Goal: Task Accomplishment & Management: Use online tool/utility

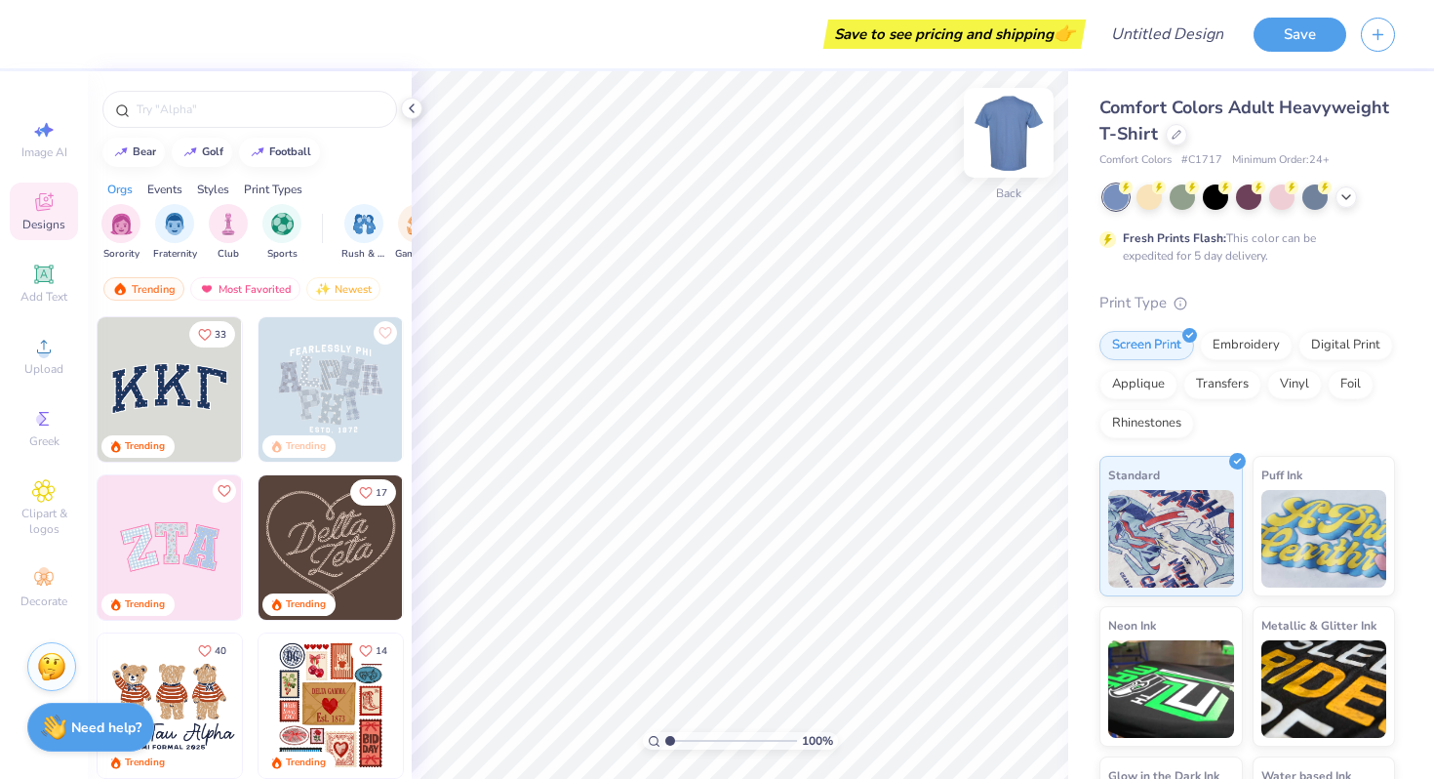
click at [1016, 152] on img at bounding box center [1009, 133] width 78 height 78
click at [1172, 136] on icon at bounding box center [1177, 133] width 10 height 10
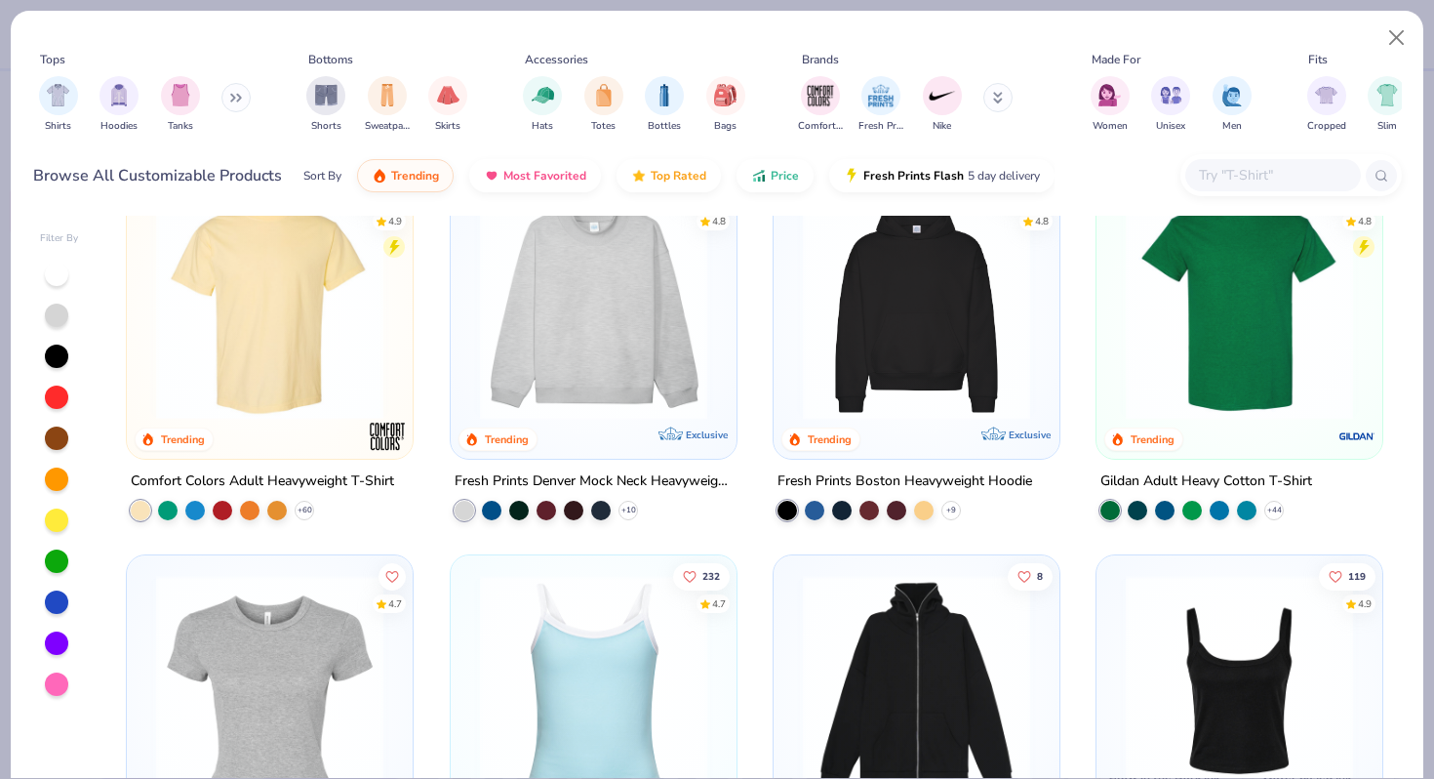
scroll to position [56, 0]
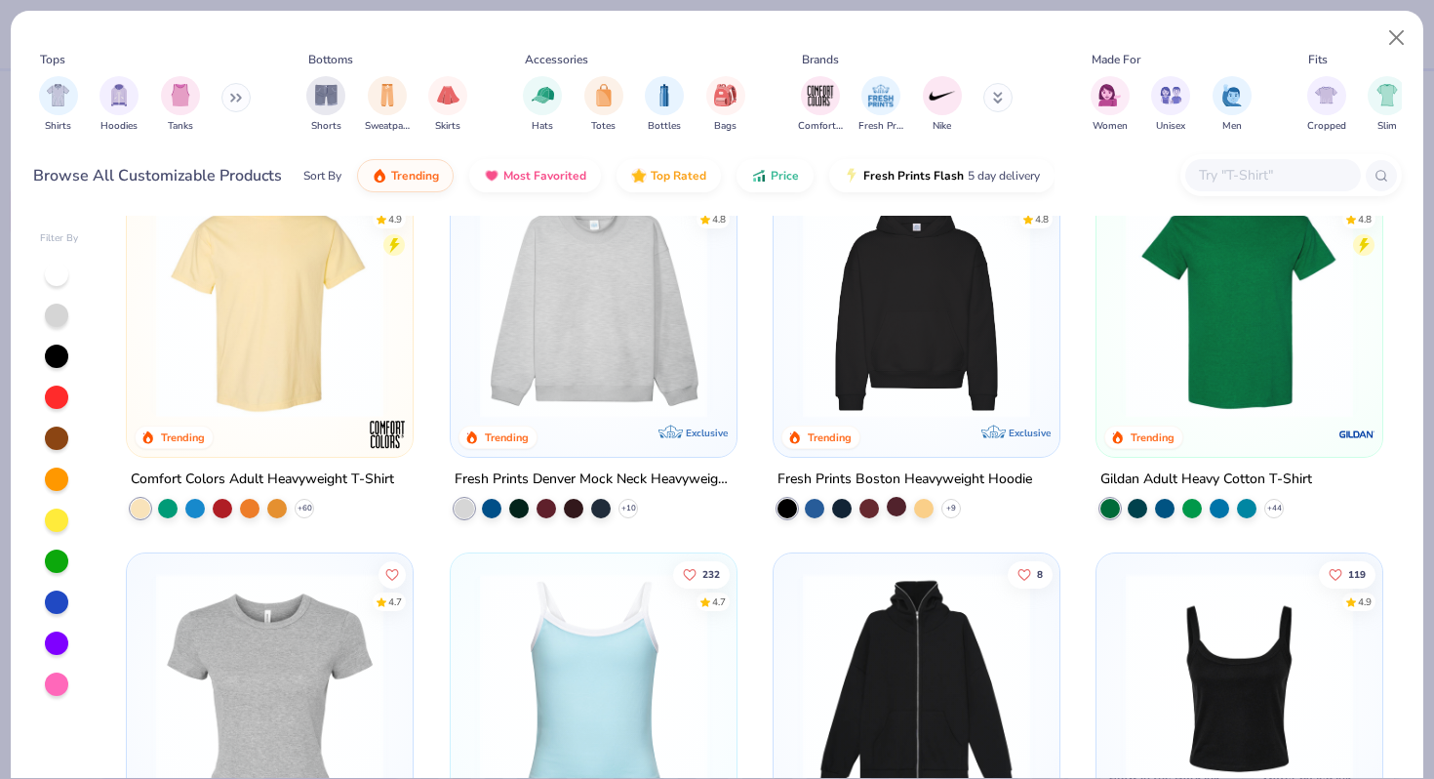
click at [887, 499] on div at bounding box center [897, 507] width 20 height 20
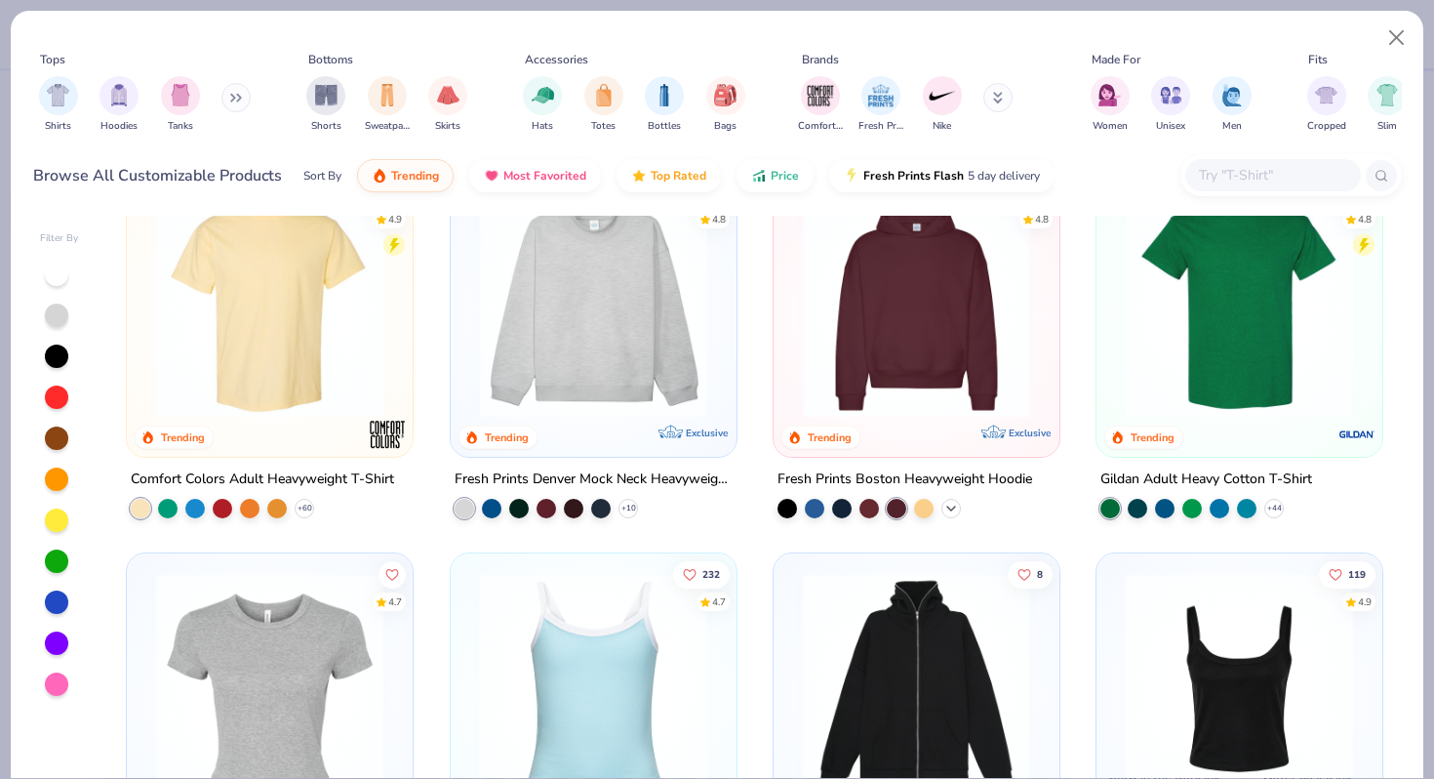
click at [954, 504] on icon at bounding box center [952, 509] width 16 height 16
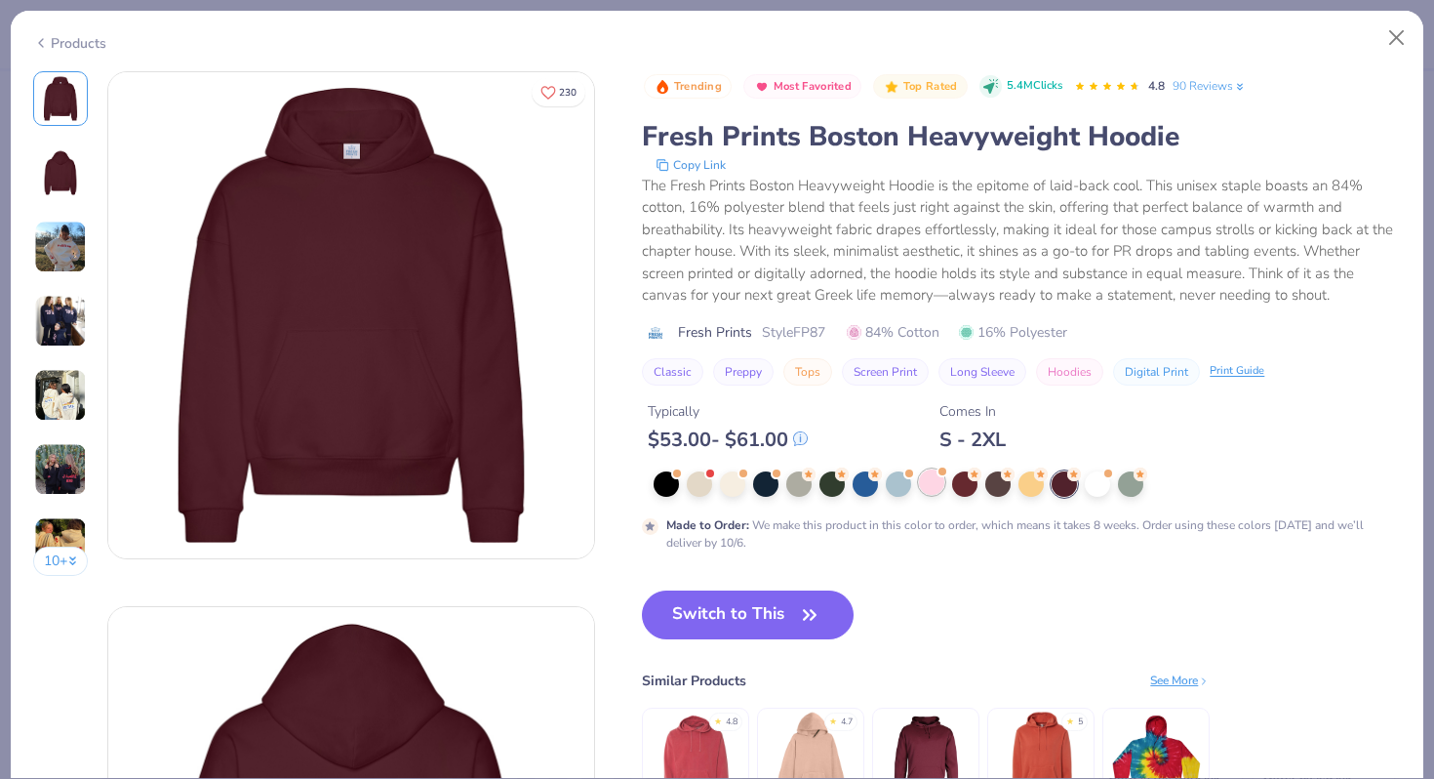
click at [931, 478] on div at bounding box center [931, 481] width 25 height 25
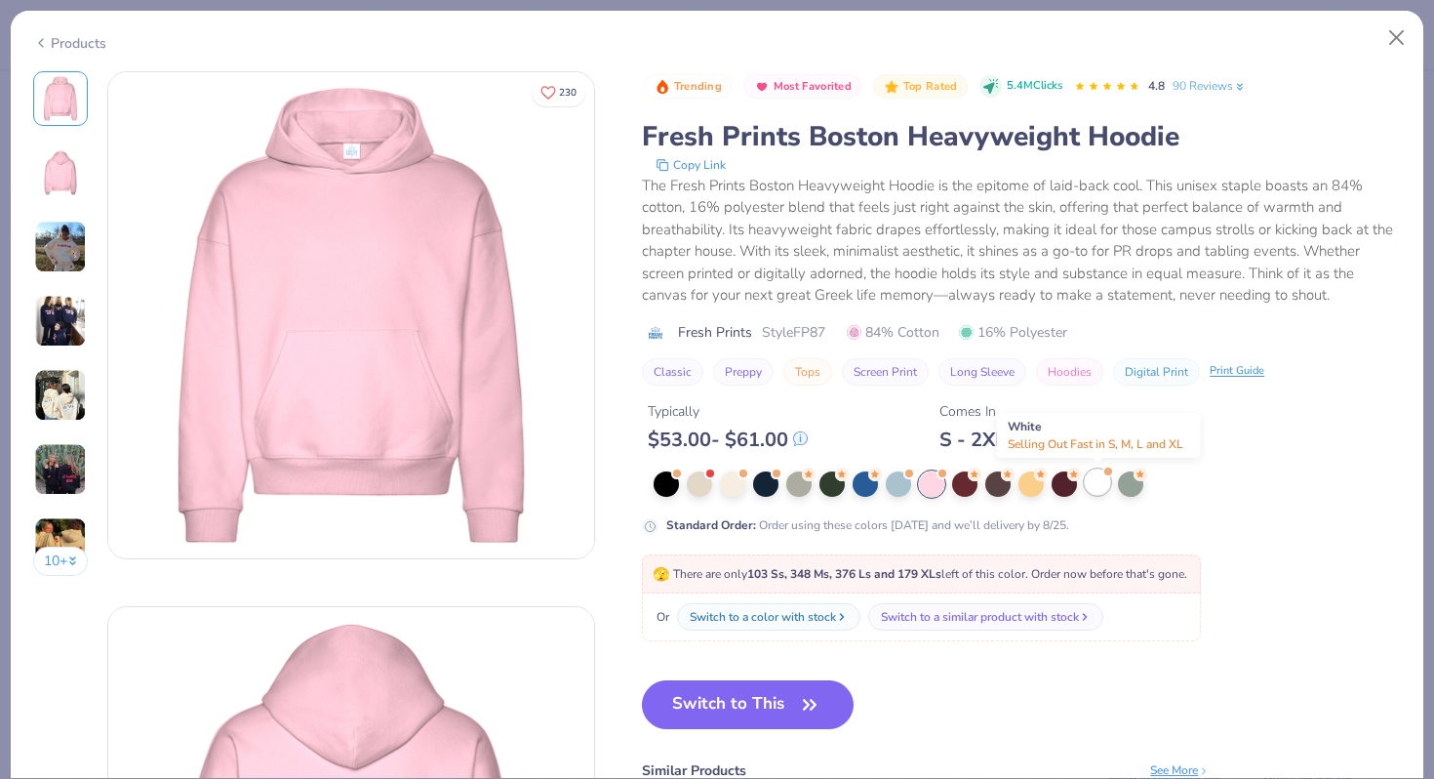
click at [1101, 490] on div at bounding box center [1097, 481] width 25 height 25
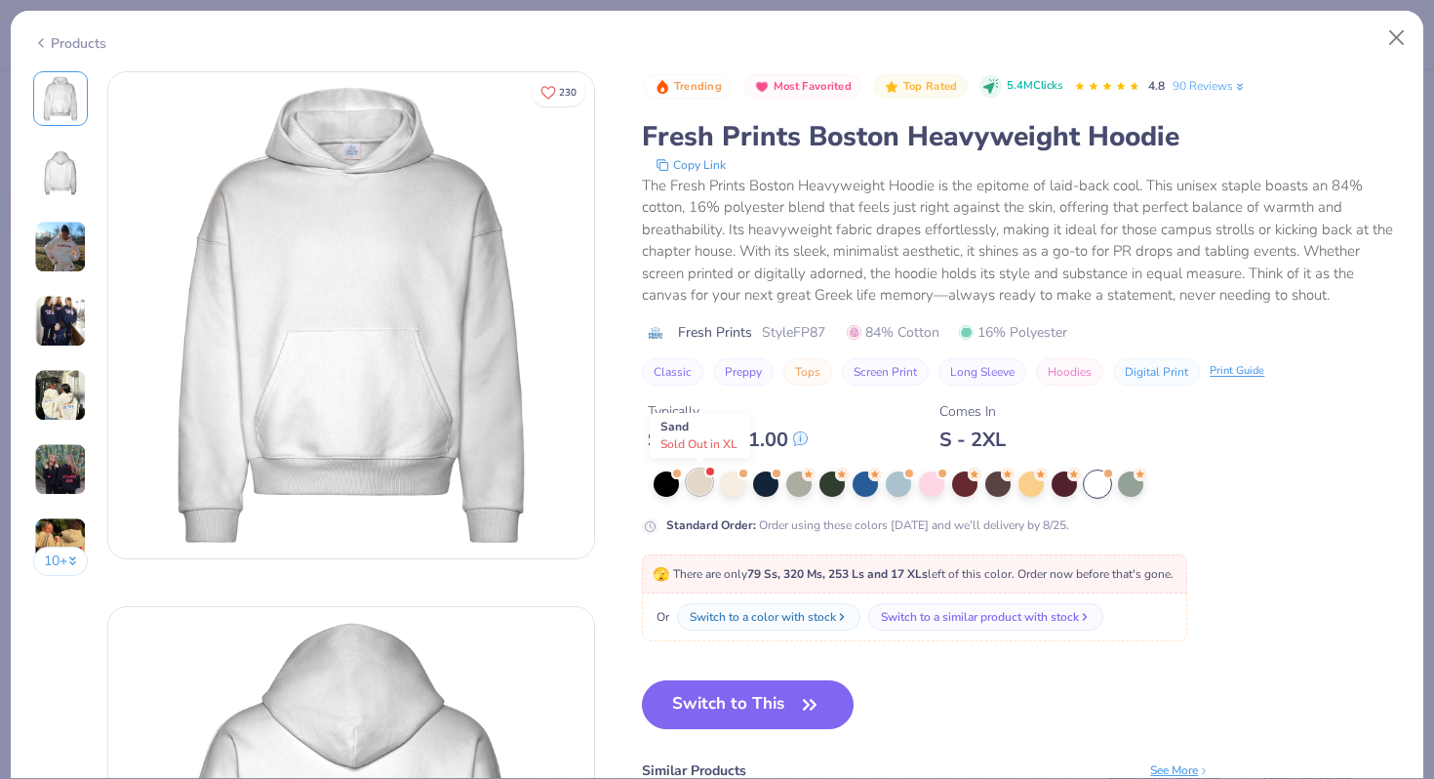
click at [701, 480] on div at bounding box center [699, 481] width 25 height 25
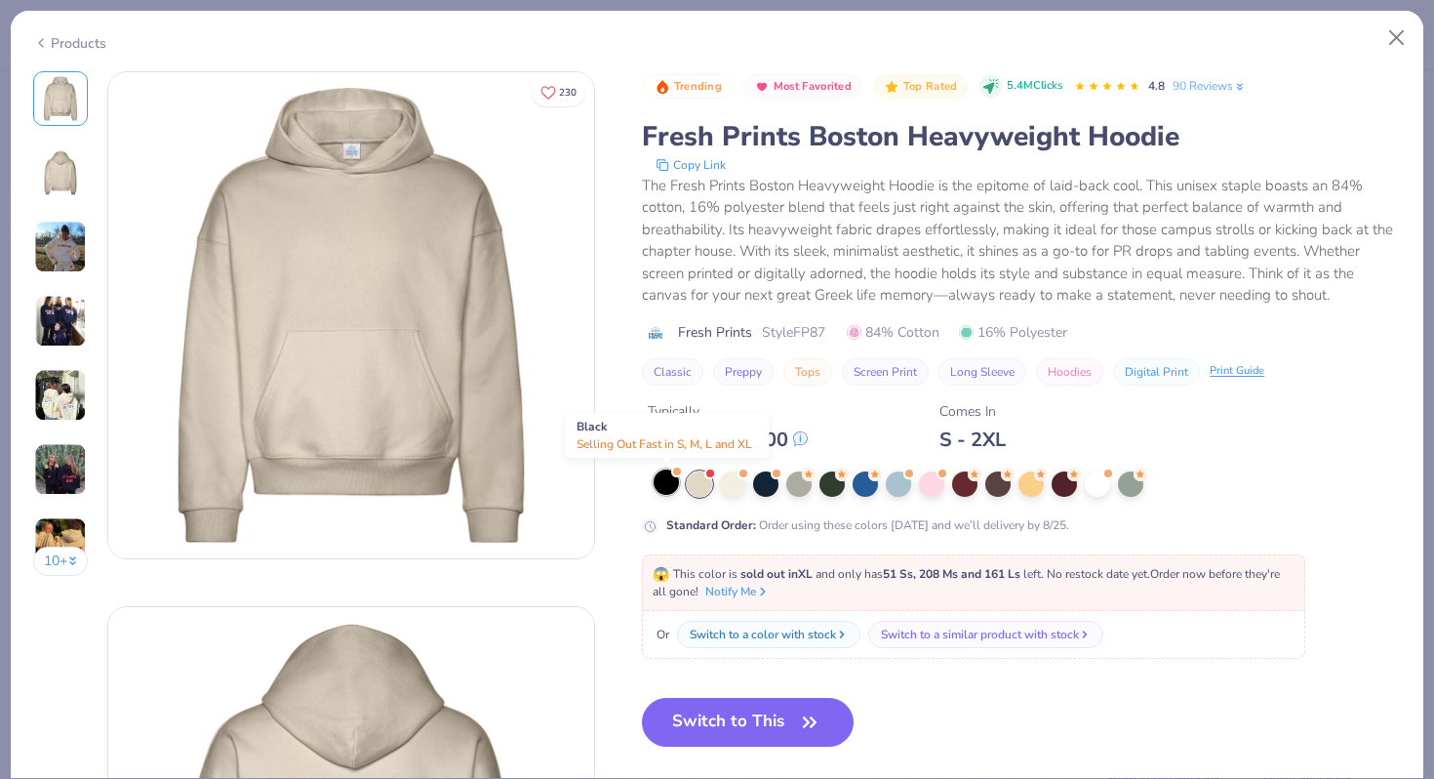
click at [665, 476] on div at bounding box center [666, 481] width 25 height 25
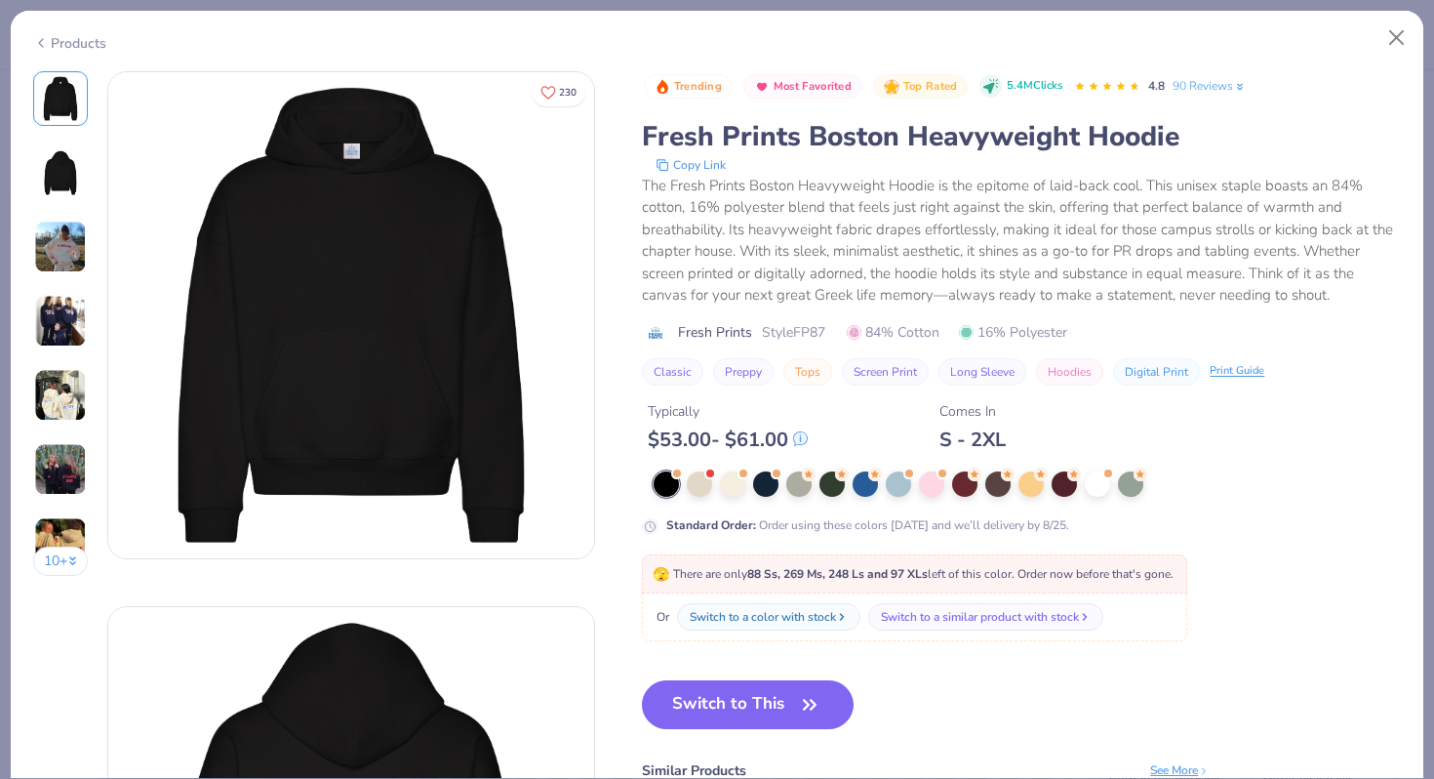
click at [77, 47] on div "Products" at bounding box center [69, 43] width 73 height 20
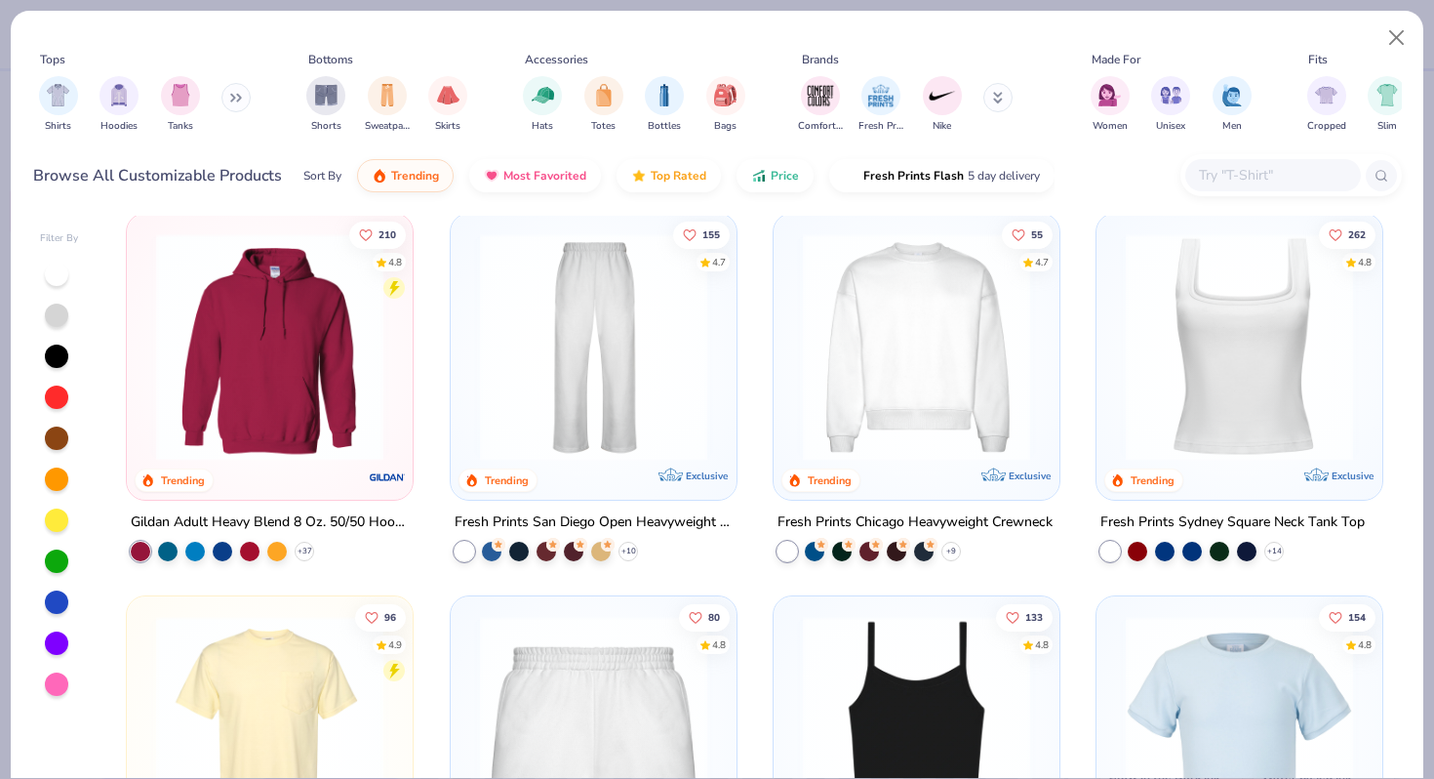
scroll to position [782, 0]
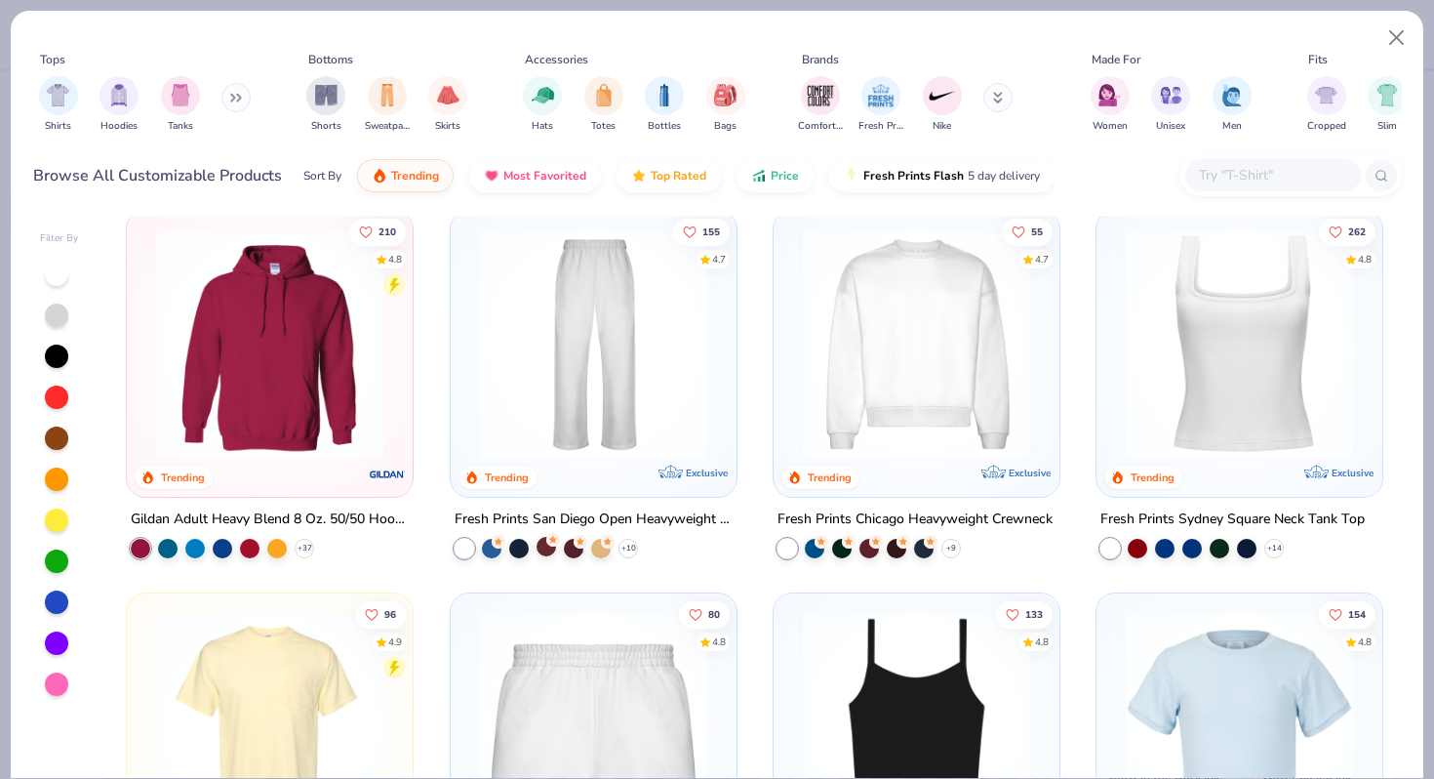
click at [549, 543] on icon at bounding box center [553, 540] width 14 height 14
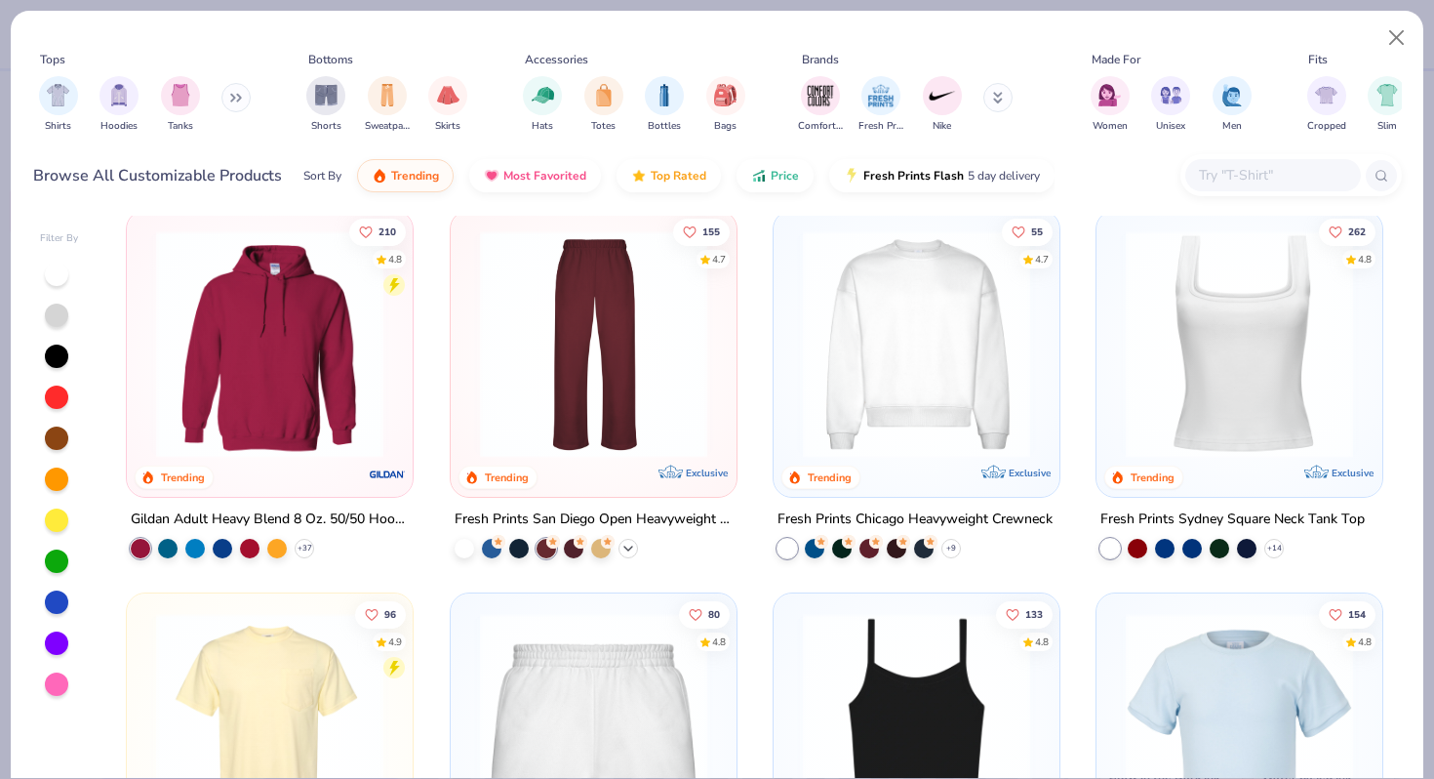
click at [628, 546] on polyline at bounding box center [628, 548] width 8 height 4
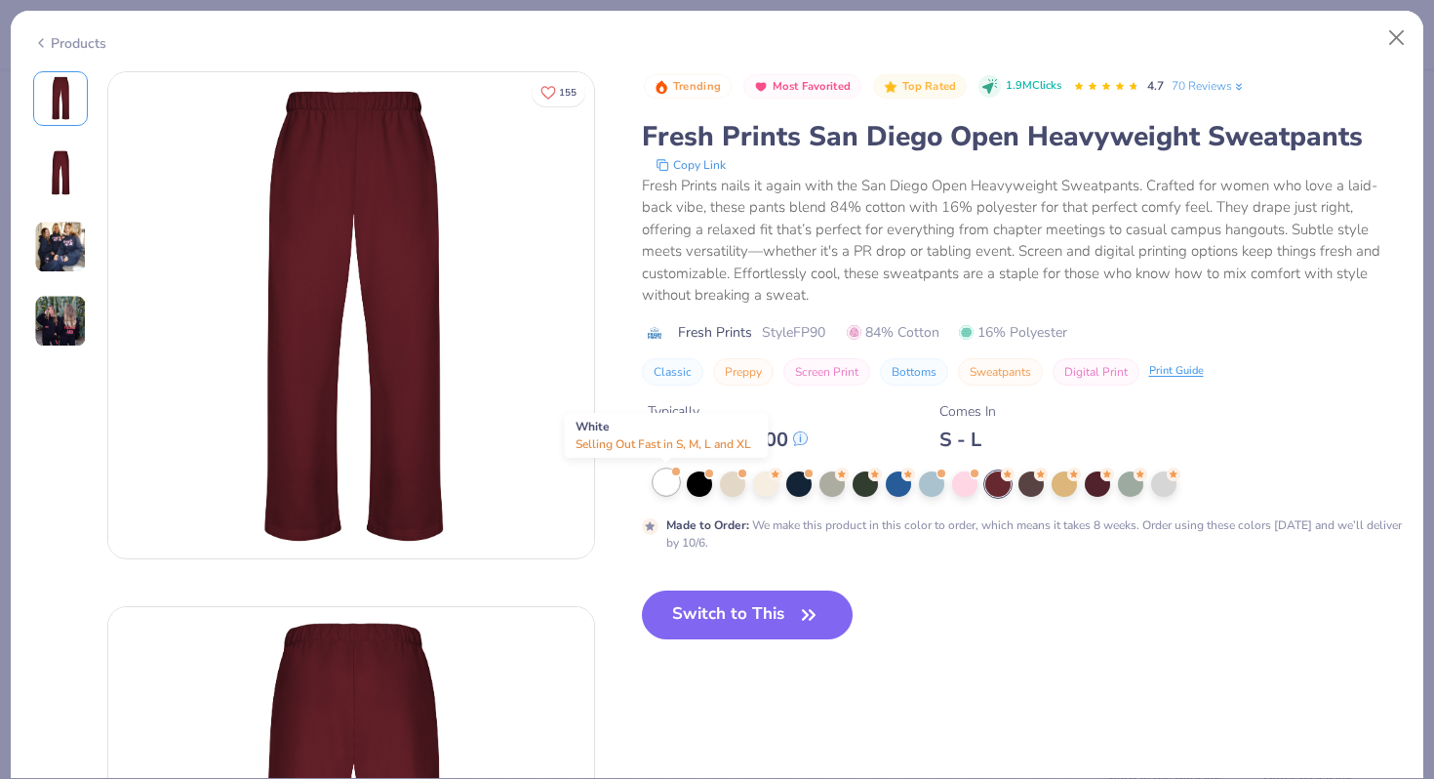
click at [669, 483] on div at bounding box center [666, 481] width 25 height 25
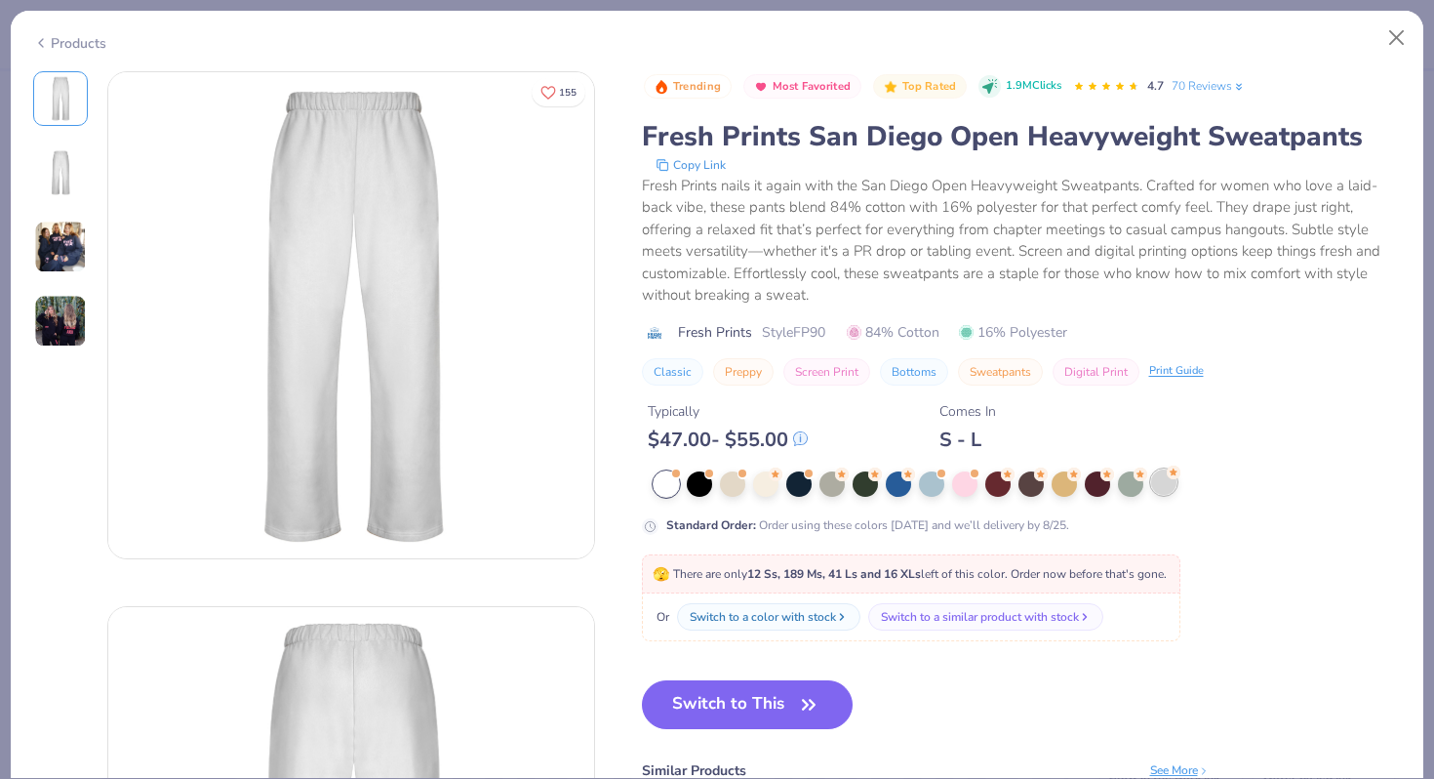
click at [1164, 485] on div at bounding box center [1163, 481] width 25 height 25
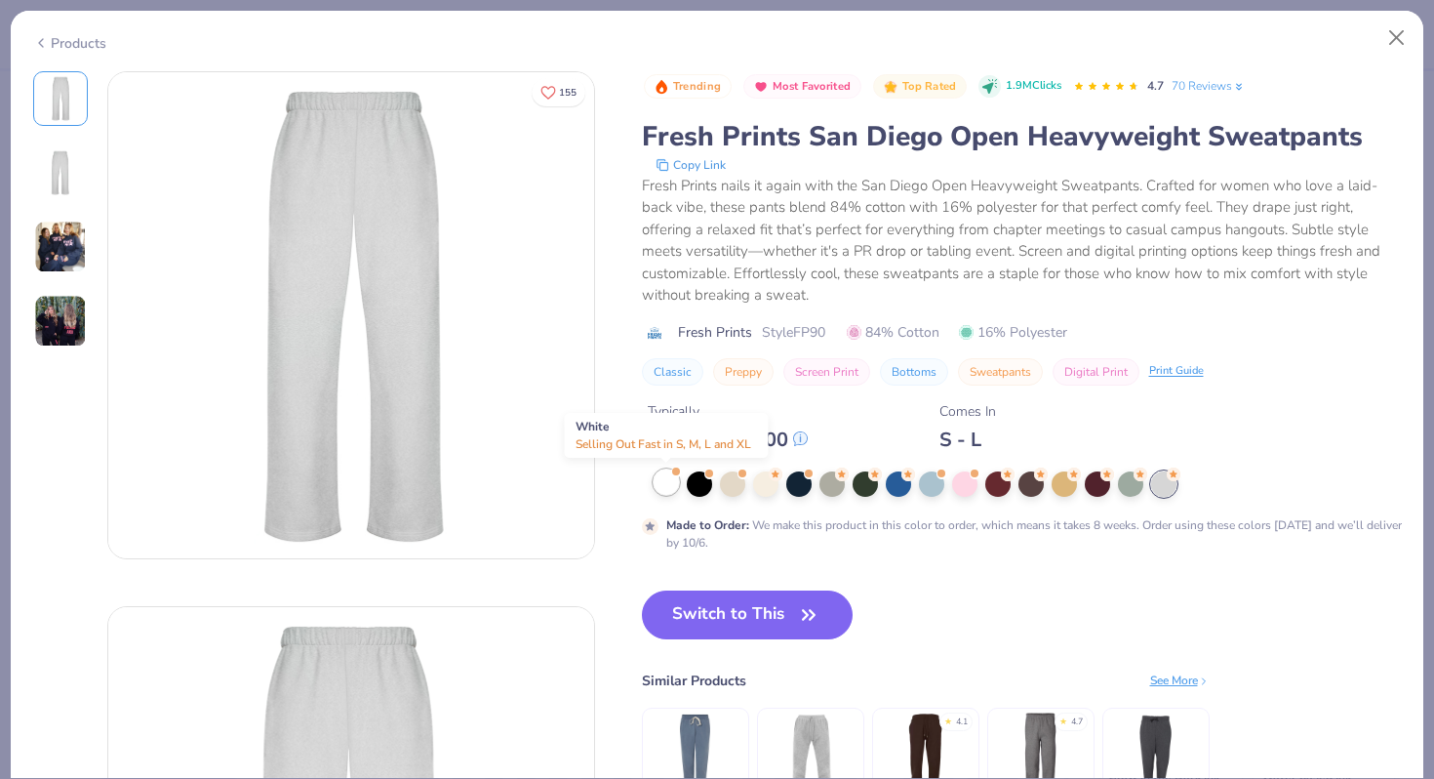
click at [665, 483] on div at bounding box center [666, 481] width 25 height 25
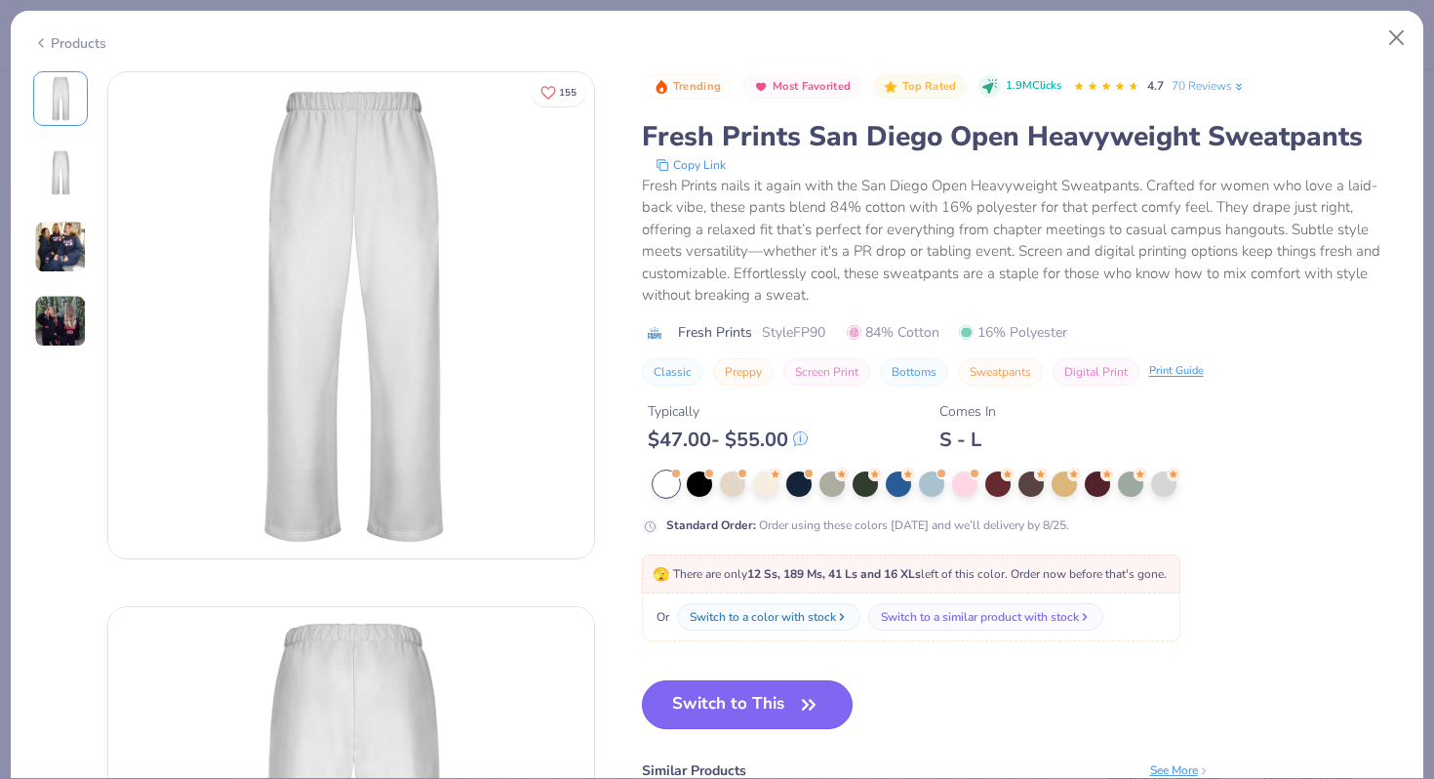
click at [685, 705] on button "Switch to This" at bounding box center [748, 704] width 212 height 49
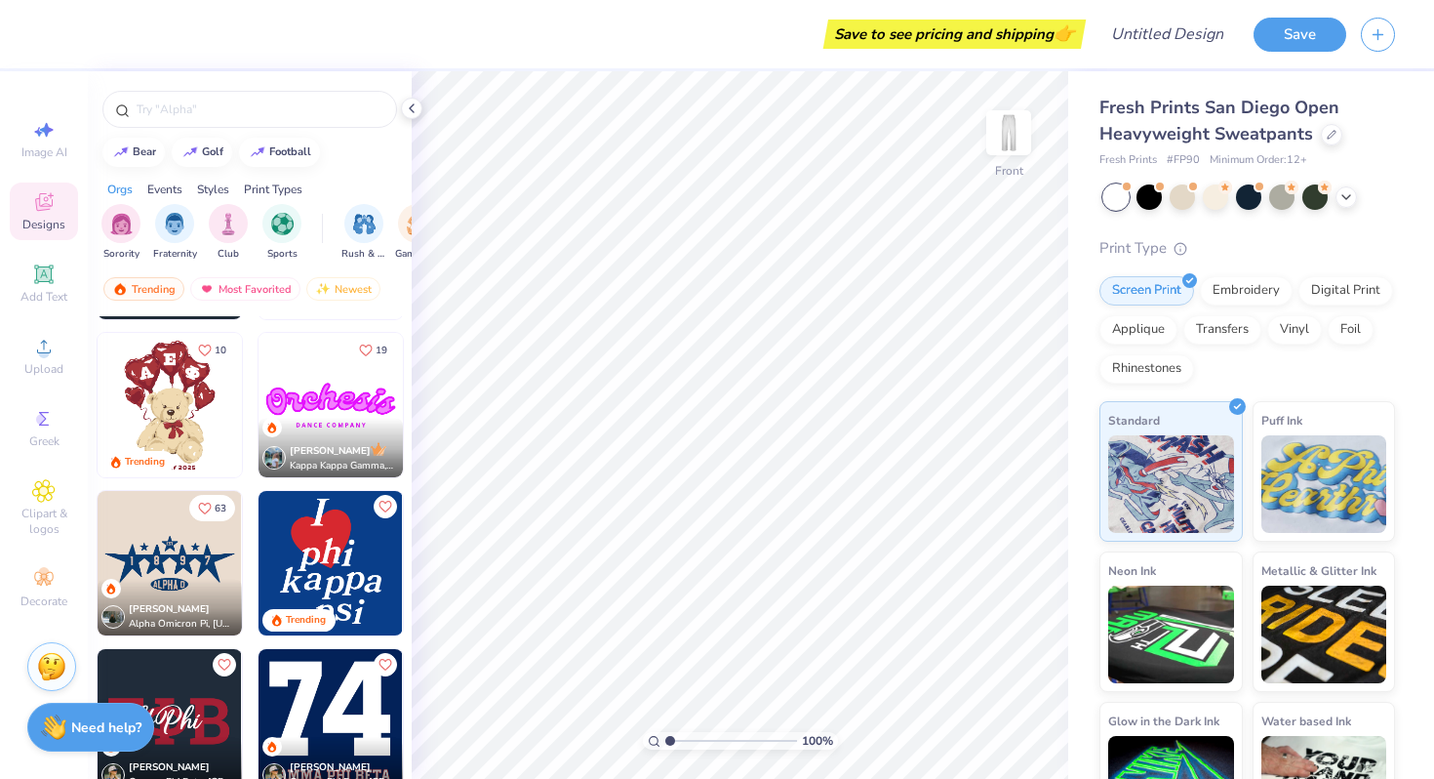
scroll to position [649, 0]
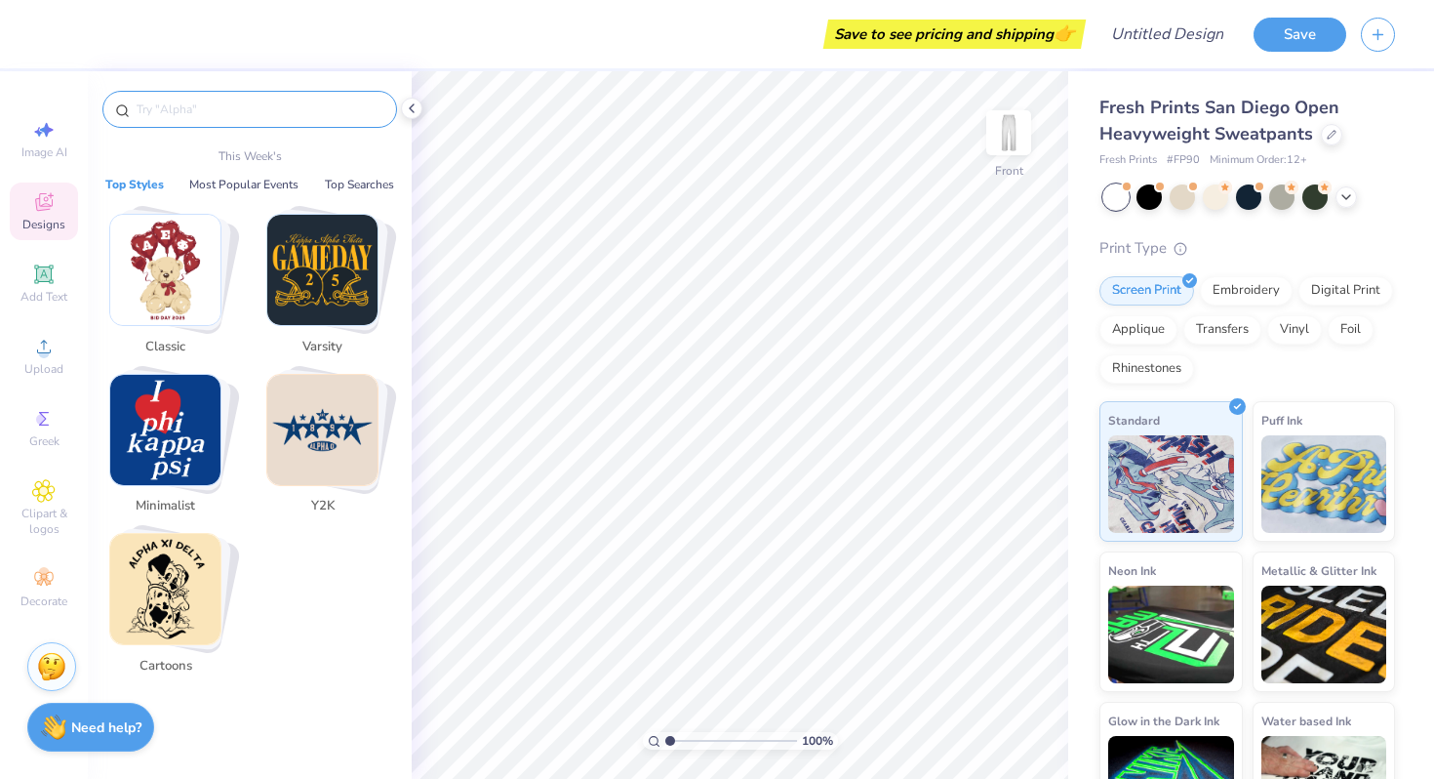
click at [279, 113] on input "text" at bounding box center [260, 110] width 250 height 20
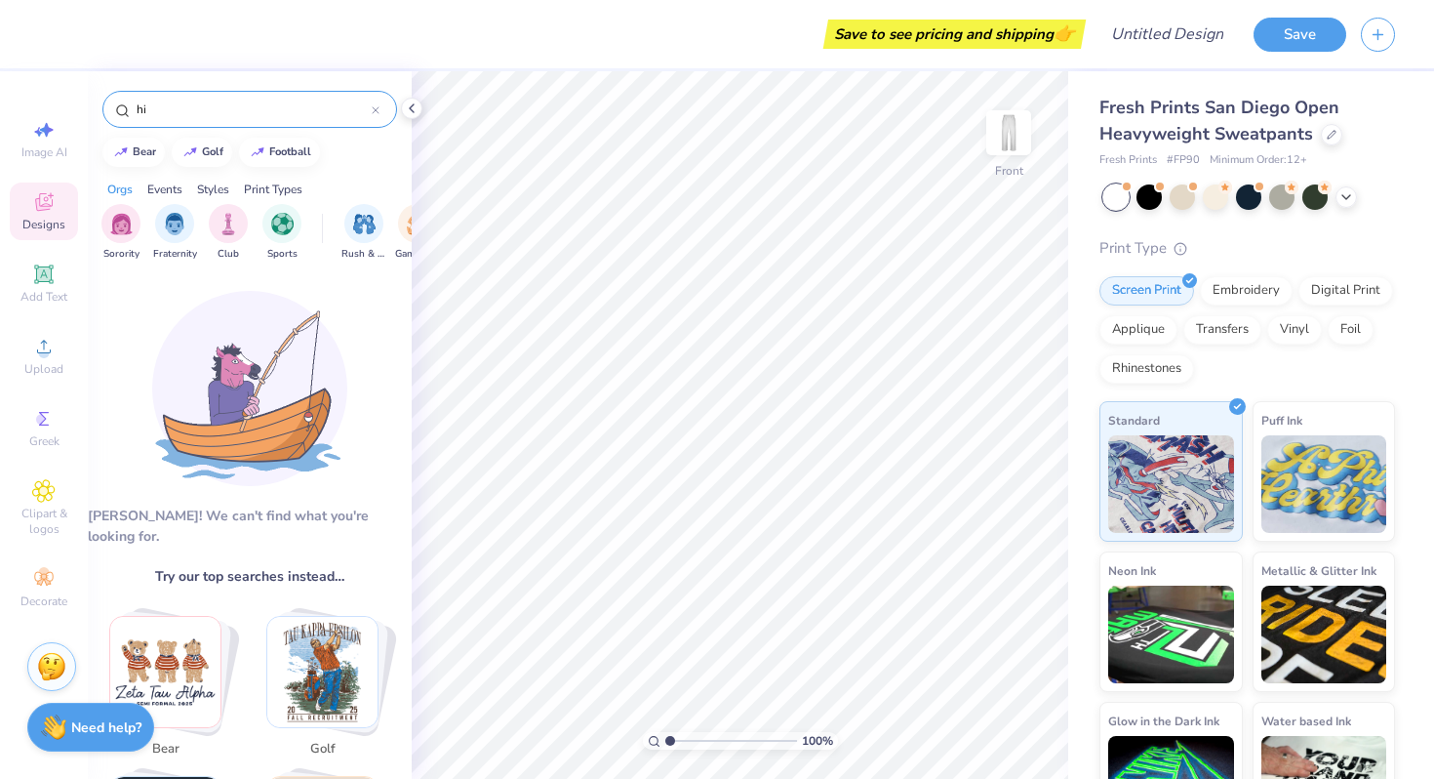
type input "h"
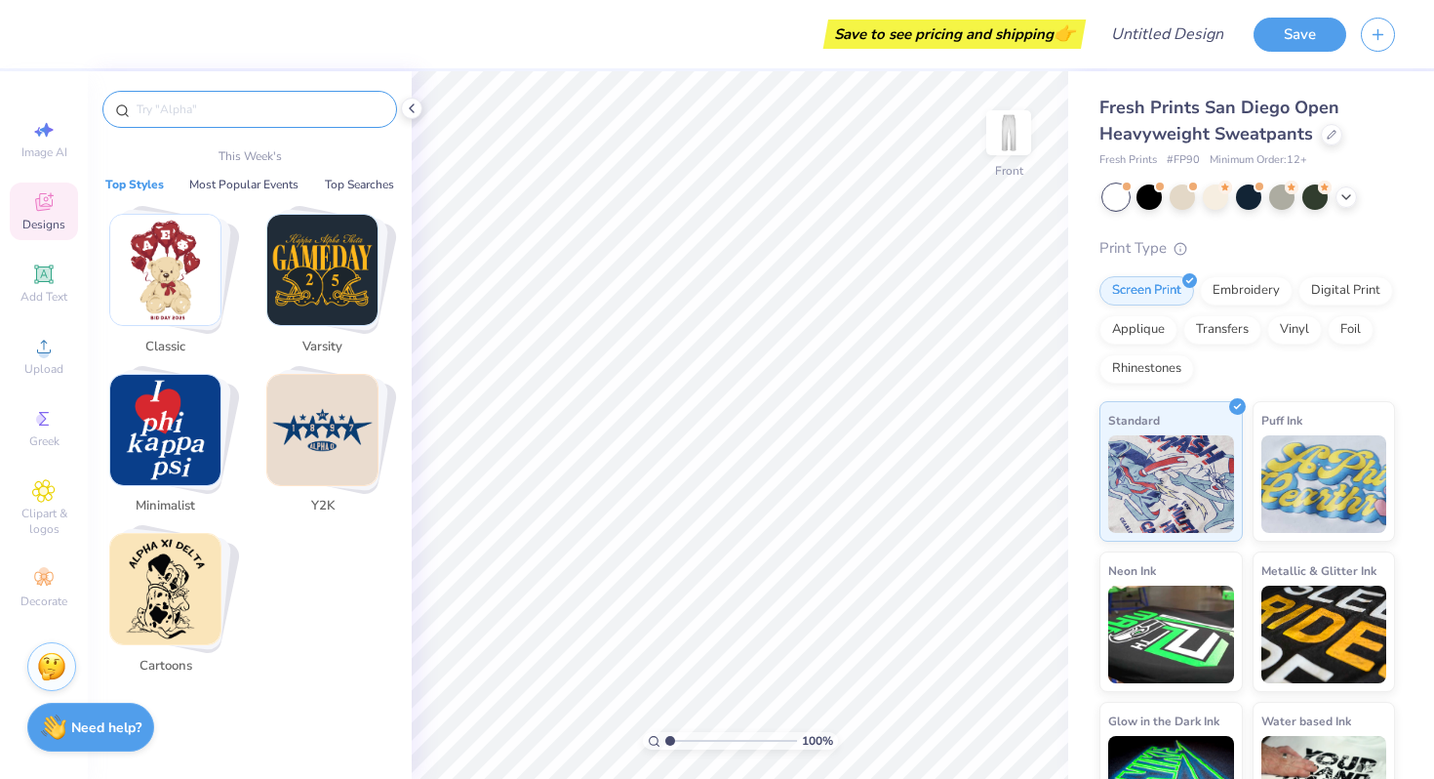
click at [340, 446] on img "Stack Card Button Y2K" at bounding box center [322, 430] width 110 height 110
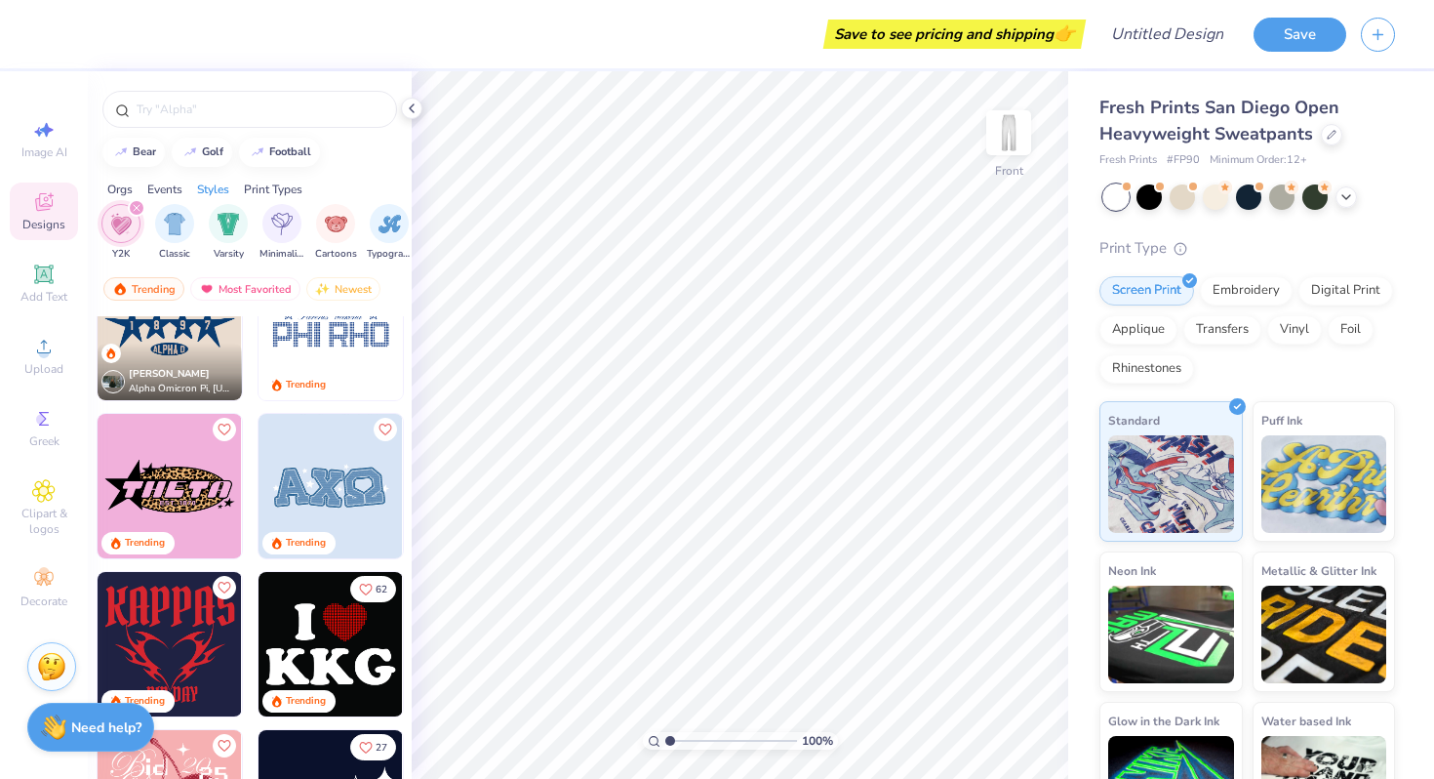
scroll to position [0, 0]
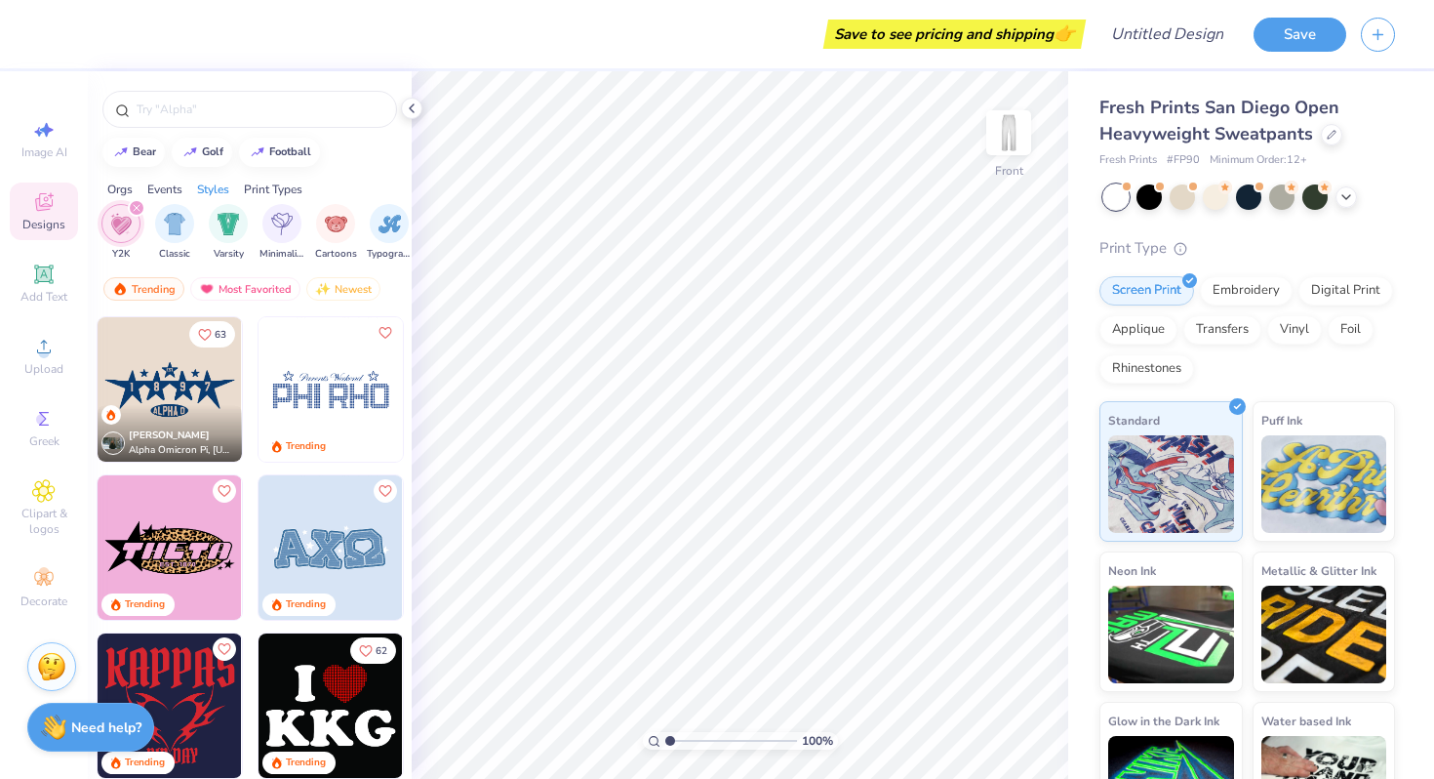
click at [351, 376] on img at bounding box center [331, 389] width 144 height 144
click at [1001, 117] on img at bounding box center [1009, 133] width 78 height 78
click at [126, 224] on img "filter for Y2K" at bounding box center [120, 224] width 21 height 22
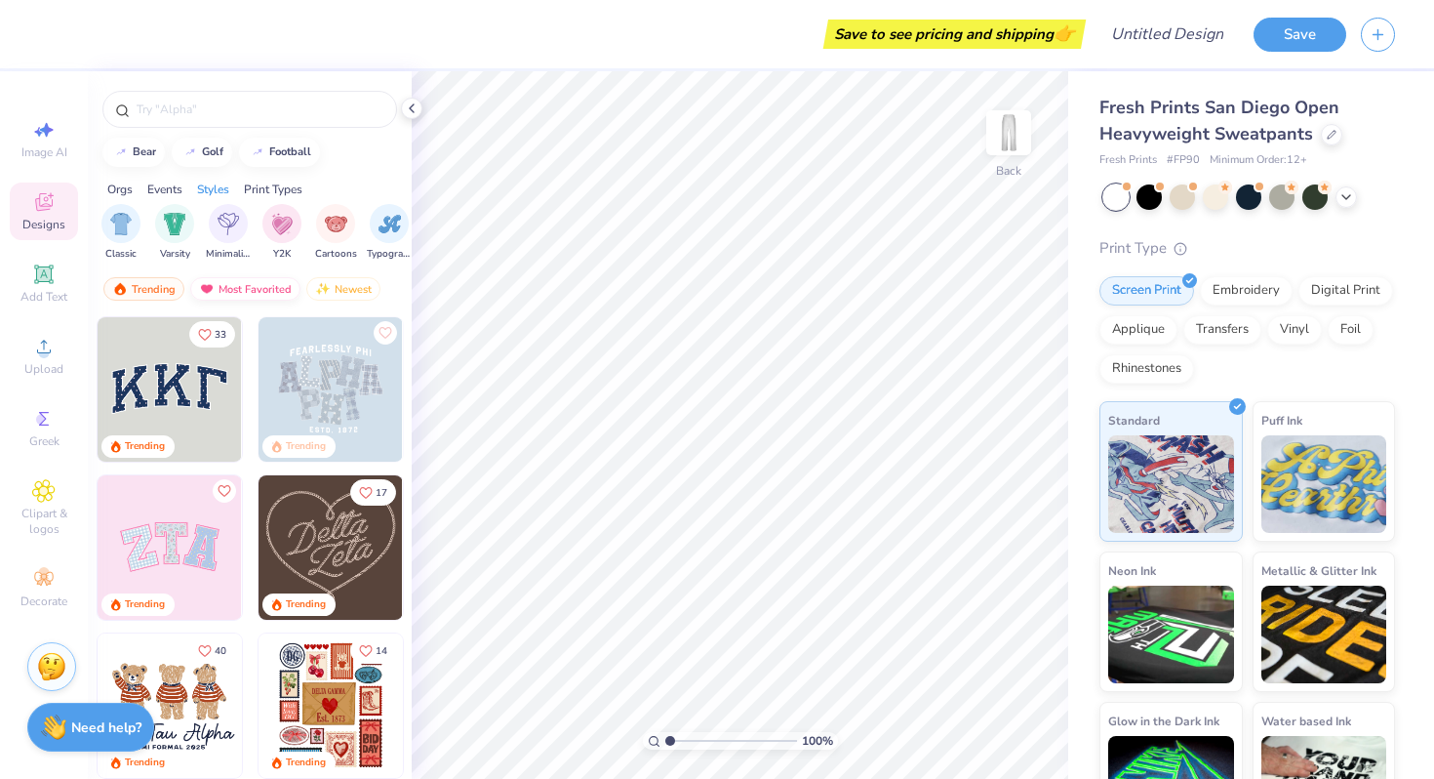
click at [236, 288] on div "Most Favorited" at bounding box center [245, 288] width 110 height 23
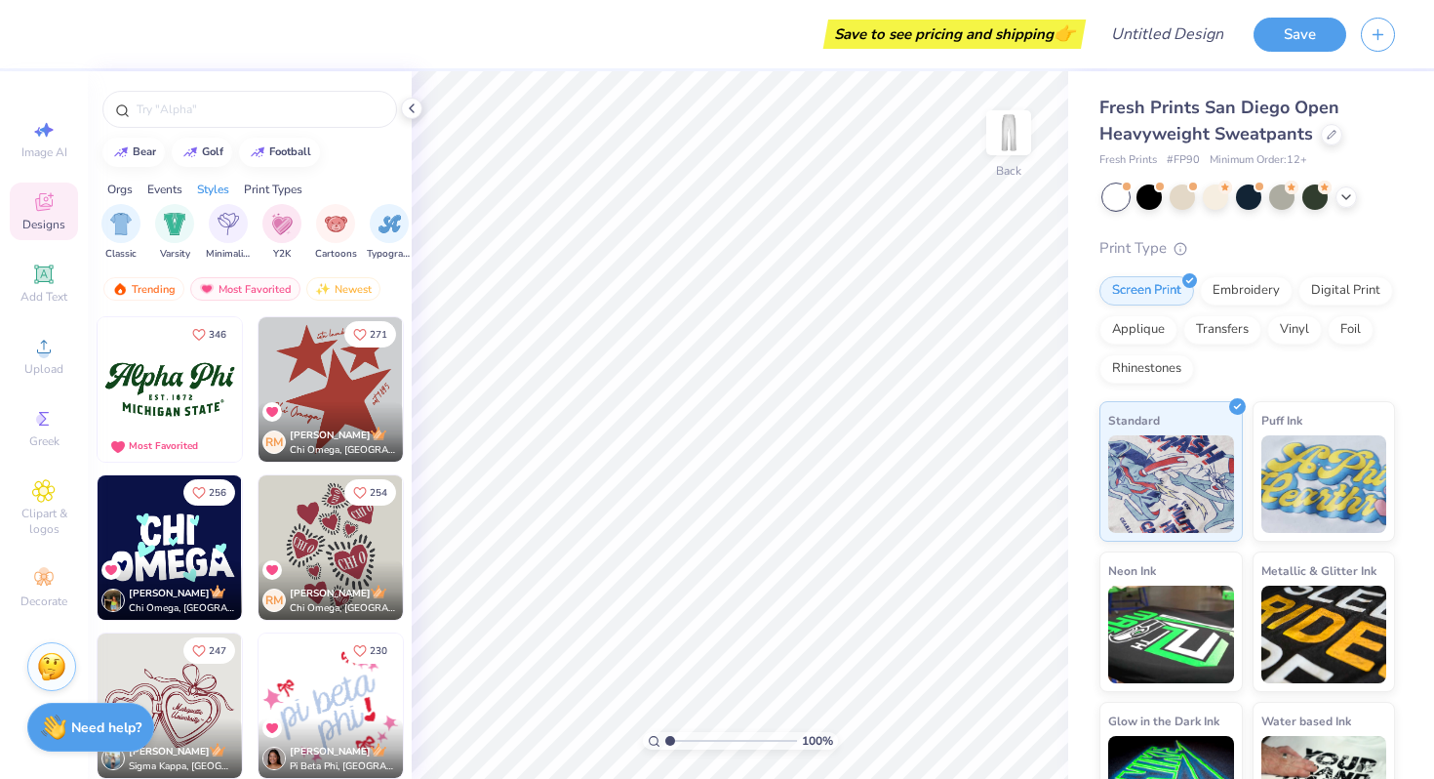
click at [325, 397] on img at bounding box center [331, 389] width 144 height 144
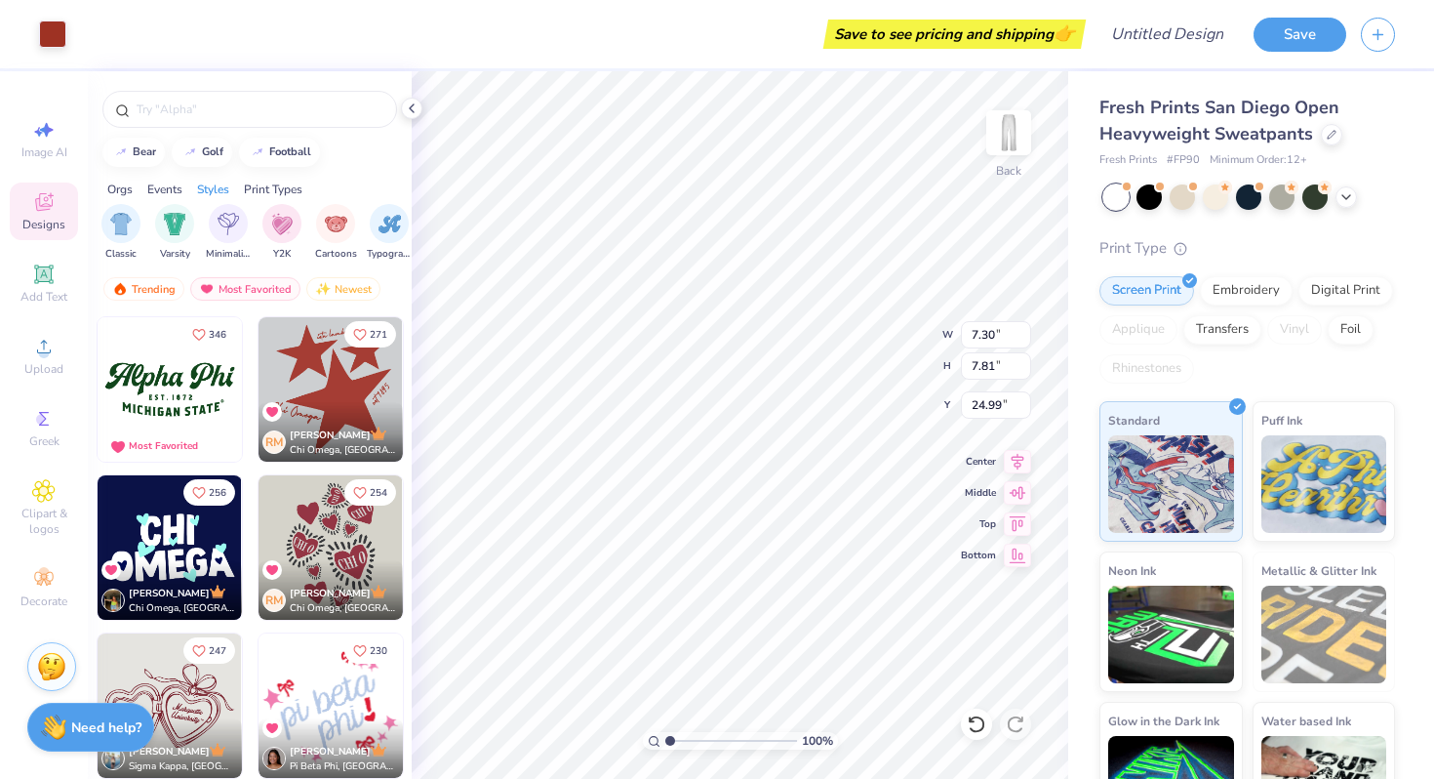
type input "7.30"
type input "7.81"
type input "4.40"
click at [861, 482] on li "Delete" at bounding box center [867, 479] width 153 height 38
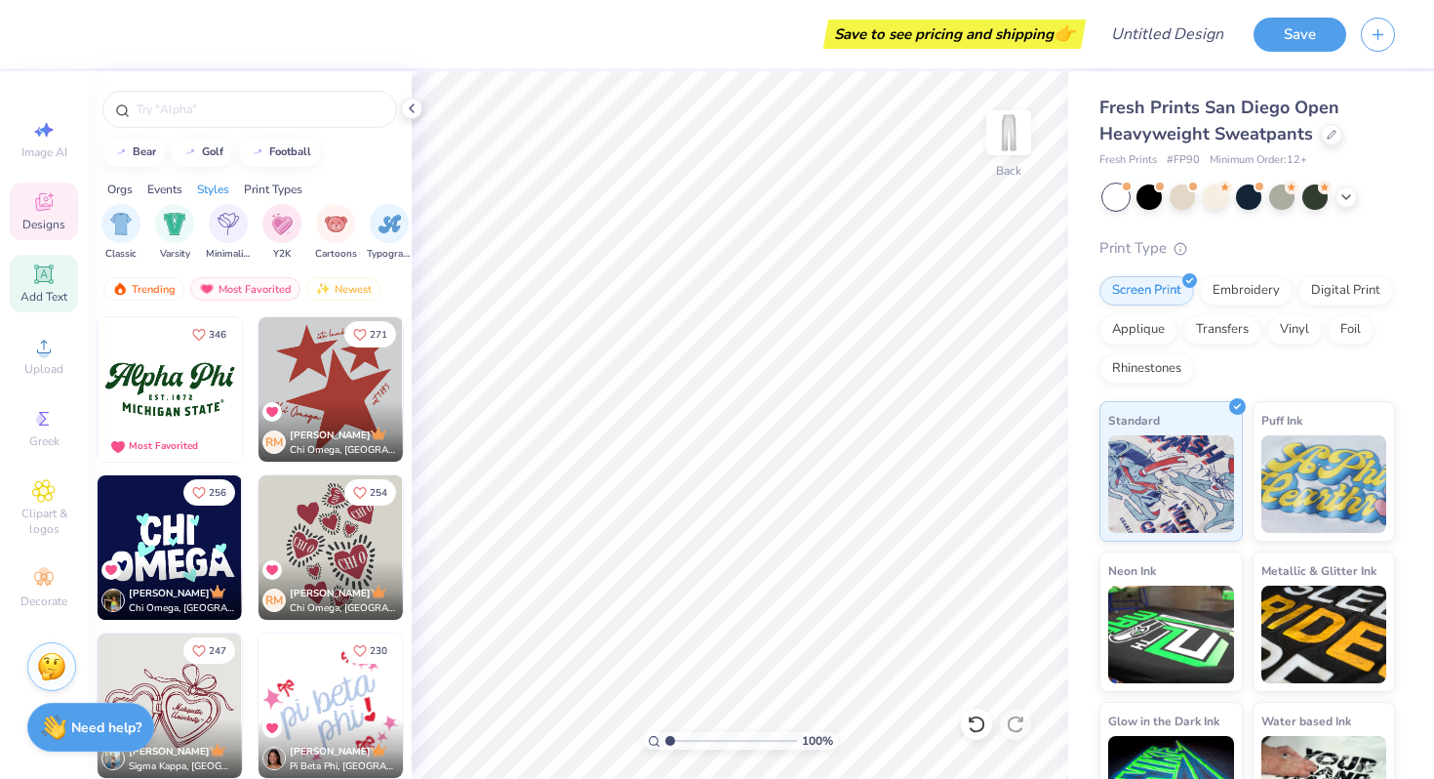
click at [49, 277] on icon at bounding box center [43, 273] width 15 height 15
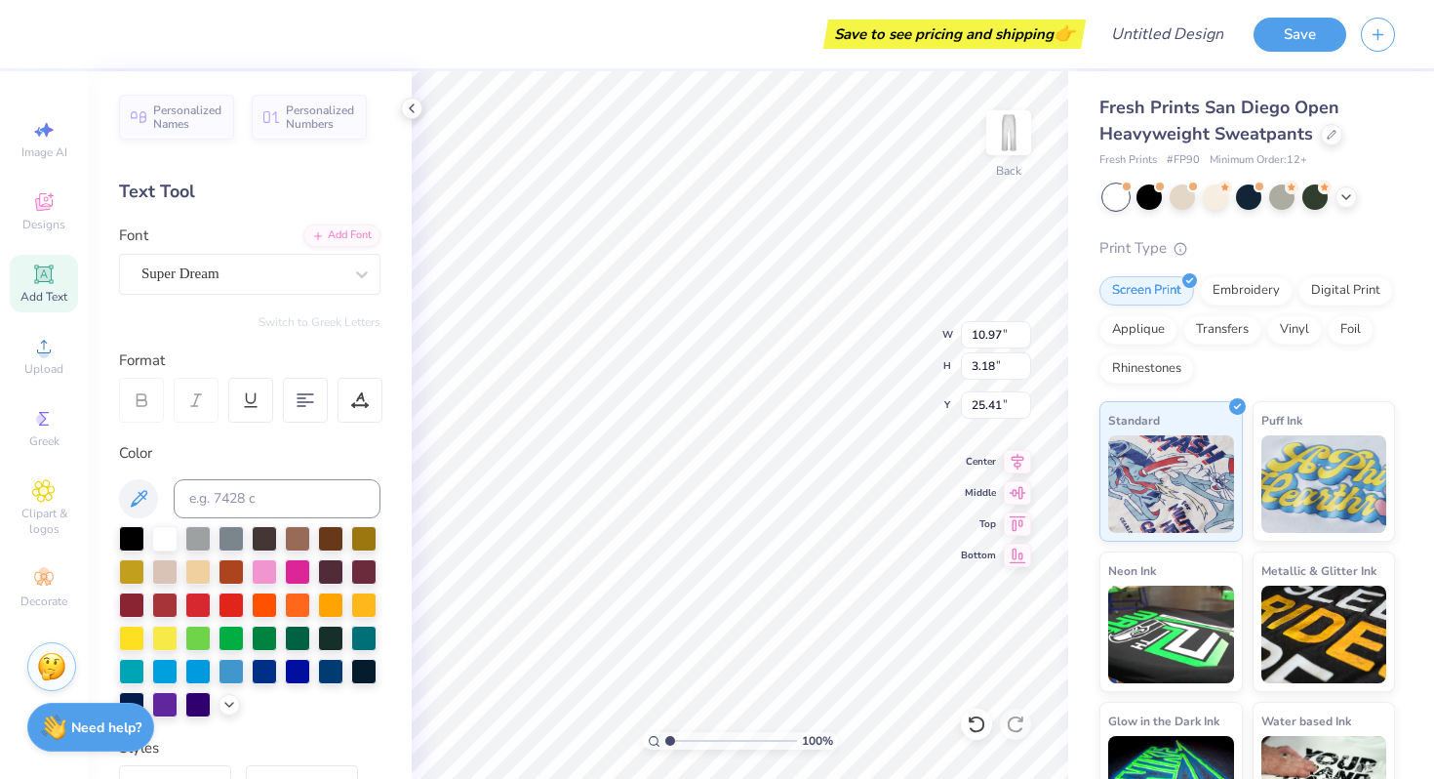
type input "7.41"
type input "2.15"
type input "6.31"
click at [251, 270] on div "Super Dream" at bounding box center [242, 274] width 205 height 30
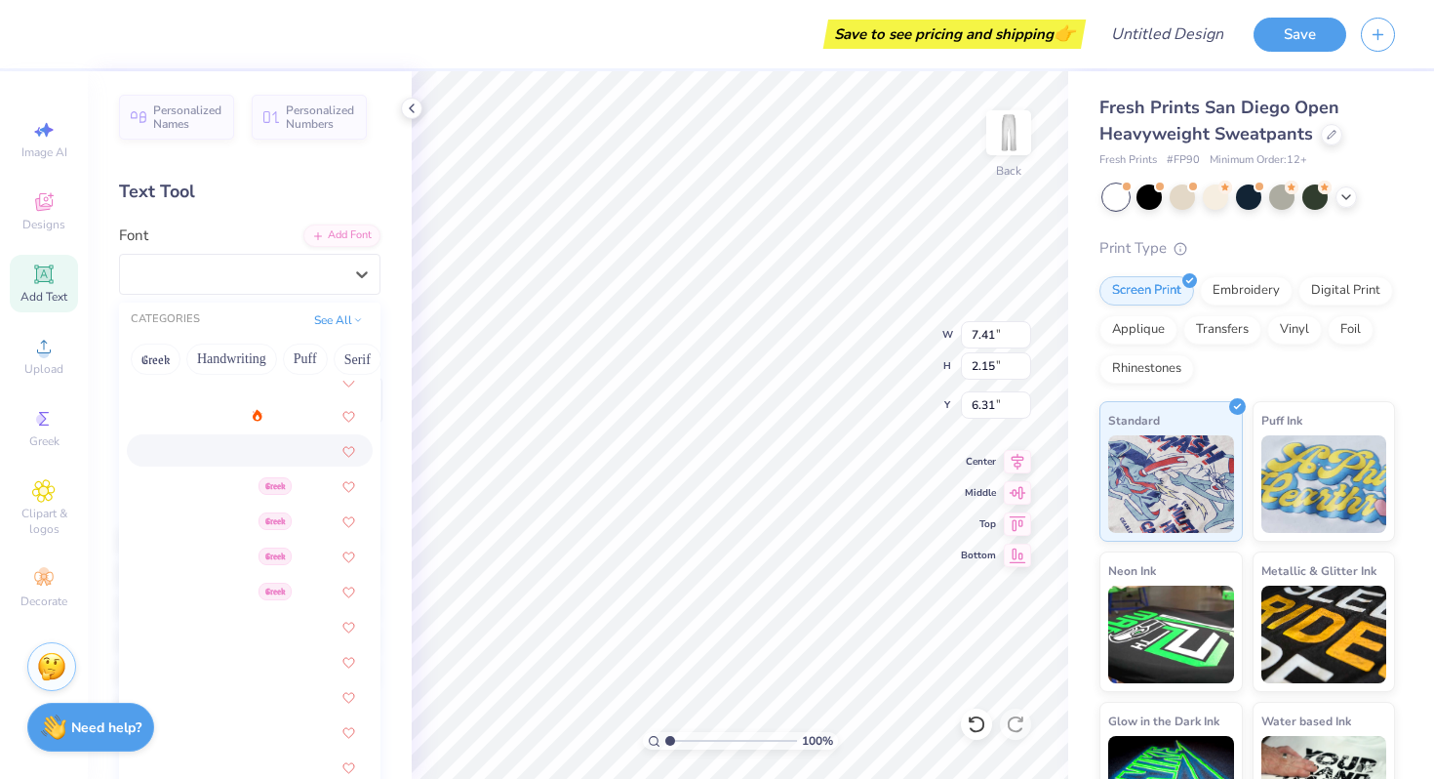
scroll to position [355, 0]
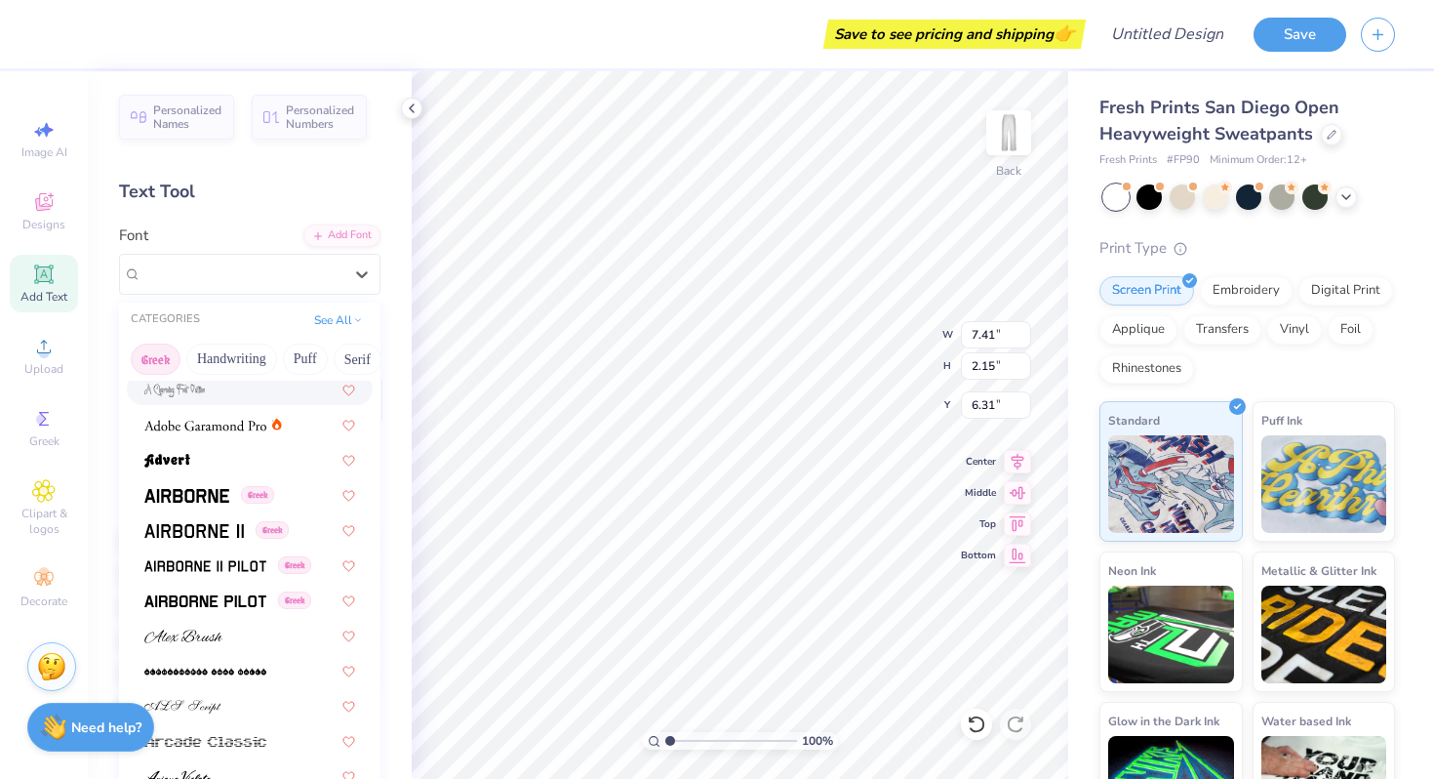
click at [159, 356] on button "Greek" at bounding box center [156, 358] width 50 height 31
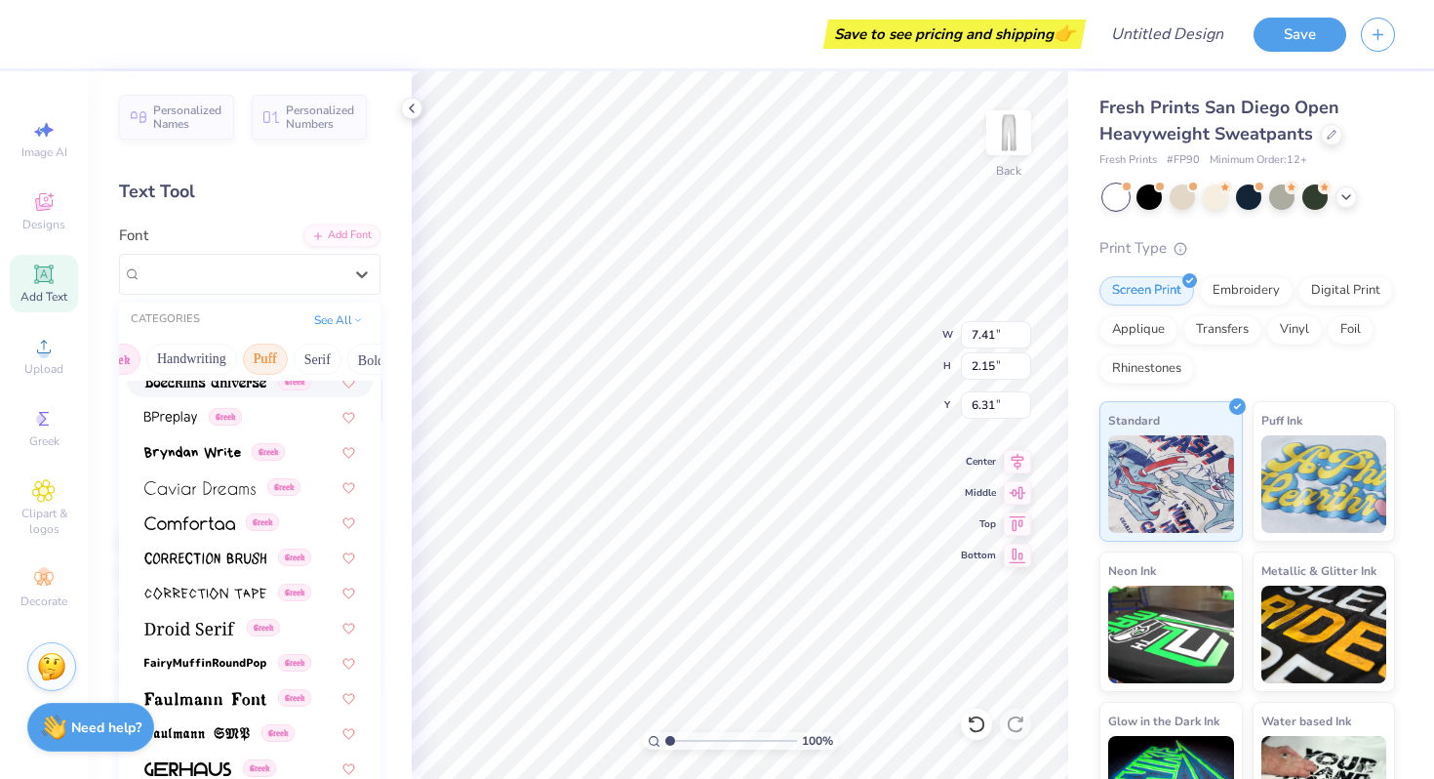
scroll to position [0, 0]
click at [168, 355] on button "Greek" at bounding box center [156, 358] width 50 height 31
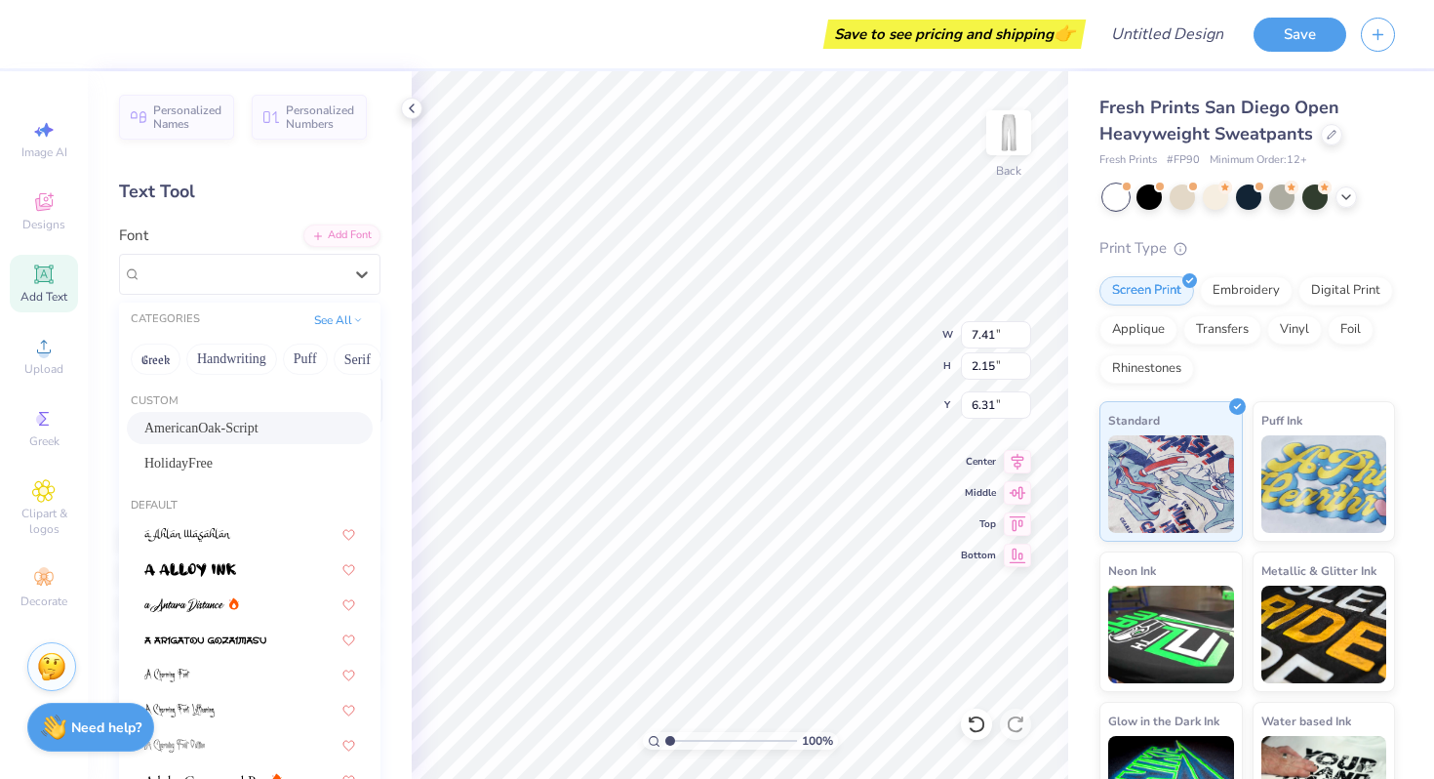
click at [221, 419] on span "AmericanOak-Script" at bounding box center [201, 428] width 114 height 20
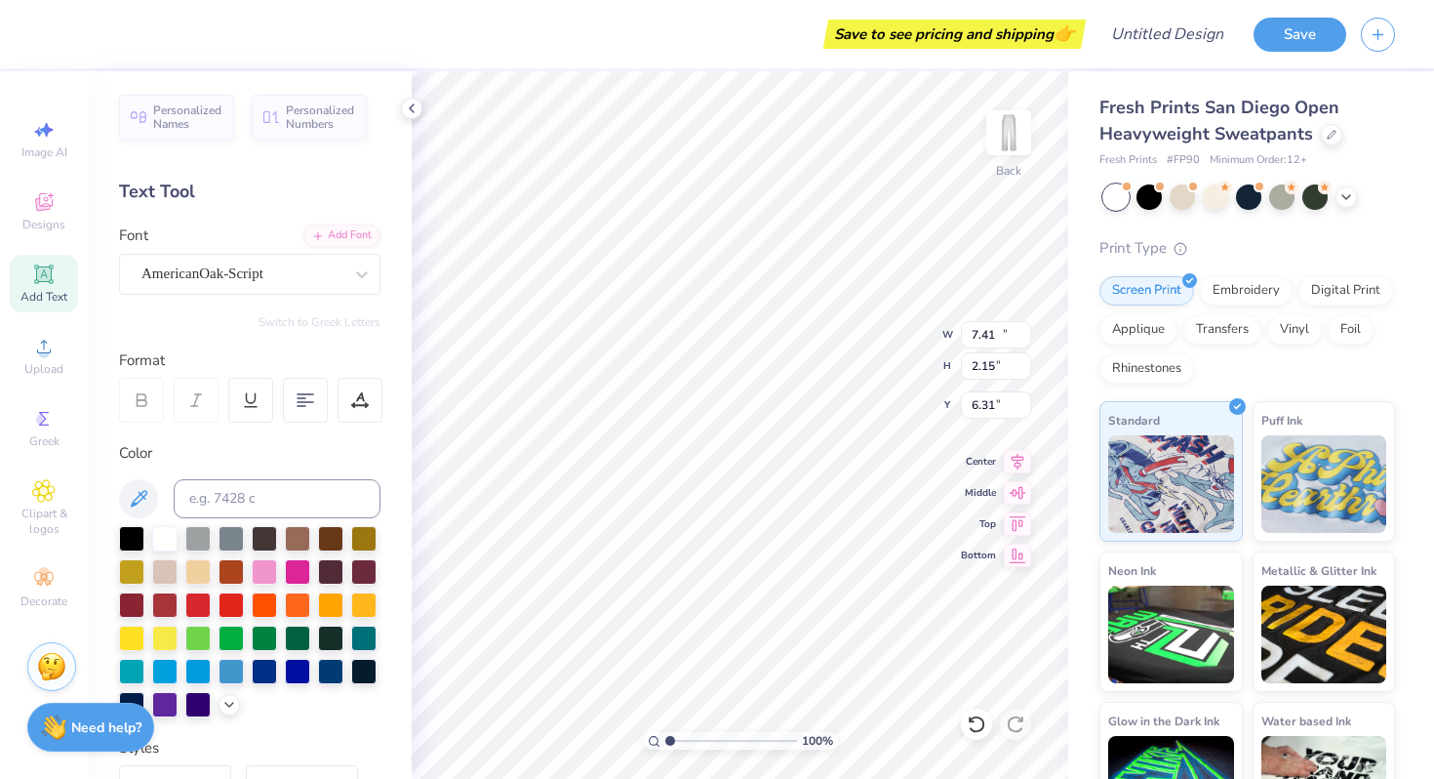
type input "10.85"
type input "2.91"
type input "5.93"
click at [195, 600] on div at bounding box center [197, 602] width 25 height 25
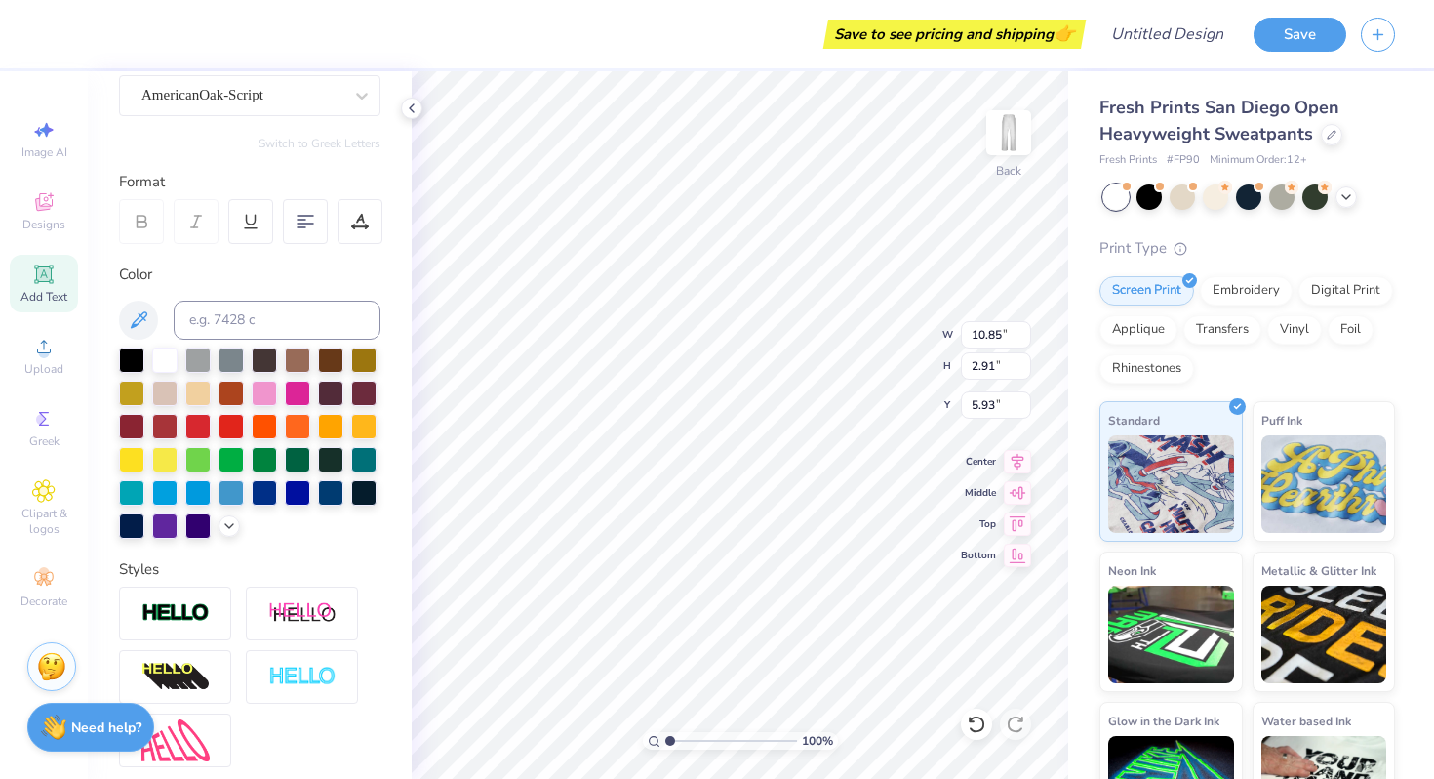
scroll to position [355, 0]
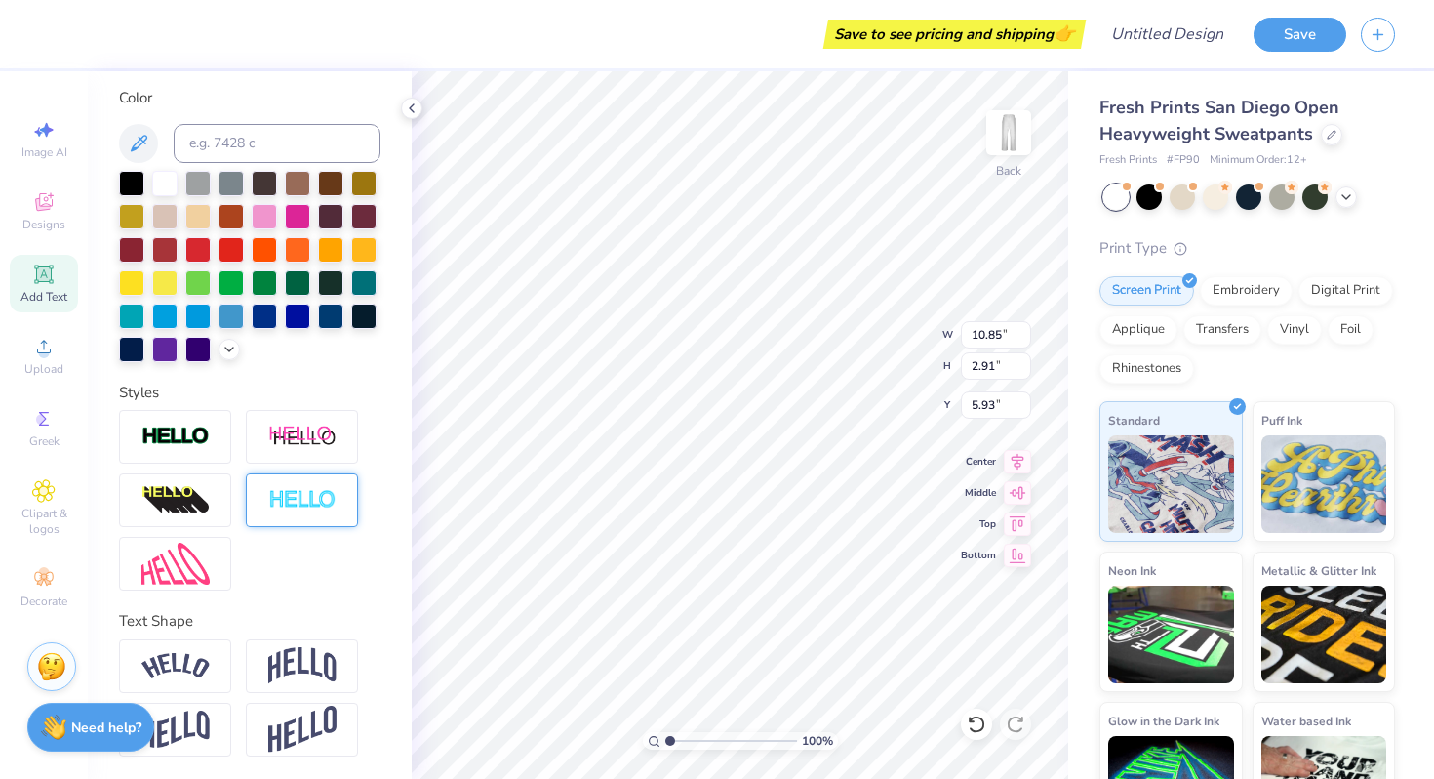
click at [293, 494] on img at bounding box center [302, 500] width 68 height 22
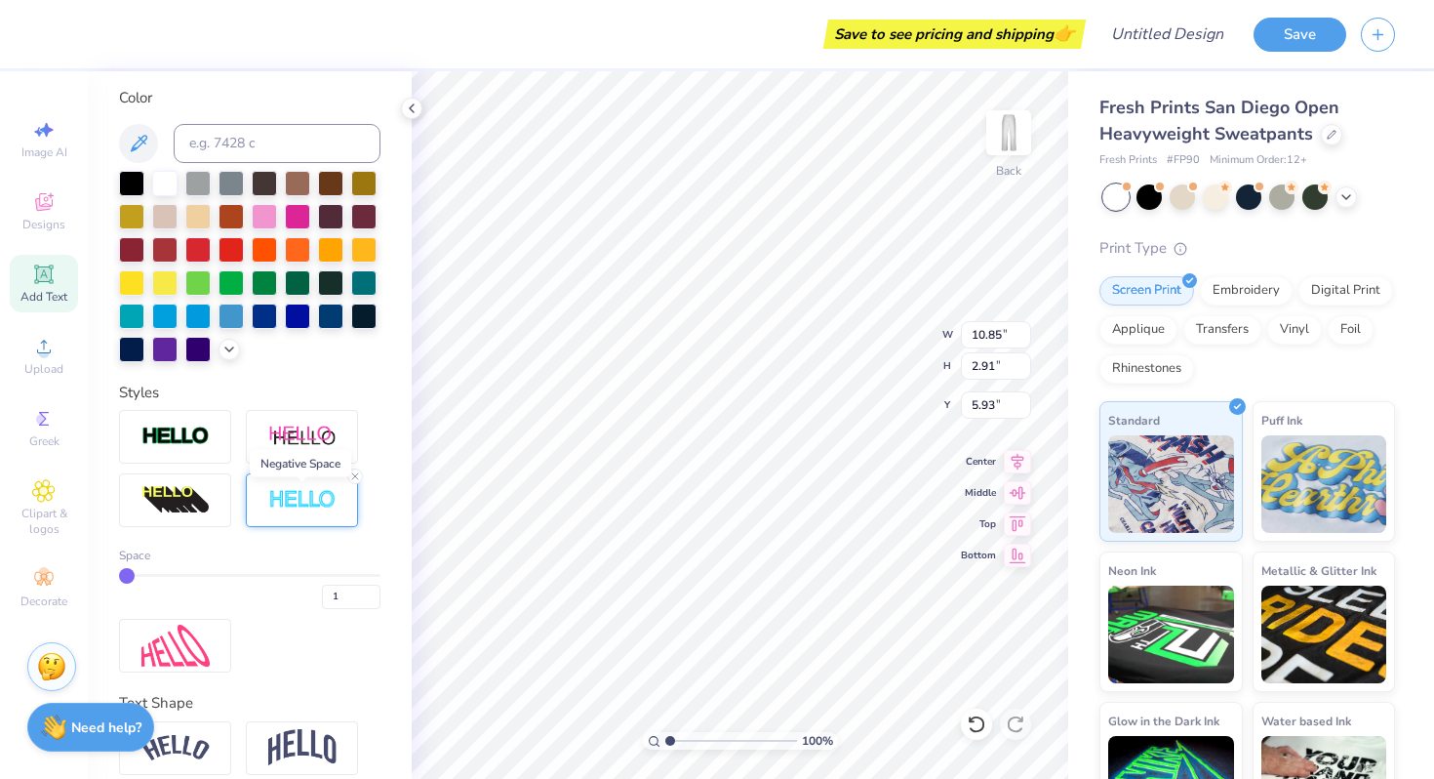
type input "2.94"
type input "5.92"
click at [295, 494] on img at bounding box center [302, 500] width 68 height 22
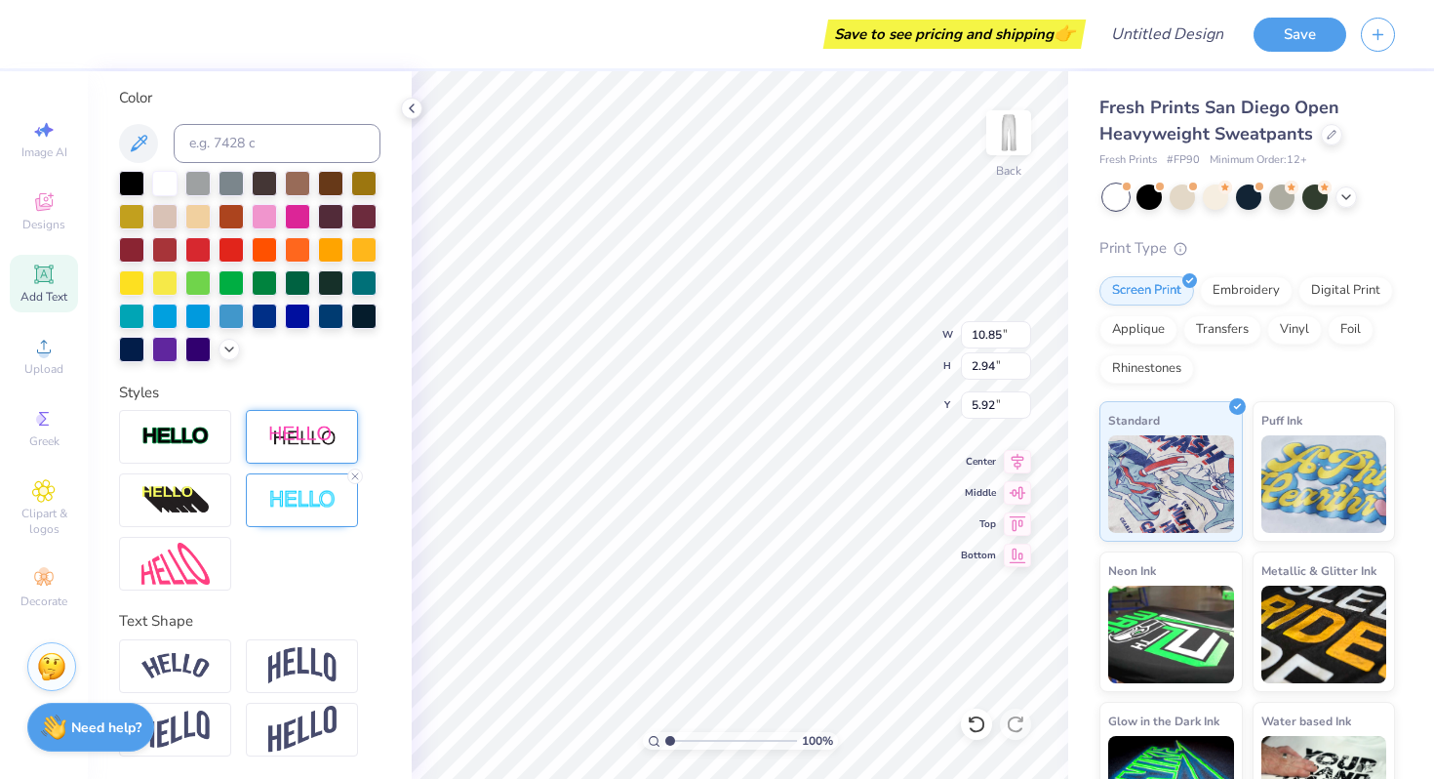
click at [295, 442] on img at bounding box center [302, 436] width 68 height 24
type input "2.68"
type input "6.18"
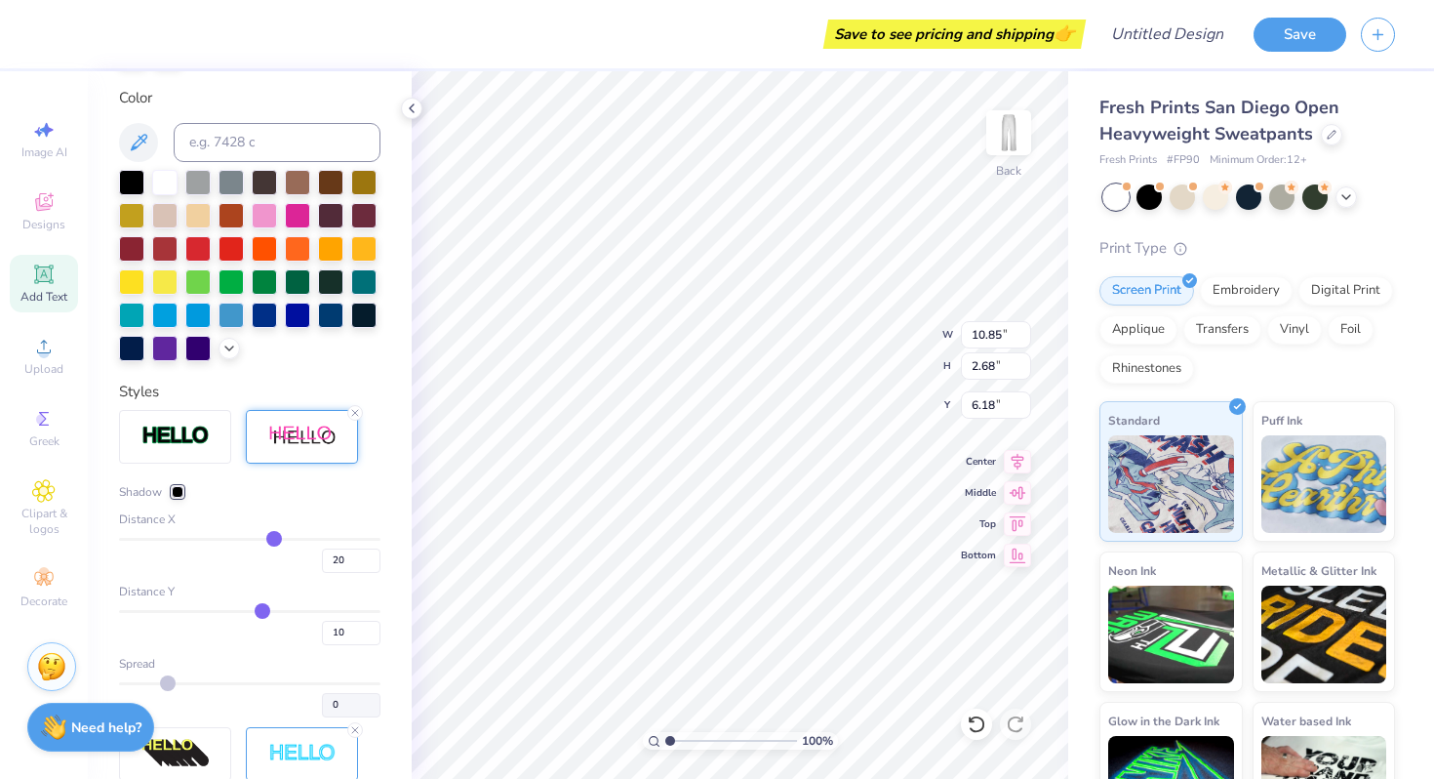
click at [279, 435] on img at bounding box center [302, 436] width 68 height 24
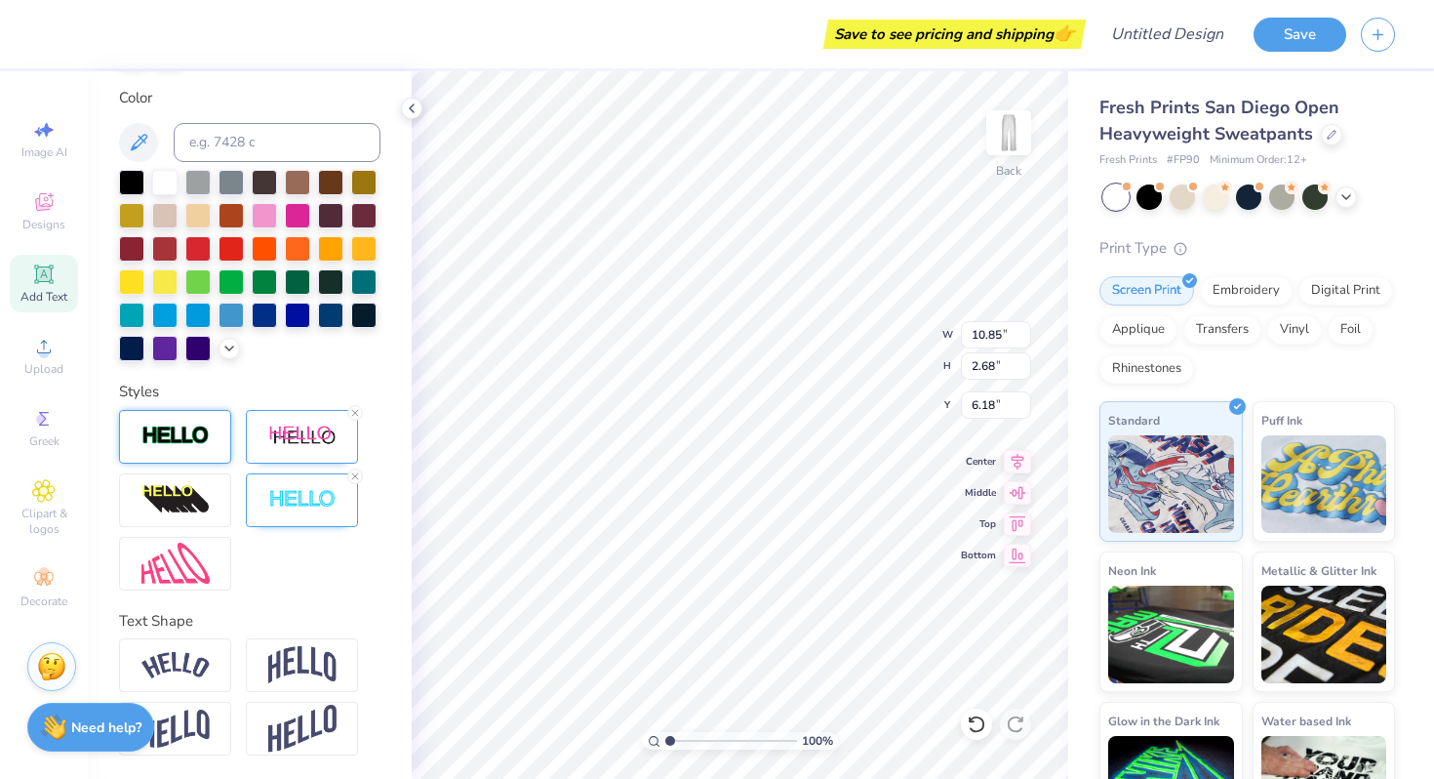
click at [197, 440] on img at bounding box center [175, 435] width 68 height 22
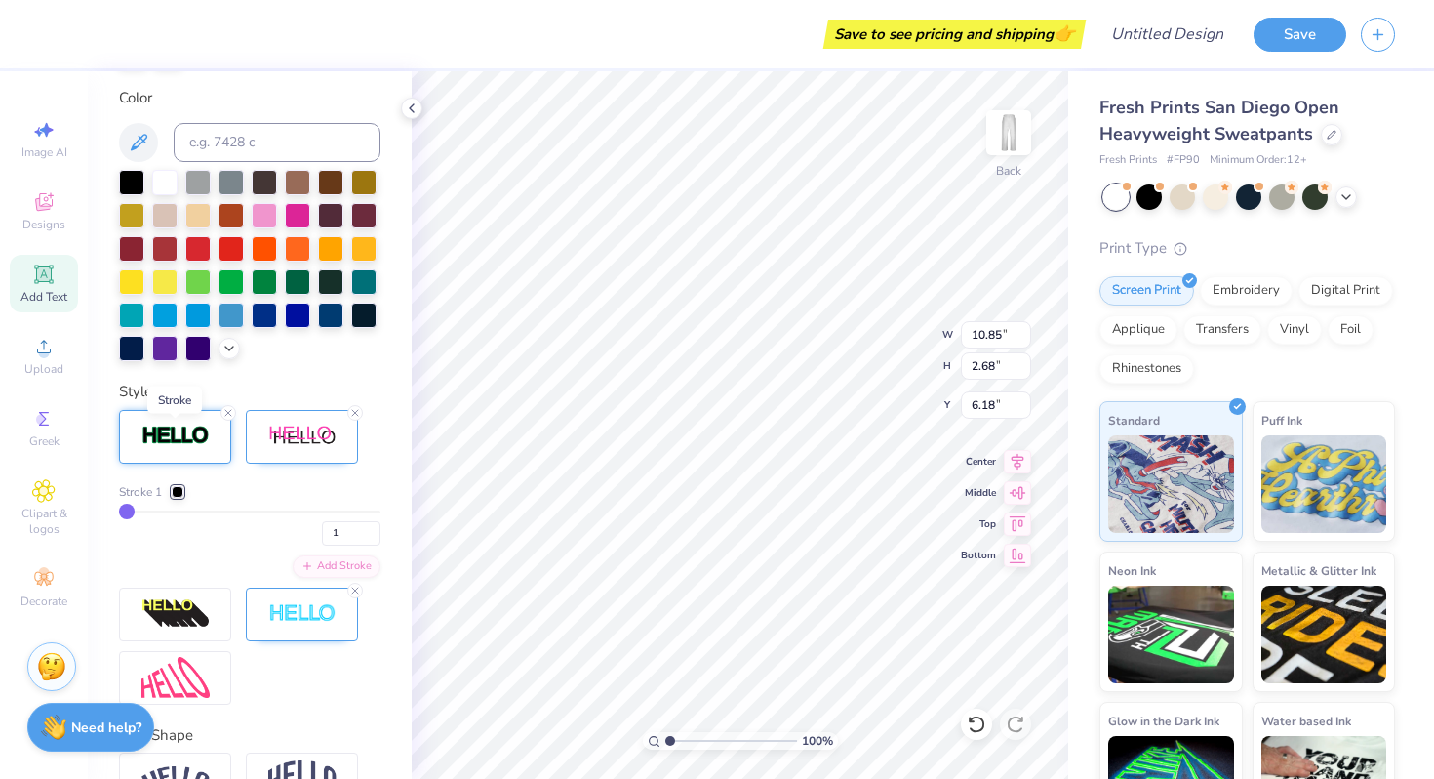
click at [197, 440] on img at bounding box center [175, 435] width 68 height 22
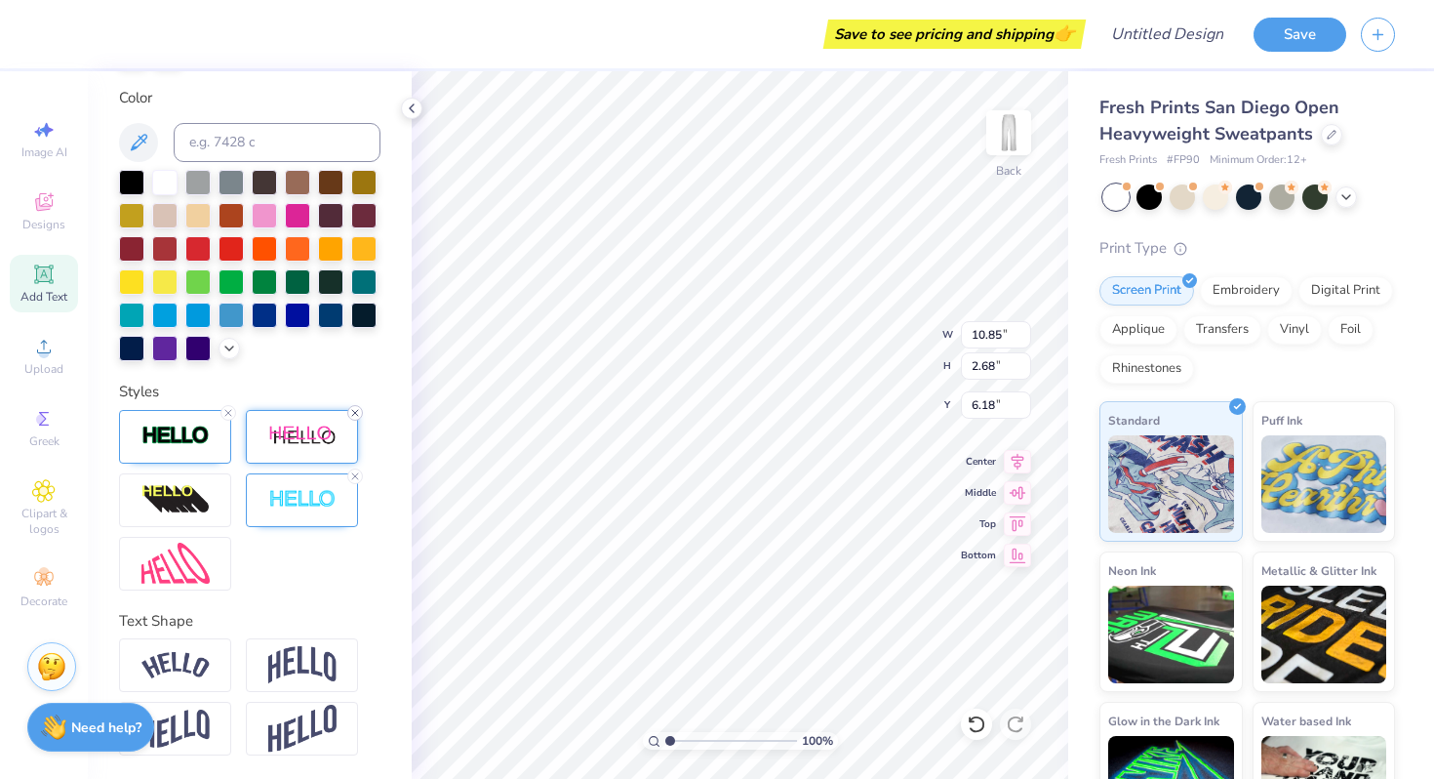
click at [350, 407] on icon at bounding box center [355, 413] width 12 height 12
type input "9.06"
type input "2.45"
click at [355, 474] on line at bounding box center [355, 476] width 6 height 6
click at [226, 408] on icon at bounding box center [228, 413] width 12 height 12
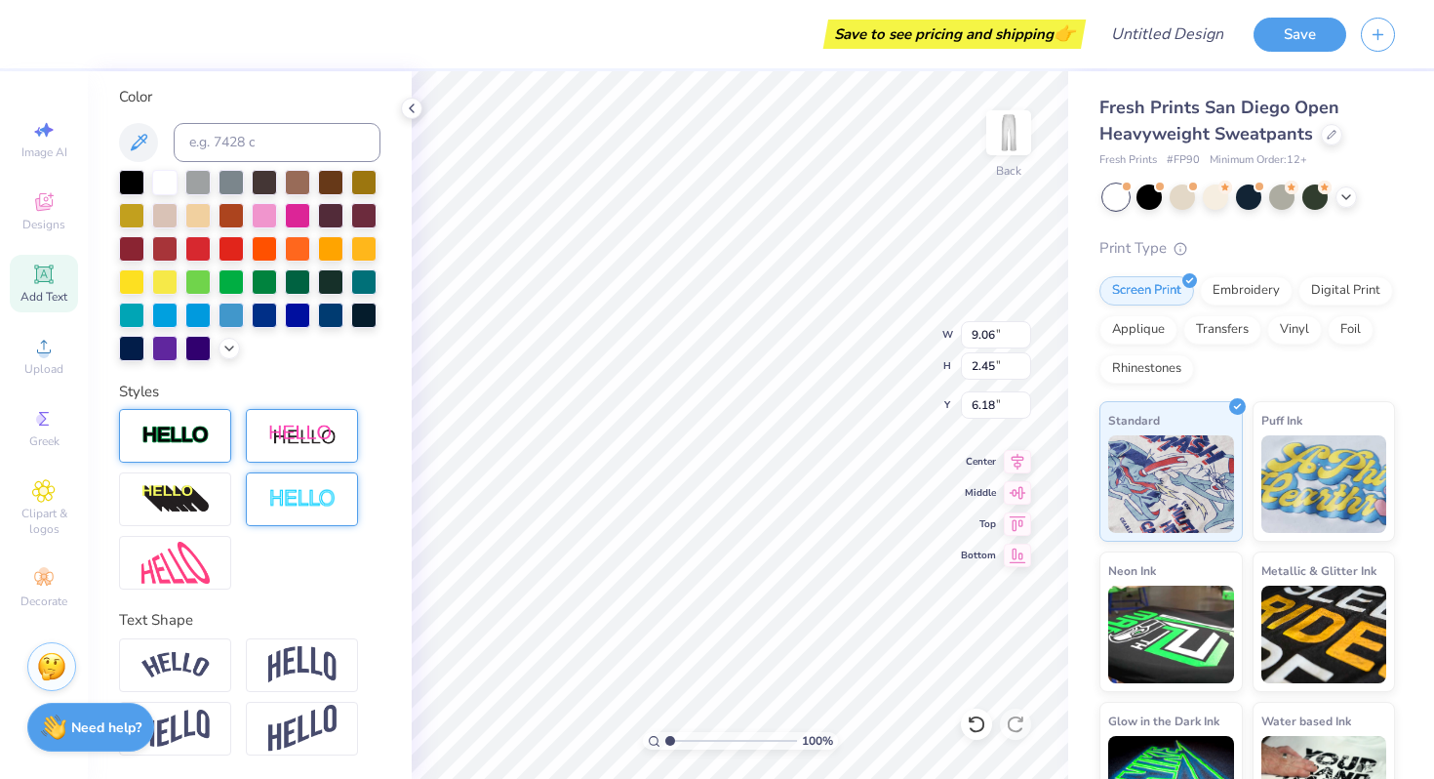
type input "9.03"
type input "2.42"
type input "6.20"
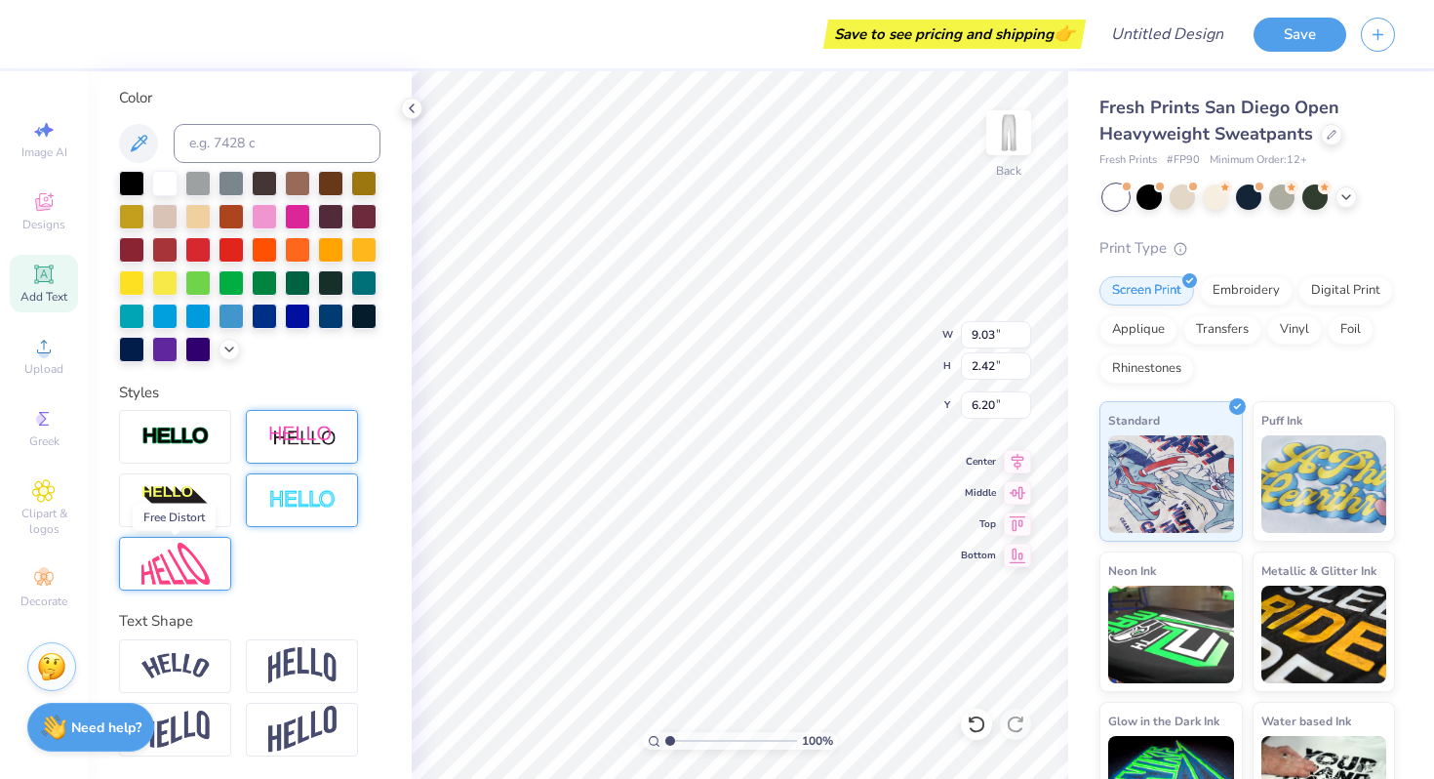
click at [198, 561] on img at bounding box center [175, 564] width 68 height 42
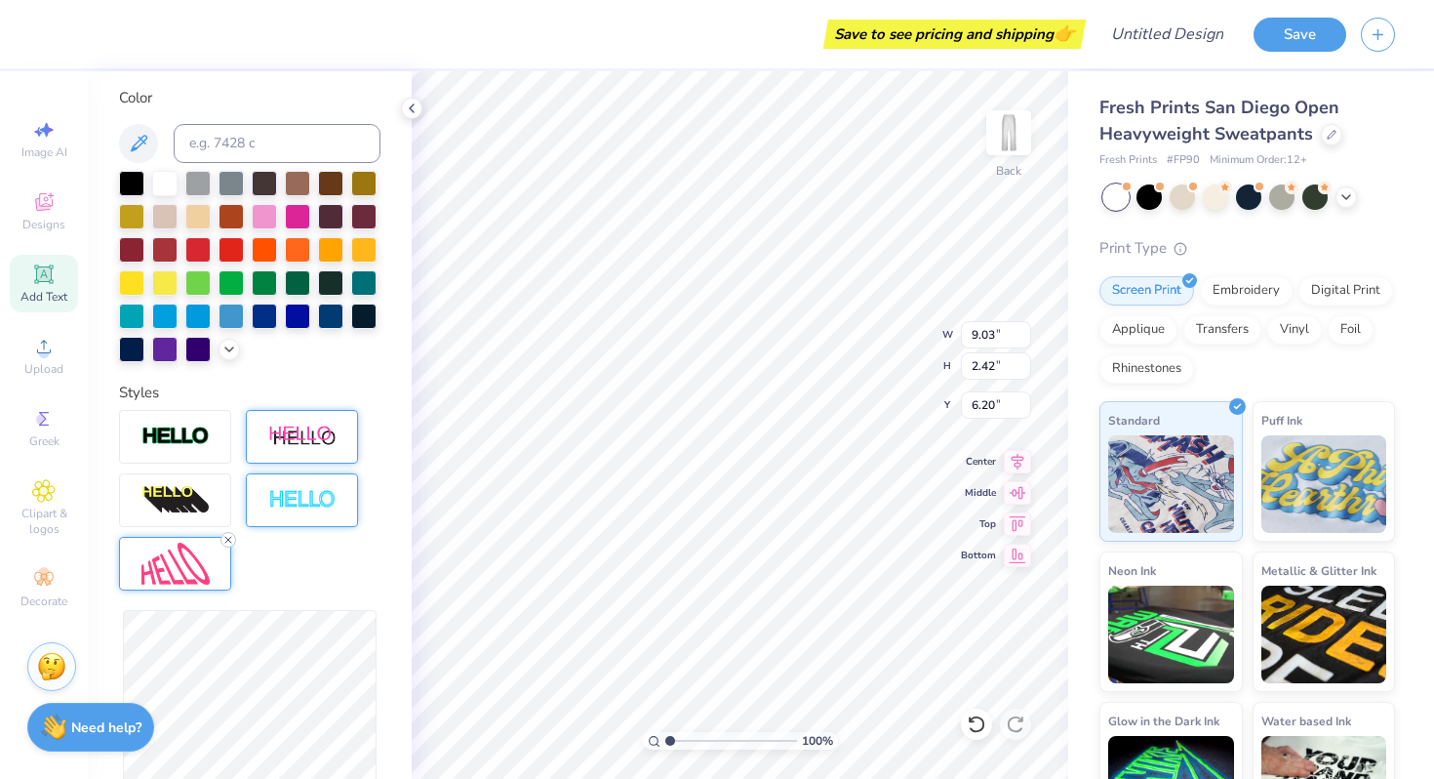
click at [227, 536] on icon at bounding box center [228, 540] width 12 height 12
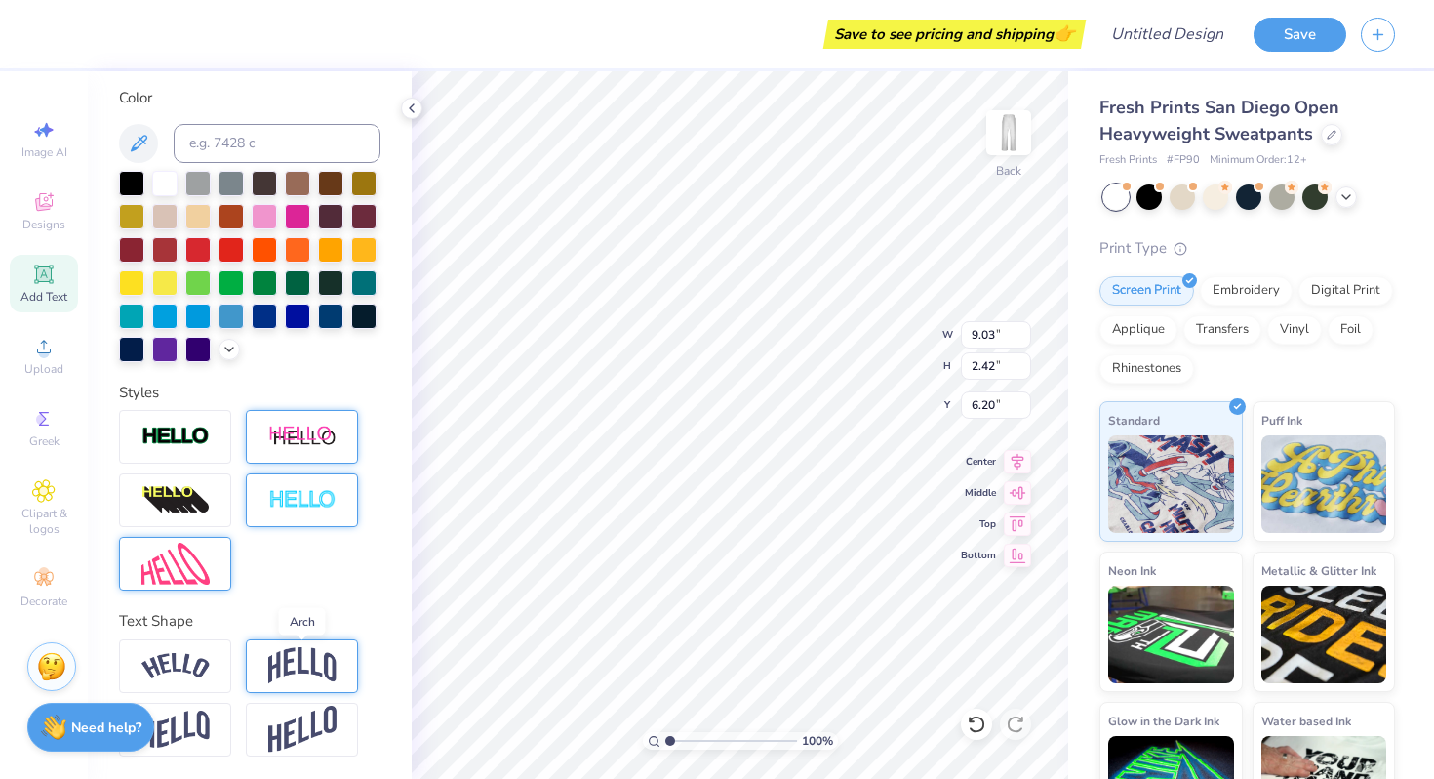
click at [314, 662] on img at bounding box center [302, 665] width 68 height 37
type input "4.07"
type input "5.37"
click at [356, 636] on icon at bounding box center [355, 642] width 12 height 12
type input "2.42"
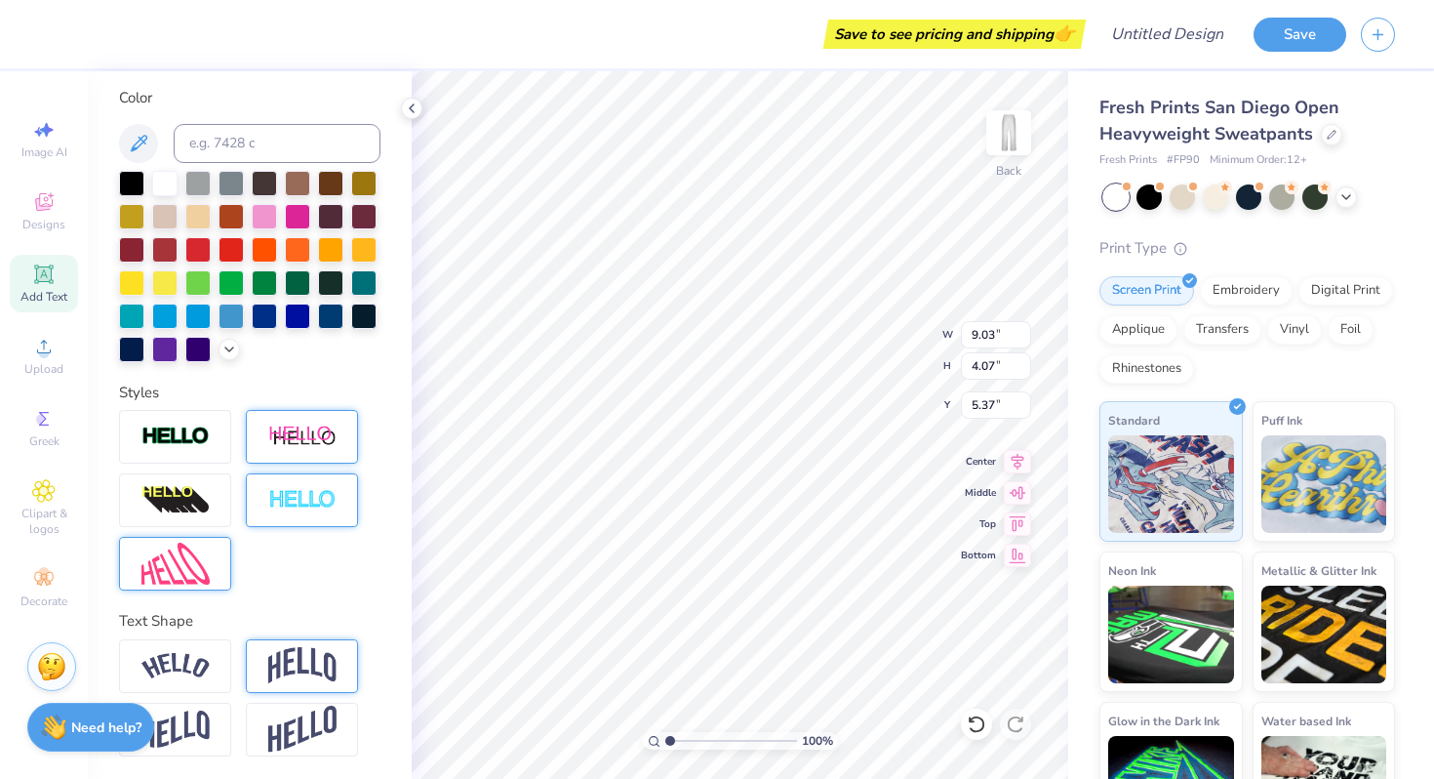
type input "6.20"
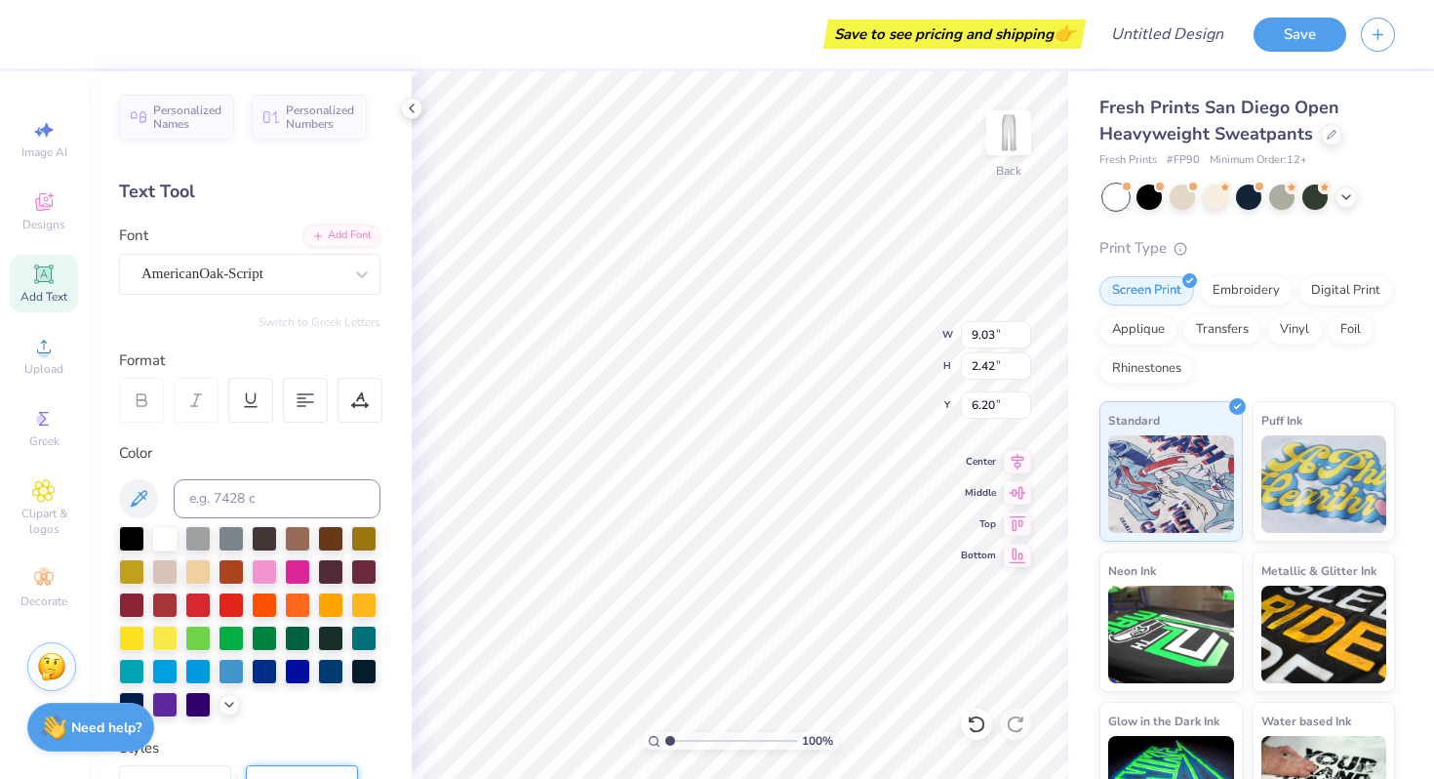
scroll to position [2, 0]
type textarea "Carmel High"
type input "6.27"
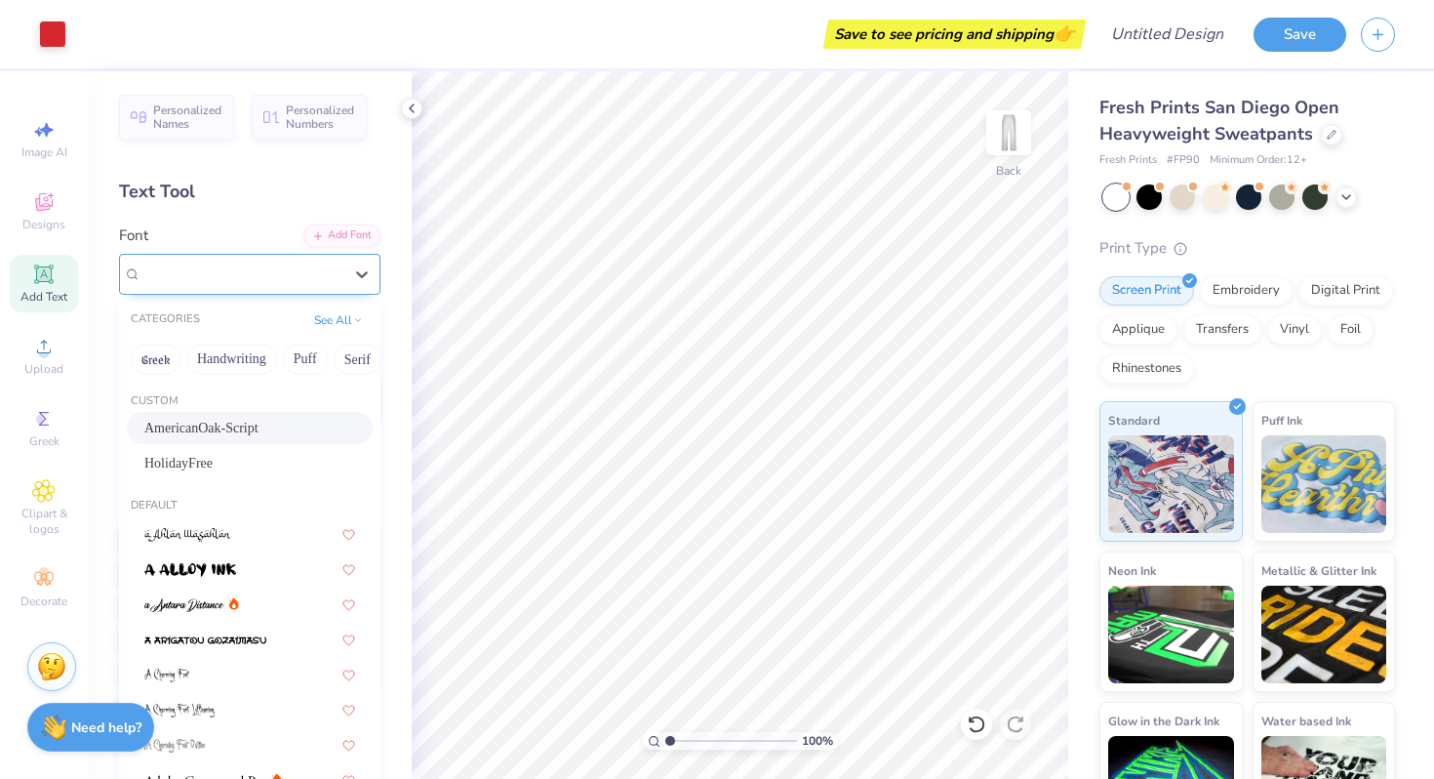
click at [348, 255] on div at bounding box center [361, 274] width 35 height 39
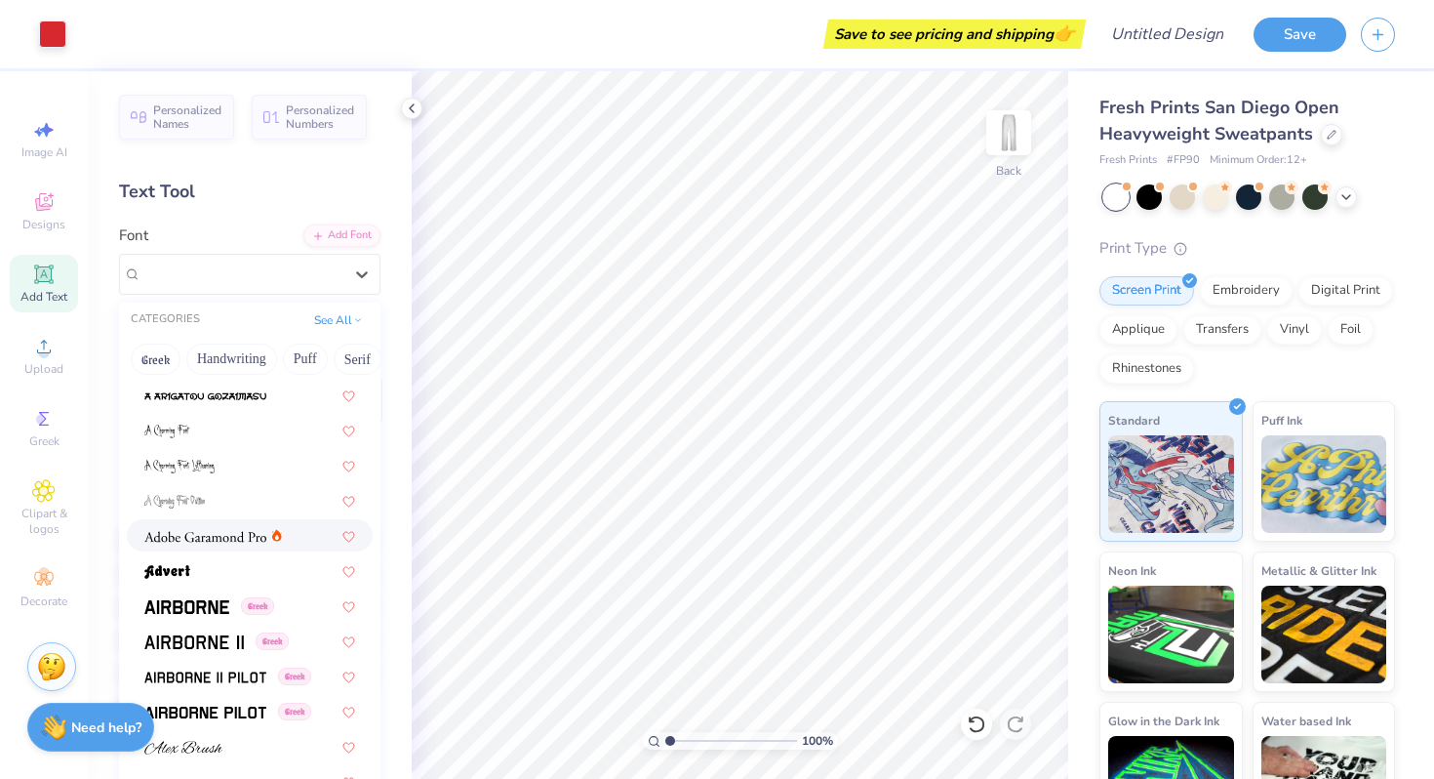
scroll to position [255, 0]
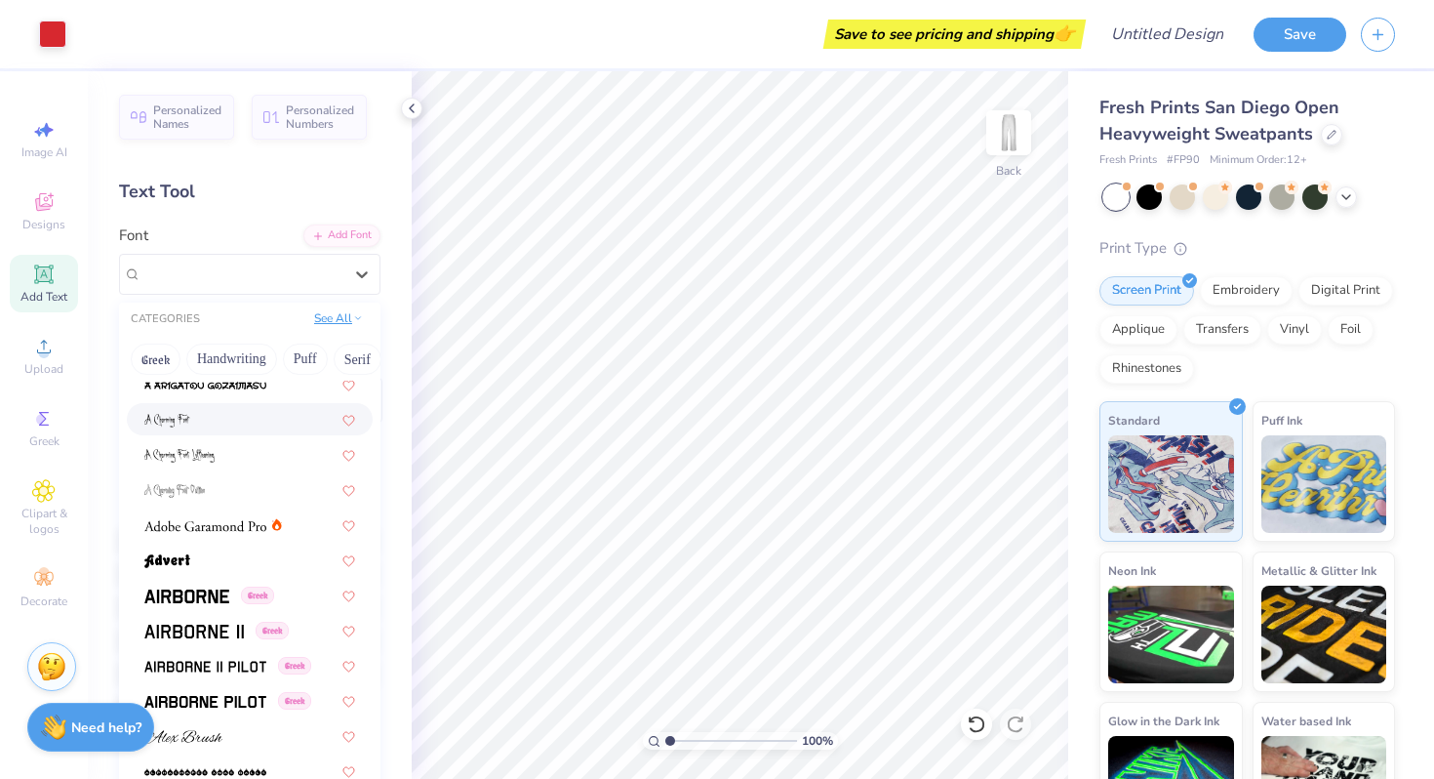
click at [342, 312] on button "See All" at bounding box center [338, 318] width 60 height 20
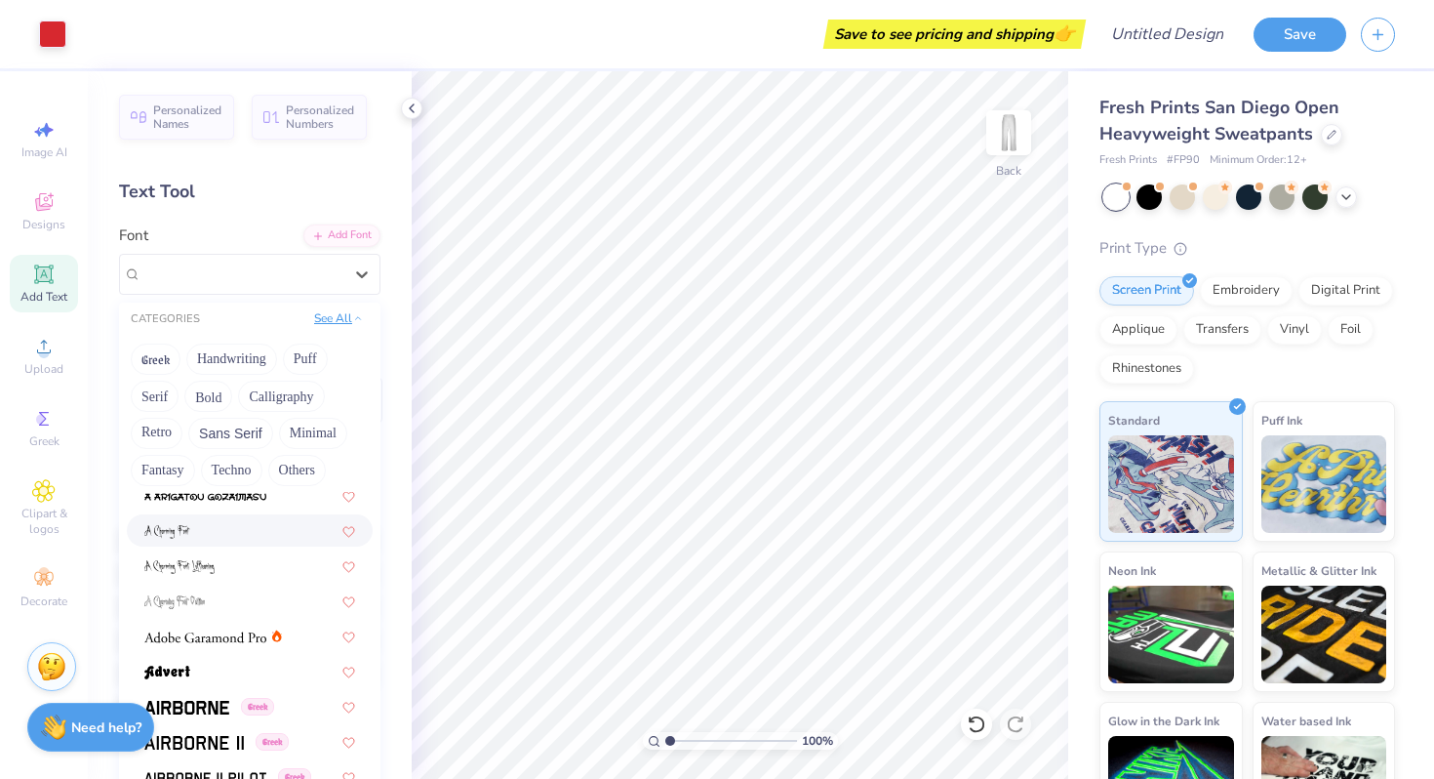
click at [343, 319] on button "See All" at bounding box center [338, 318] width 60 height 20
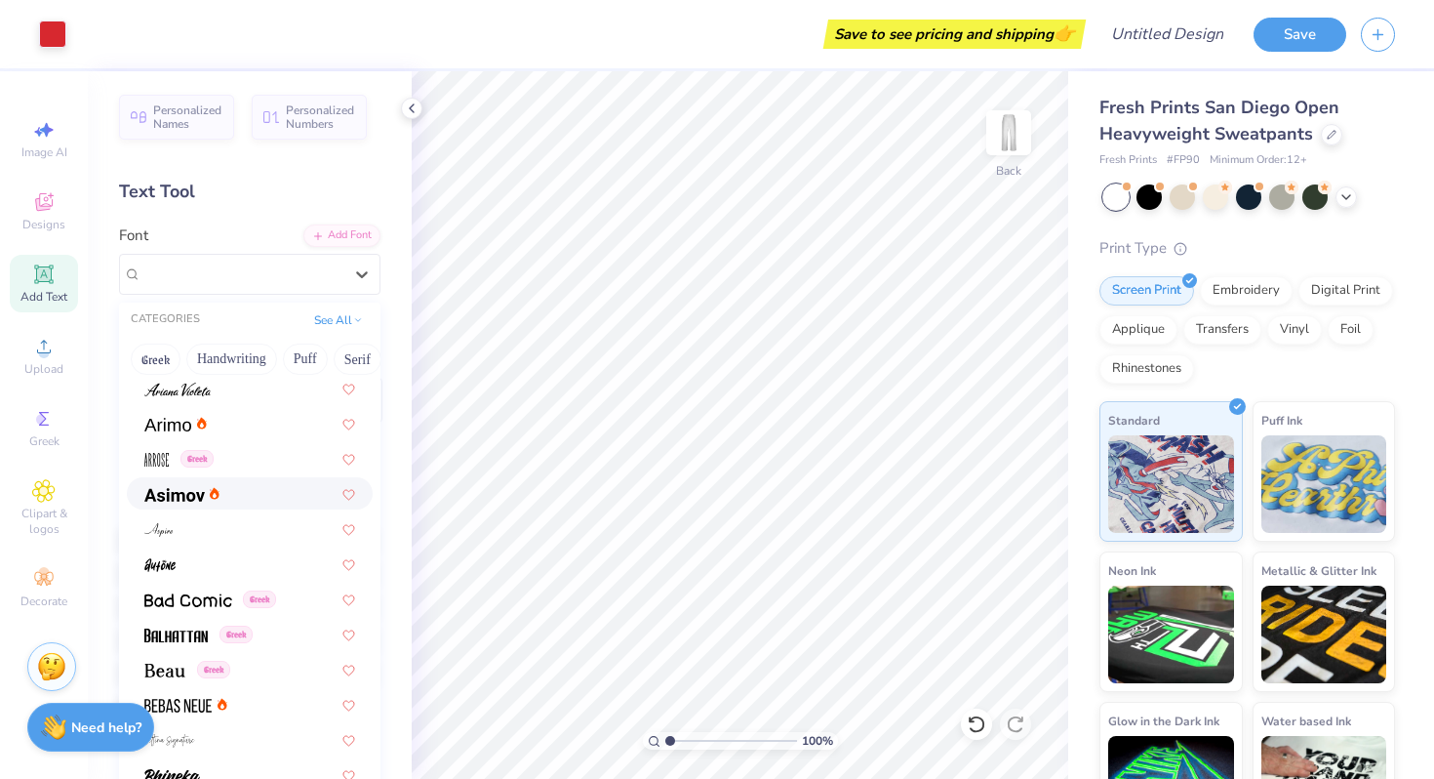
scroll to position [753, 0]
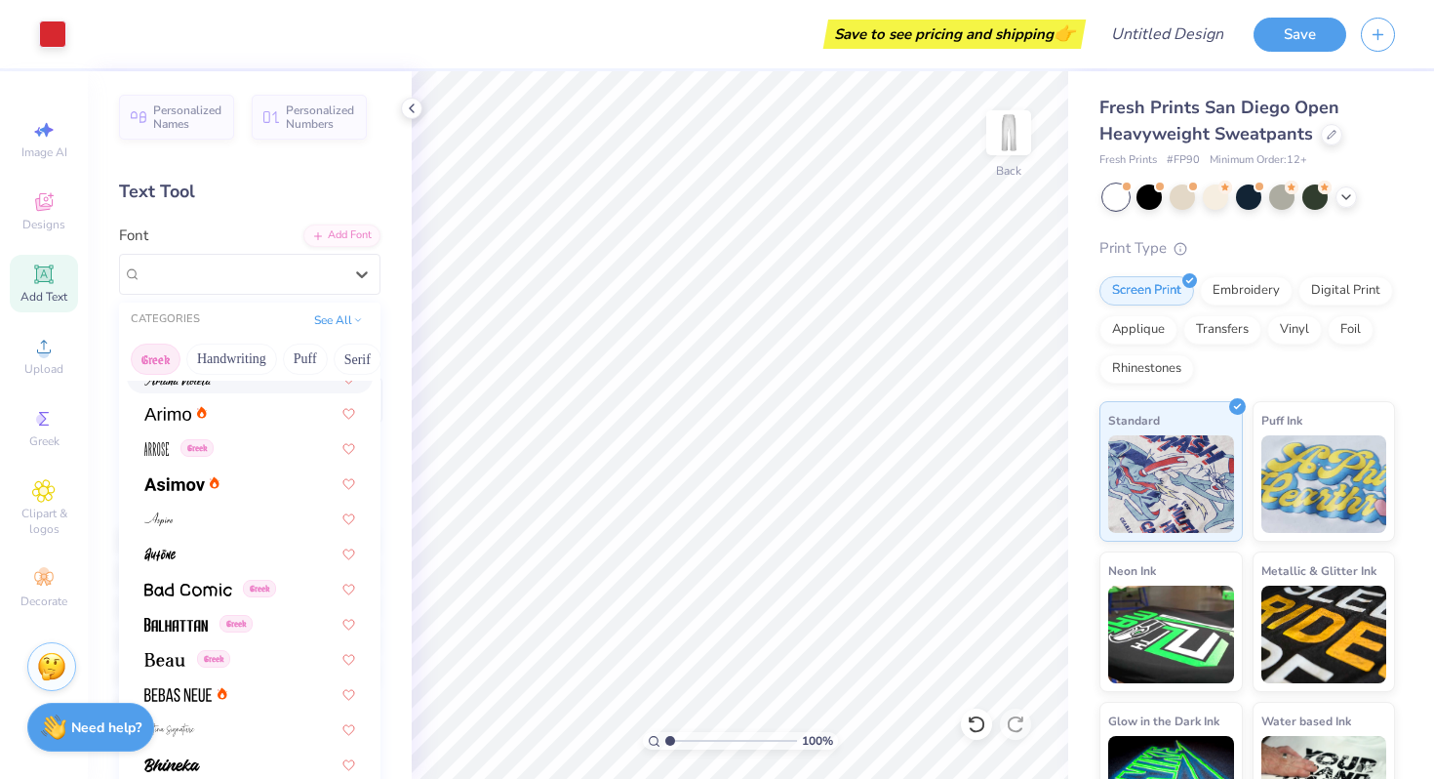
click at [160, 349] on button "Greek" at bounding box center [156, 358] width 50 height 31
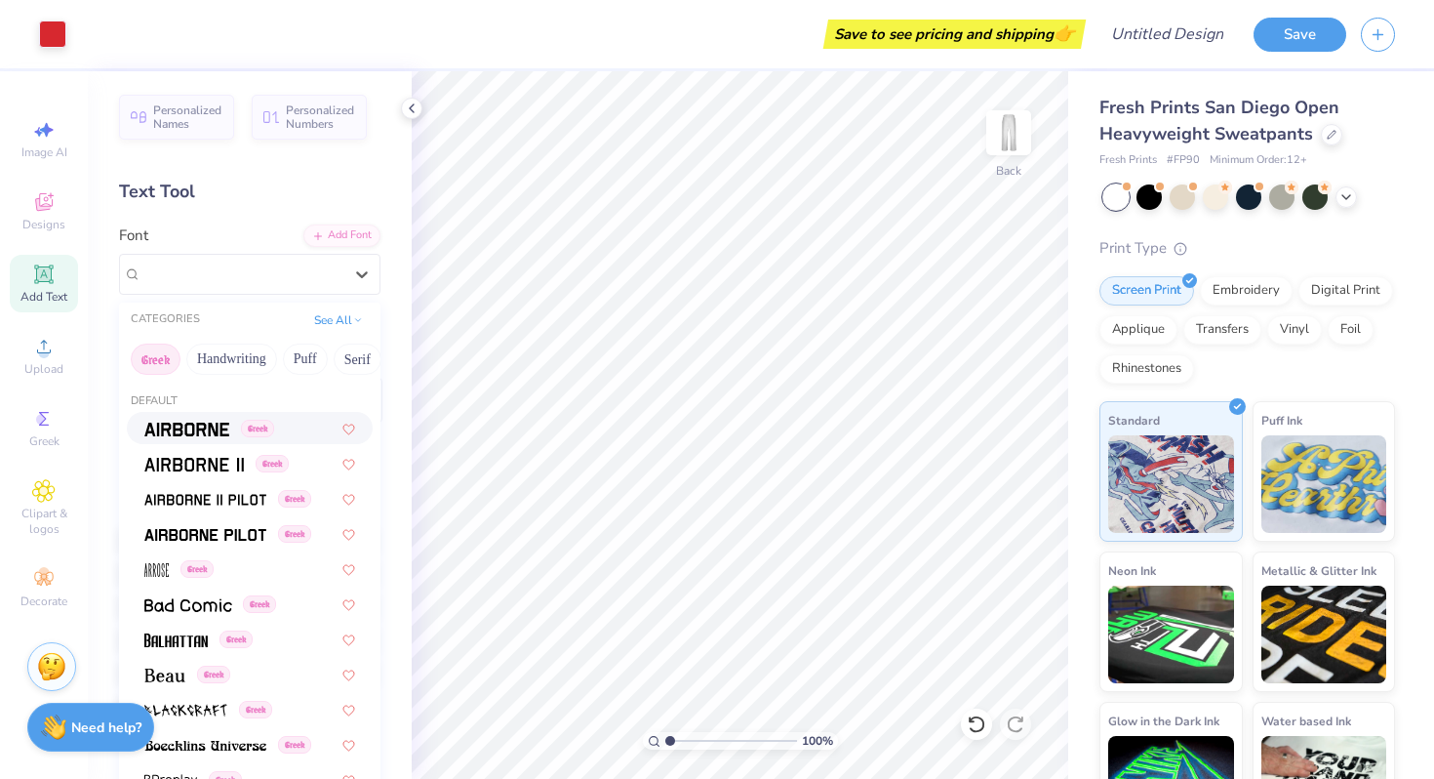
click at [218, 429] on img at bounding box center [186, 430] width 85 height 14
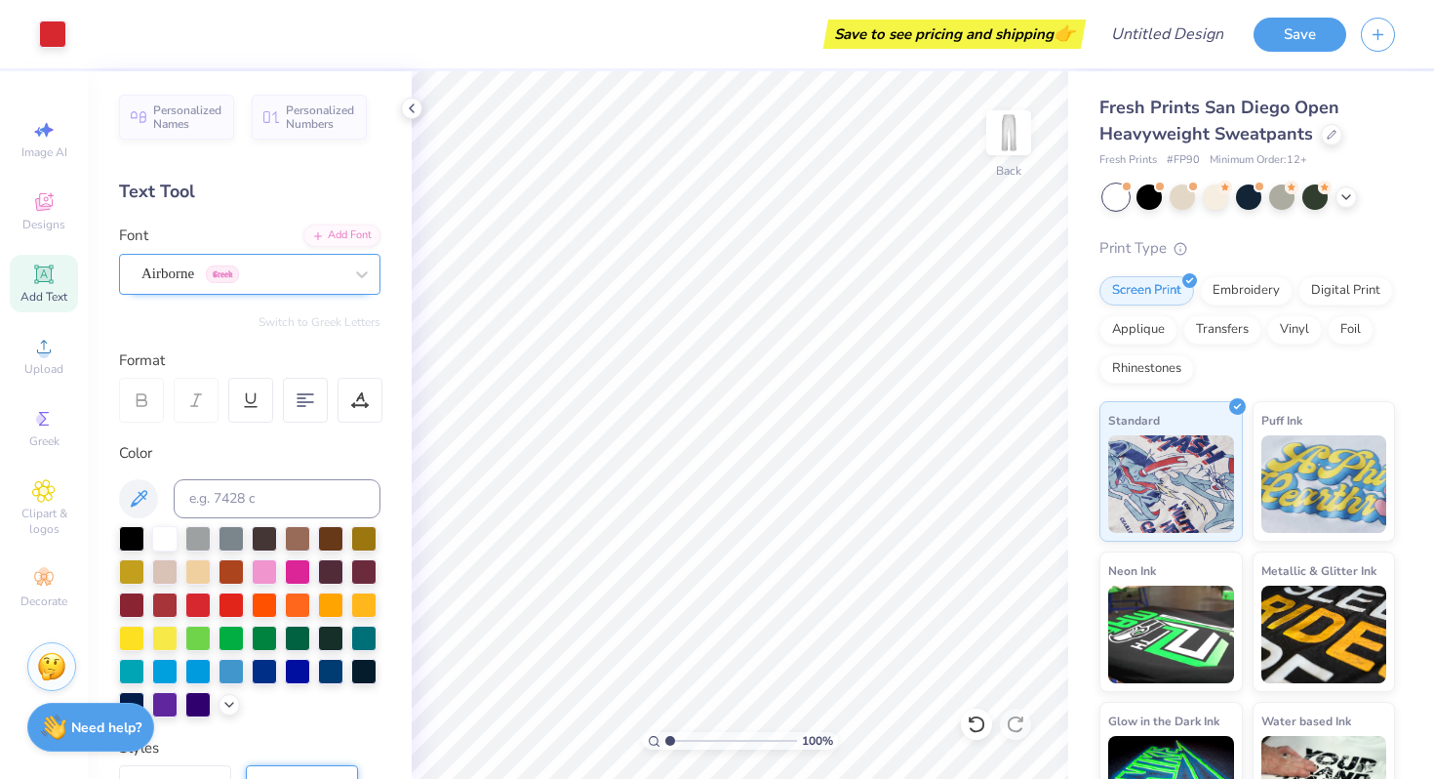
click at [177, 276] on div "Airborne Greek" at bounding box center [242, 274] width 205 height 30
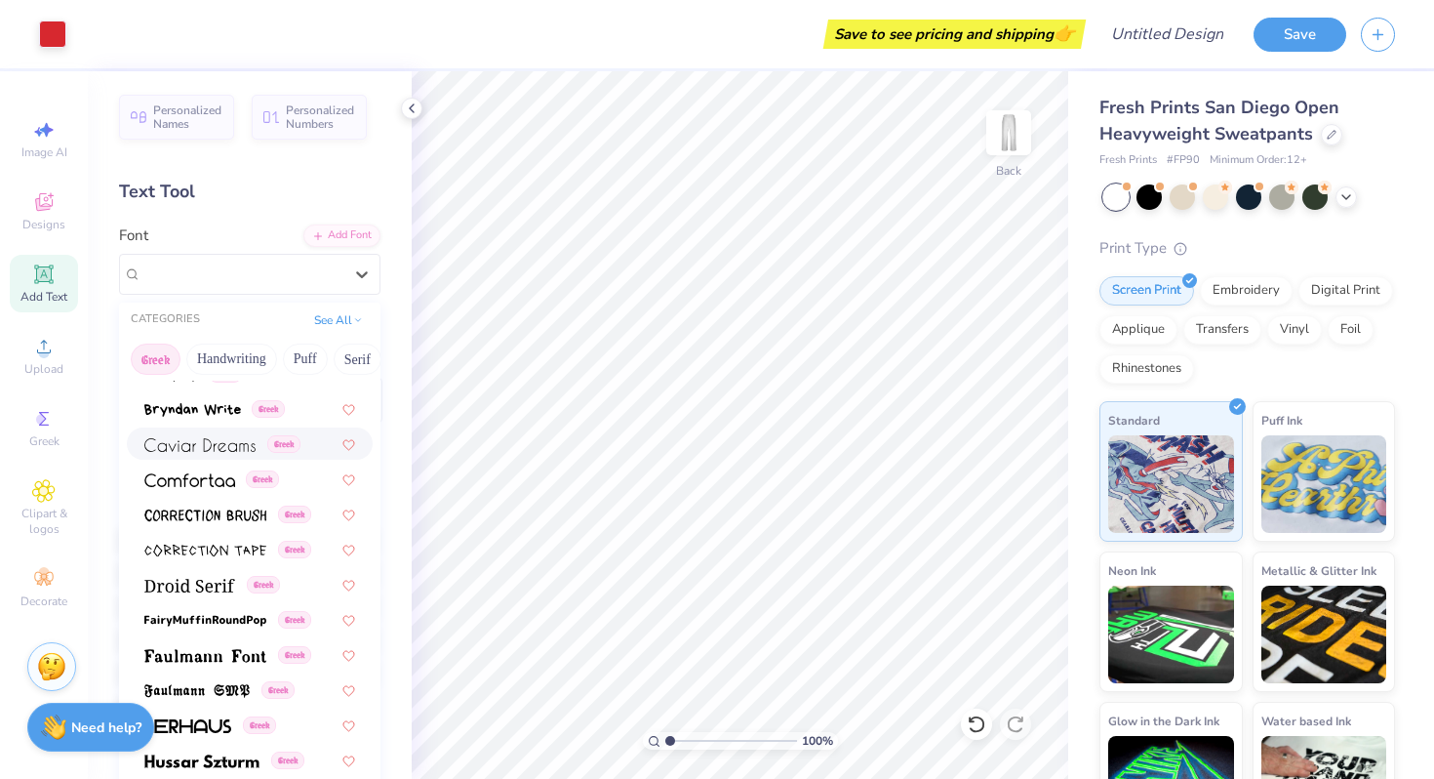
scroll to position [413, 0]
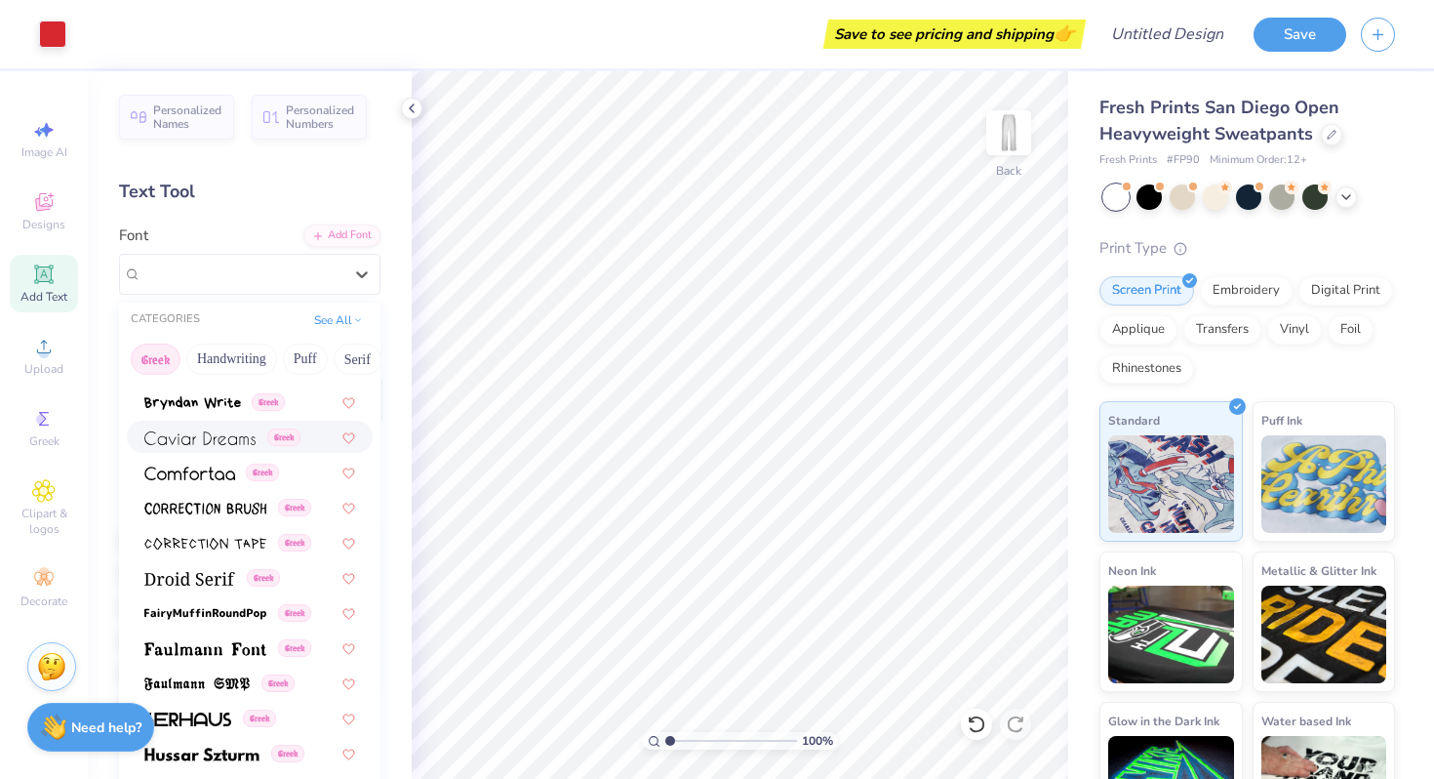
click at [222, 446] on span at bounding box center [199, 436] width 111 height 20
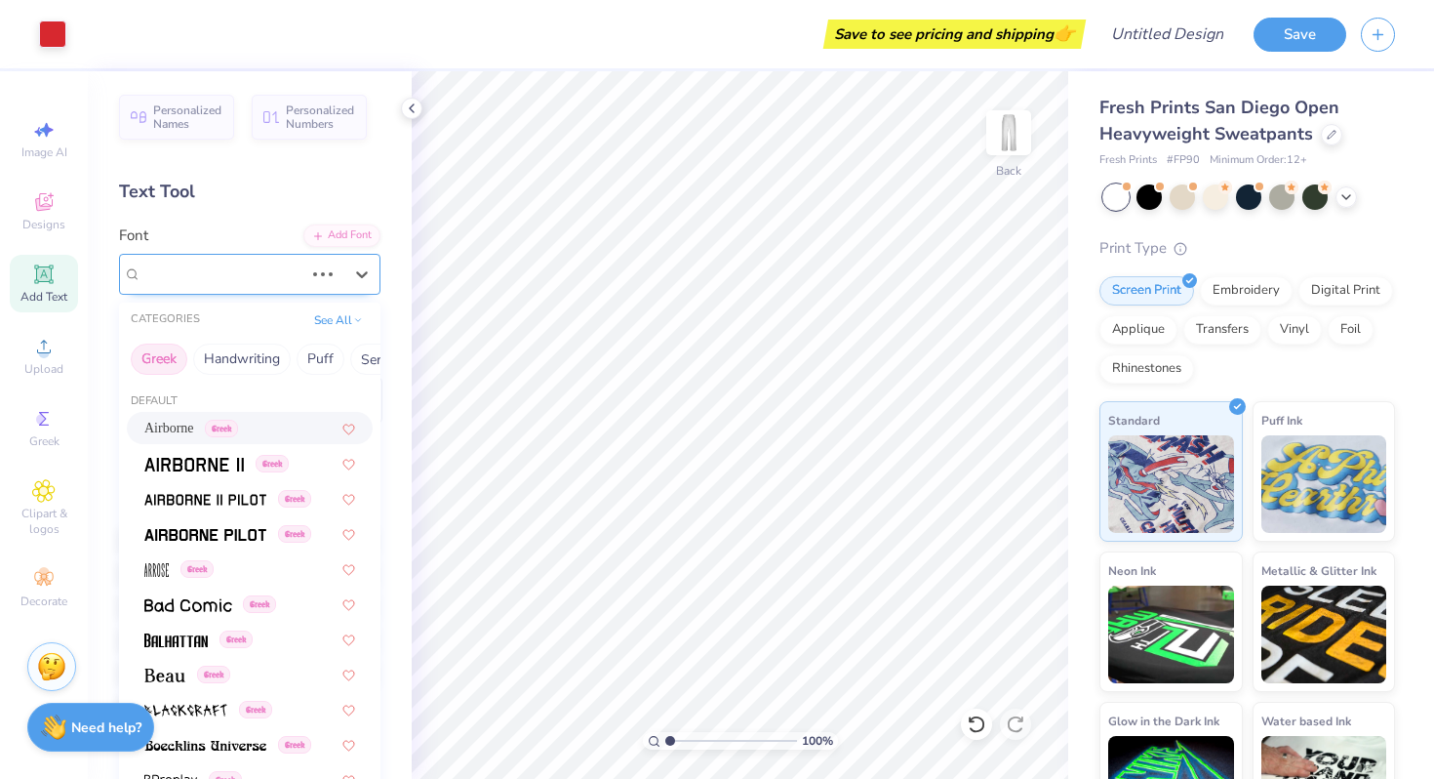
click at [233, 275] on div "Airborne Greek" at bounding box center [223, 274] width 166 height 30
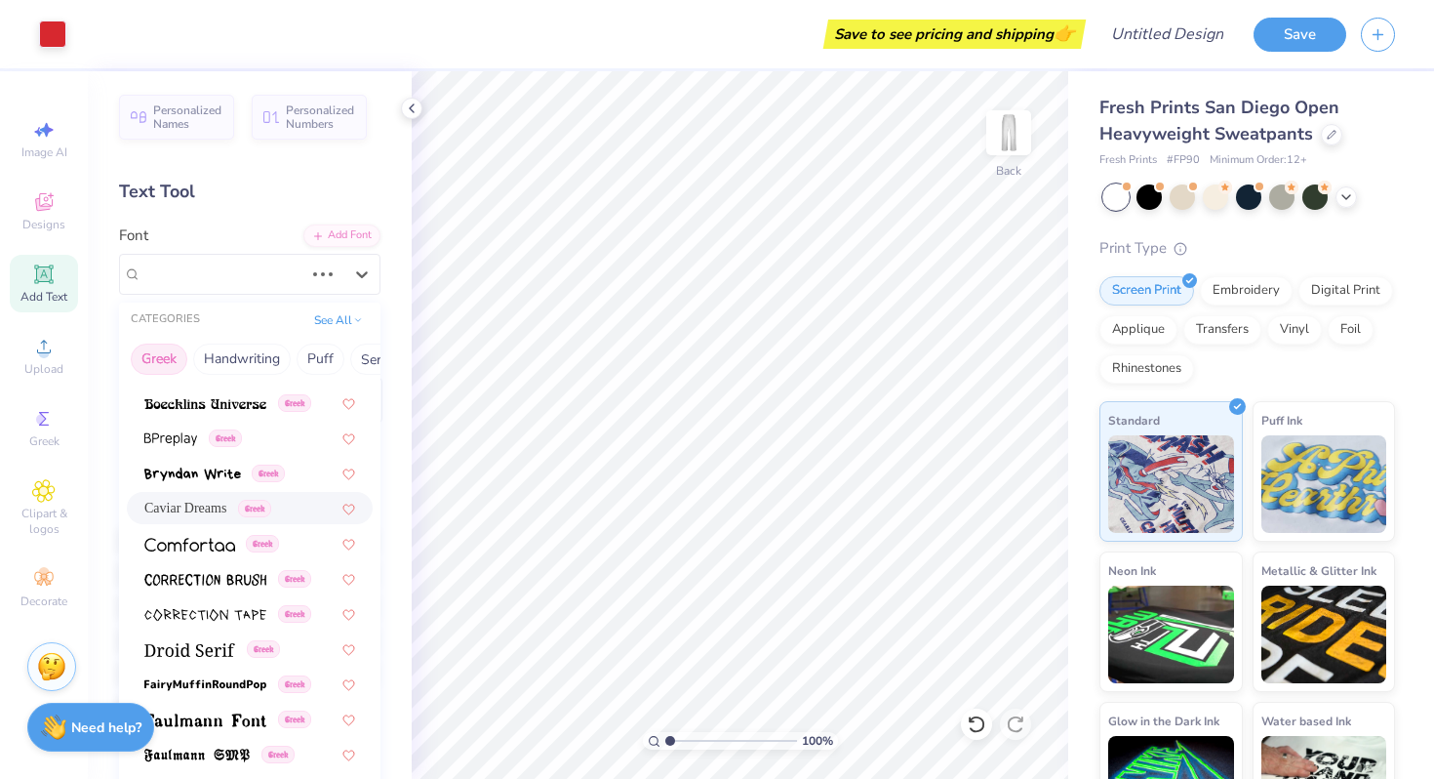
scroll to position [365, 0]
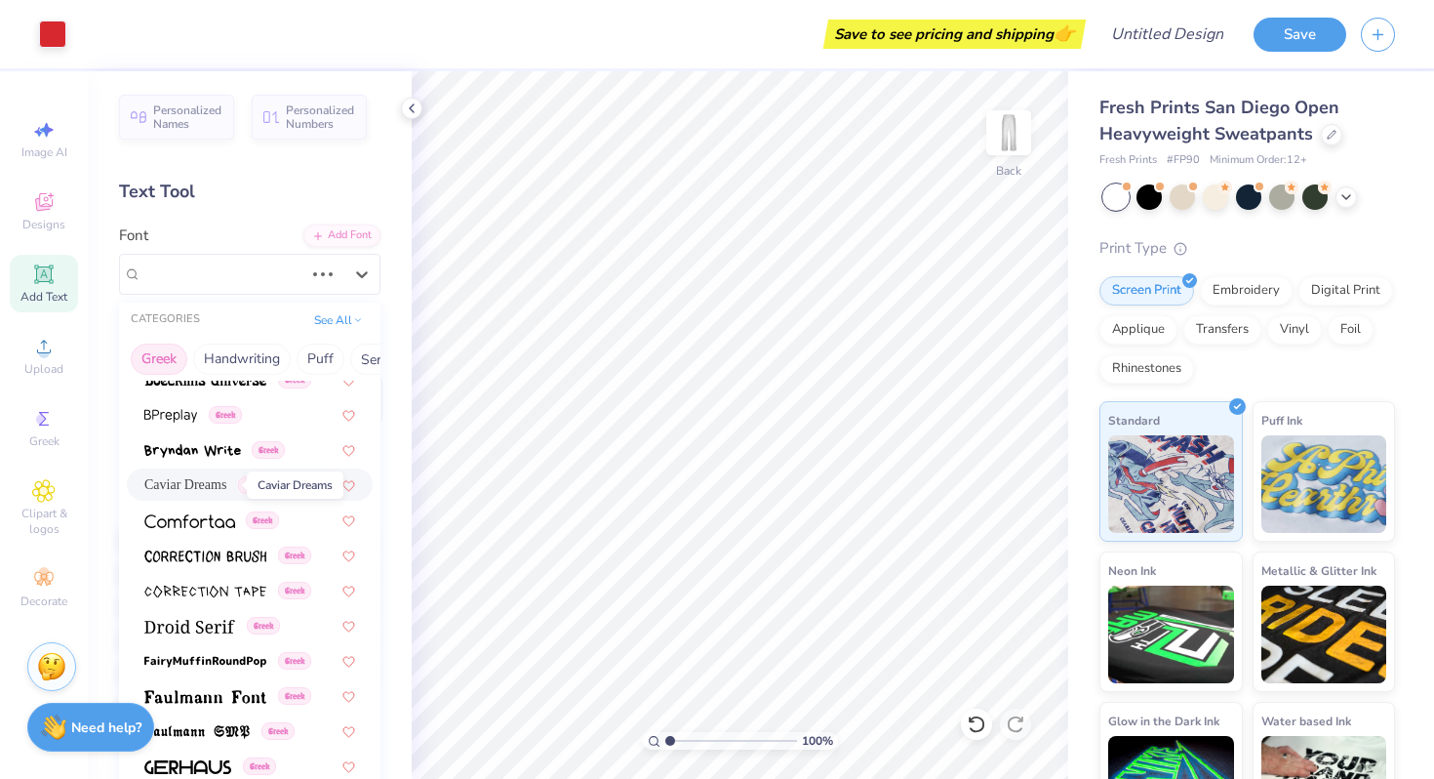
click at [200, 478] on span "Caviar Dreams" at bounding box center [185, 484] width 82 height 20
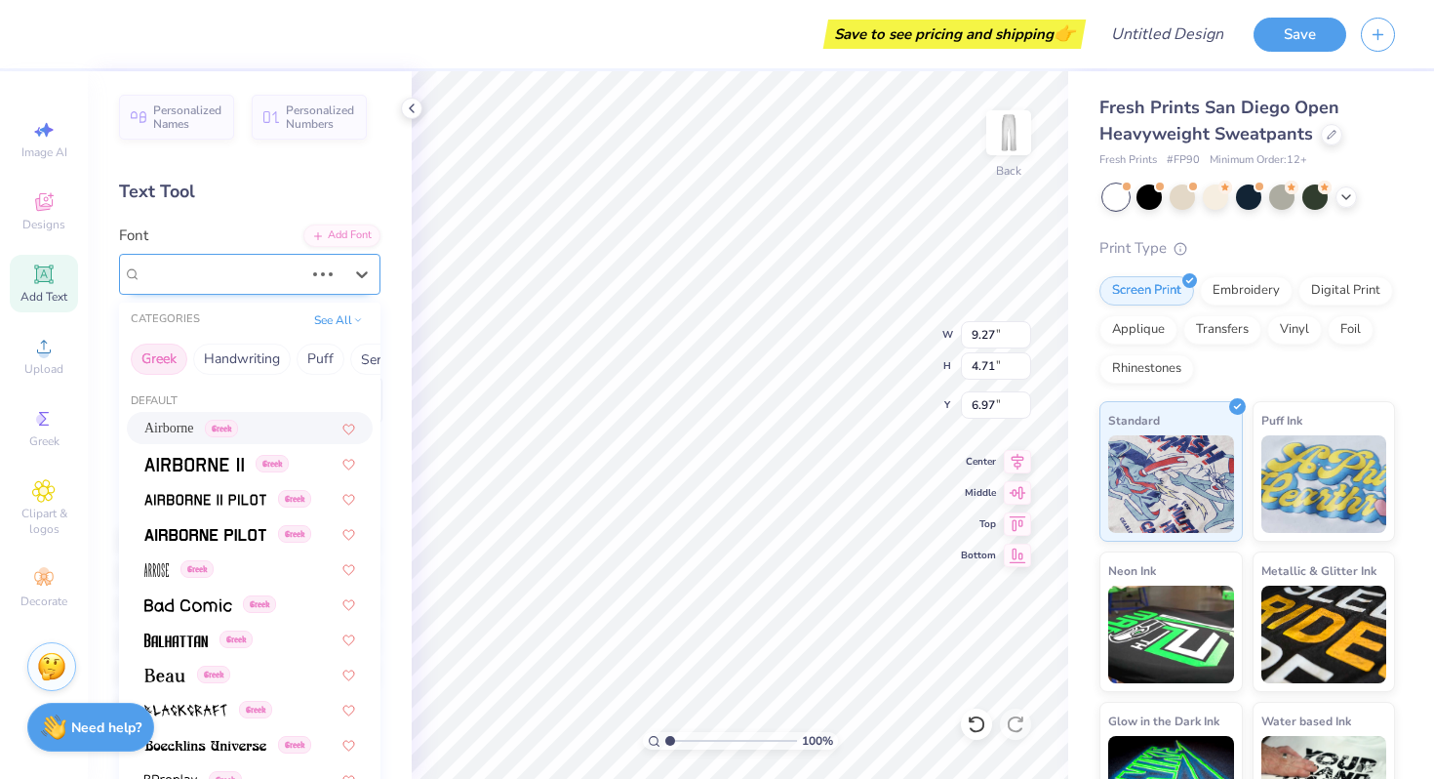
click at [264, 279] on div "Airborne Greek" at bounding box center [223, 274] width 166 height 30
type input "7.44"
type input "5.24"
type input "6.71"
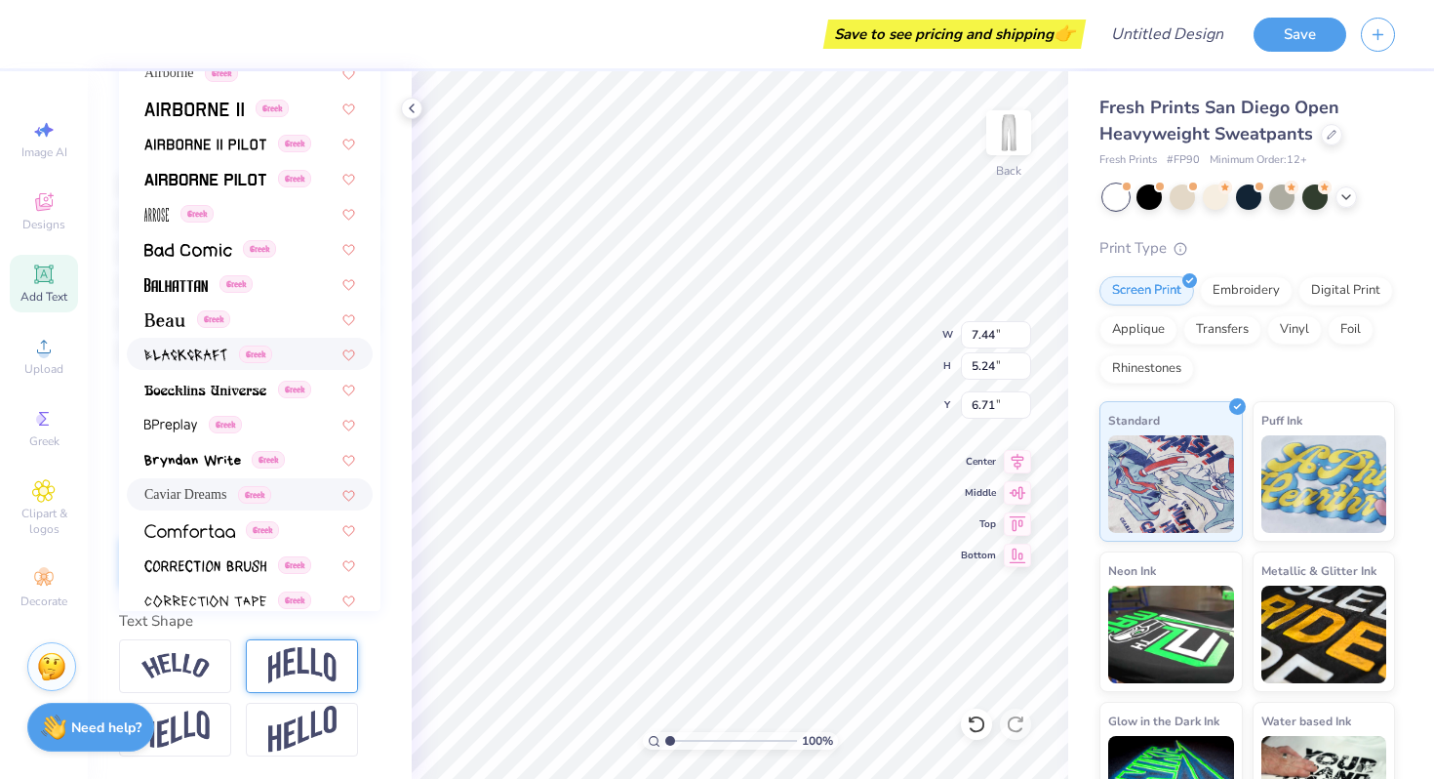
scroll to position [0, 0]
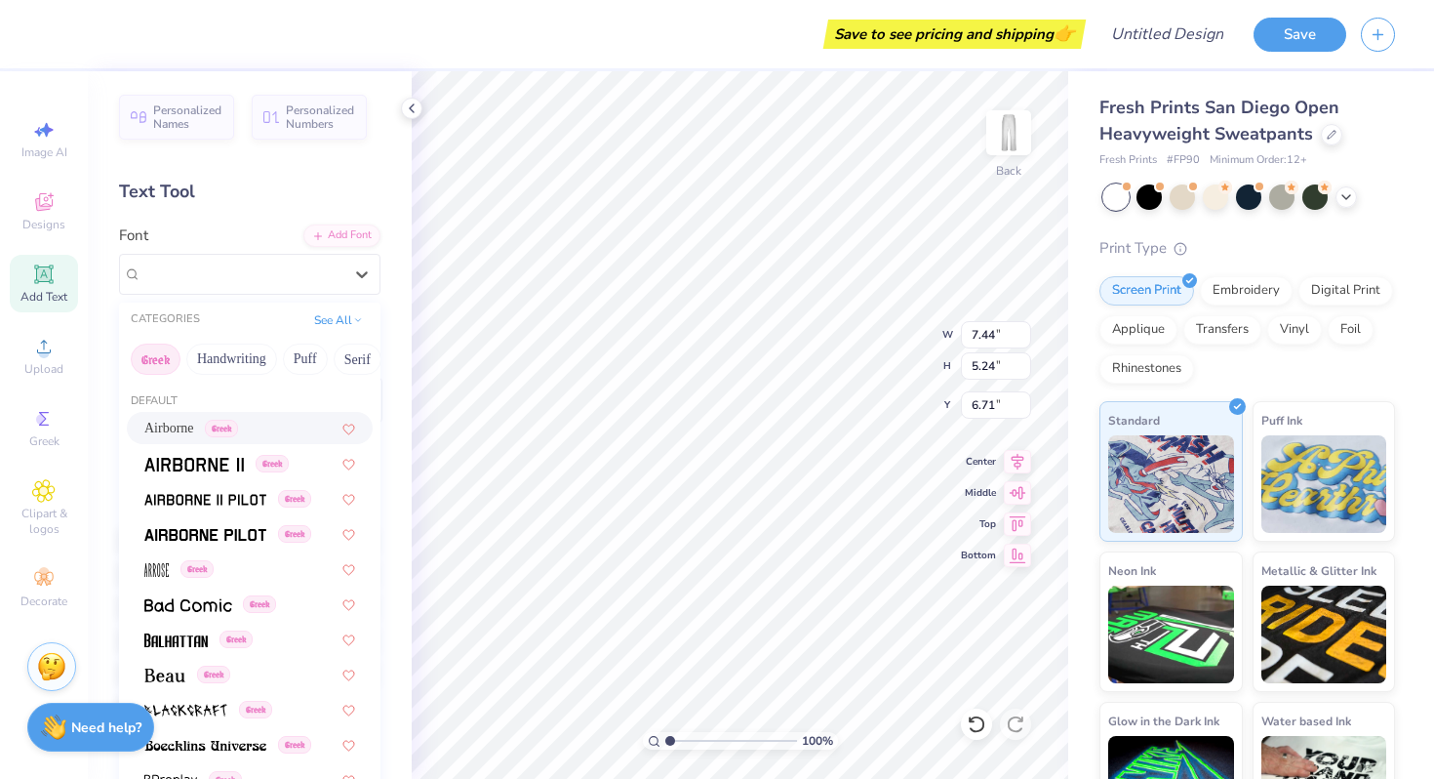
click at [163, 360] on button "Greek" at bounding box center [156, 358] width 50 height 31
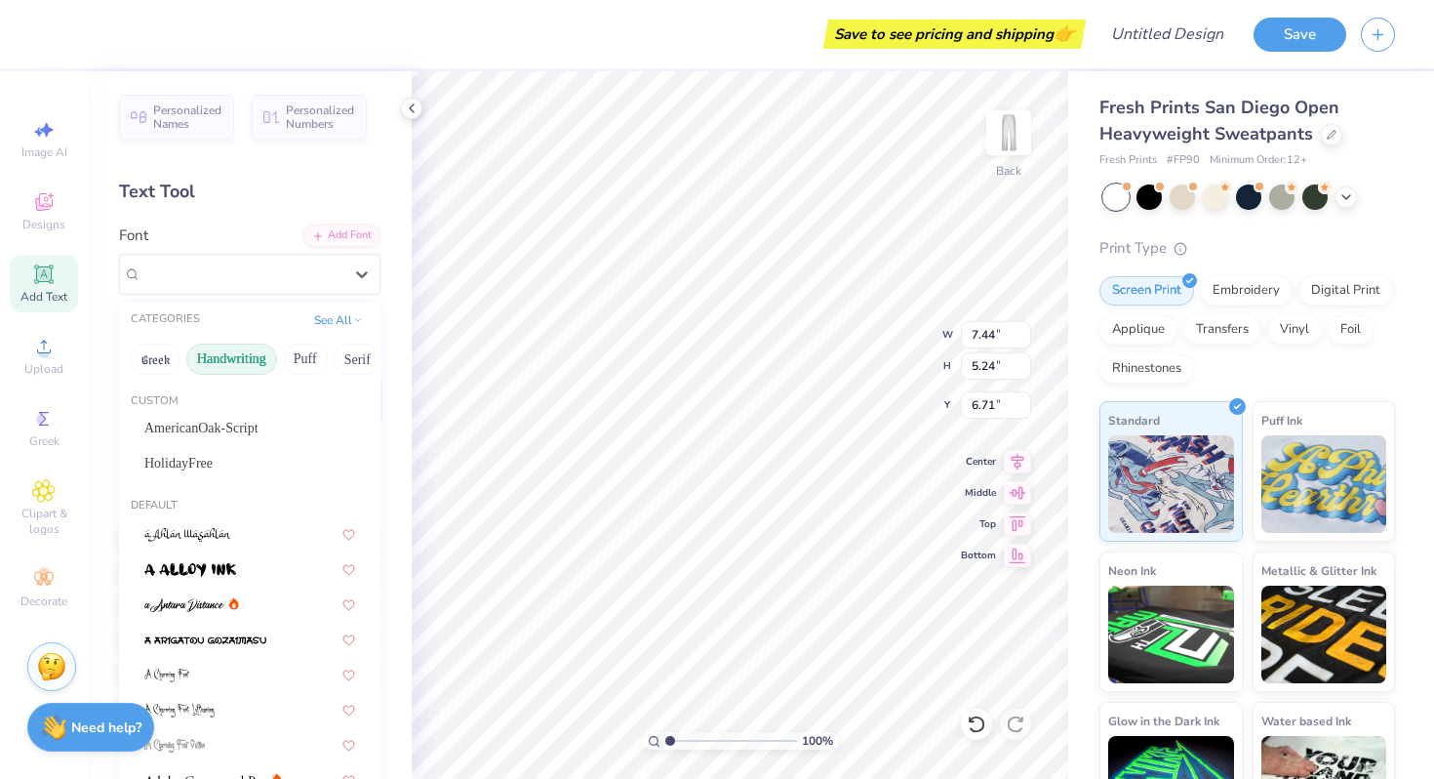
click at [193, 356] on button "Handwriting" at bounding box center [231, 358] width 91 height 31
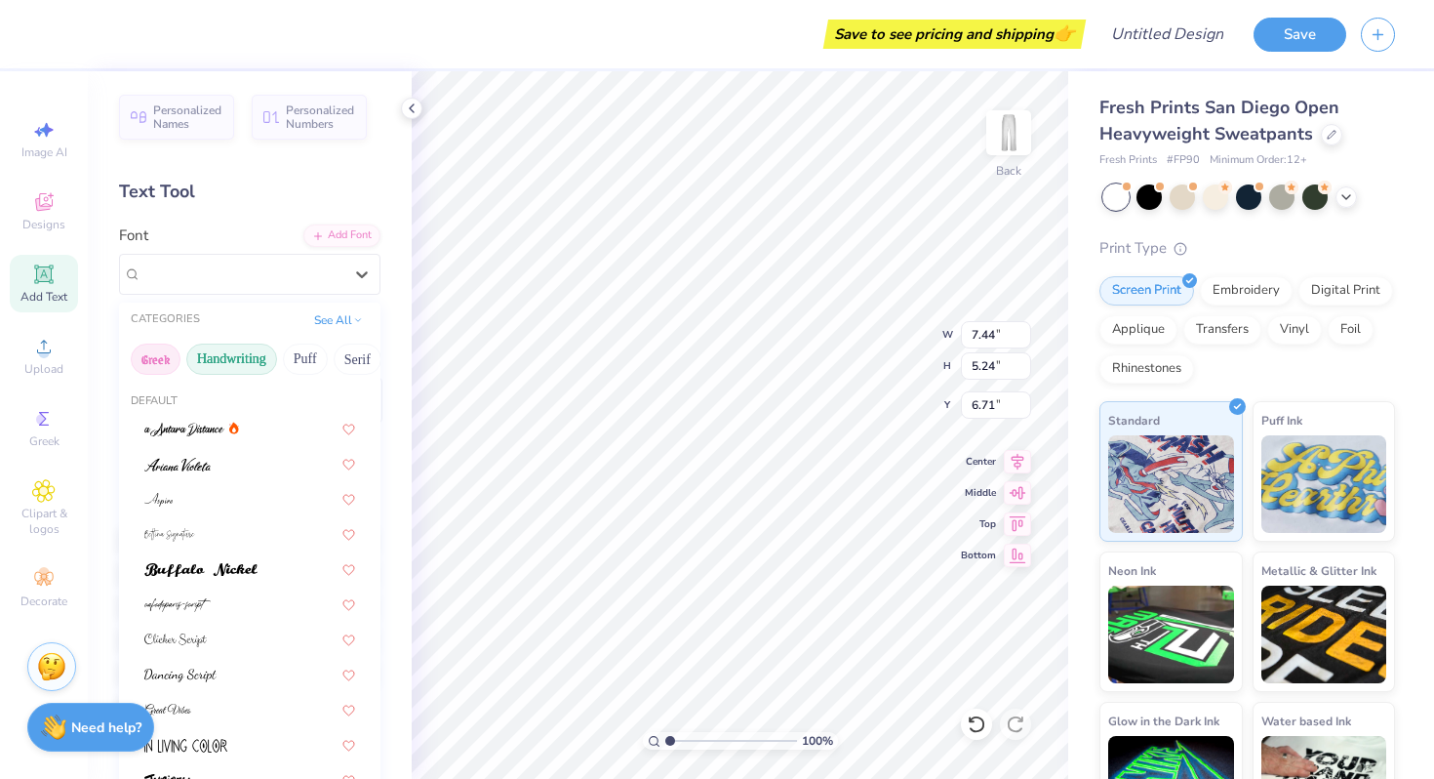
click at [163, 355] on button "Greek" at bounding box center [156, 358] width 50 height 31
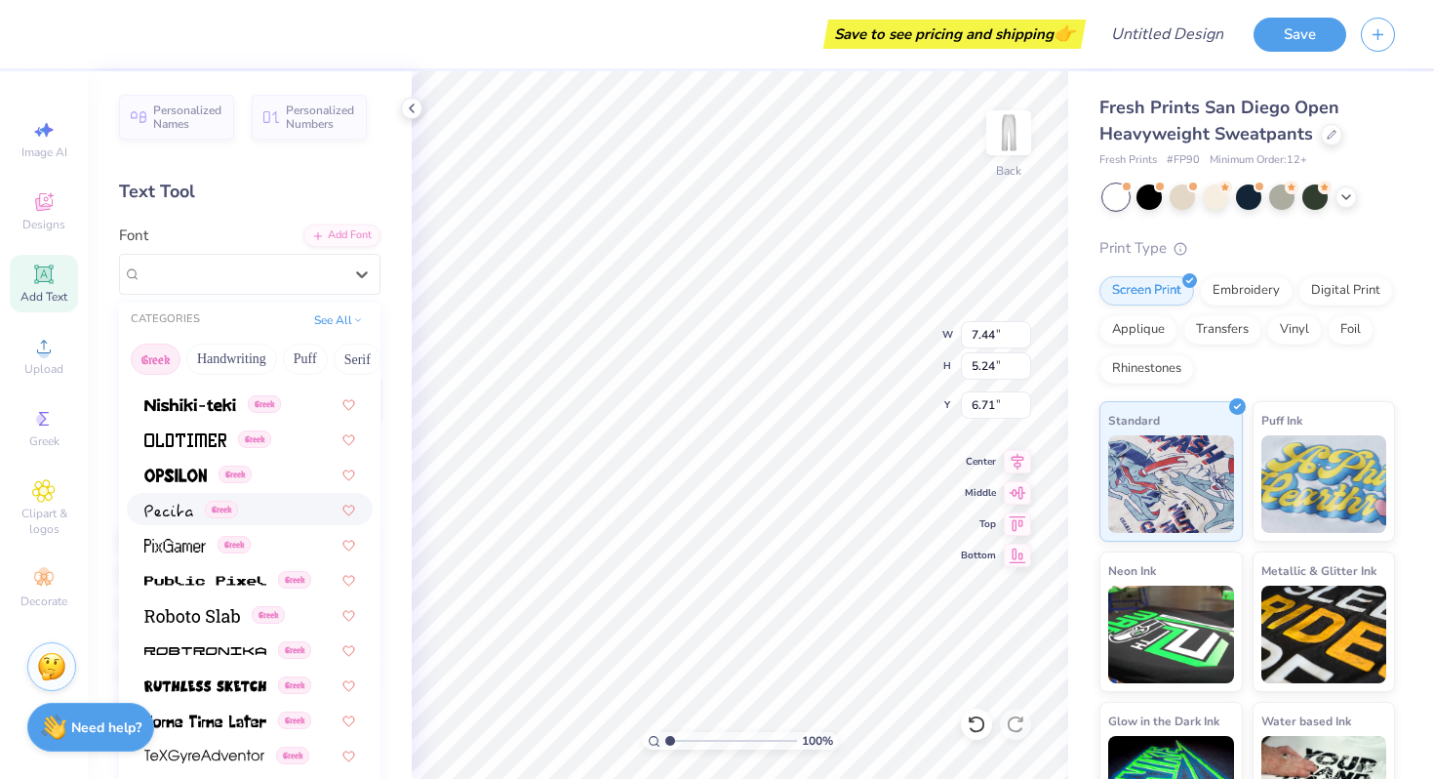
scroll to position [1181, 0]
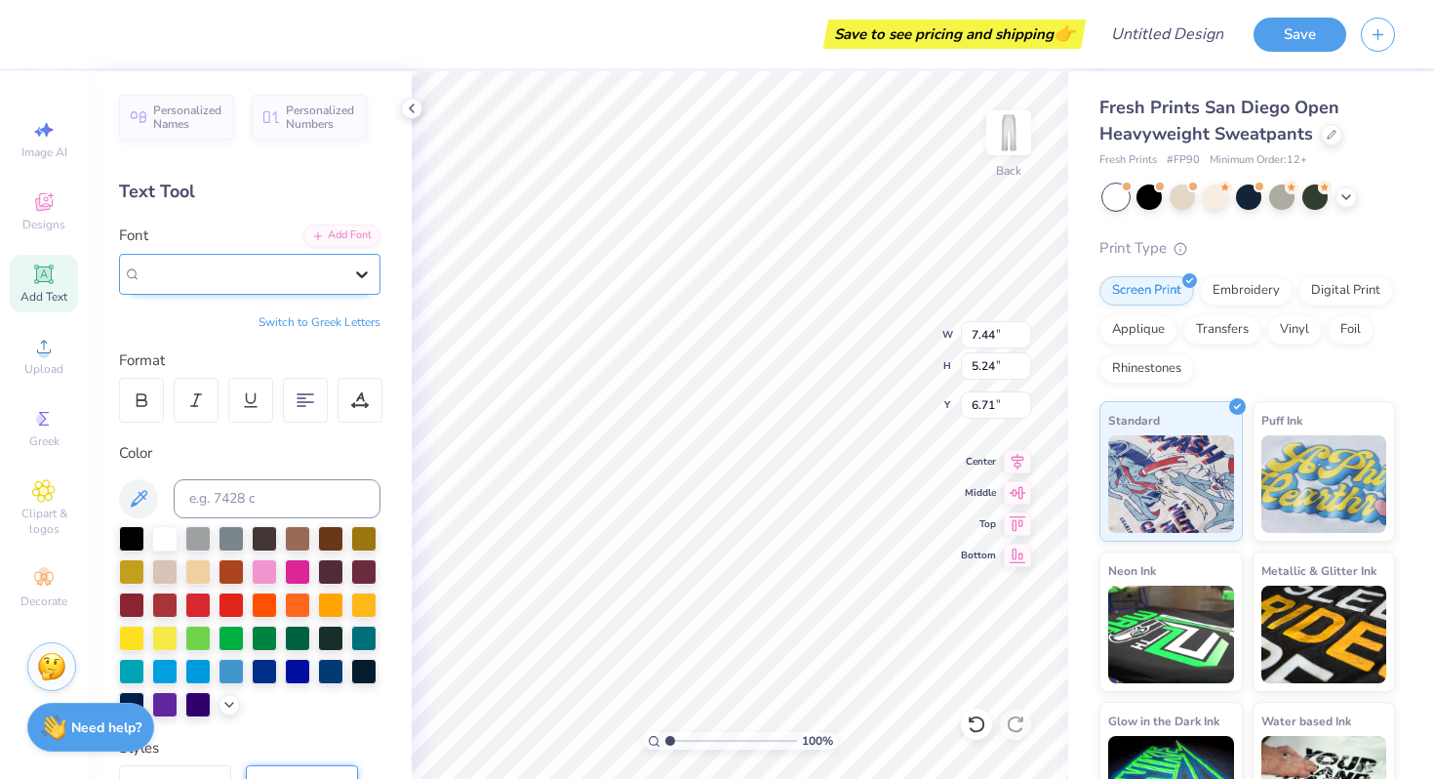
click at [365, 265] on icon at bounding box center [362, 274] width 20 height 20
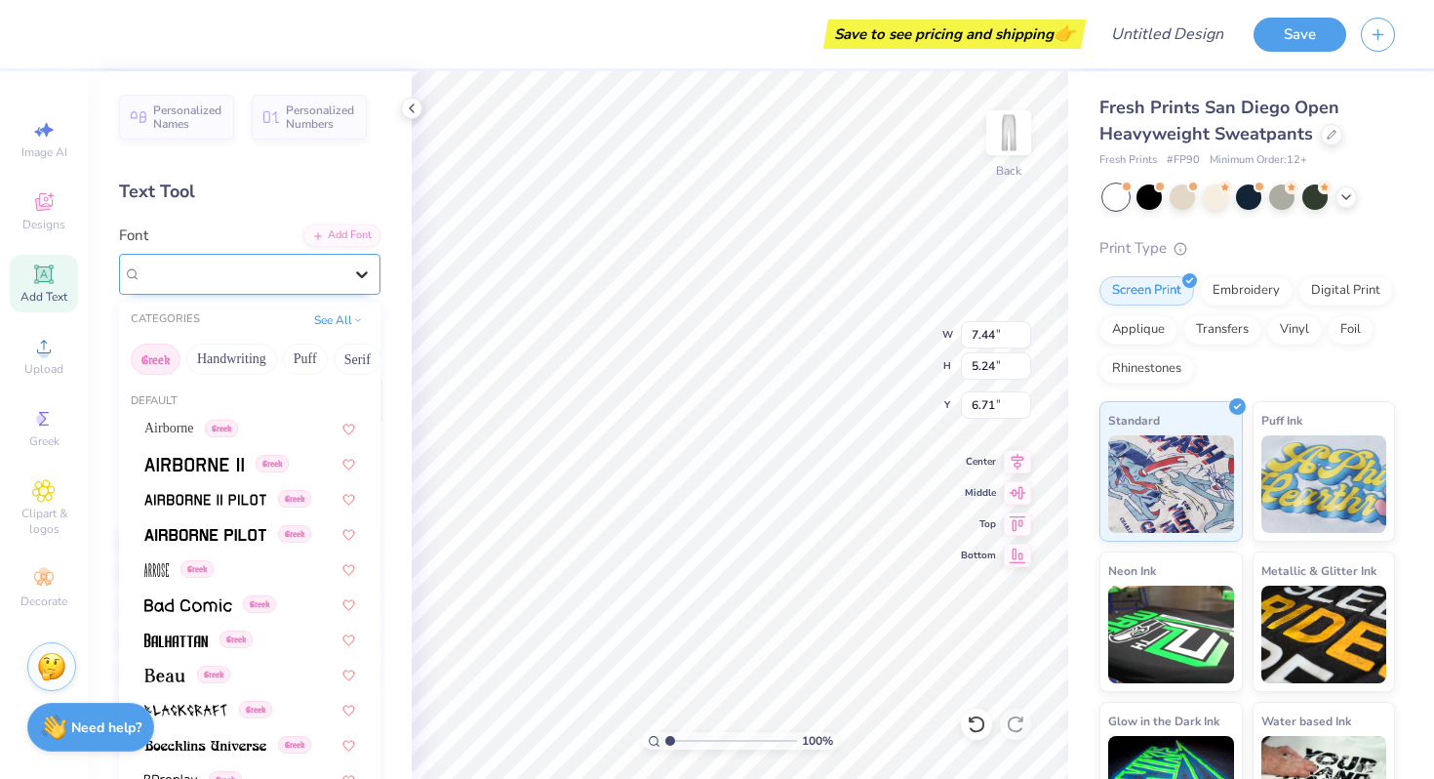
click at [348, 284] on div at bounding box center [361, 274] width 35 height 35
click at [160, 357] on button "Greek" at bounding box center [156, 358] width 50 height 31
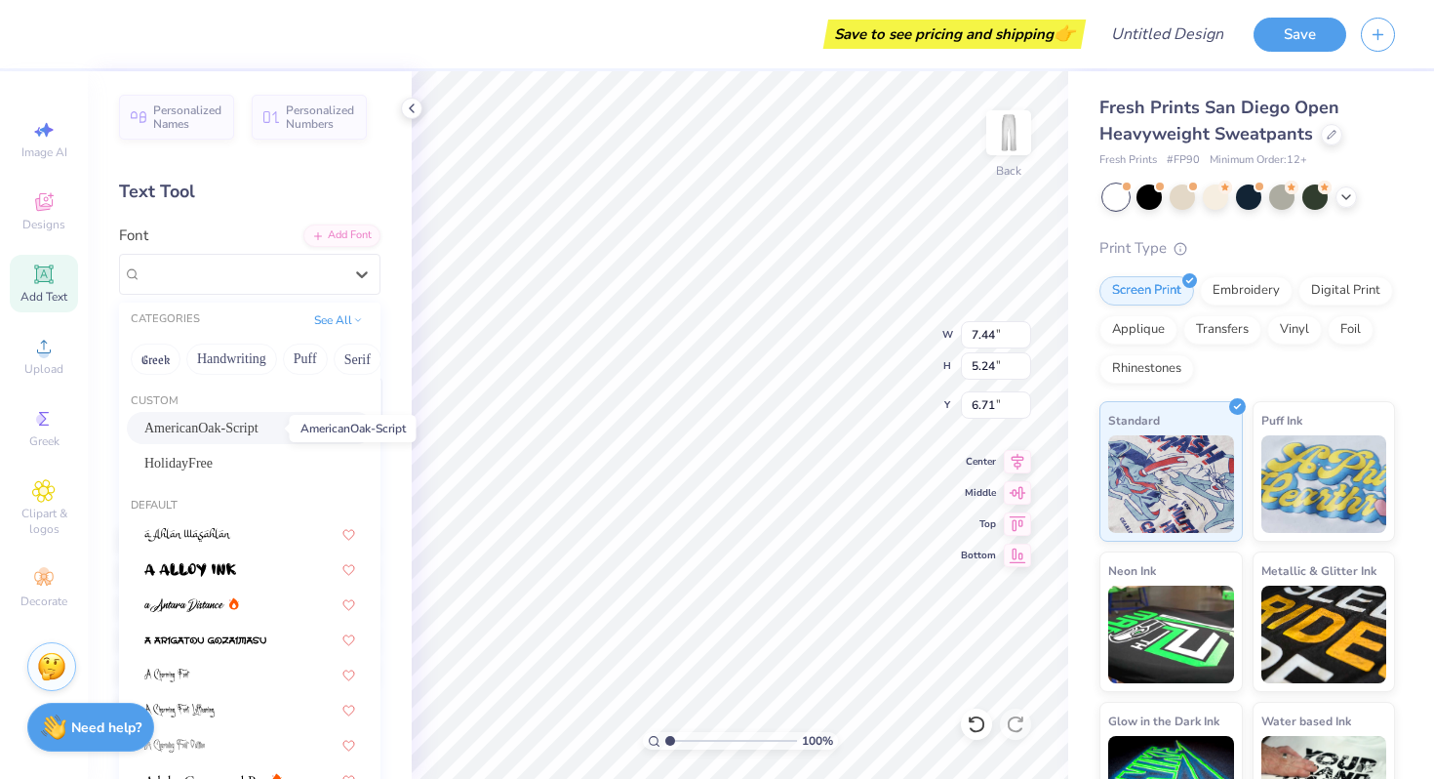
click at [259, 429] on span "AmericanOak-Script" at bounding box center [201, 428] width 114 height 20
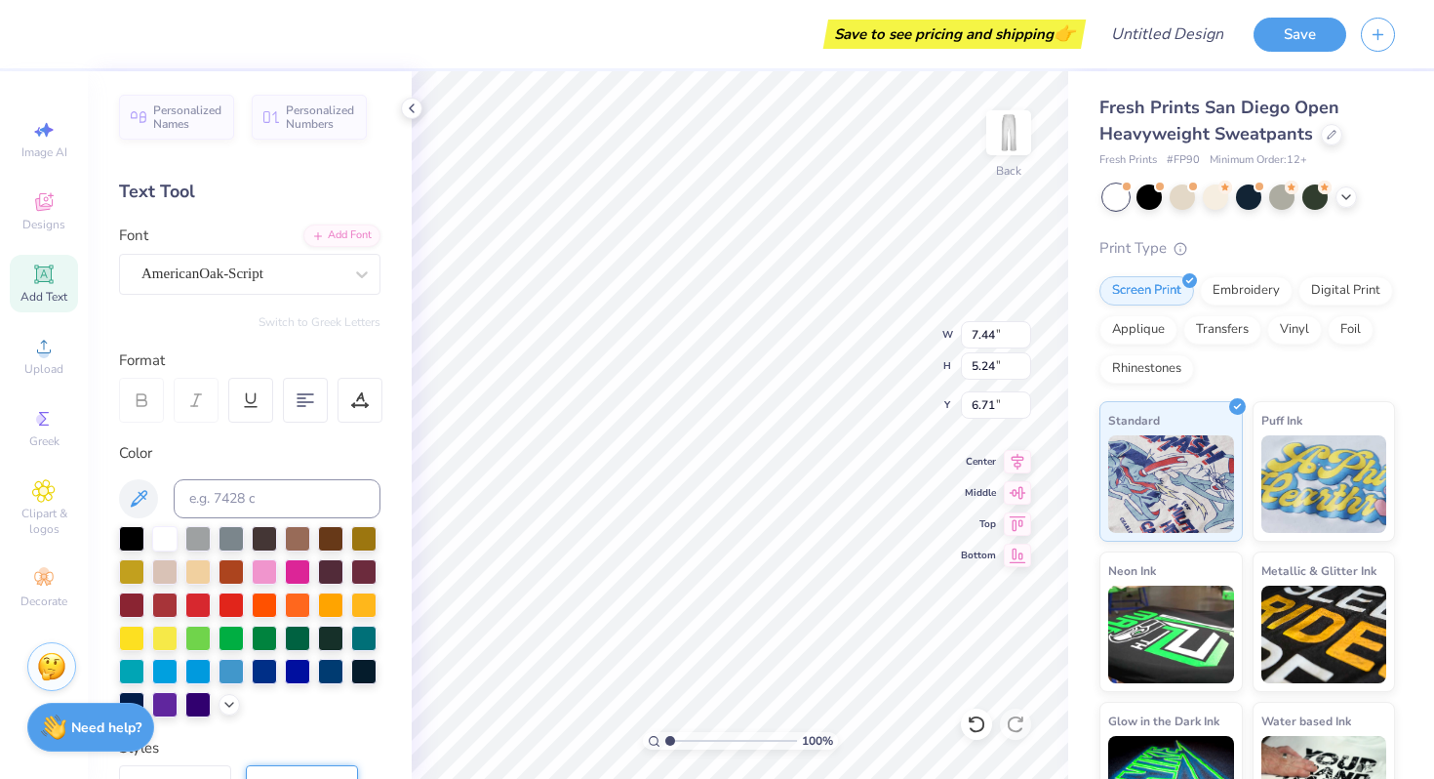
type input "8.82"
type input "6.12"
type input "6.27"
click at [145, 408] on icon at bounding box center [142, 400] width 18 height 18
click at [147, 408] on icon at bounding box center [142, 400] width 18 height 18
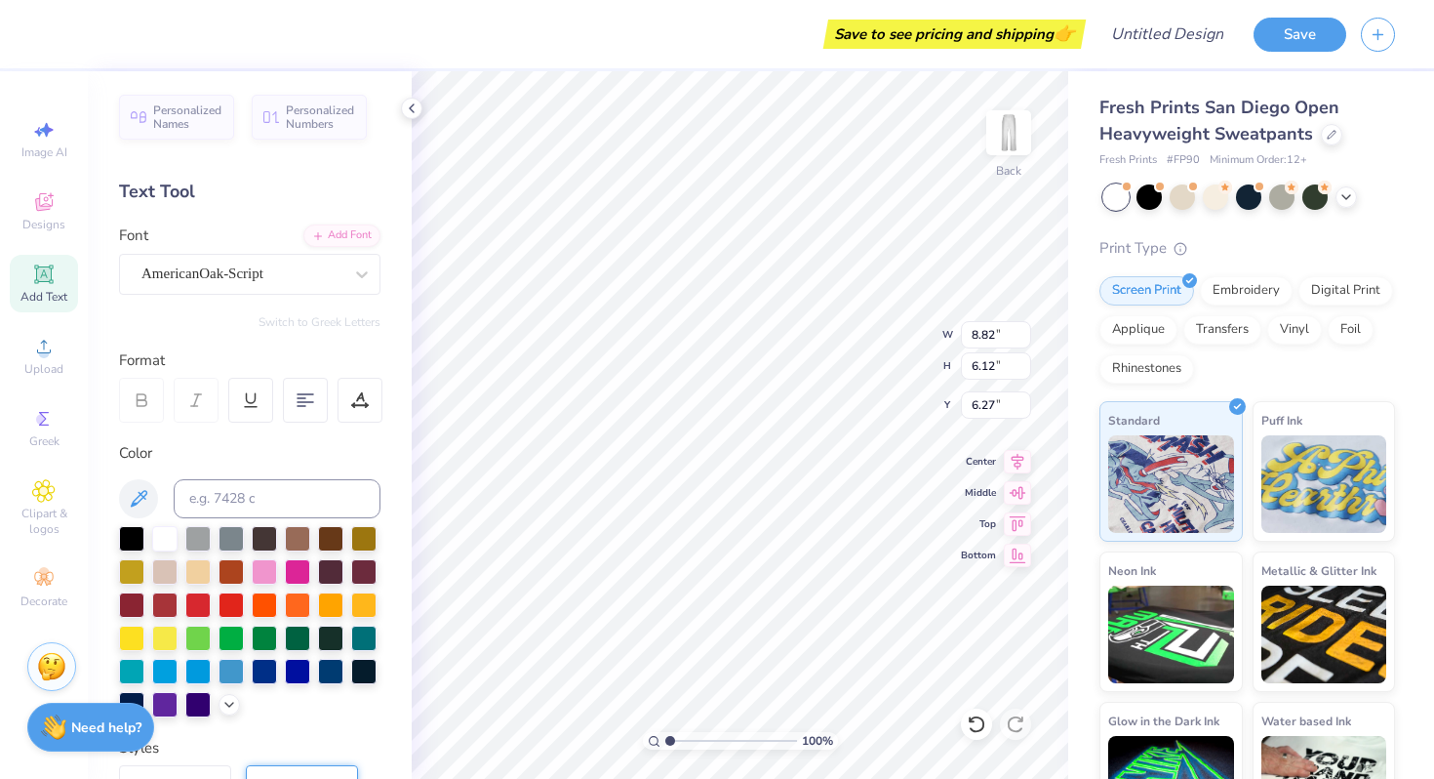
type input "6.23"
type input "4.32"
type input "6.45"
type input "7.15"
type input "4.96"
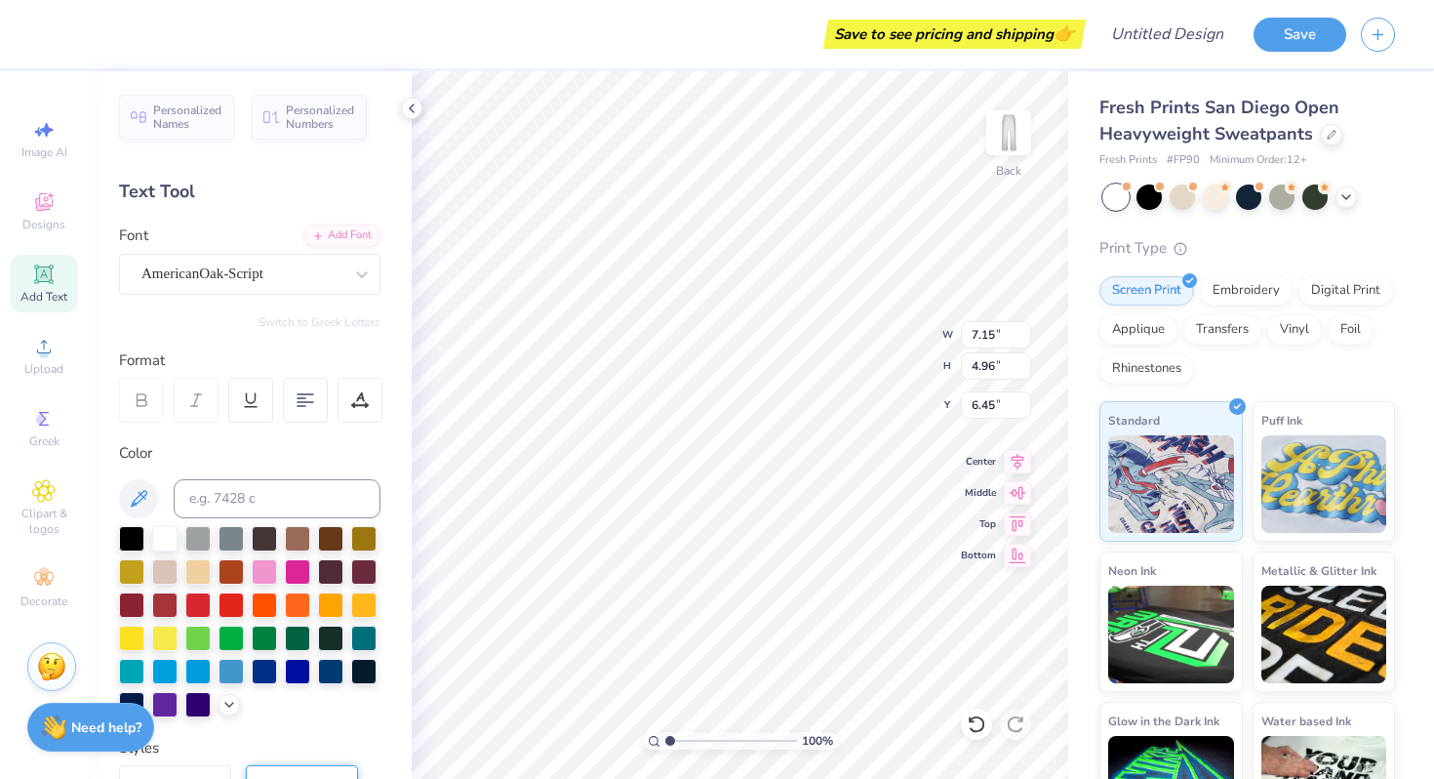
type input "8.75"
click at [63, 215] on div "Designs" at bounding box center [44, 211] width 68 height 58
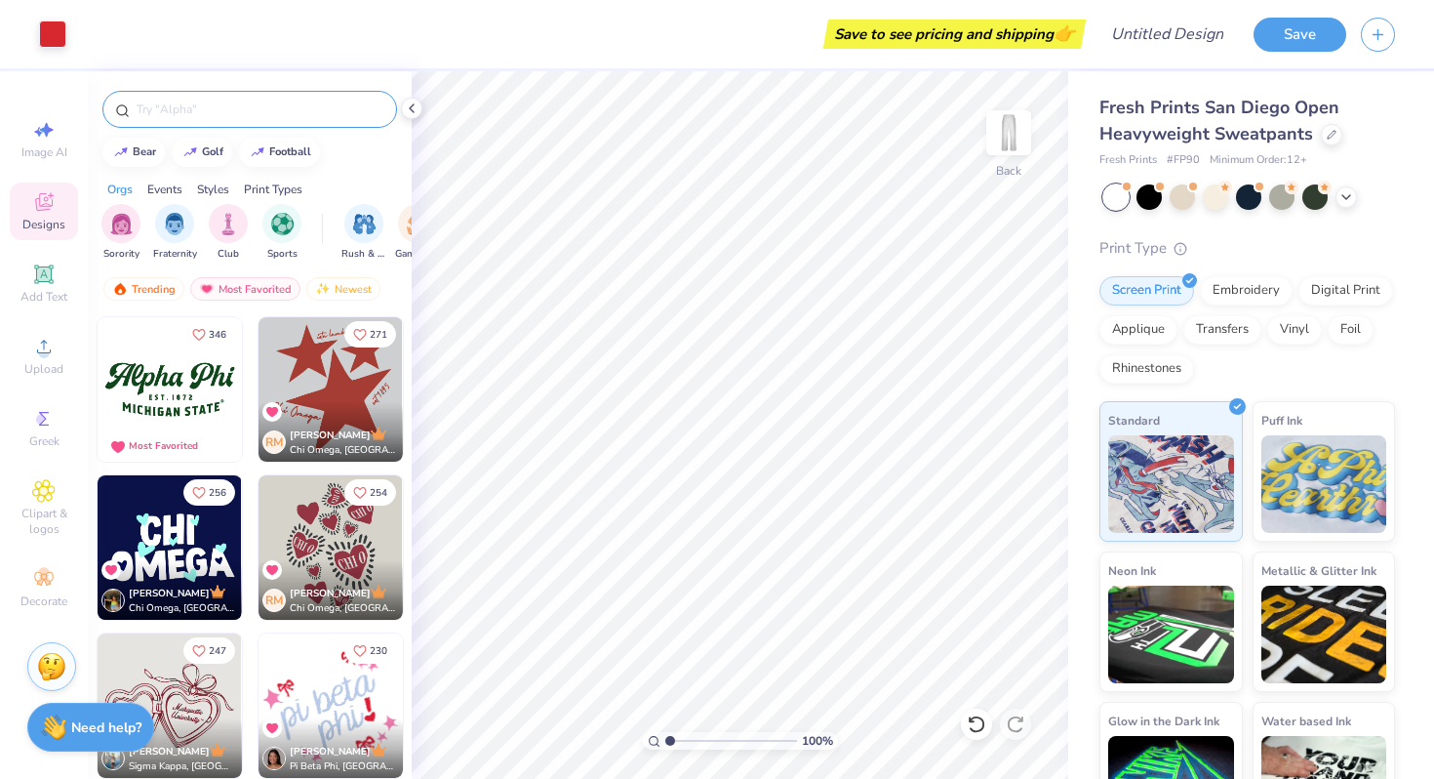
click at [210, 109] on input "text" at bounding box center [260, 110] width 250 height 20
type input "red"
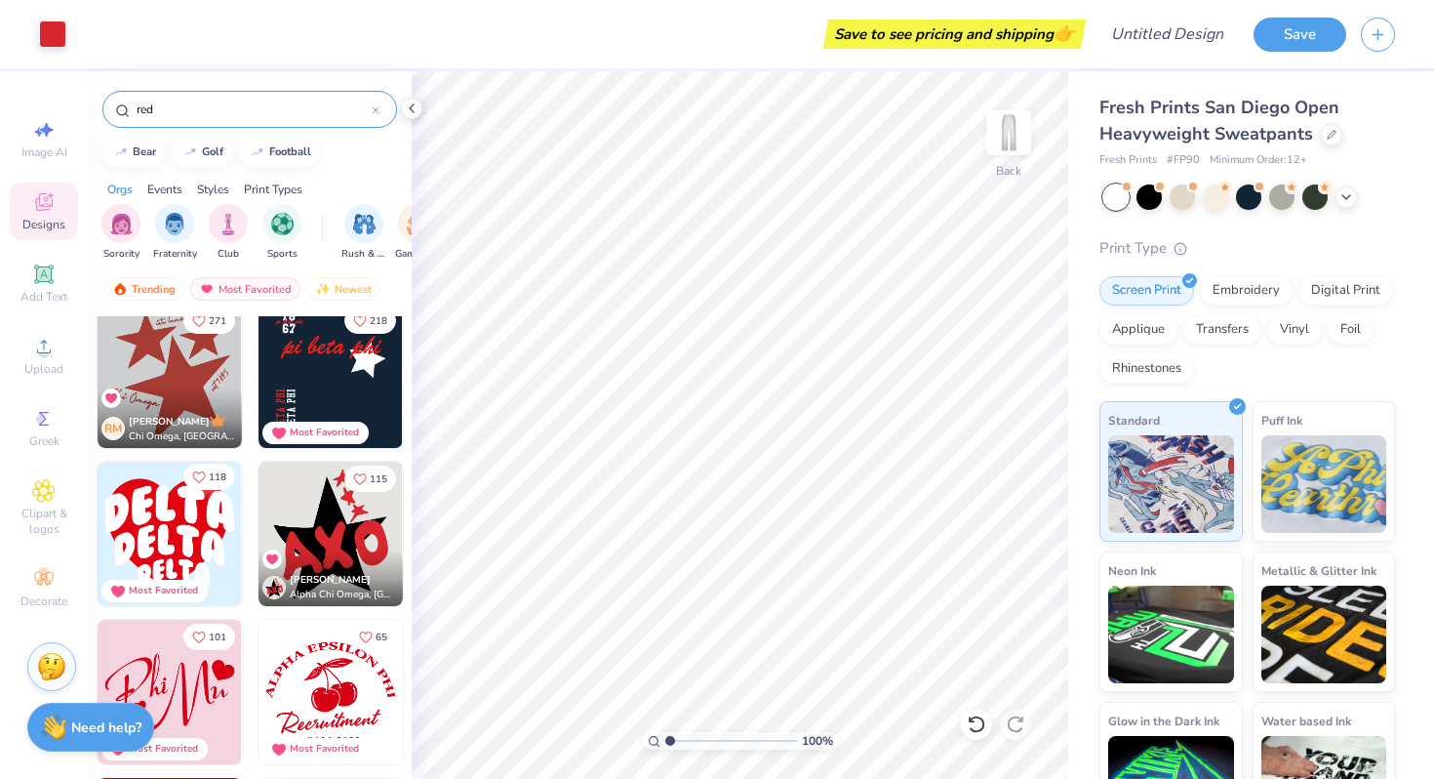
scroll to position [0, 0]
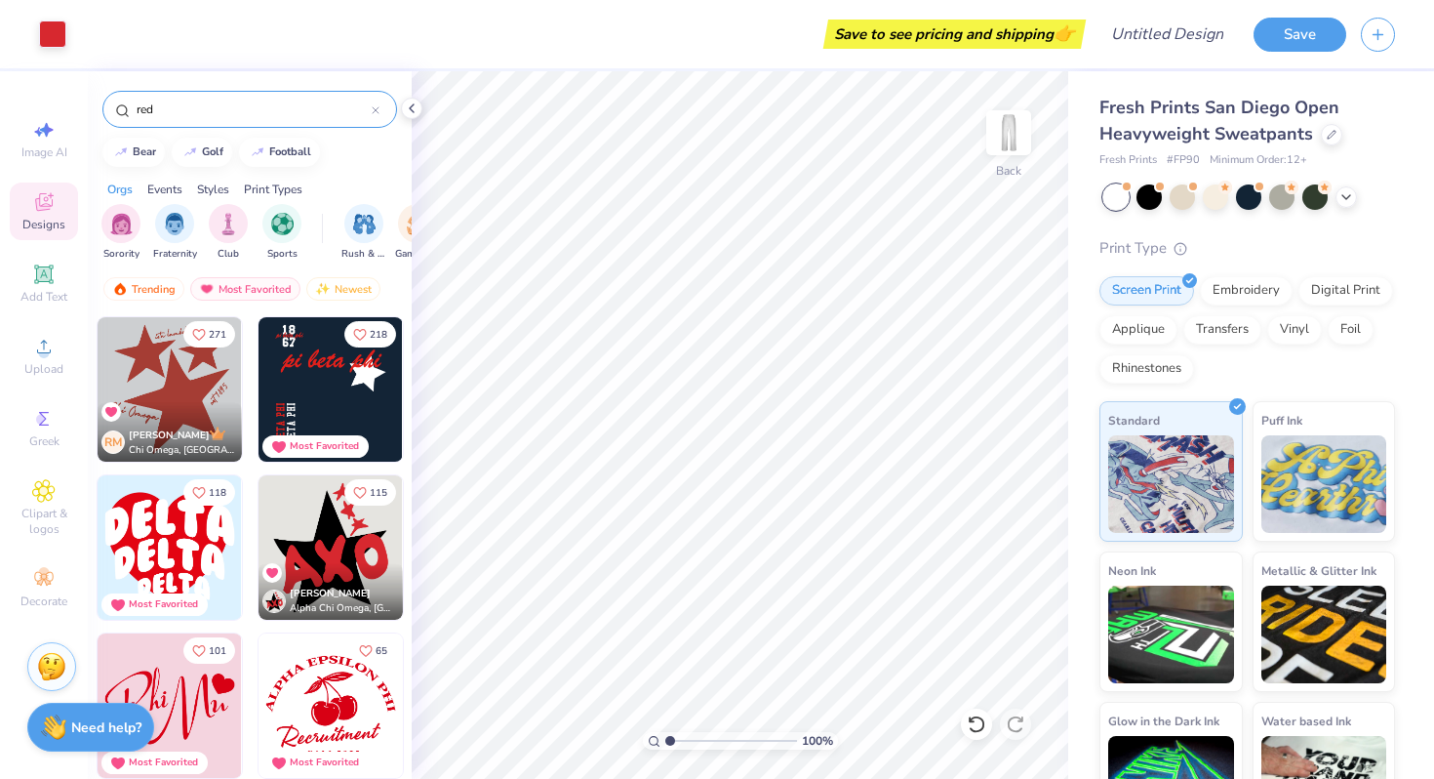
click at [97, 380] on img at bounding box center [24, 389] width 144 height 144
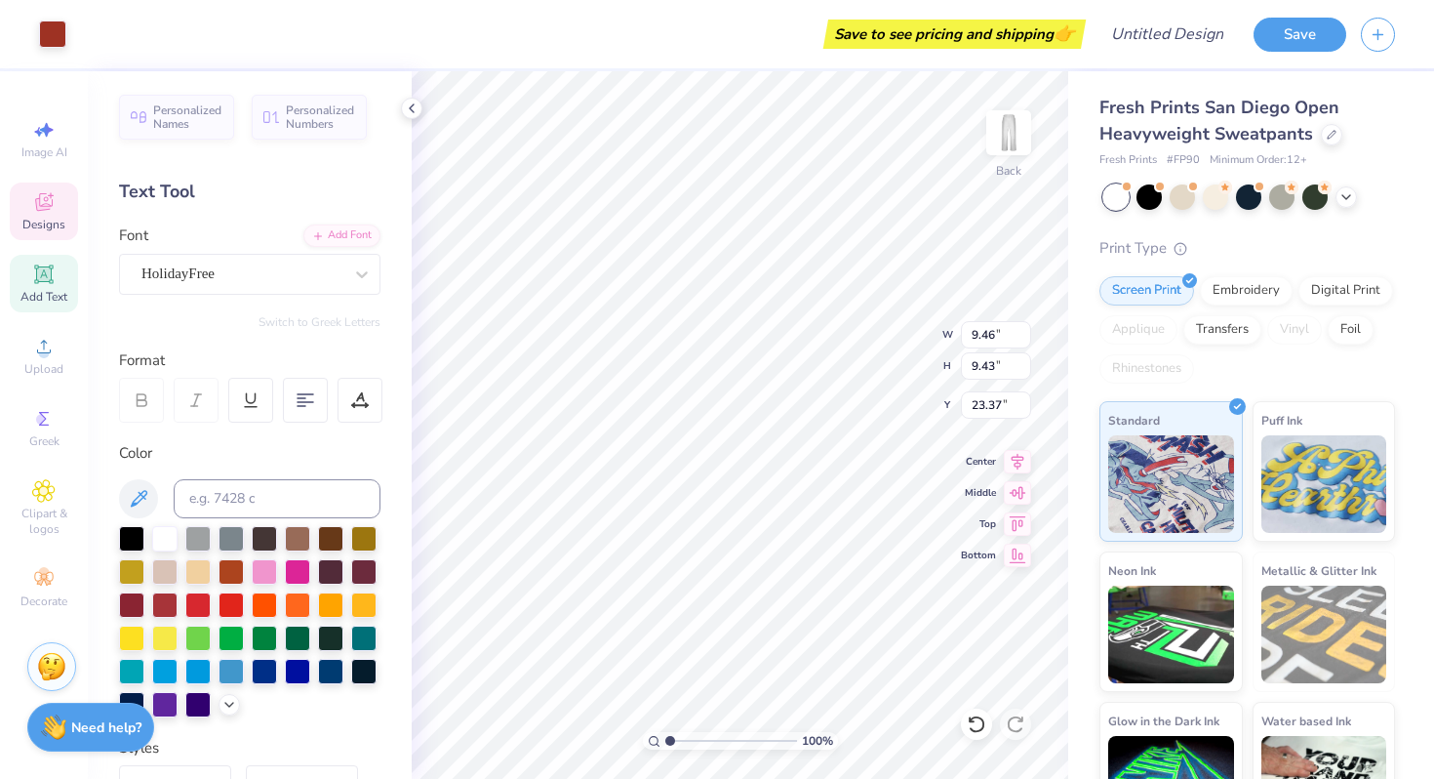
type input "4.73"
type input "5.26"
type input "5.24"
type input "44.99"
type input "4.48"
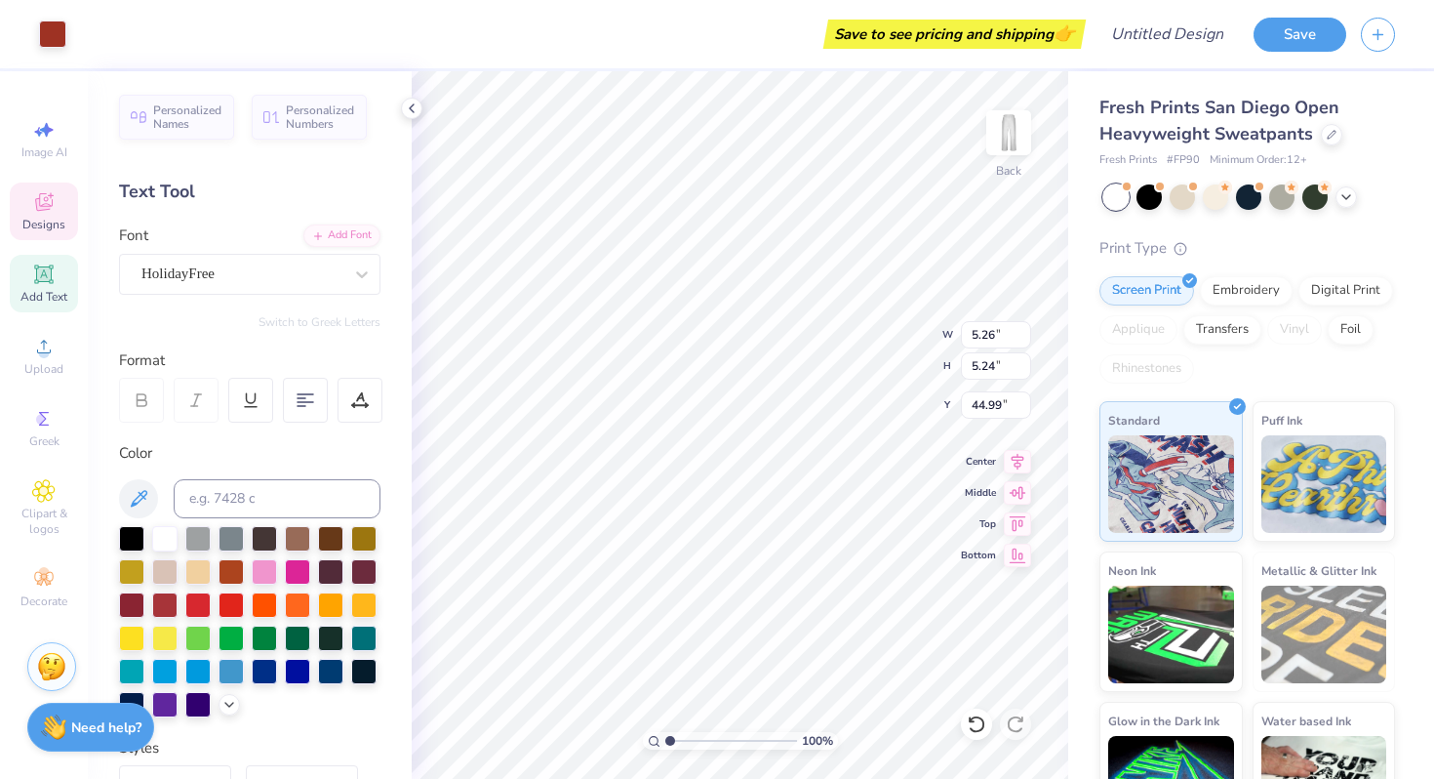
type input "4.47"
type input "4.15"
type input "3.90"
type input "39.51"
type input "4.48"
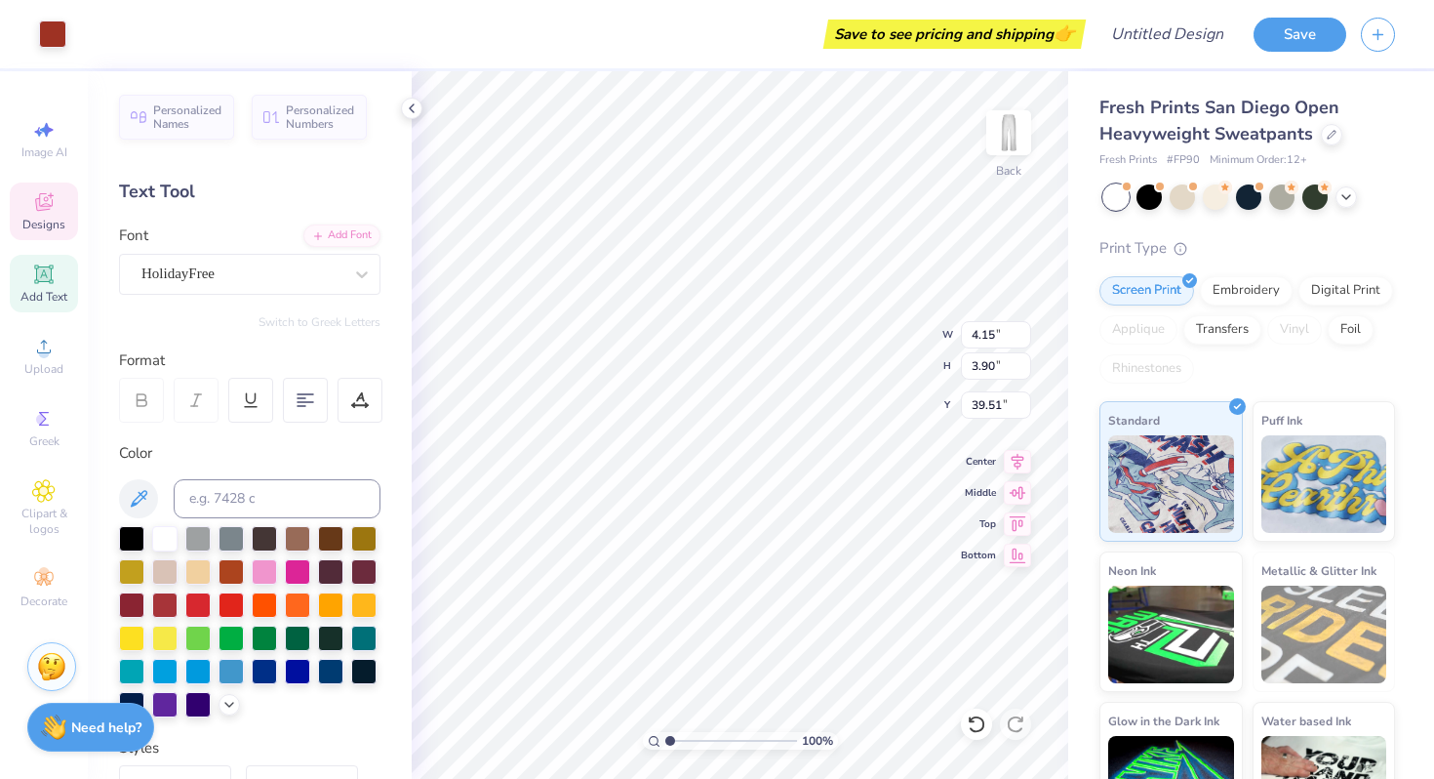
type input "4.47"
type input "44.89"
type input "4.15"
type input "3.90"
type input "40.99"
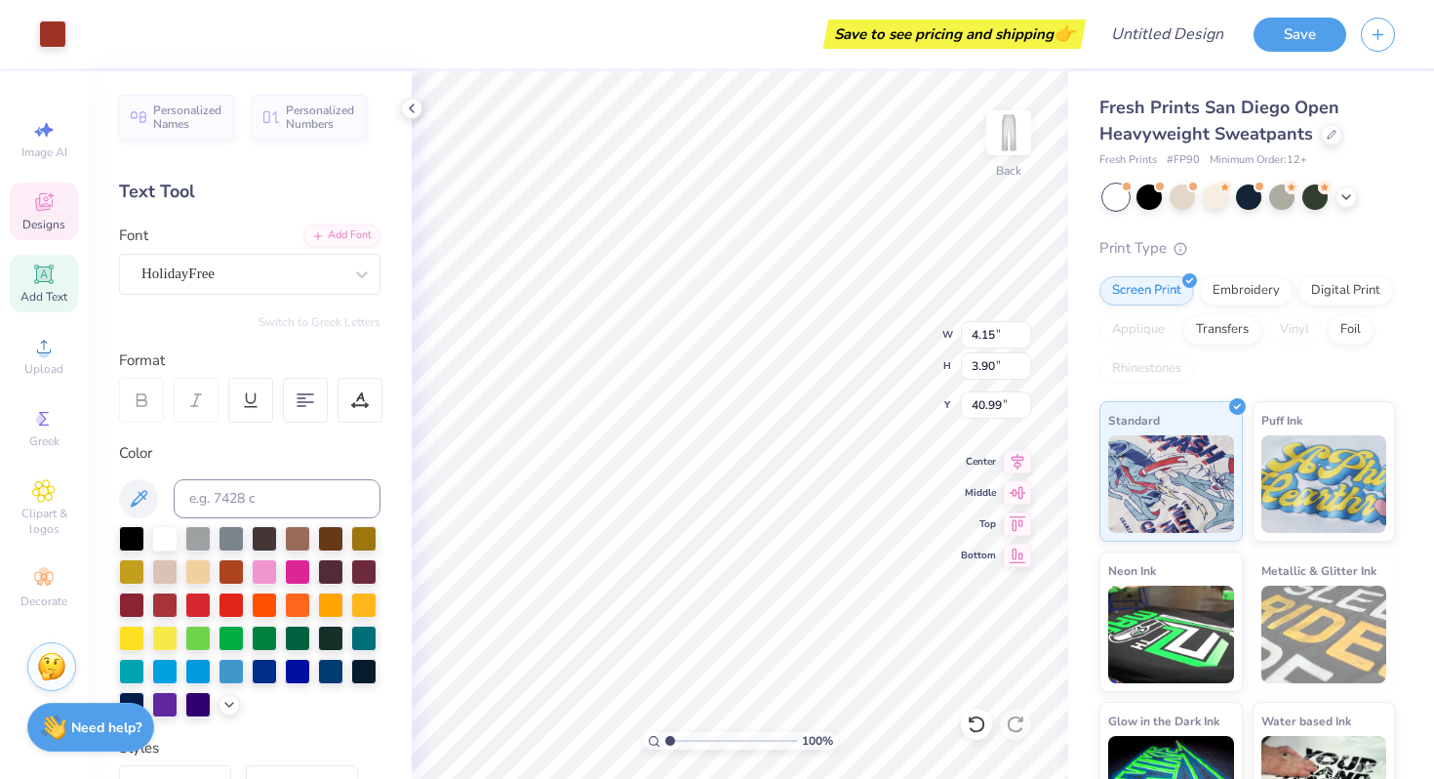
type input "5.45"
type input "5.15"
type input "40.37"
type input "35.90"
type input "5.45"
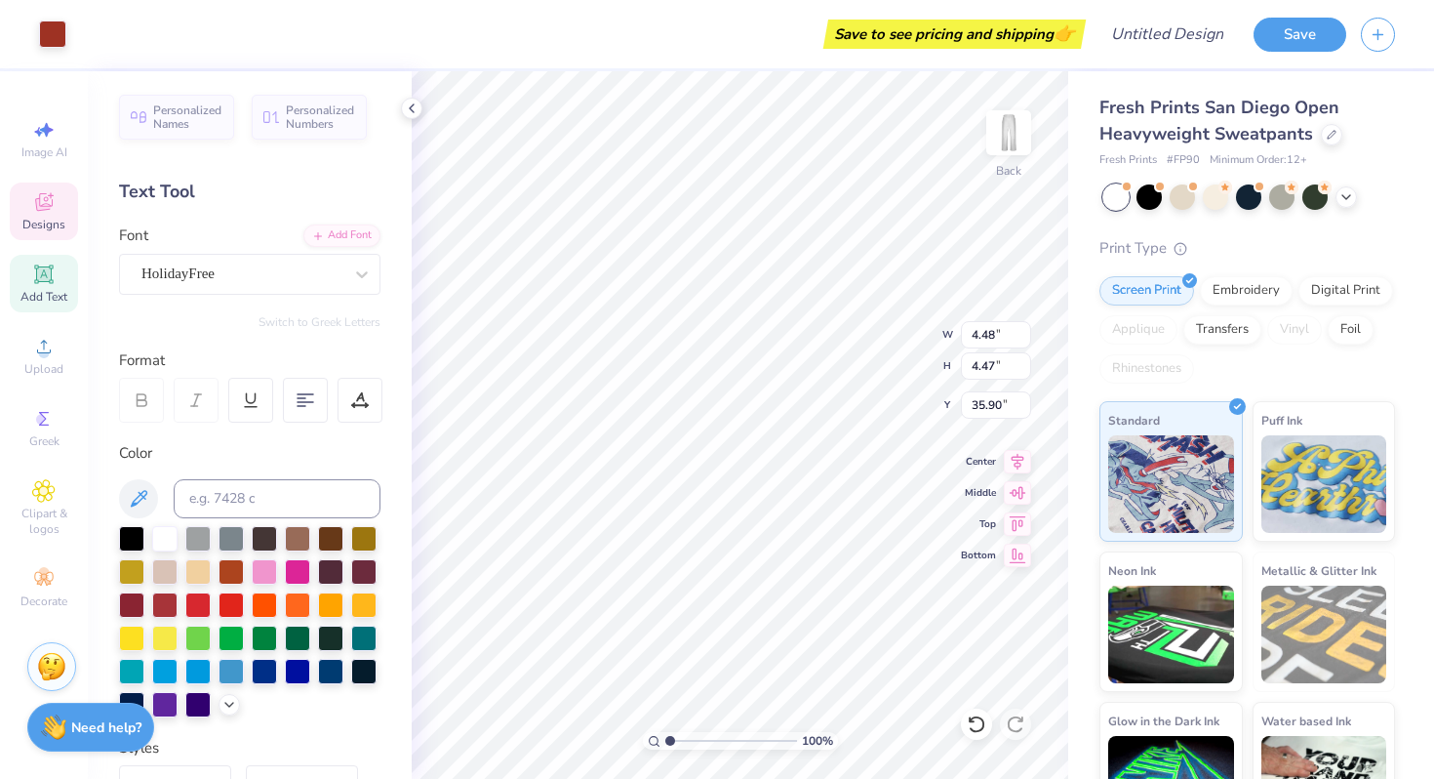
type input "5.15"
type input "39.11"
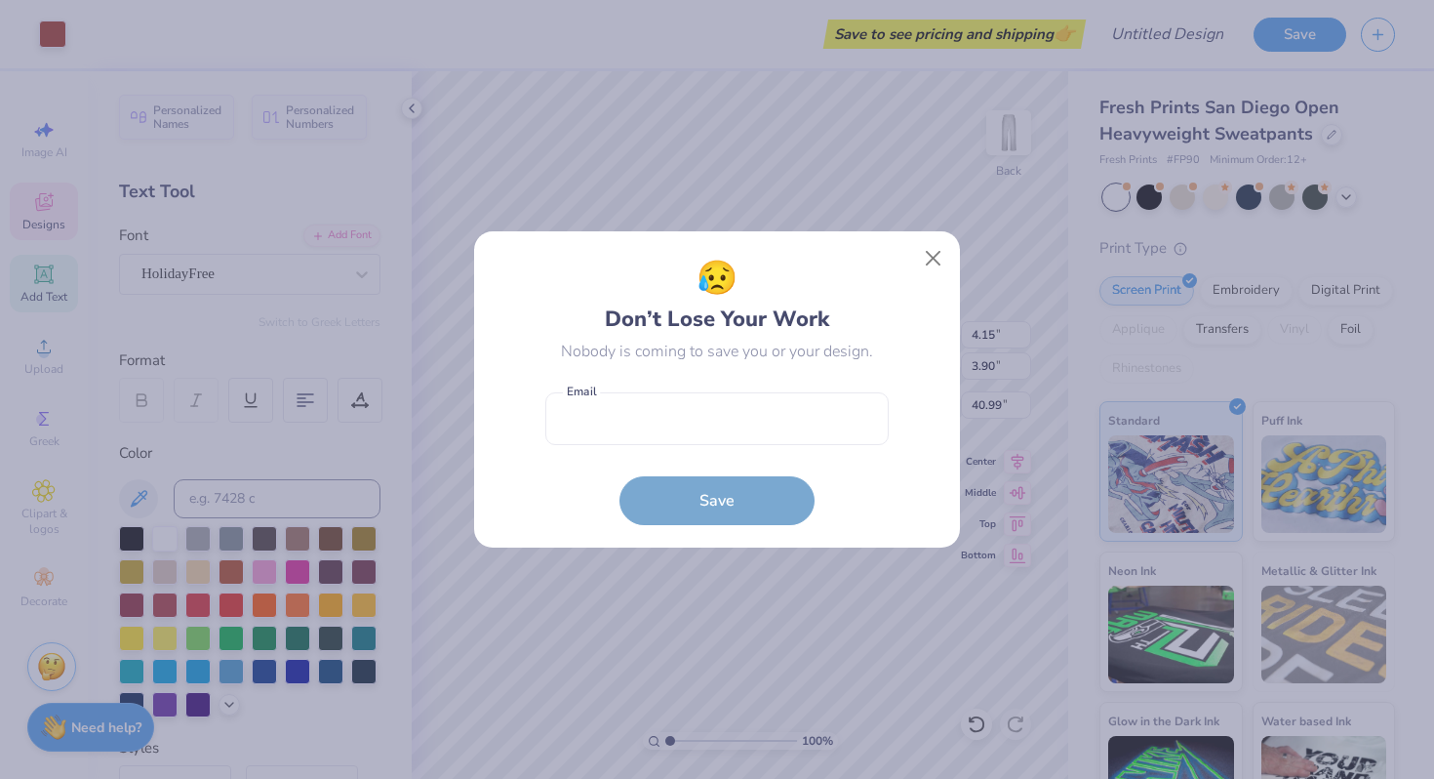
click at [855, 667] on body "Art colors Save to see pricing and shipping 👉 Design Title Save Image AI Design…" at bounding box center [717, 389] width 1434 height 779
type input "45.92"
click at [932, 255] on button "Close" at bounding box center [933, 258] width 37 height 37
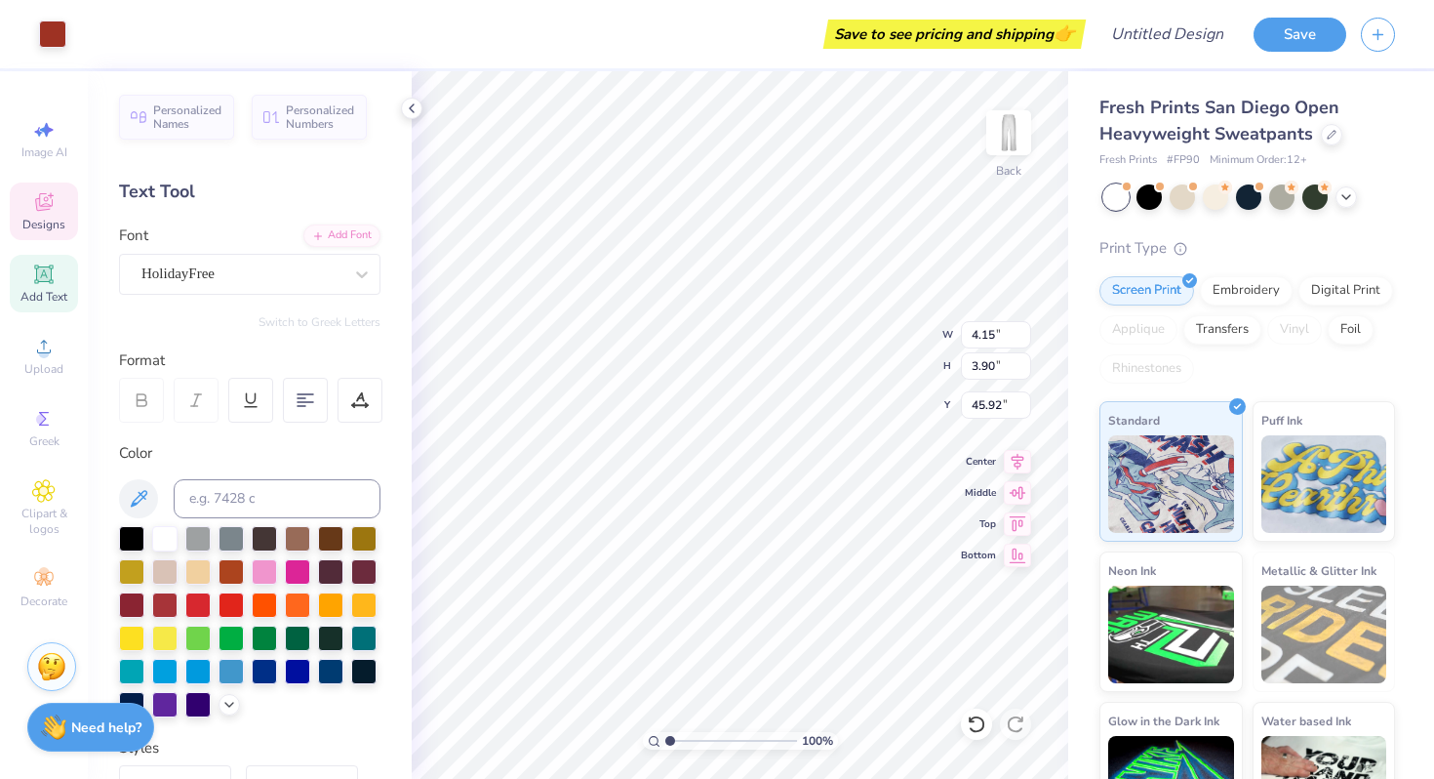
type input "5.45"
type input "5.15"
type input "43.97"
type input "4.48"
type input "4.47"
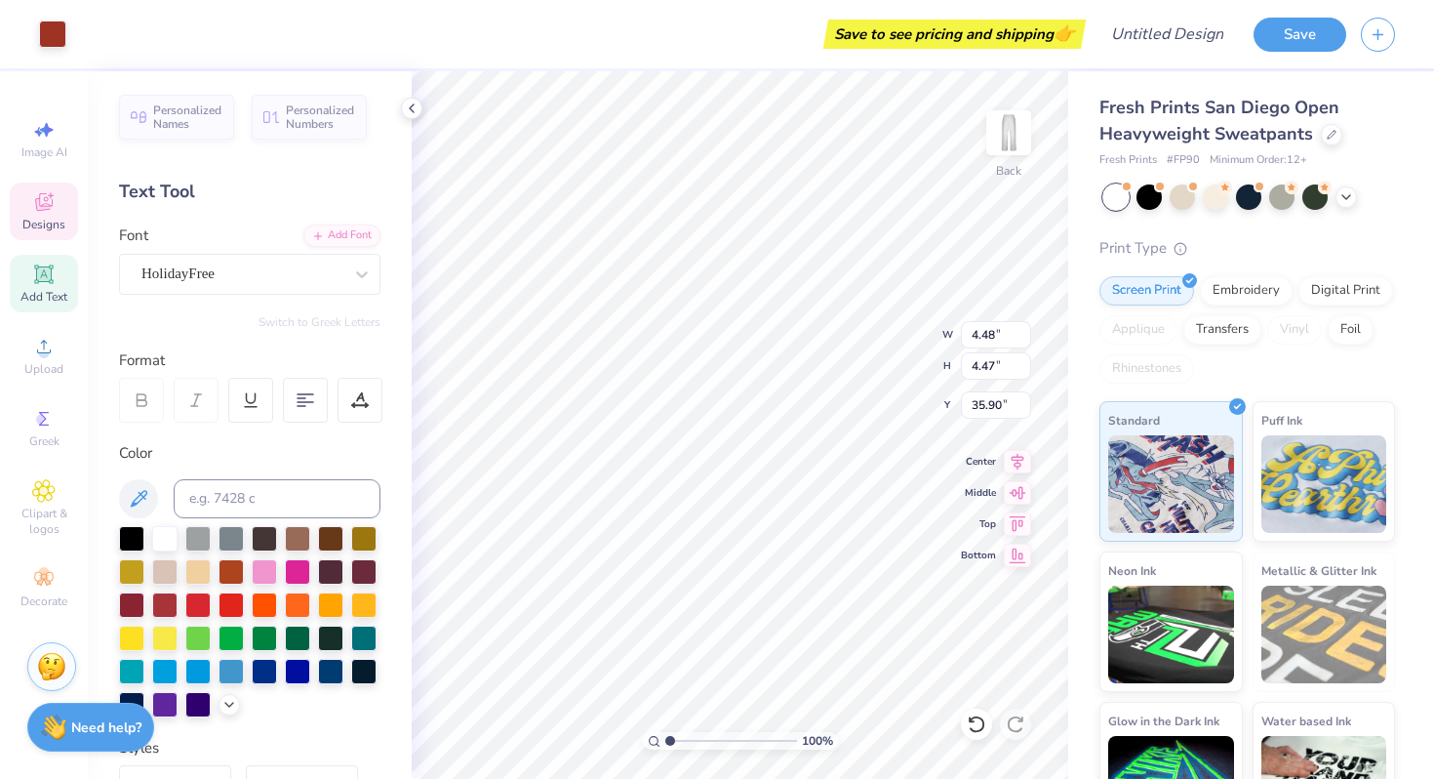
type input "39.51"
click at [193, 597] on div at bounding box center [197, 602] width 25 height 25
click at [201, 602] on div at bounding box center [197, 602] width 25 height 25
type input "40.01"
click at [52, 32] on div at bounding box center [52, 32] width 27 height 27
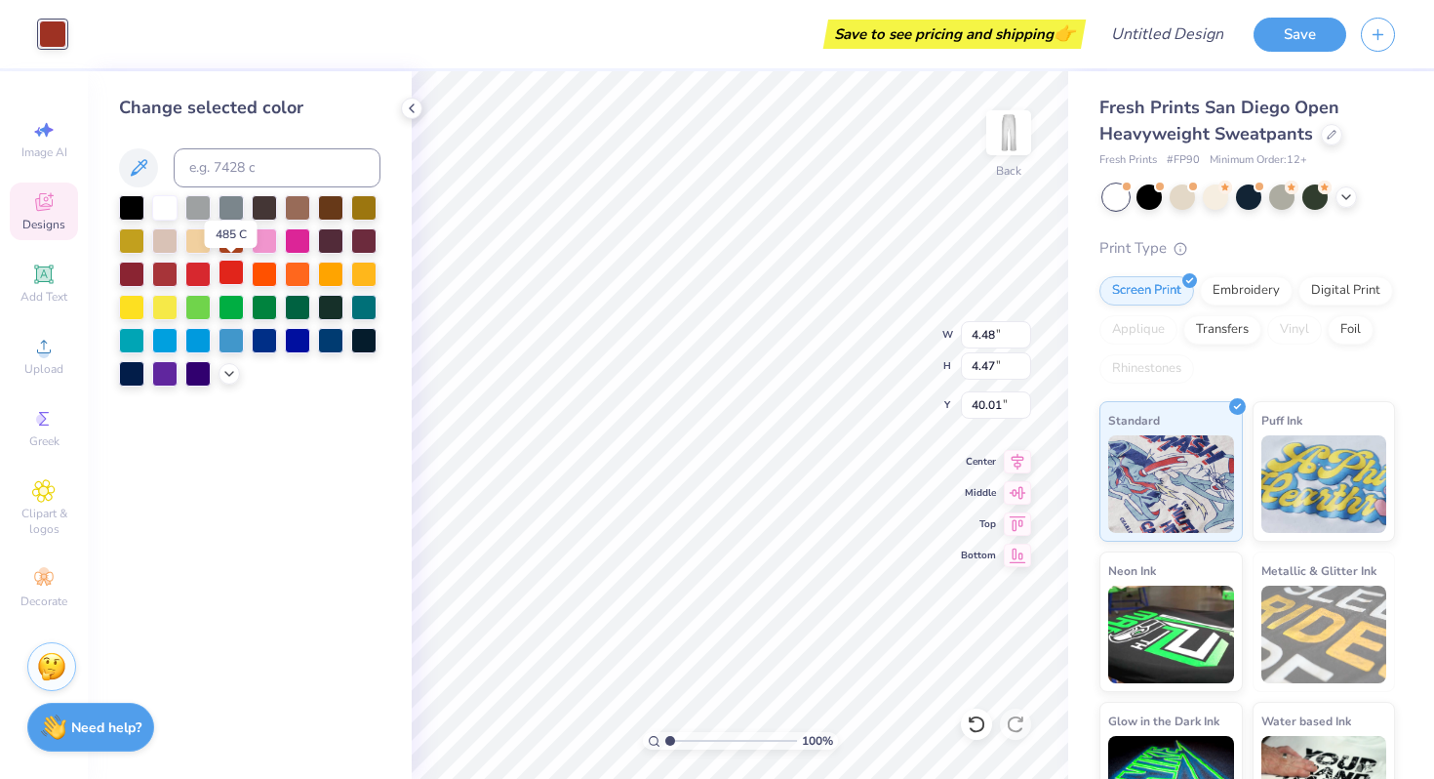
click at [222, 274] on div at bounding box center [231, 272] width 25 height 25
click at [203, 271] on div at bounding box center [197, 272] width 25 height 25
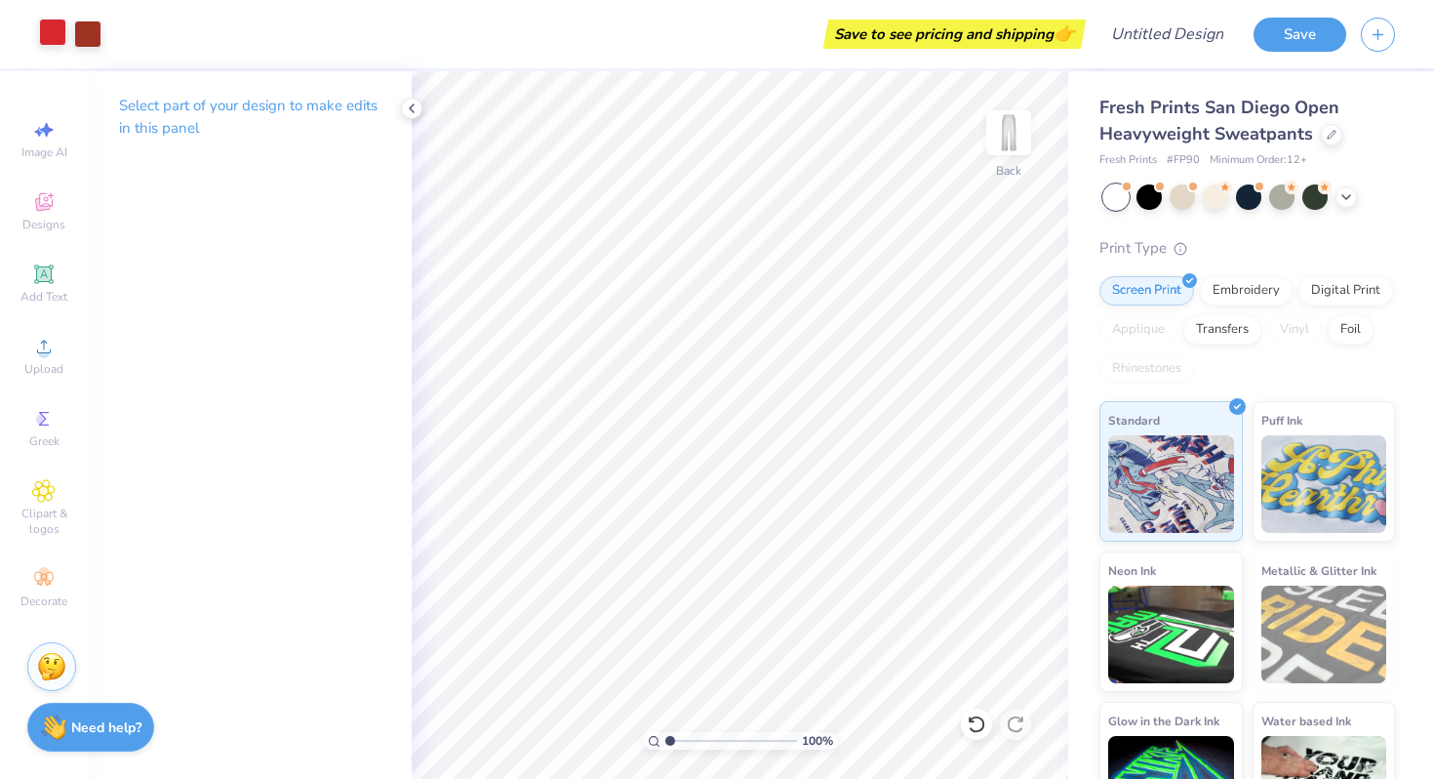
click at [52, 37] on div at bounding box center [52, 32] width 27 height 27
click at [49, 36] on div at bounding box center [52, 32] width 27 height 27
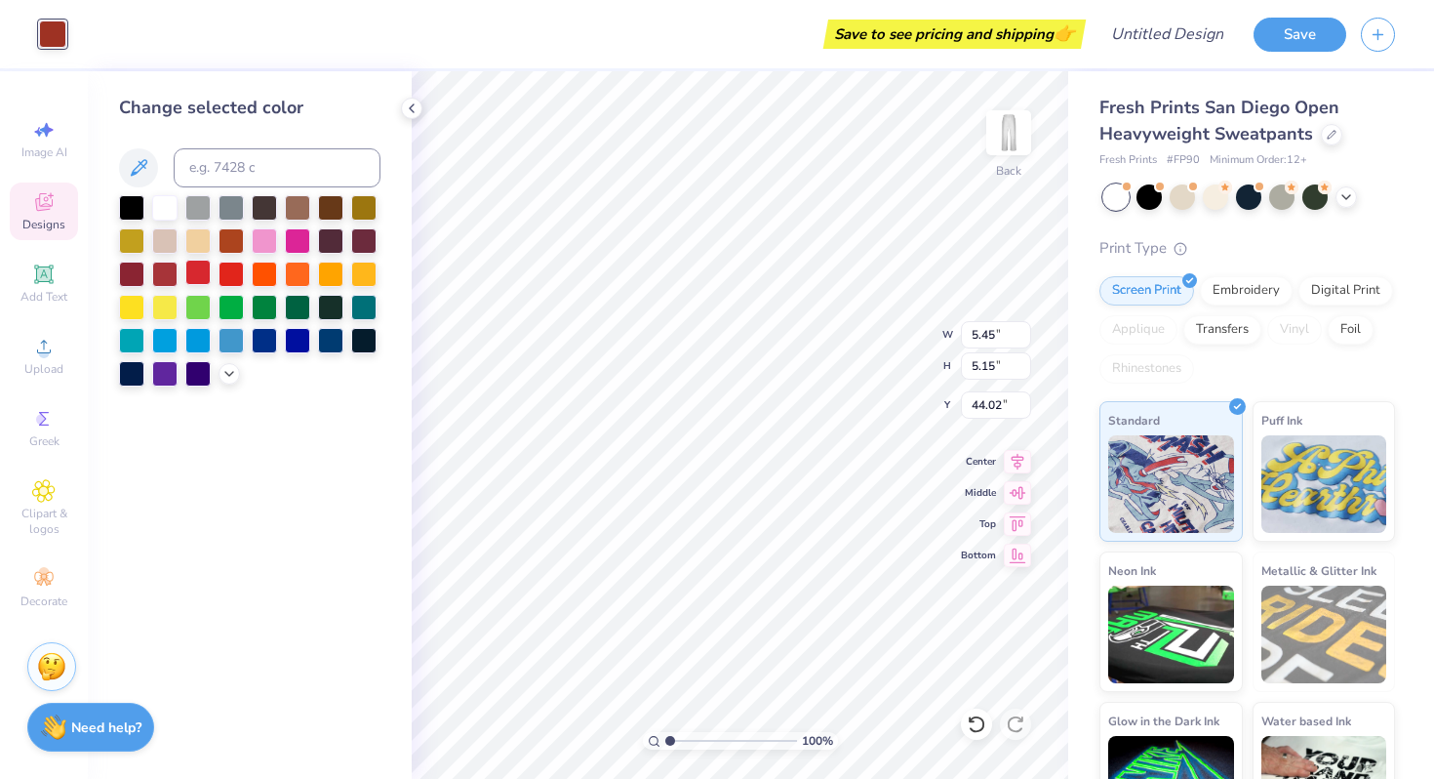
click at [202, 265] on div at bounding box center [197, 272] width 25 height 25
type input "4.15"
type input "3.90"
type input "45.92"
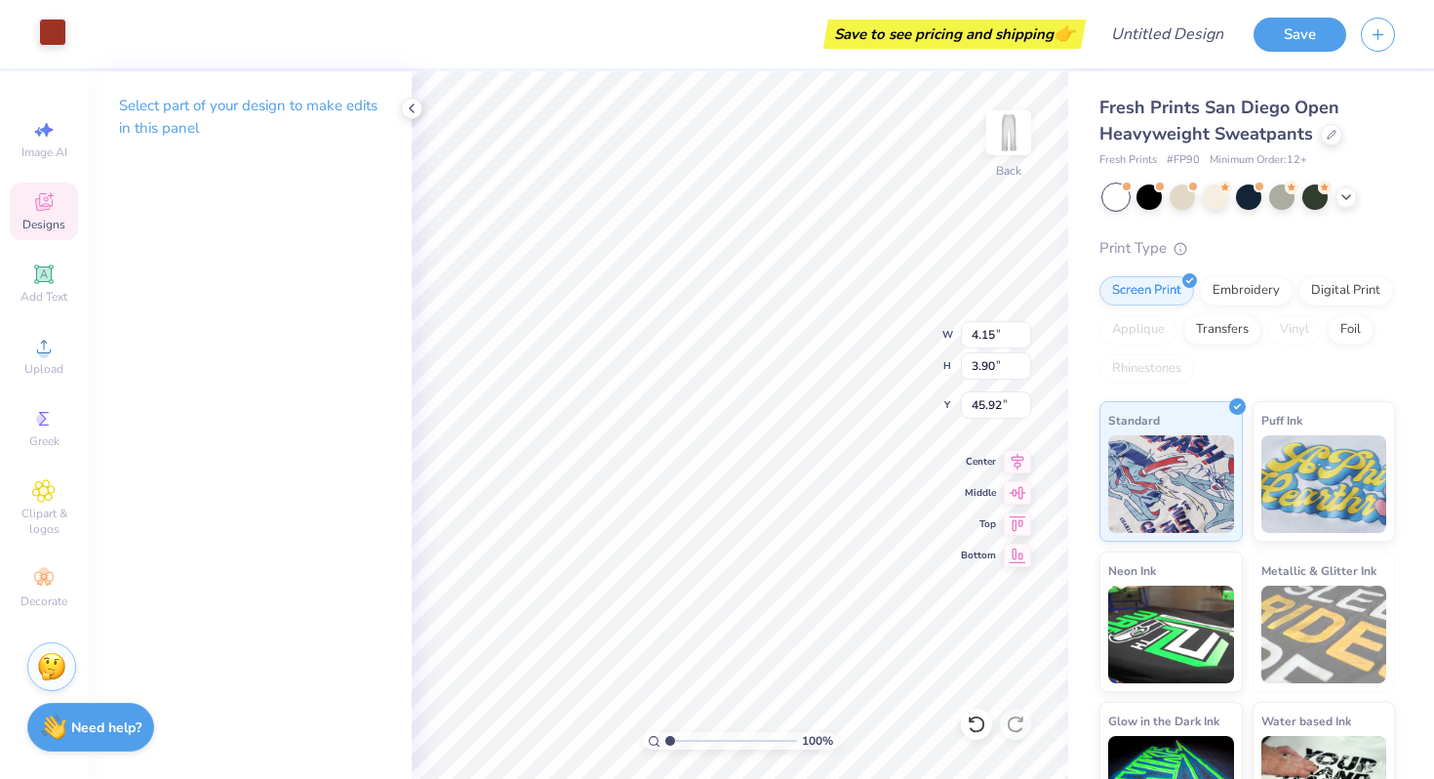
click at [57, 34] on div at bounding box center [52, 32] width 27 height 27
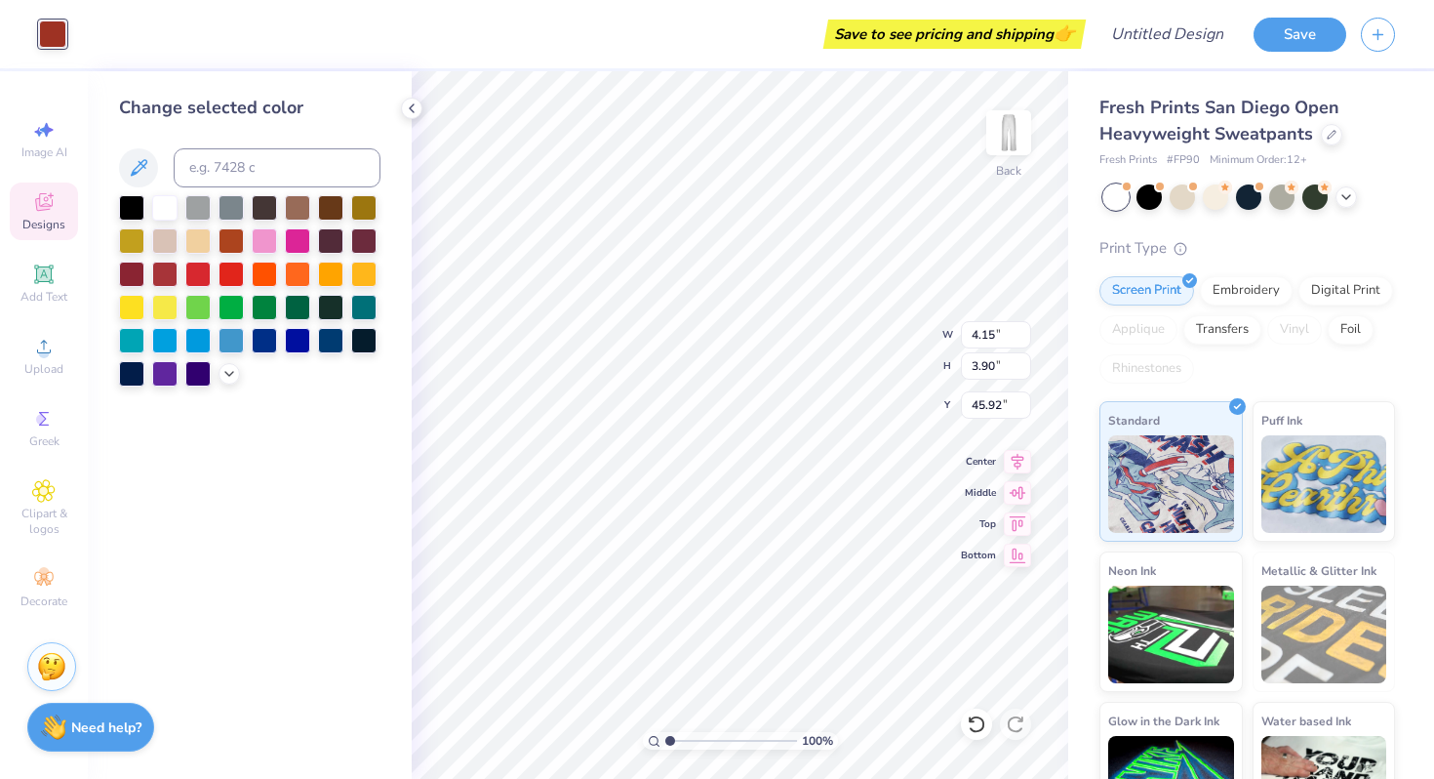
drag, startPoint x: 199, startPoint y: 271, endPoint x: 222, endPoint y: 290, distance: 29.1
click at [199, 272] on div at bounding box center [197, 274] width 25 height 25
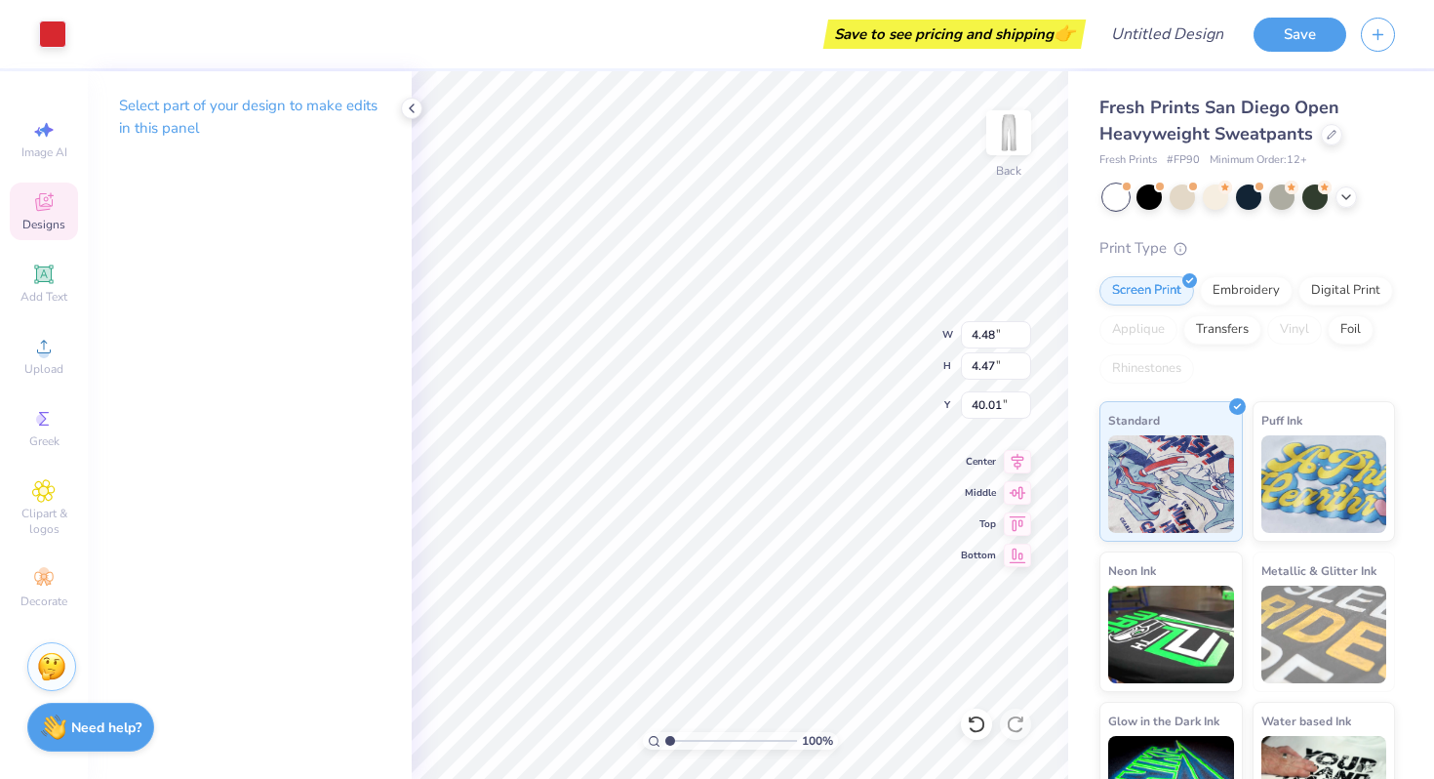
type input "40.46"
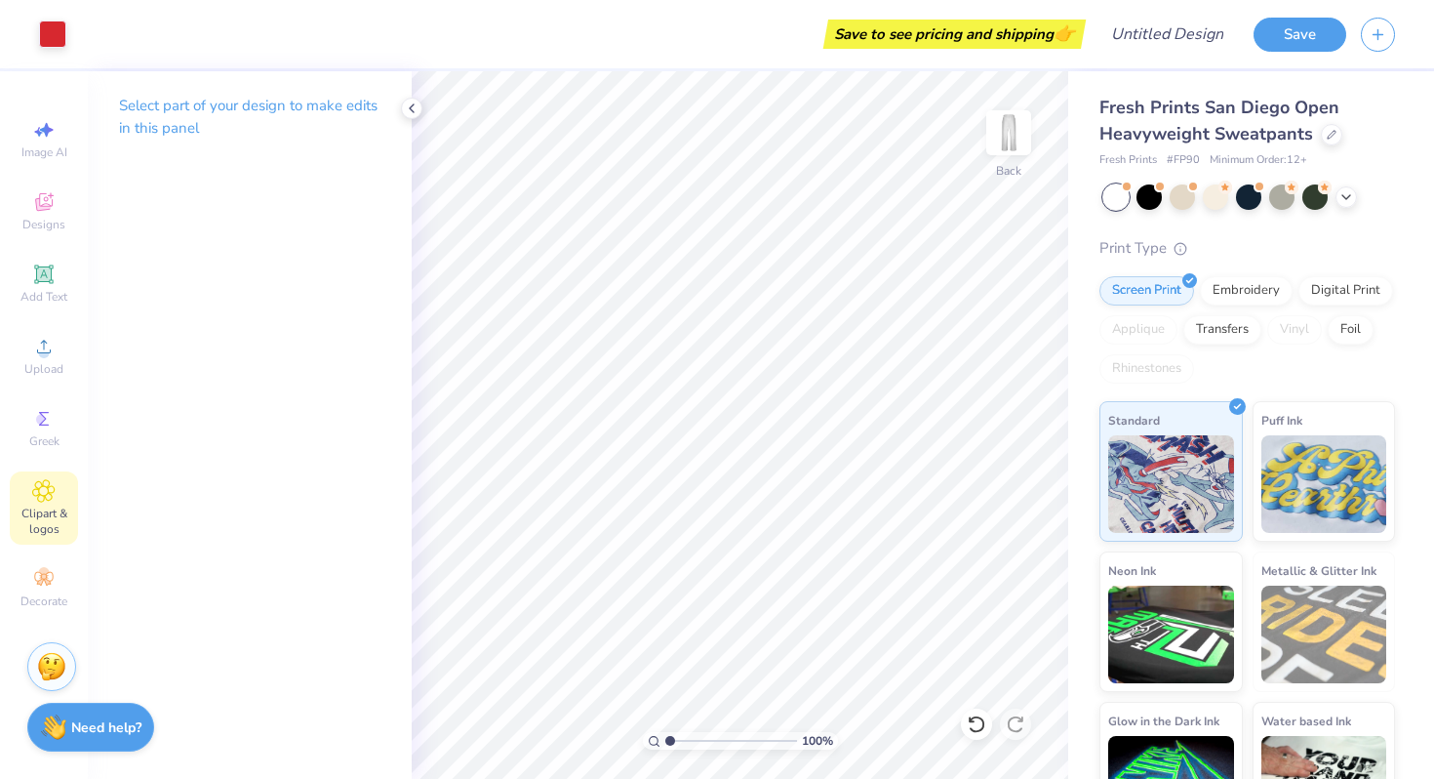
click at [43, 509] on span "Clipart & logos" at bounding box center [44, 520] width 68 height 31
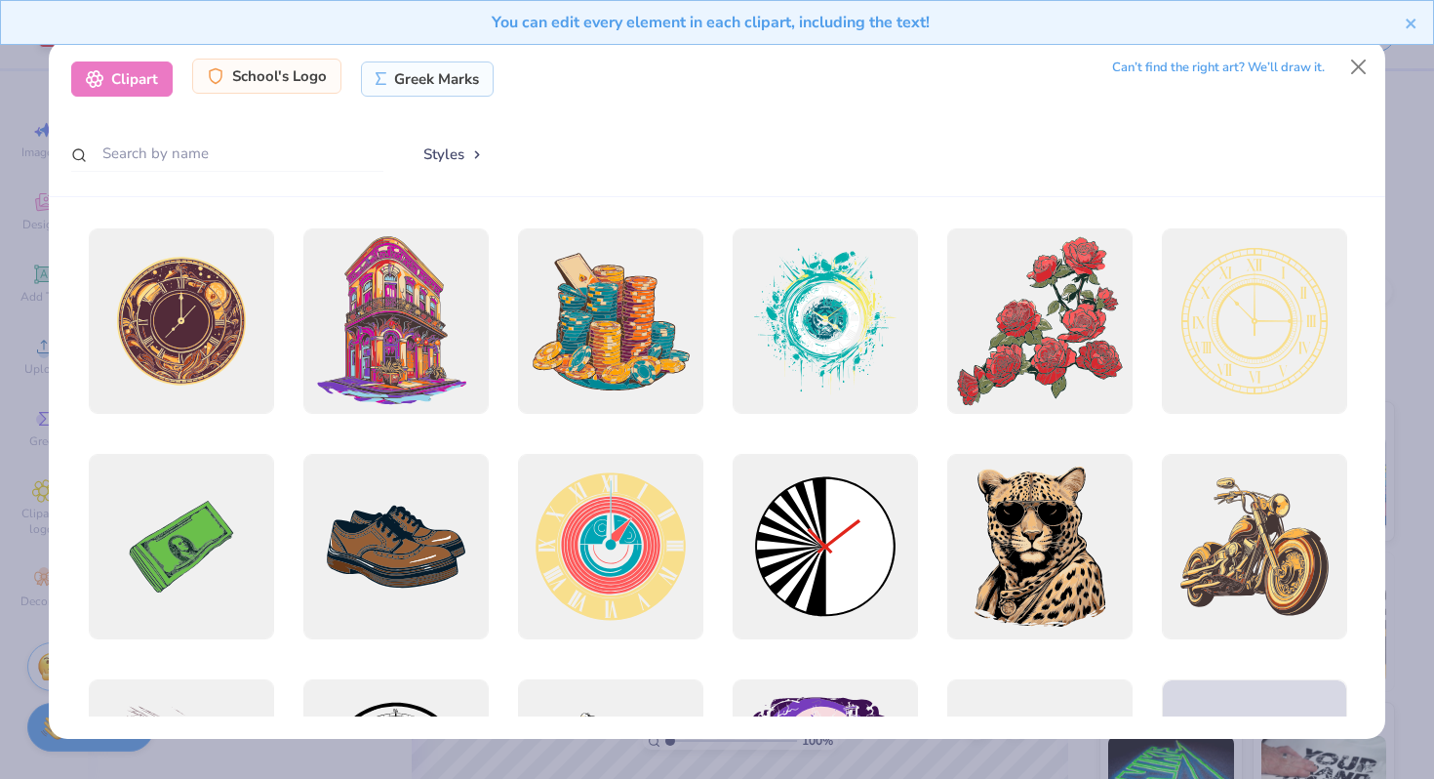
click at [234, 79] on div "School's Logo" at bounding box center [266, 76] width 149 height 35
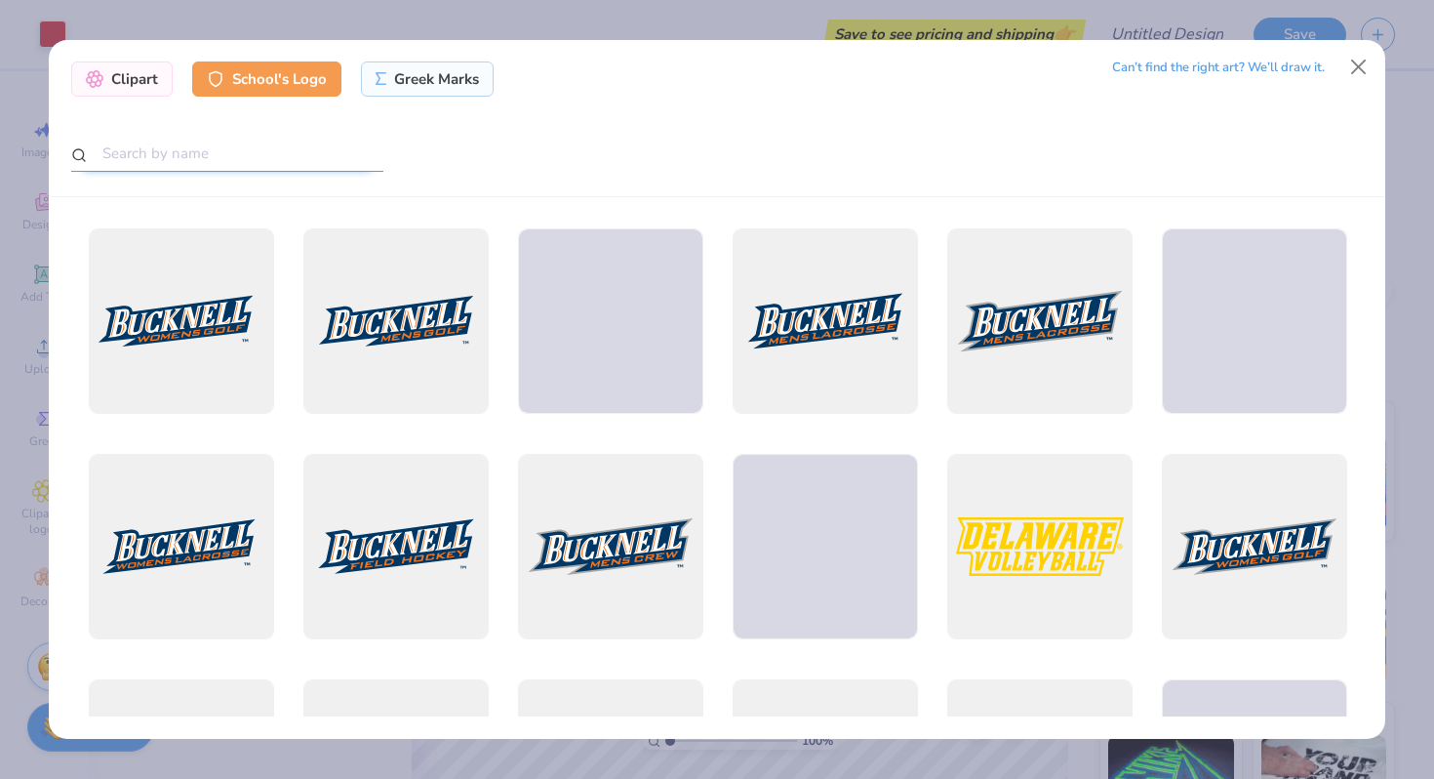
click at [235, 159] on input "text" at bounding box center [227, 154] width 312 height 36
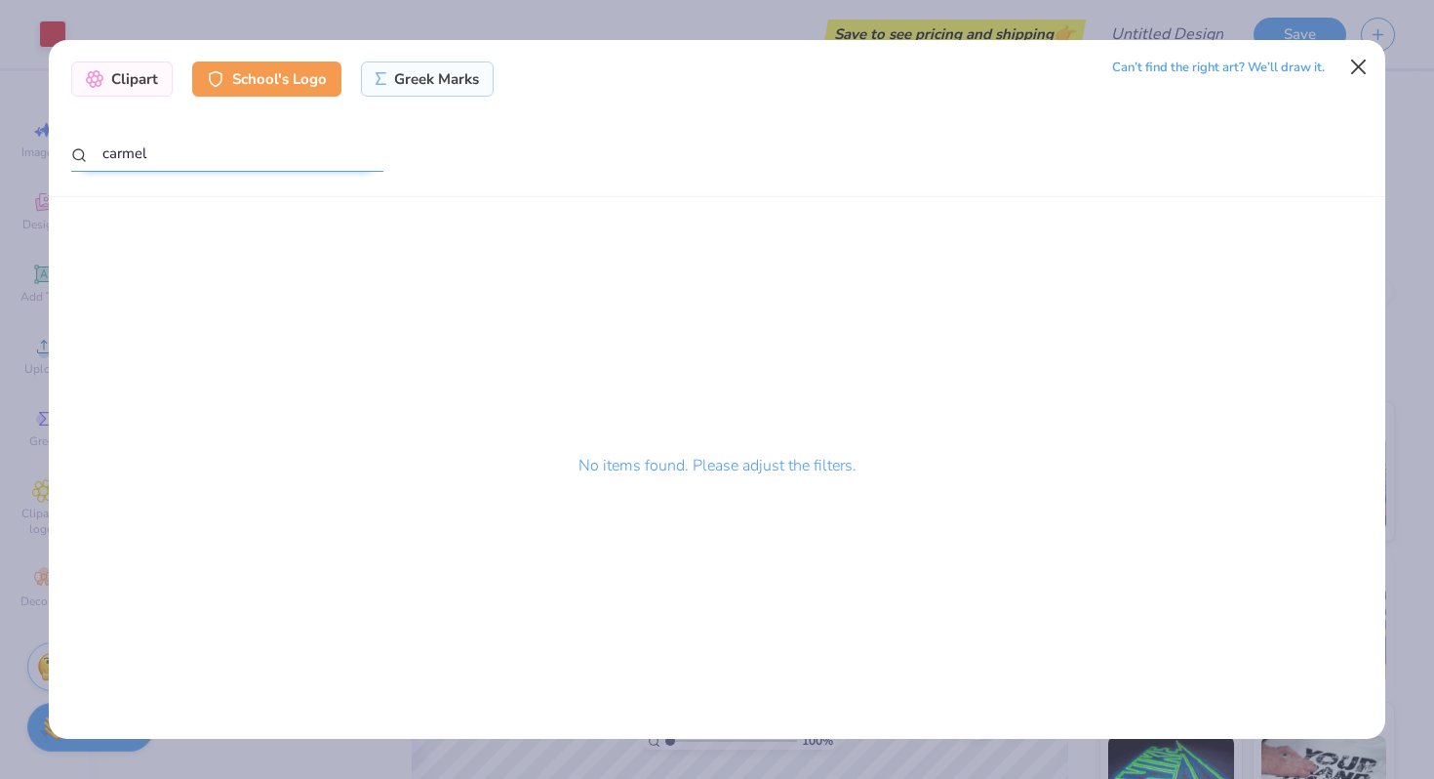
type input "carmel"
click at [1366, 67] on button "Close" at bounding box center [1359, 67] width 37 height 37
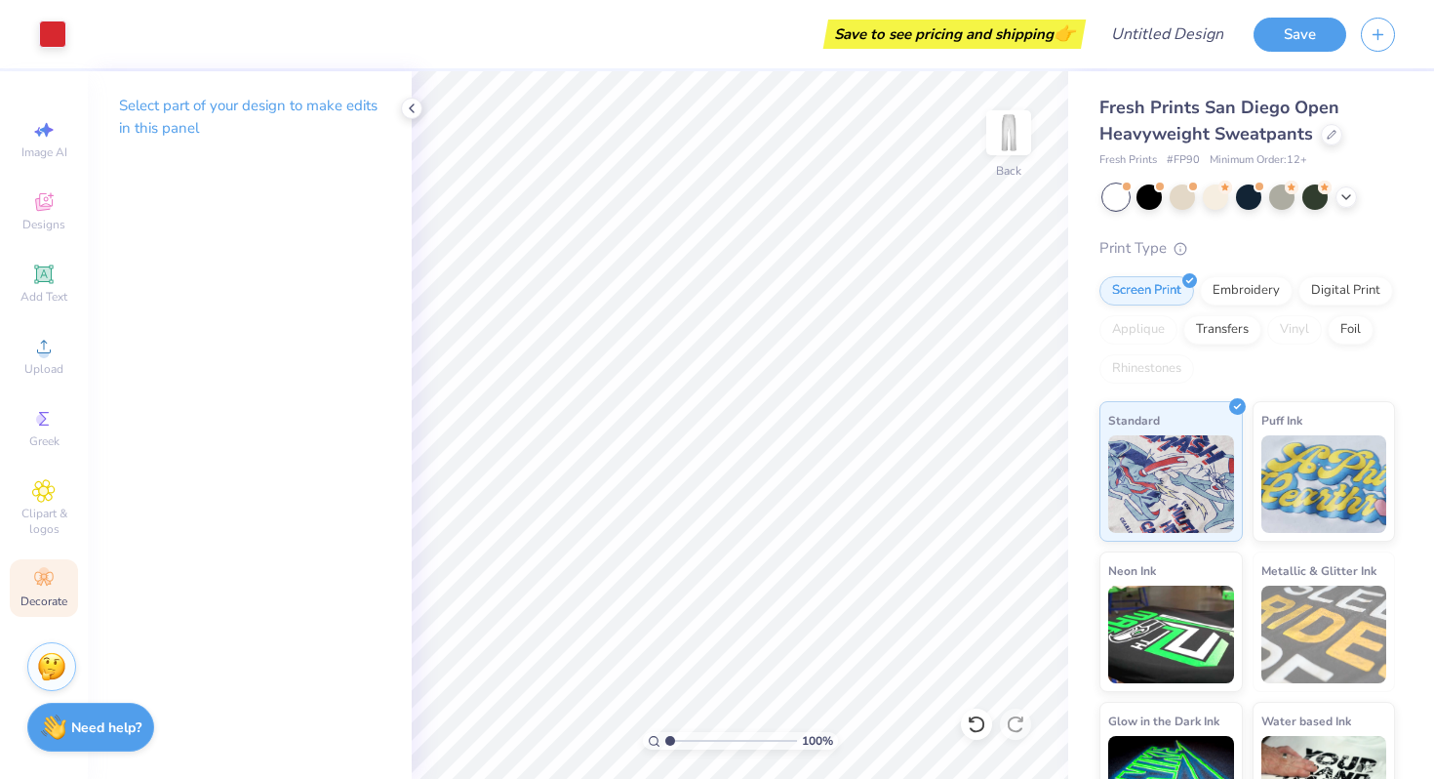
click at [43, 599] on span "Decorate" at bounding box center [43, 601] width 47 height 16
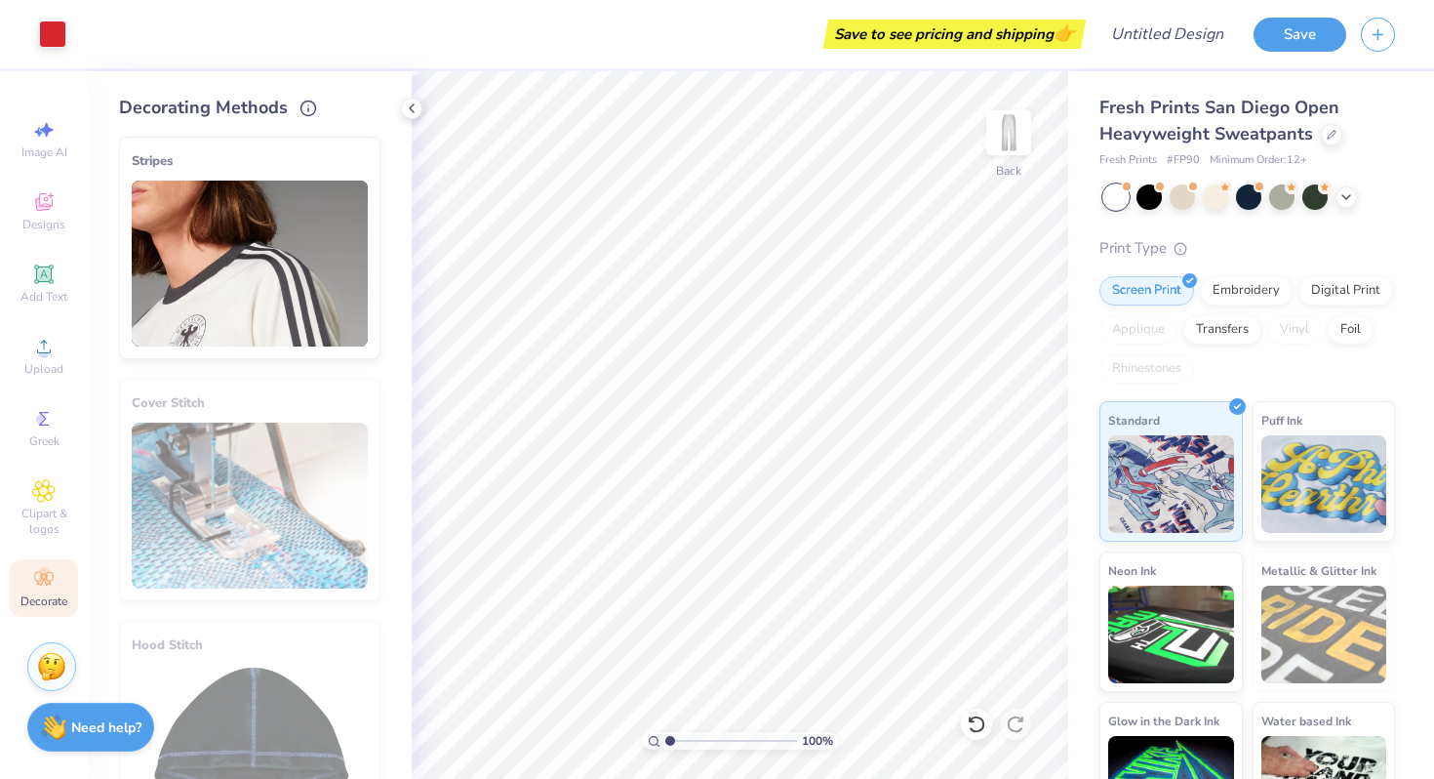
click at [300, 278] on img at bounding box center [250, 264] width 236 height 166
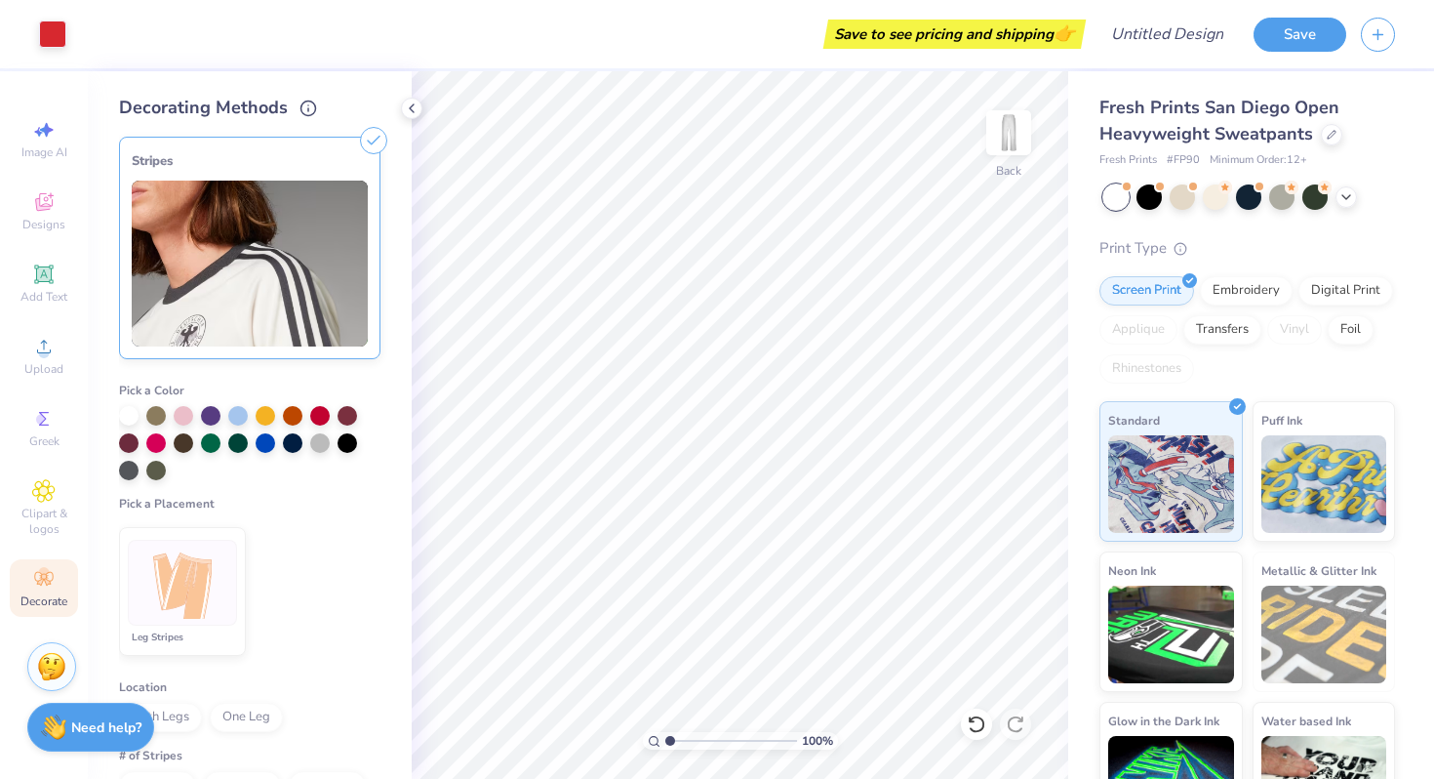
click at [364, 139] on icon at bounding box center [373, 140] width 27 height 27
click at [247, 261] on img at bounding box center [250, 264] width 236 height 166
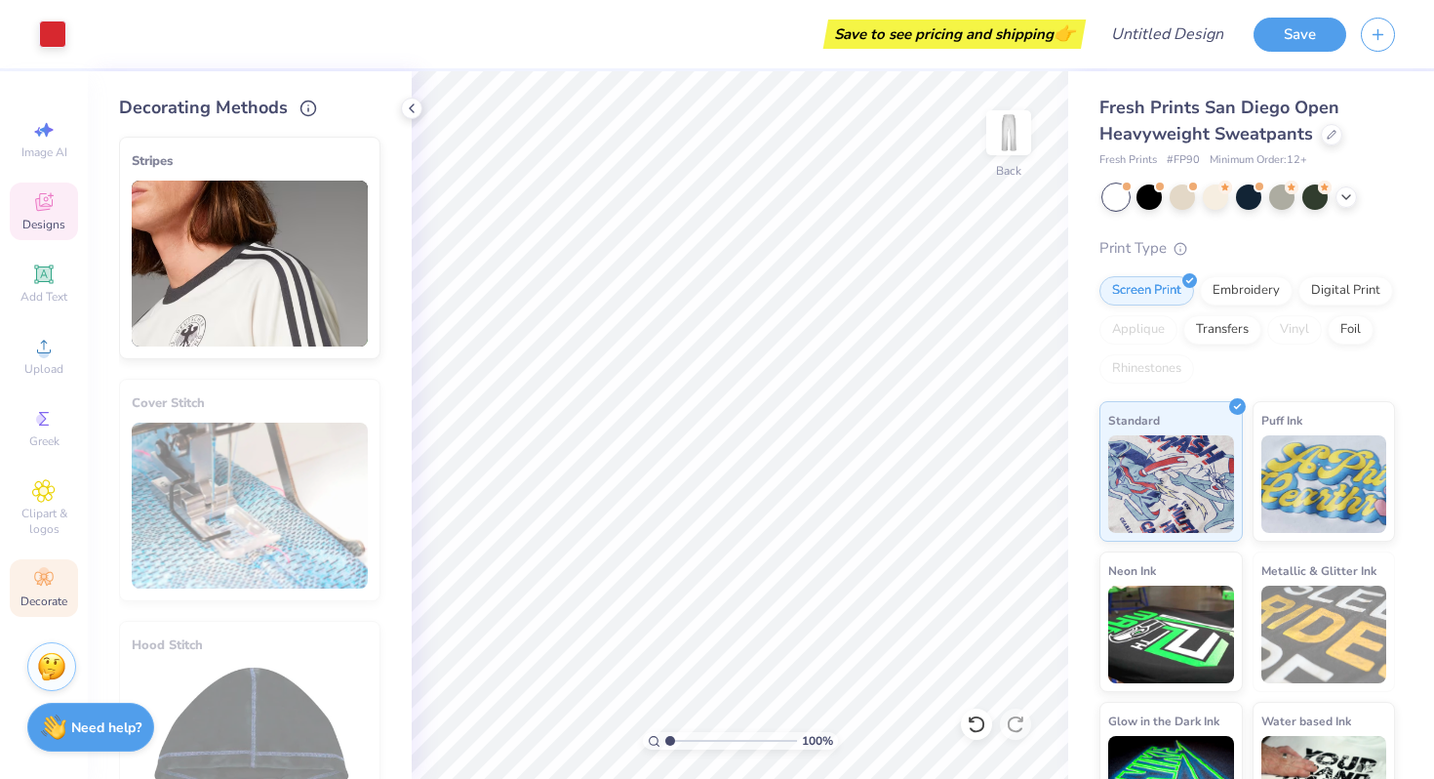
click at [43, 208] on icon at bounding box center [44, 204] width 16 height 13
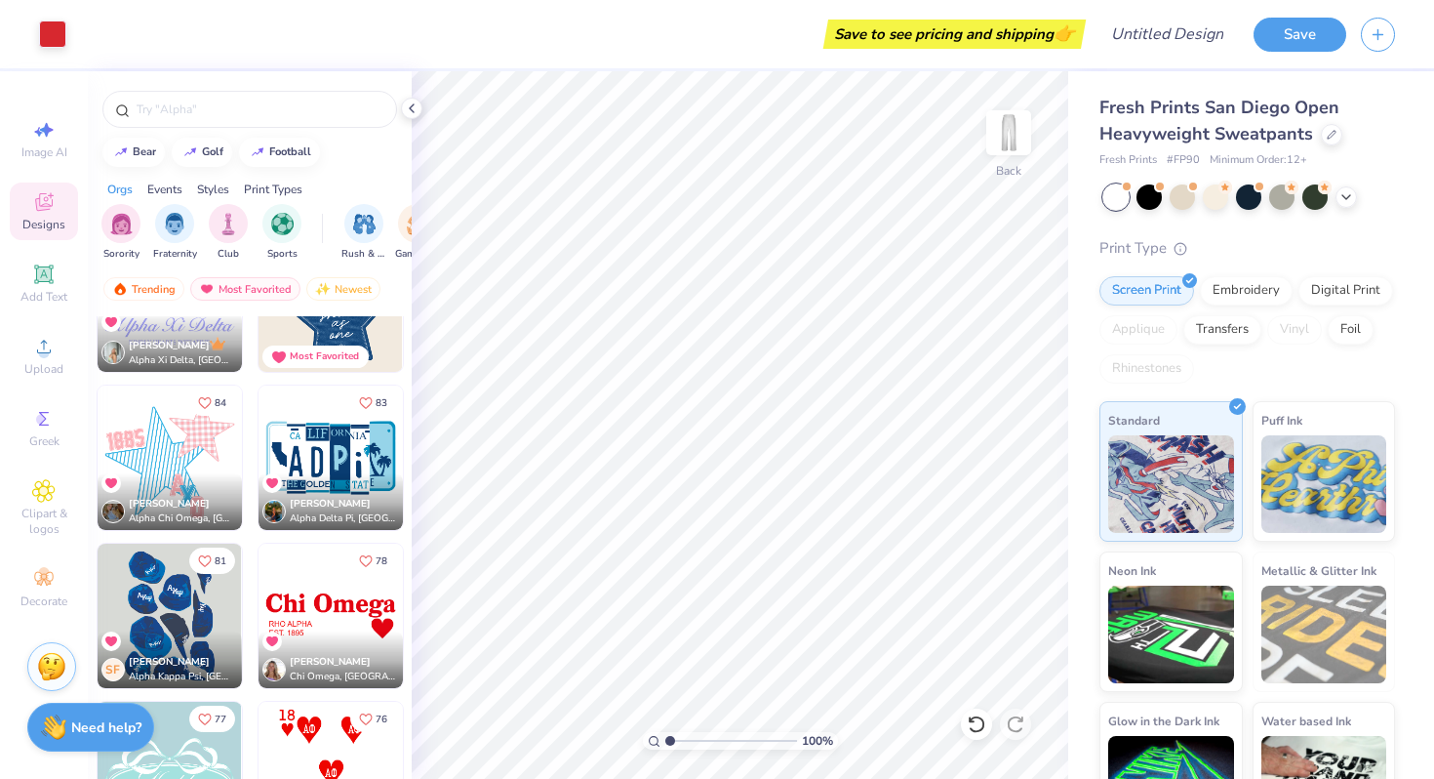
scroll to position [2990, 0]
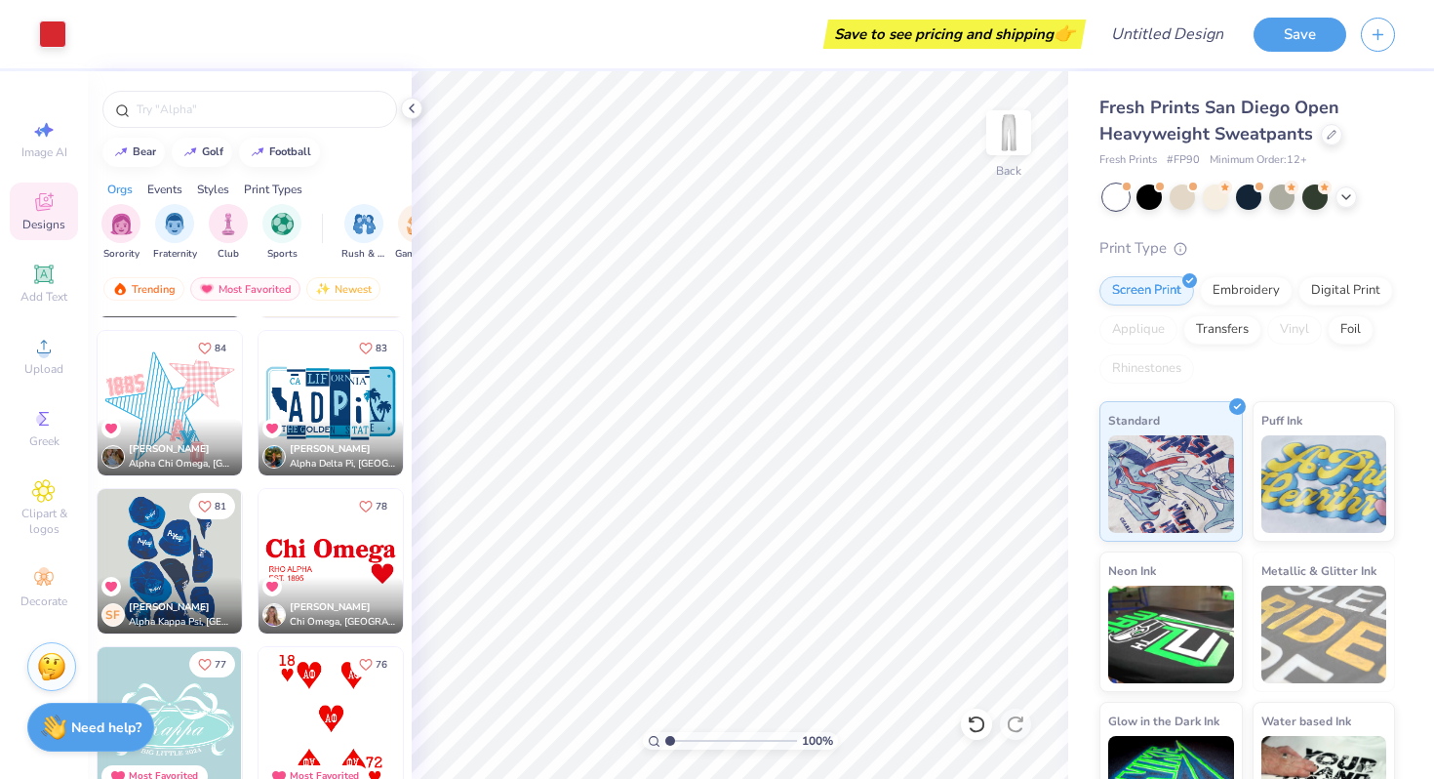
click at [158, 386] on img at bounding box center [170, 403] width 144 height 144
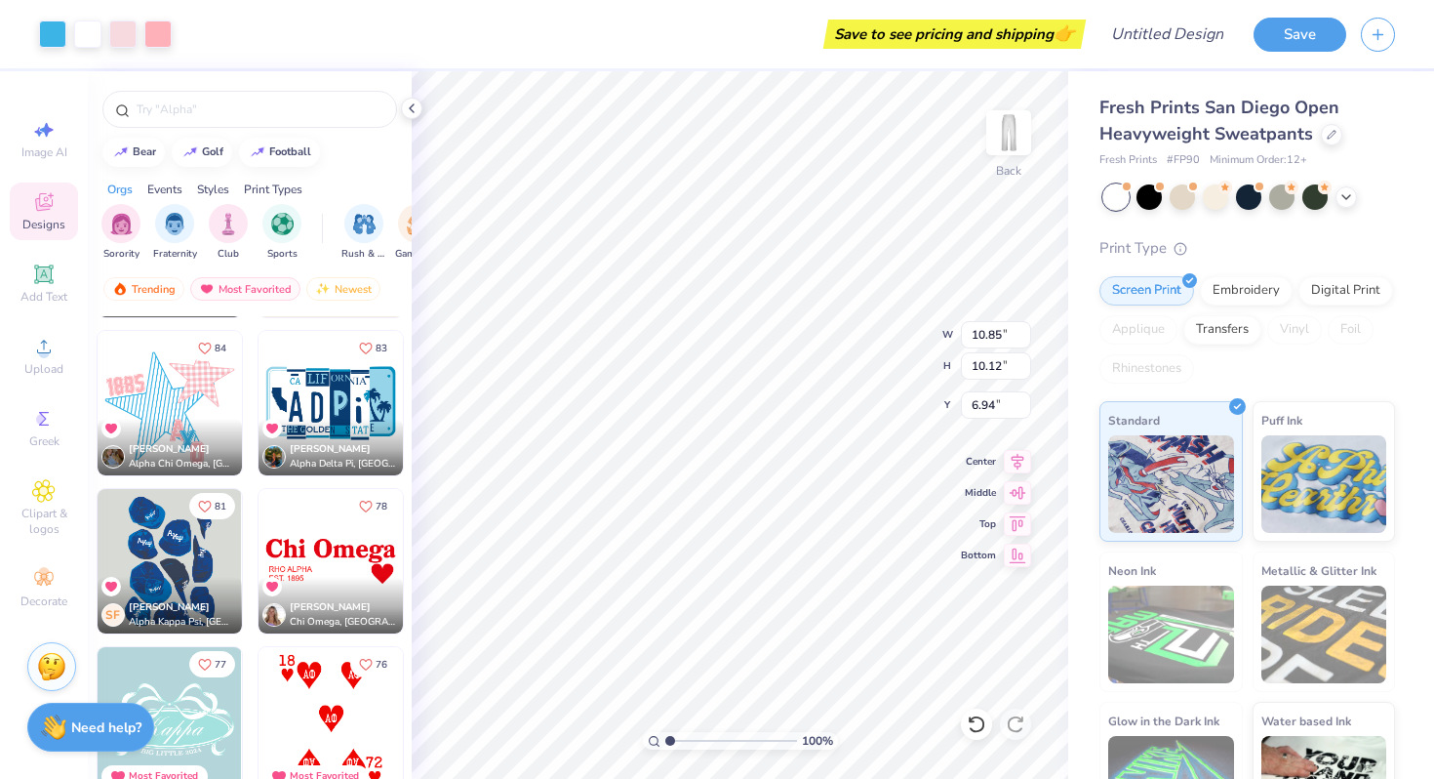
type input "6.94"
type input "9.88"
type input "9.22"
type input "6.62"
click at [132, 38] on div at bounding box center [122, 32] width 27 height 27
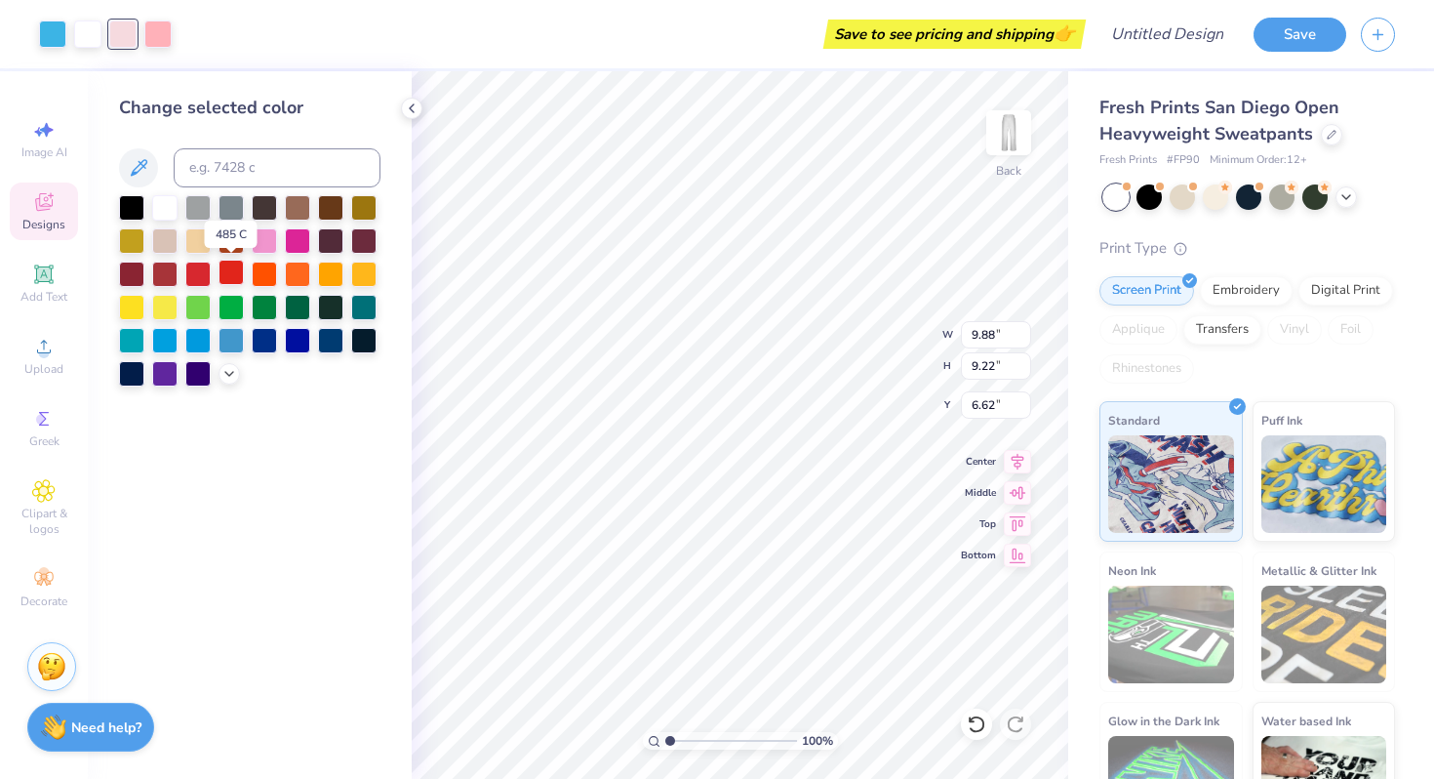
click at [235, 272] on div at bounding box center [231, 272] width 25 height 25
click at [195, 267] on div at bounding box center [197, 272] width 25 height 25
click at [166, 208] on div at bounding box center [164, 205] width 25 height 25
click at [153, 36] on div "Save to see pricing and shipping 👉" at bounding box center [616, 34] width 930 height 68
click at [121, 29] on div at bounding box center [122, 32] width 27 height 27
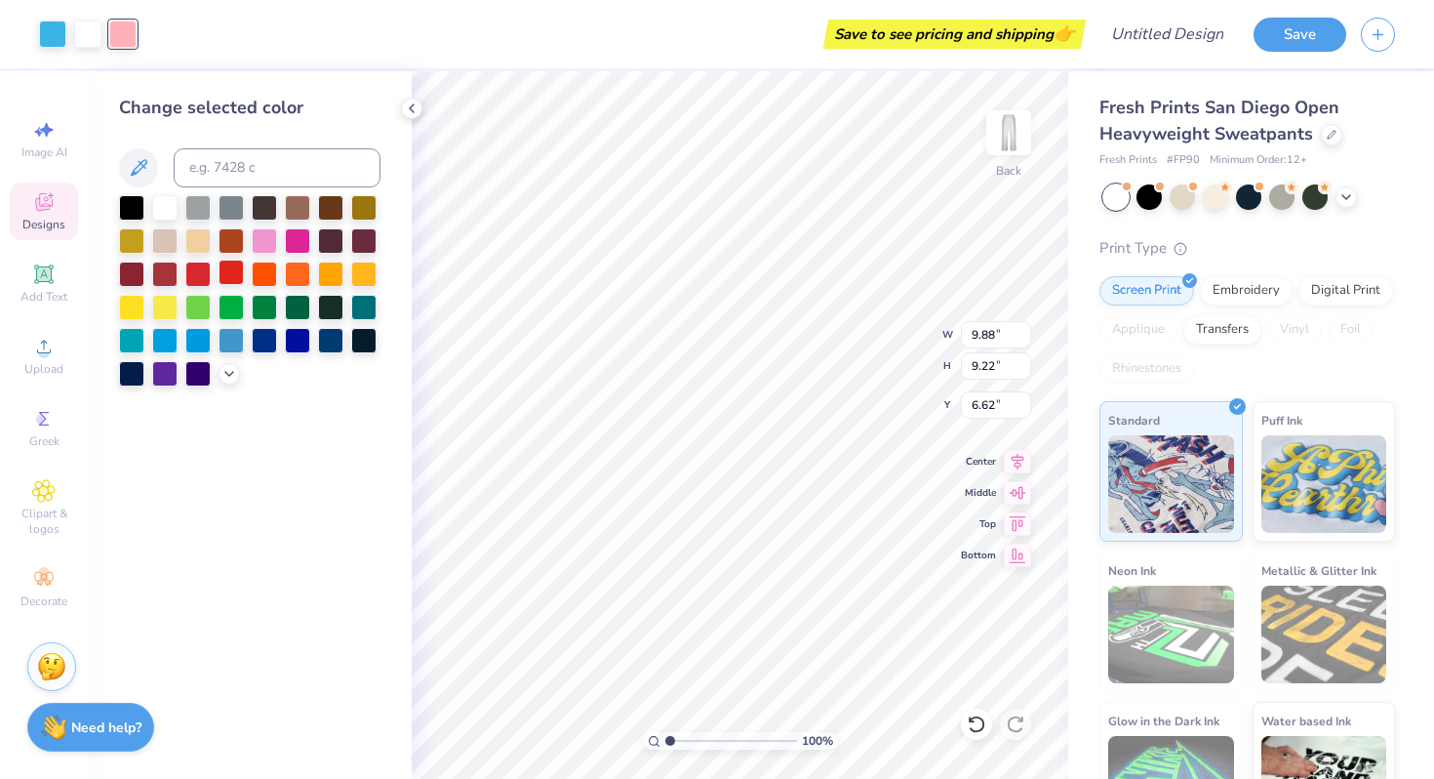
click at [225, 270] on div at bounding box center [231, 272] width 25 height 25
click at [49, 30] on div at bounding box center [52, 32] width 27 height 27
click at [204, 198] on div at bounding box center [197, 205] width 25 height 25
click at [970, 718] on icon at bounding box center [972, 719] width 4 height 4
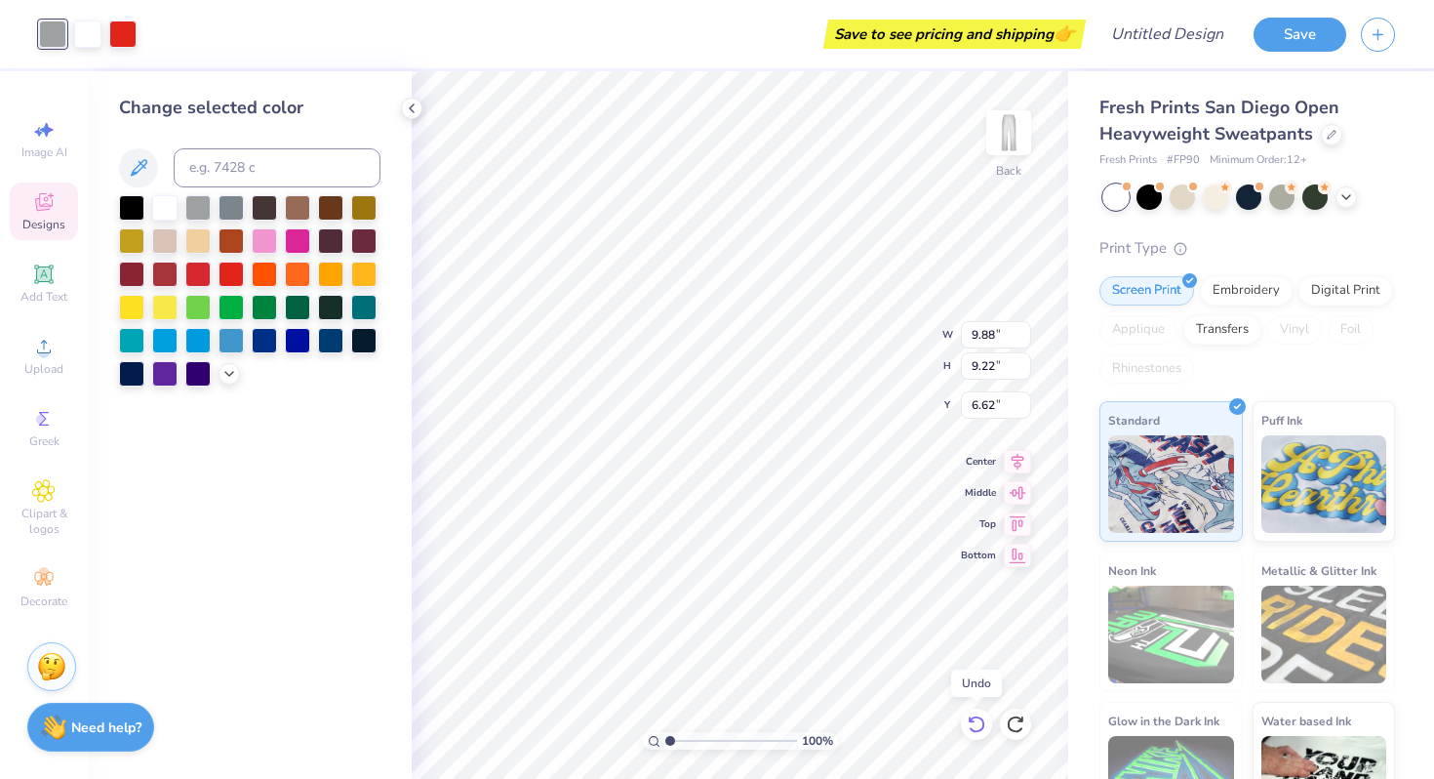
click at [974, 723] on icon at bounding box center [977, 724] width 20 height 20
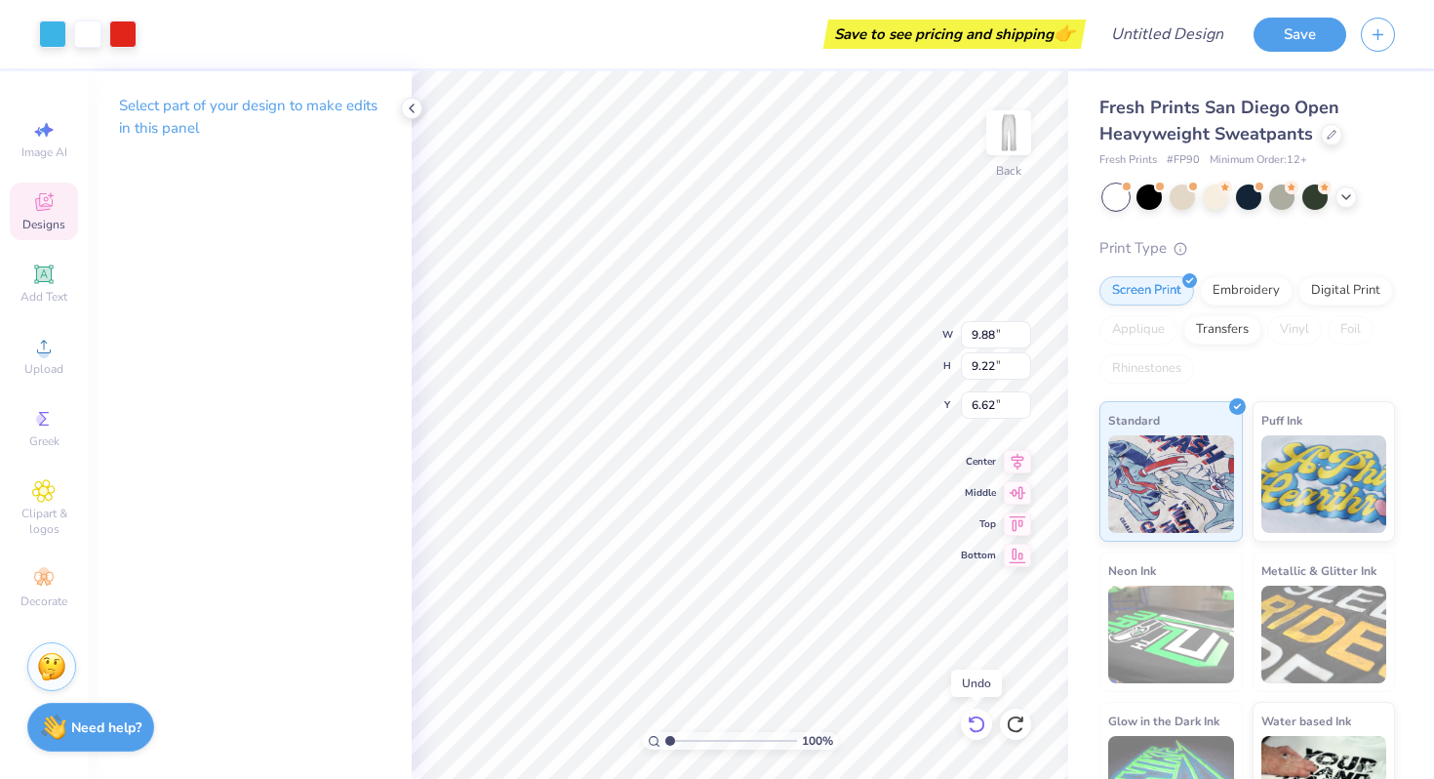
click at [974, 723] on icon at bounding box center [977, 724] width 20 height 20
click at [982, 727] on icon at bounding box center [976, 724] width 17 height 18
click at [986, 727] on icon at bounding box center [977, 724] width 20 height 20
click at [971, 723] on icon at bounding box center [977, 724] width 20 height 20
click at [157, 29] on div at bounding box center [157, 32] width 27 height 27
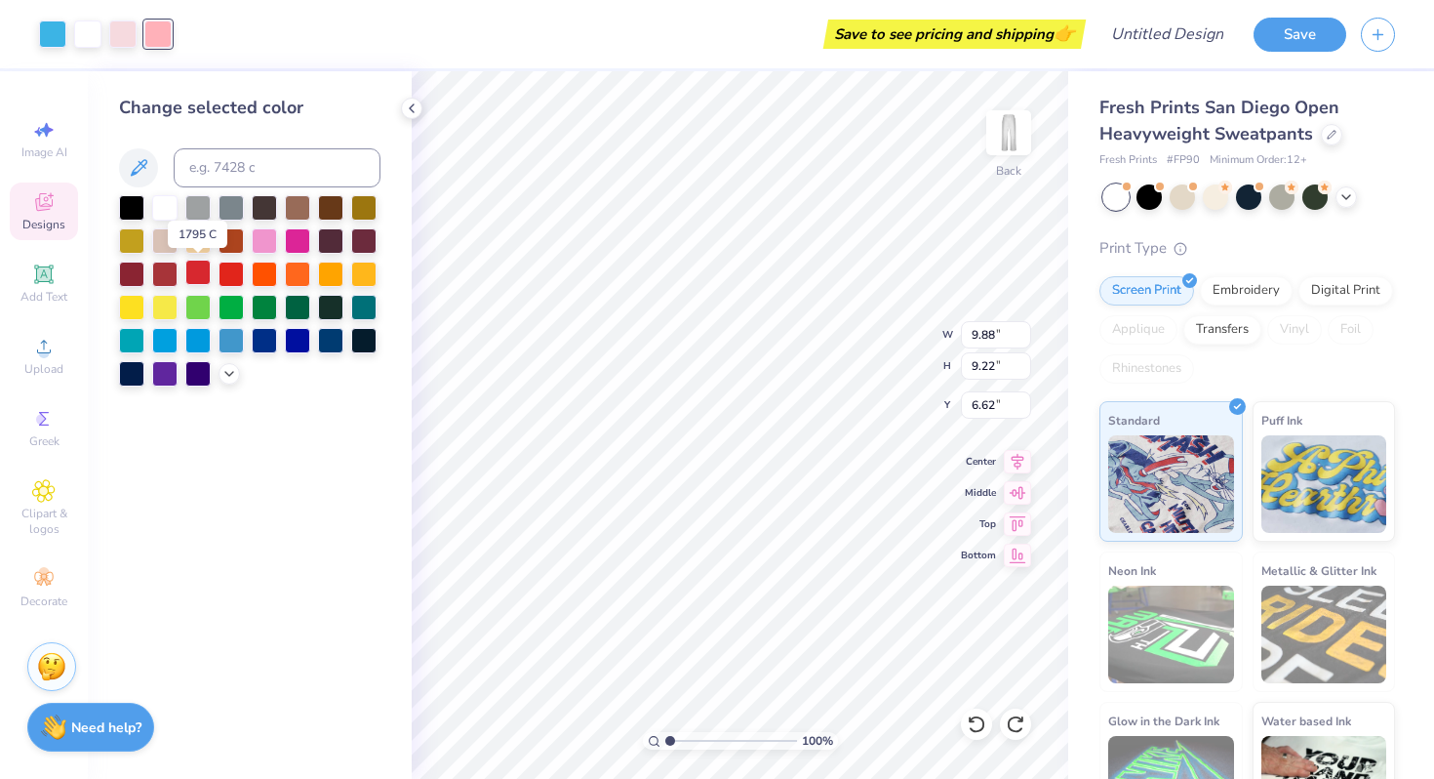
click at [199, 271] on div at bounding box center [197, 272] width 25 height 25
click at [230, 276] on div at bounding box center [231, 272] width 25 height 25
click at [61, 34] on div at bounding box center [52, 32] width 27 height 27
click at [194, 205] on div at bounding box center [197, 205] width 25 height 25
click at [130, 33] on div at bounding box center [122, 32] width 27 height 27
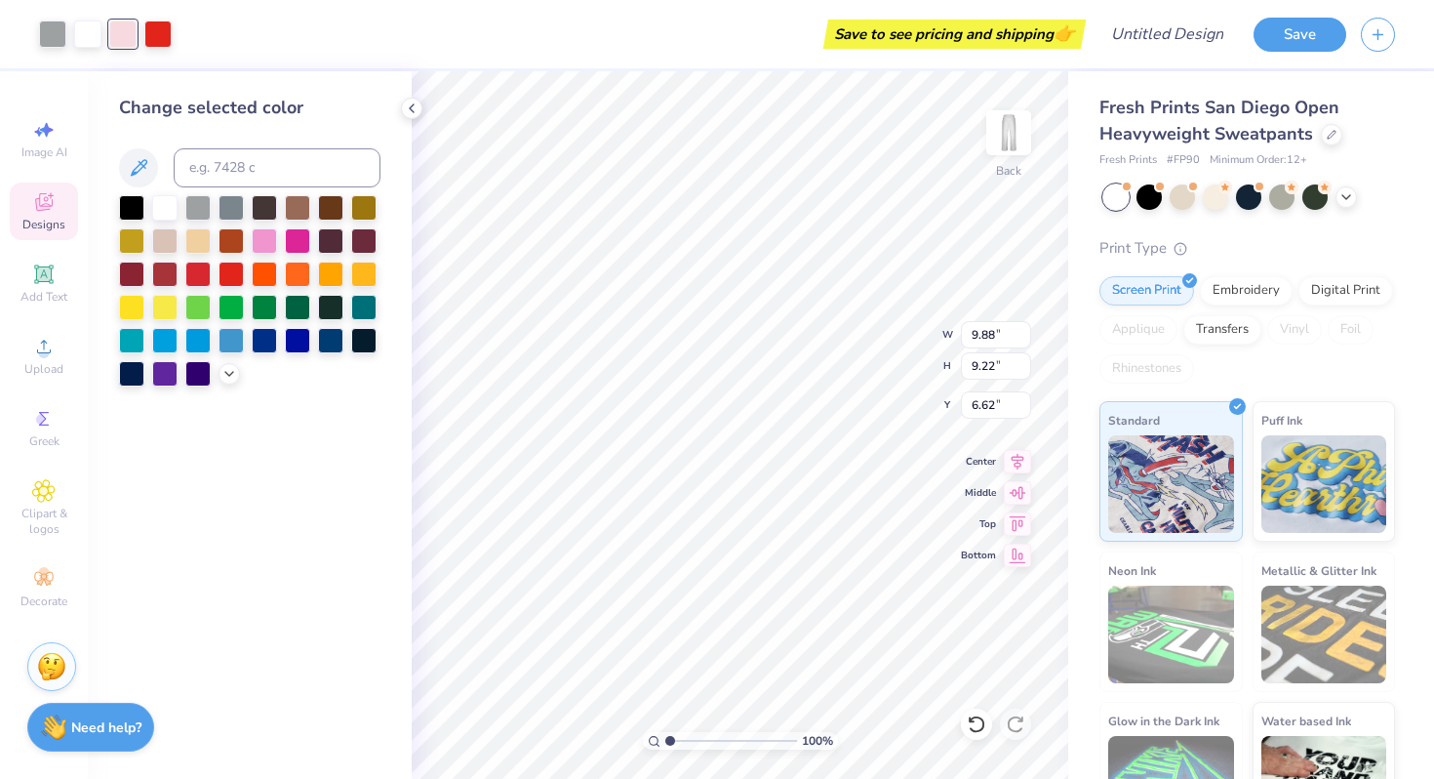
click at [319, 407] on div "Change selected color" at bounding box center [250, 424] width 324 height 707
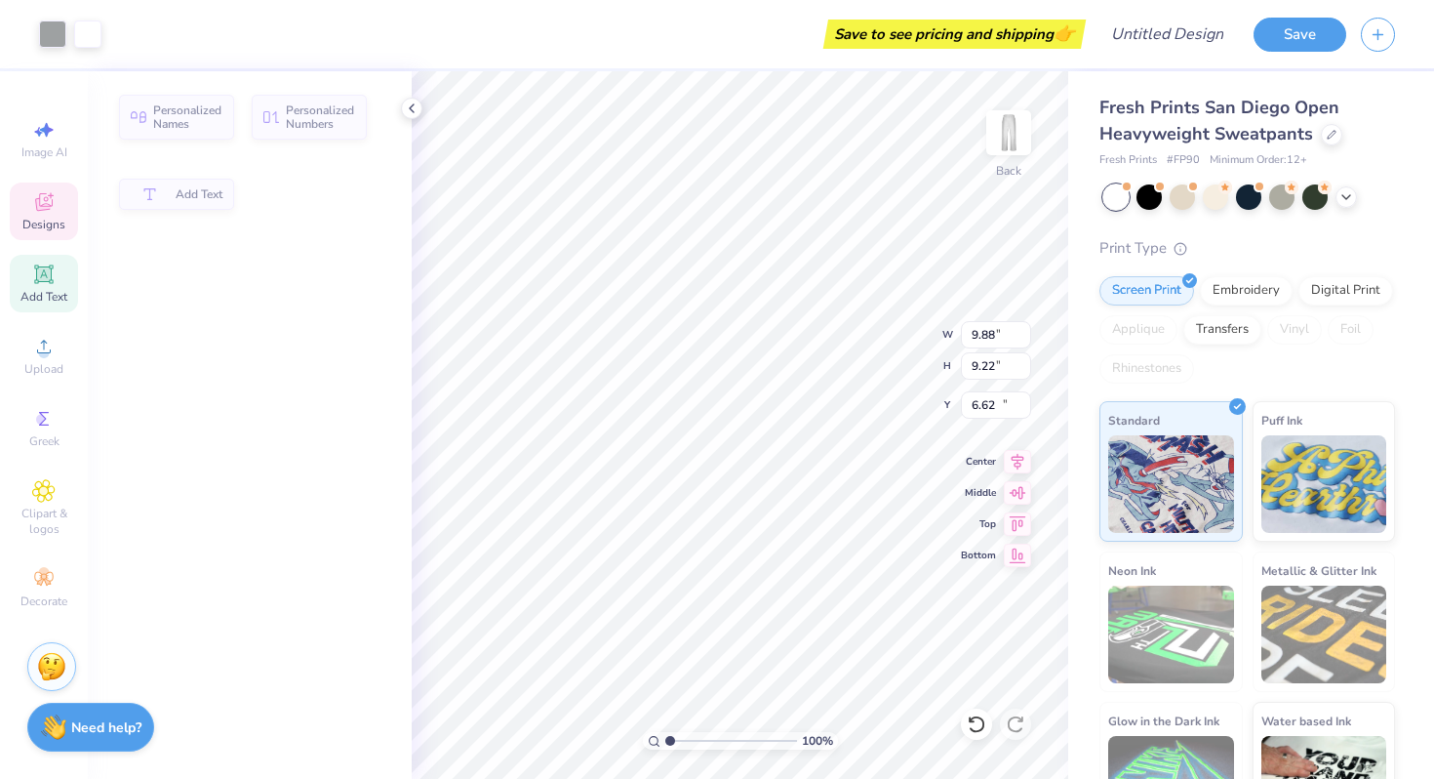
type input "1.25"
type input "1.69"
type input "13.30"
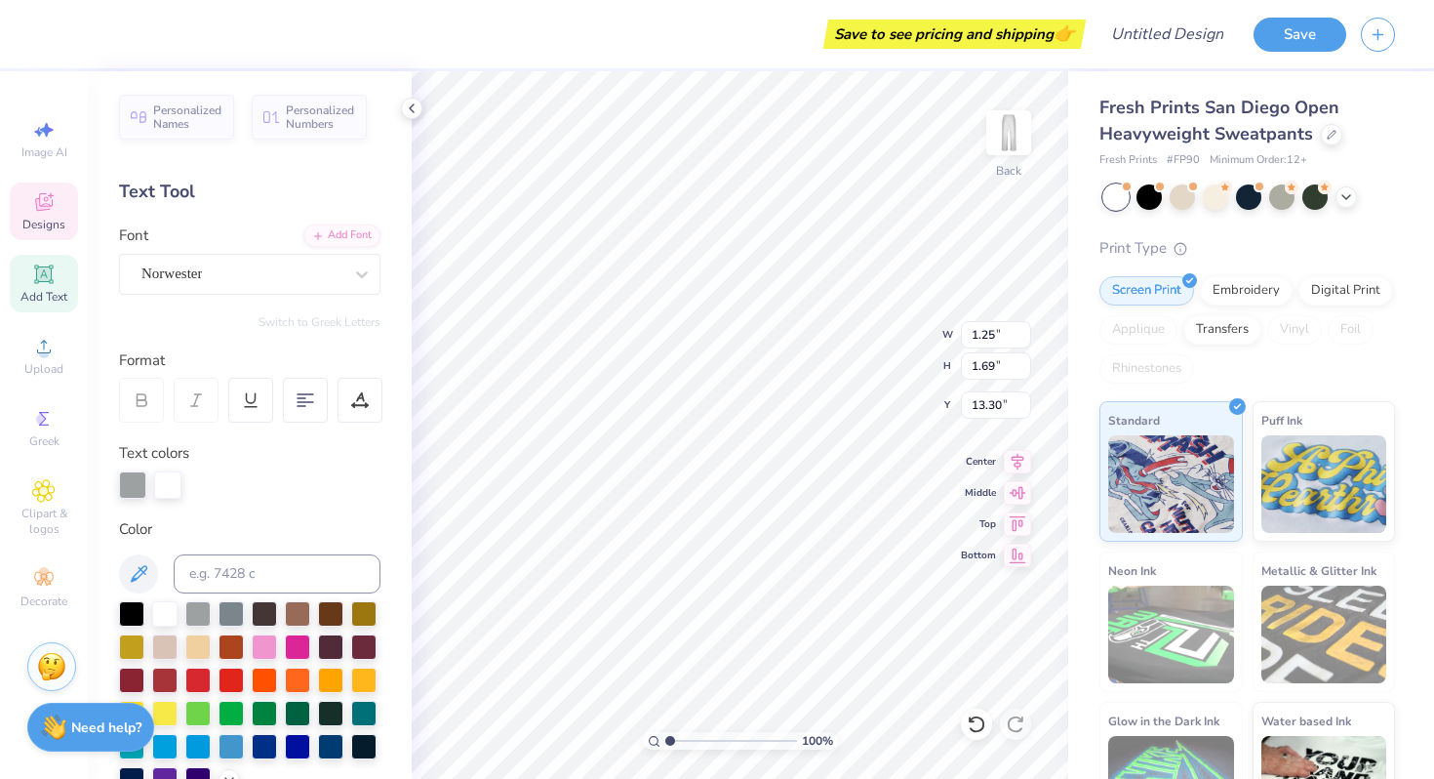
type textarea "H"
type input "1.26"
type input "12.46"
type textarea "C"
type input "1.03"
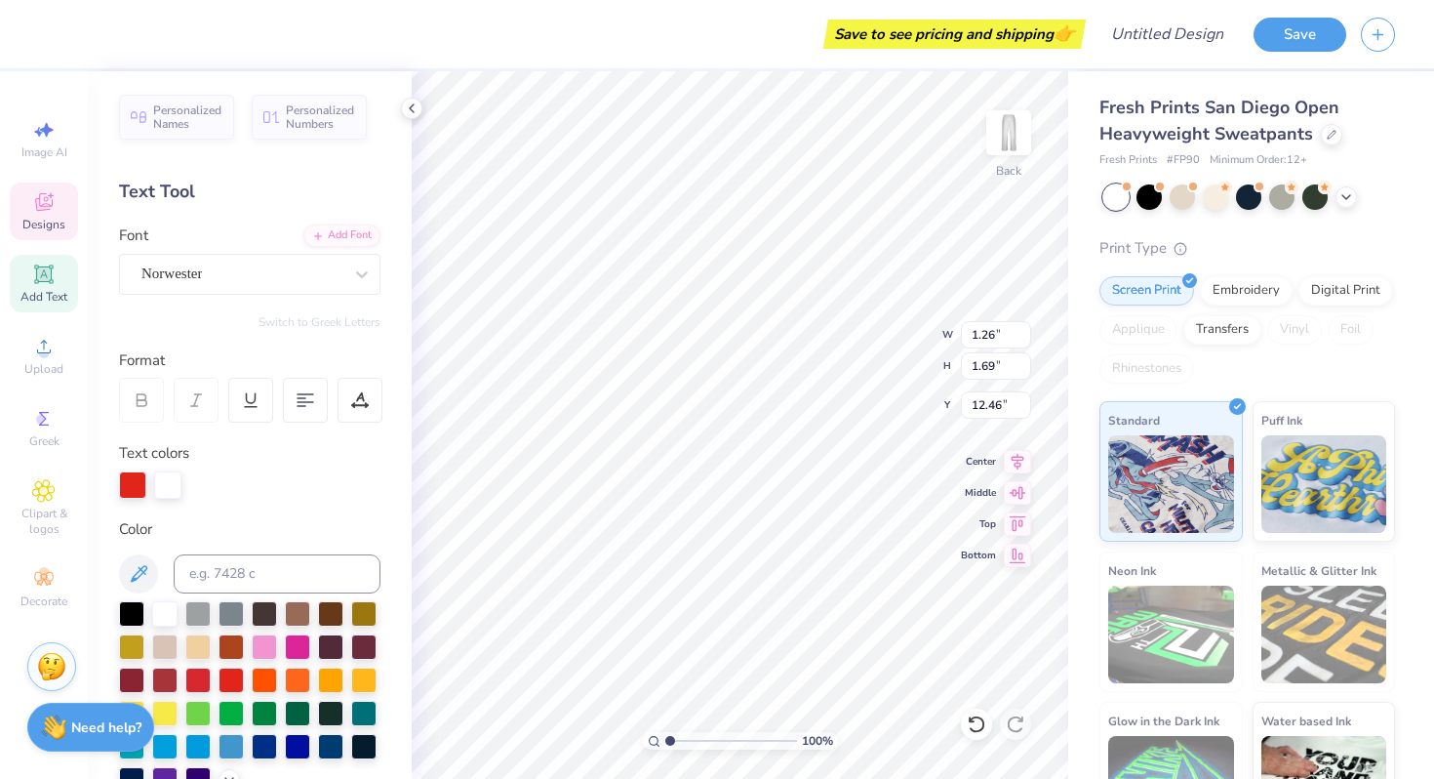
type input "14.15"
type textarea "S"
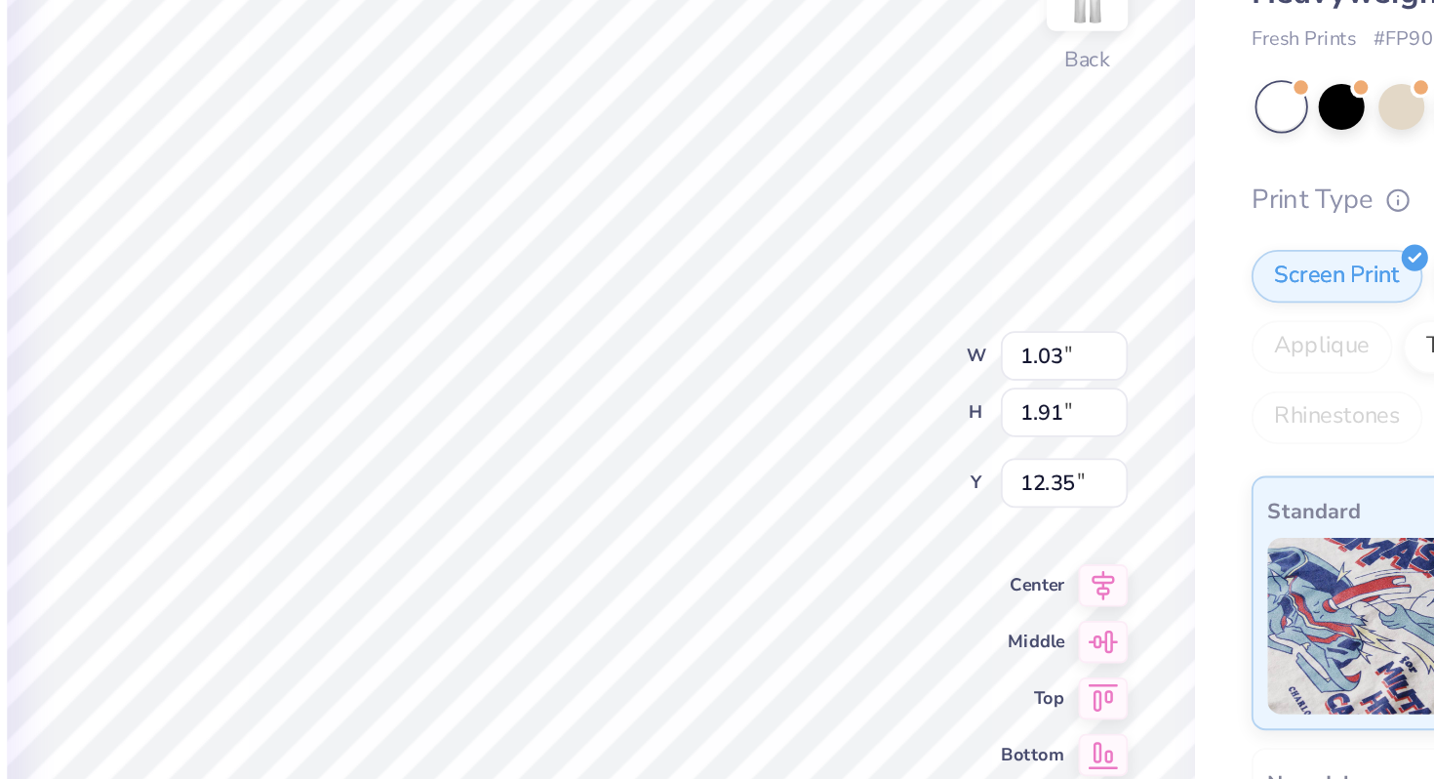
type input "12.24"
type input "14.15"
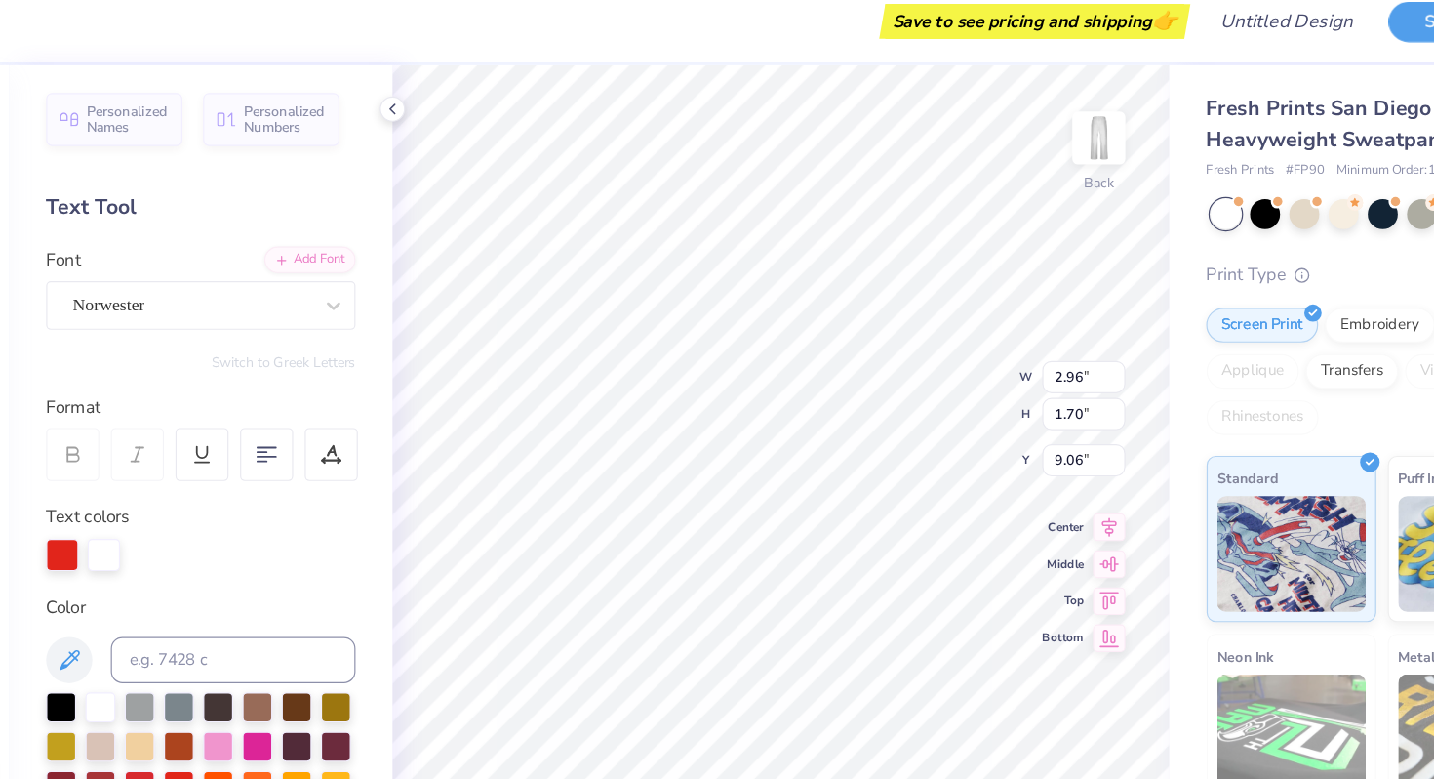
type textarea "2025"
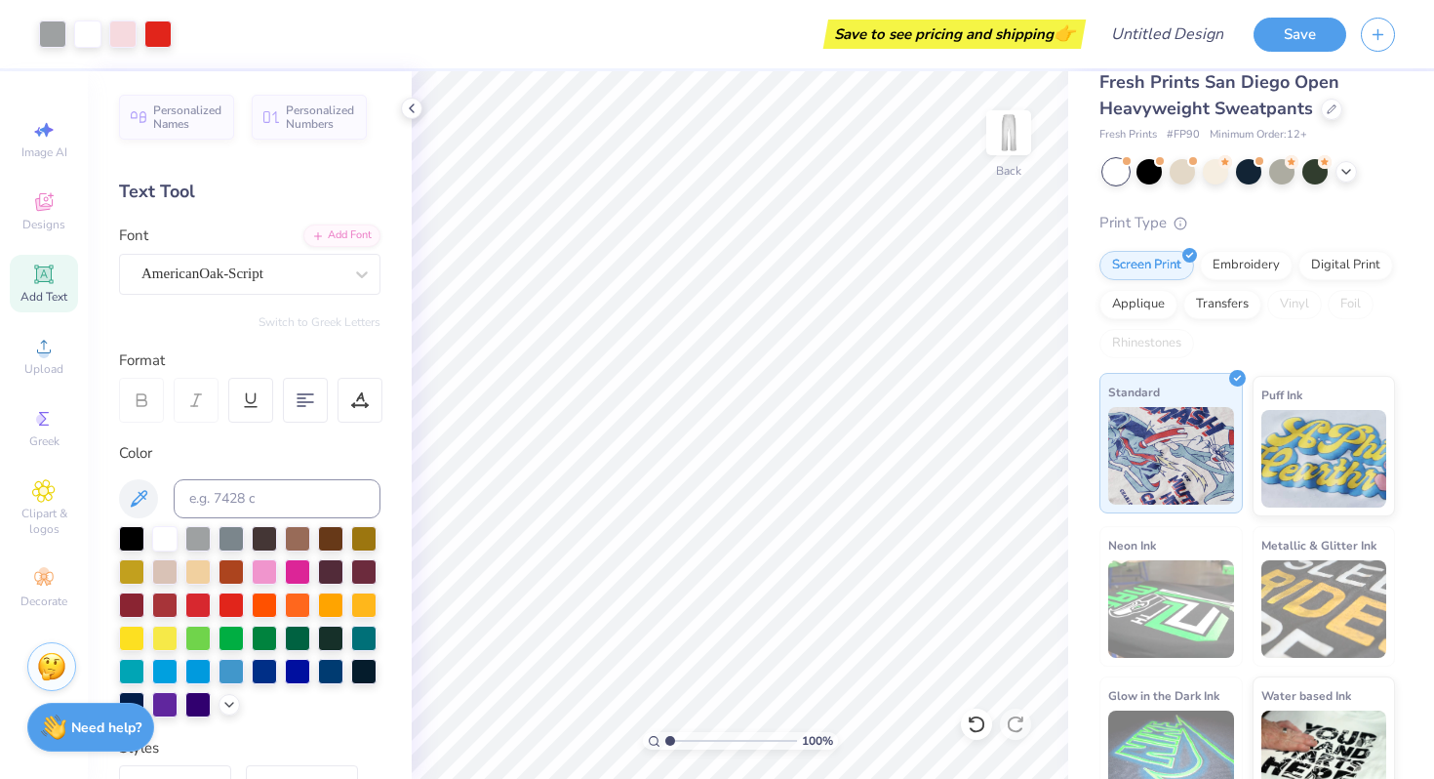
scroll to position [0, 0]
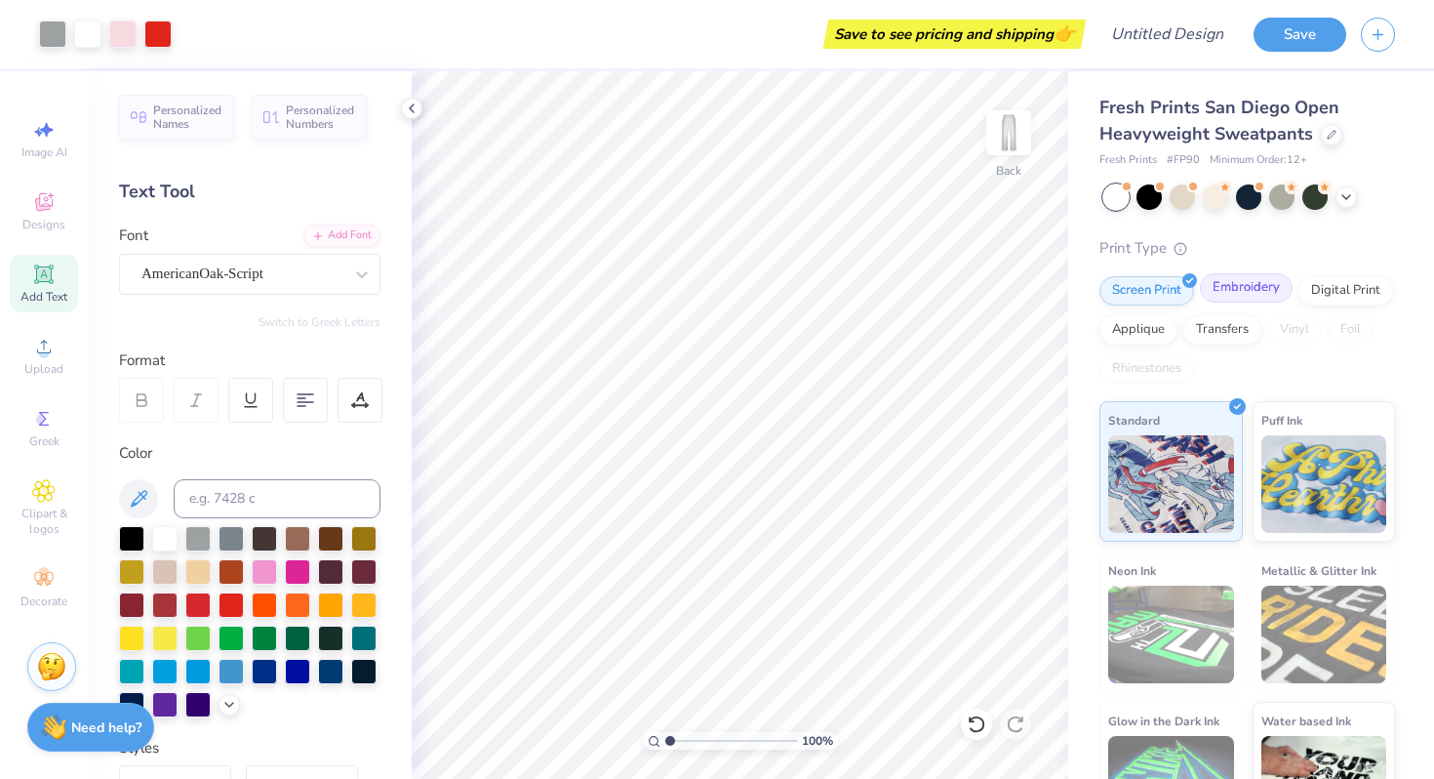
click at [1257, 288] on div "Embroidery" at bounding box center [1246, 287] width 93 height 29
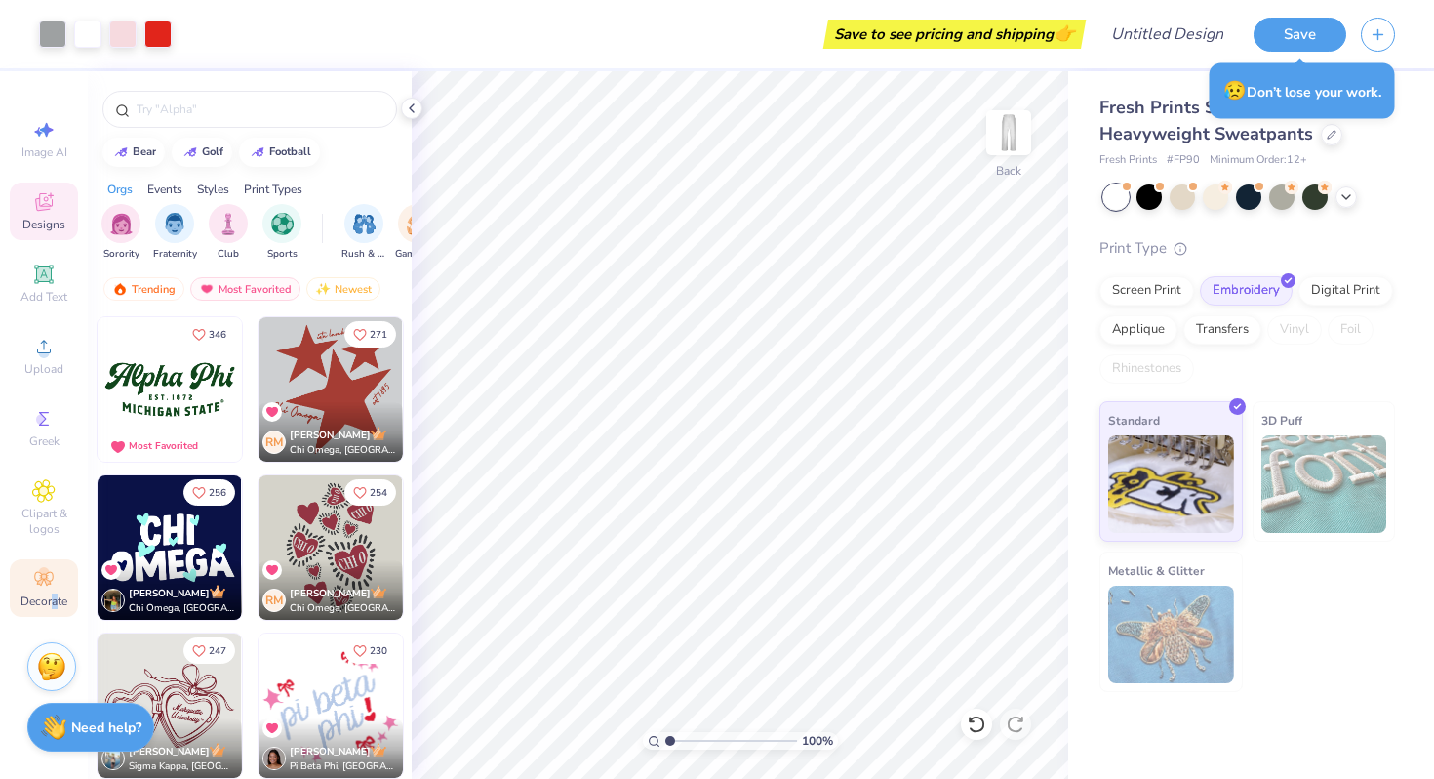
click at [54, 598] on span "Decorate" at bounding box center [43, 601] width 47 height 16
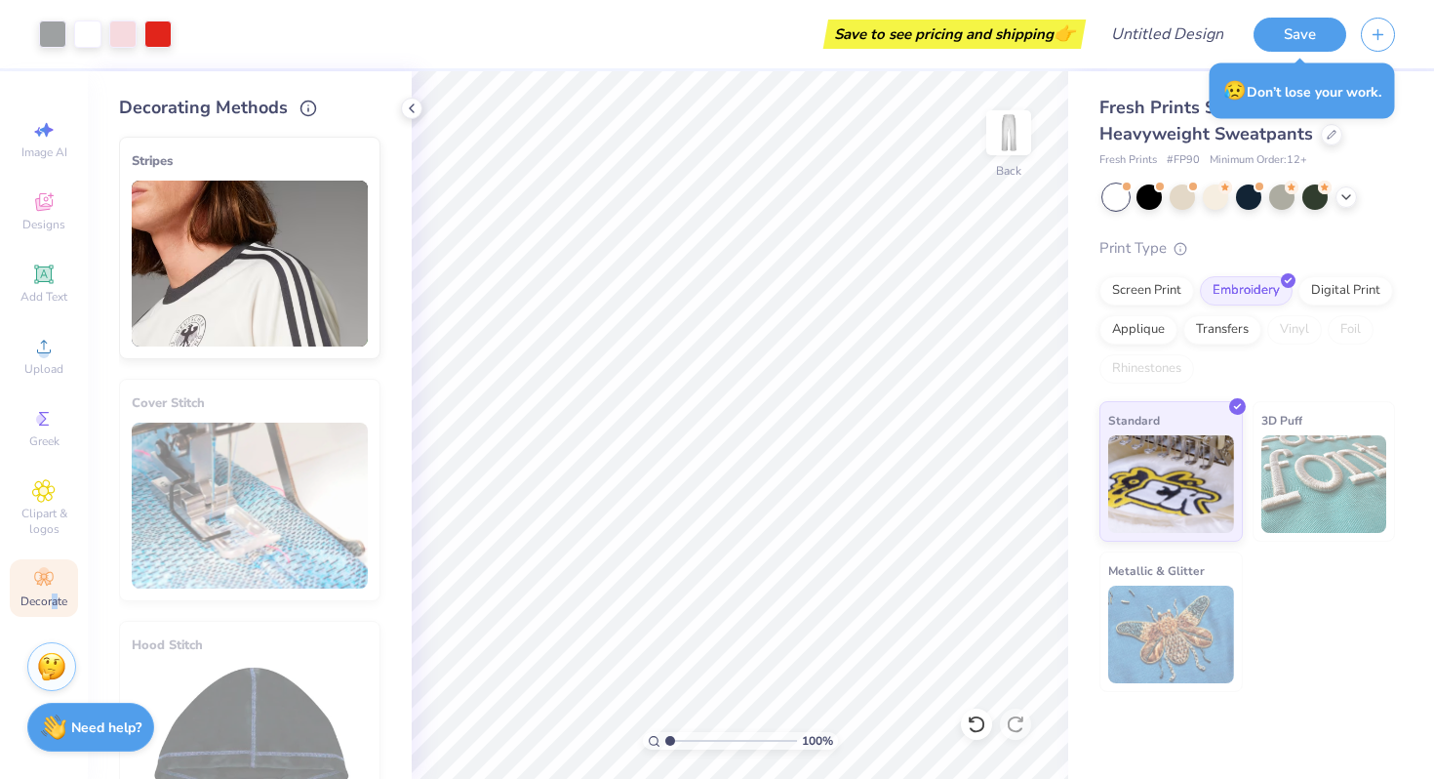
click at [314, 314] on img at bounding box center [250, 264] width 236 height 166
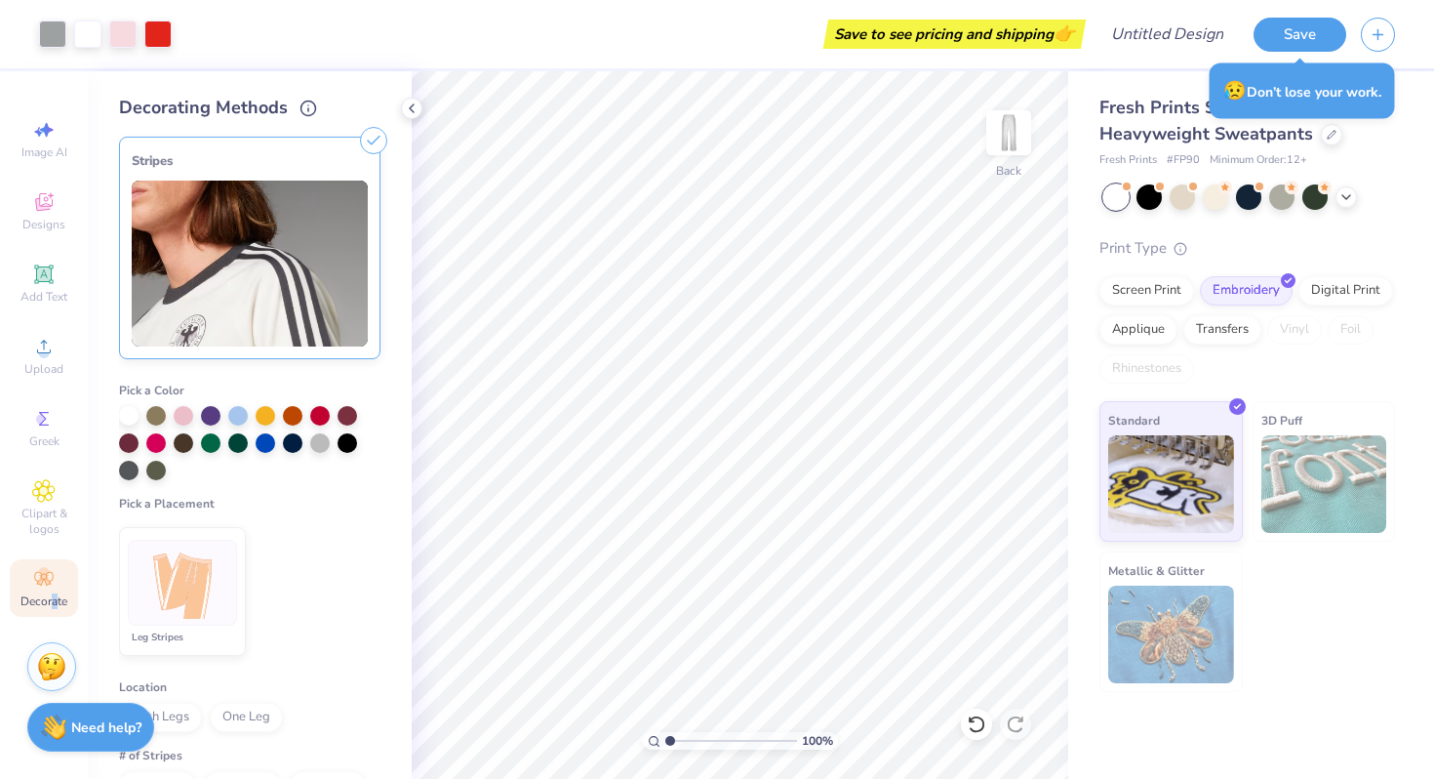
click at [178, 600] on img at bounding box center [182, 582] width 73 height 73
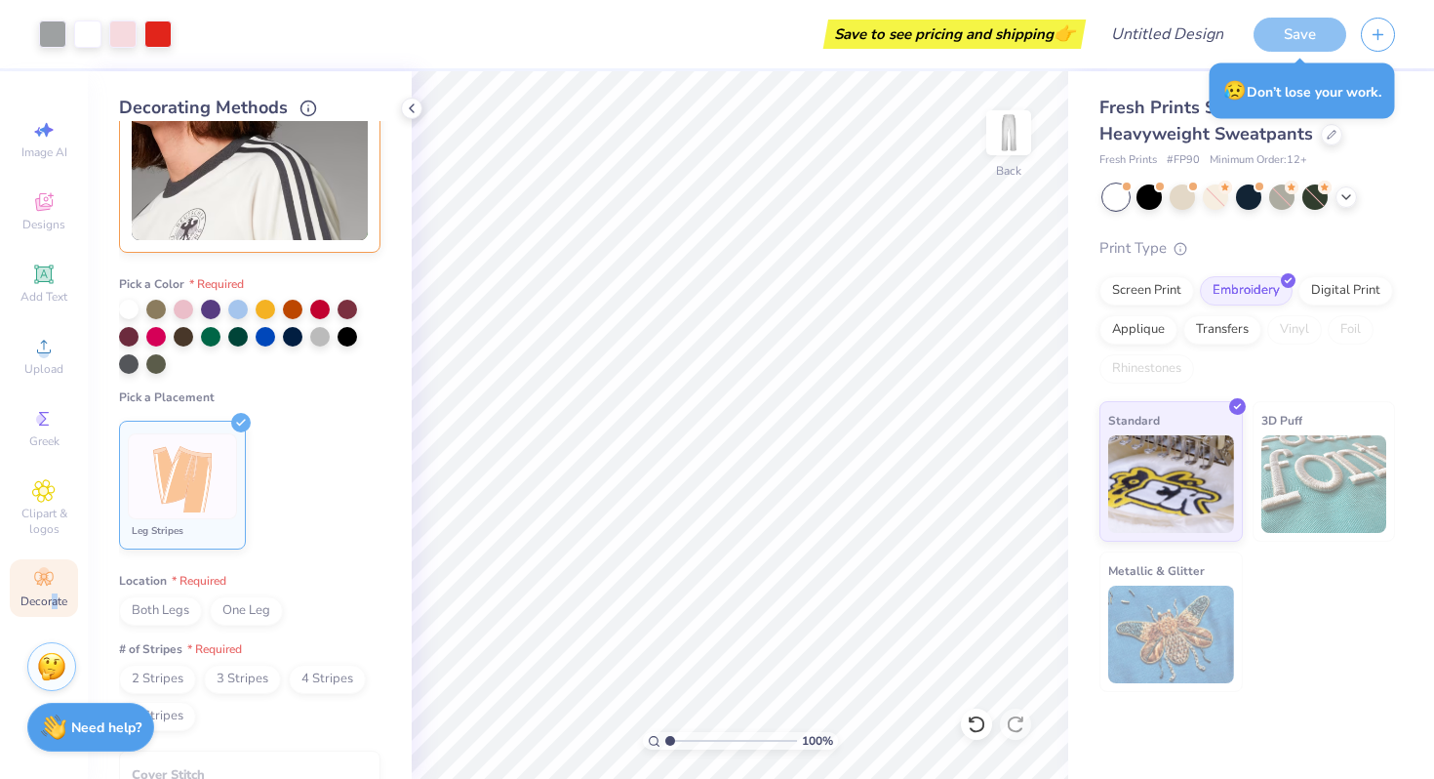
scroll to position [110, 0]
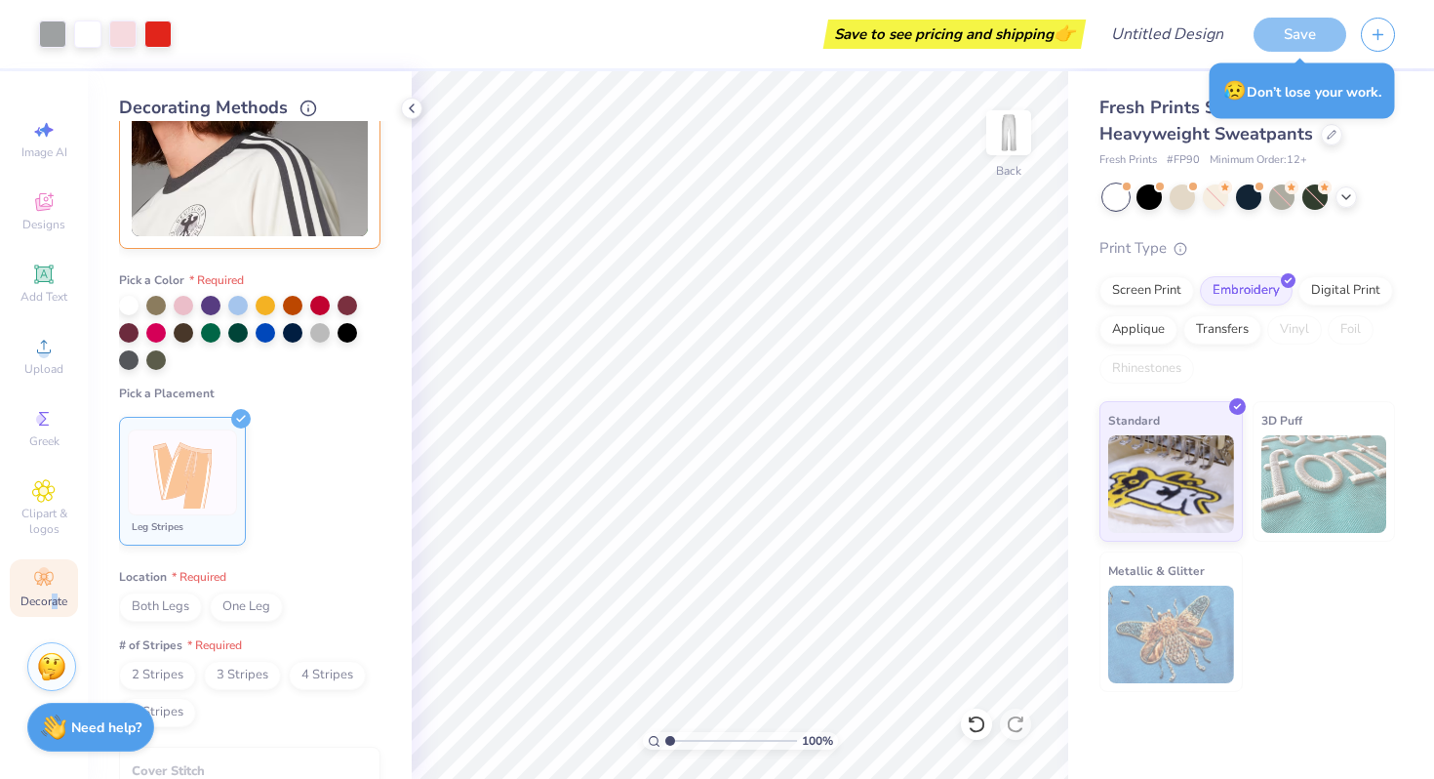
click at [259, 600] on span "One Leg" at bounding box center [246, 606] width 73 height 29
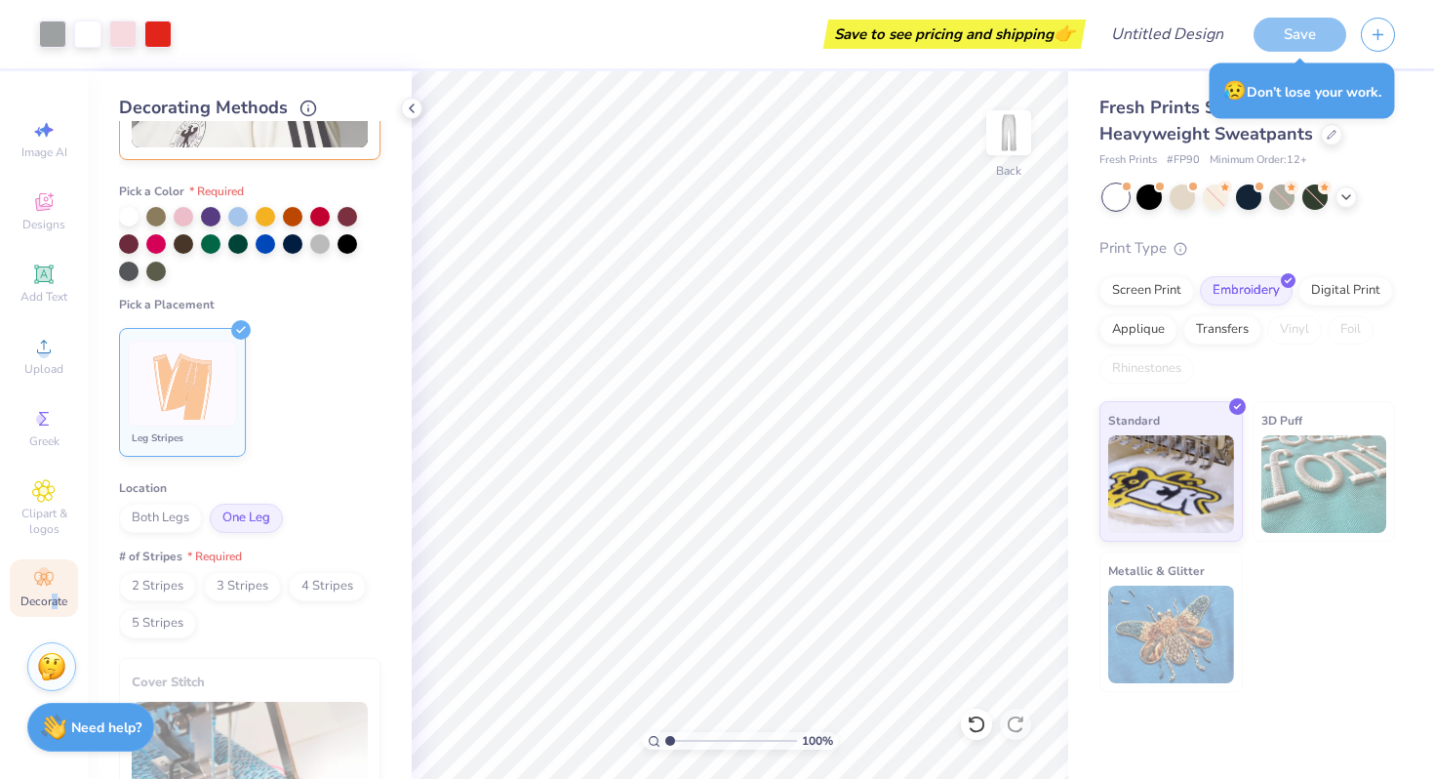
scroll to position [203, 0]
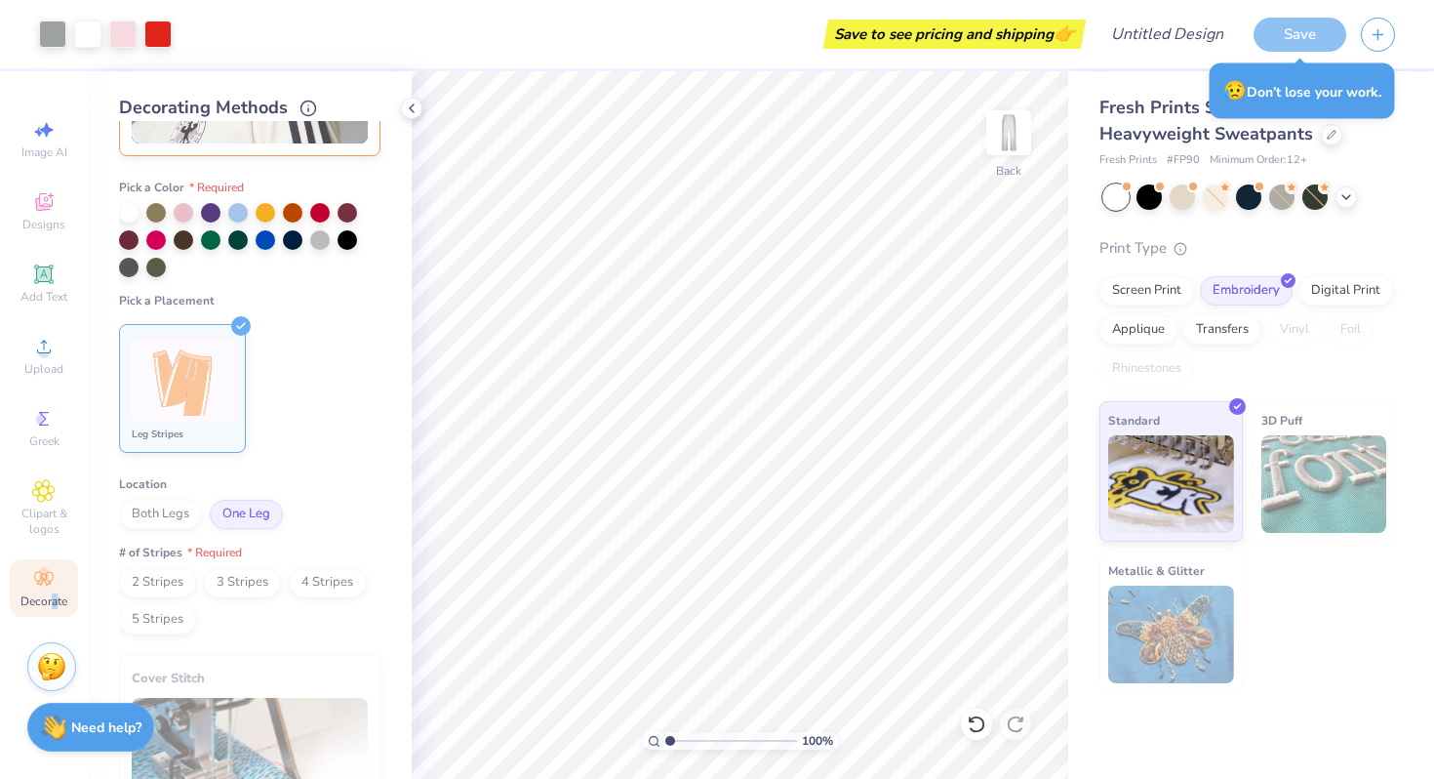
click at [238, 584] on span "3 Stripes" at bounding box center [242, 582] width 77 height 29
click at [323, 210] on div at bounding box center [320, 211] width 20 height 20
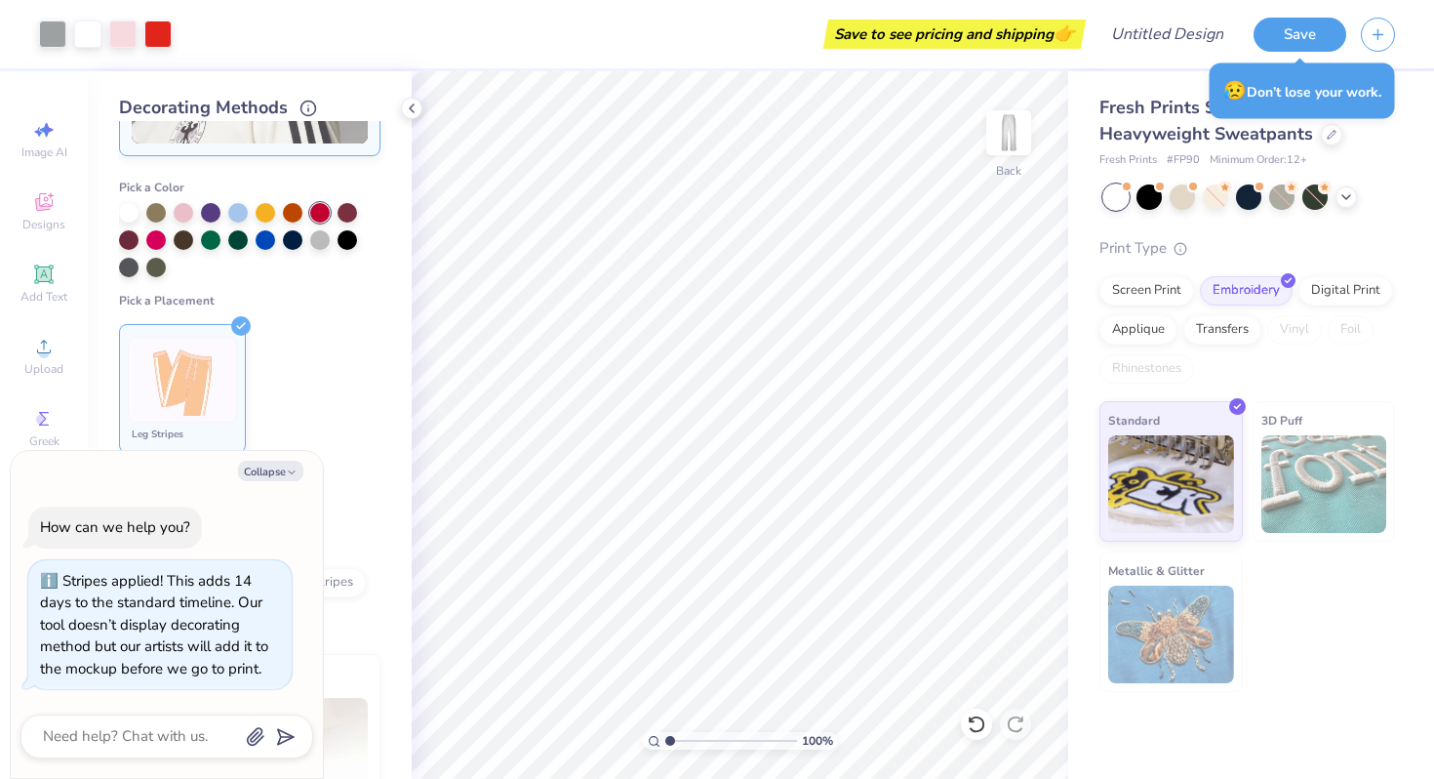
scroll to position [240, 0]
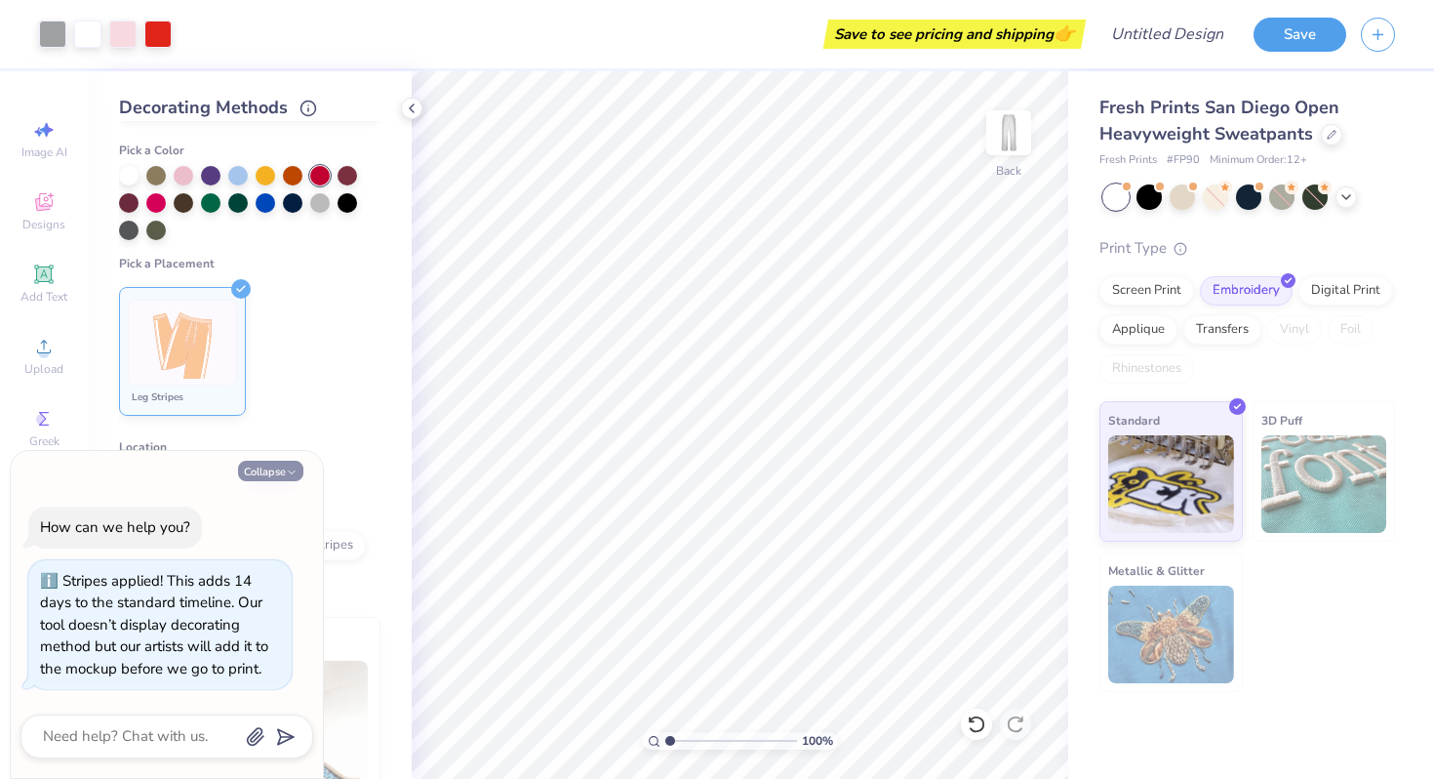
click at [297, 466] on icon "button" at bounding box center [292, 472] width 12 height 12
type textarea "x"
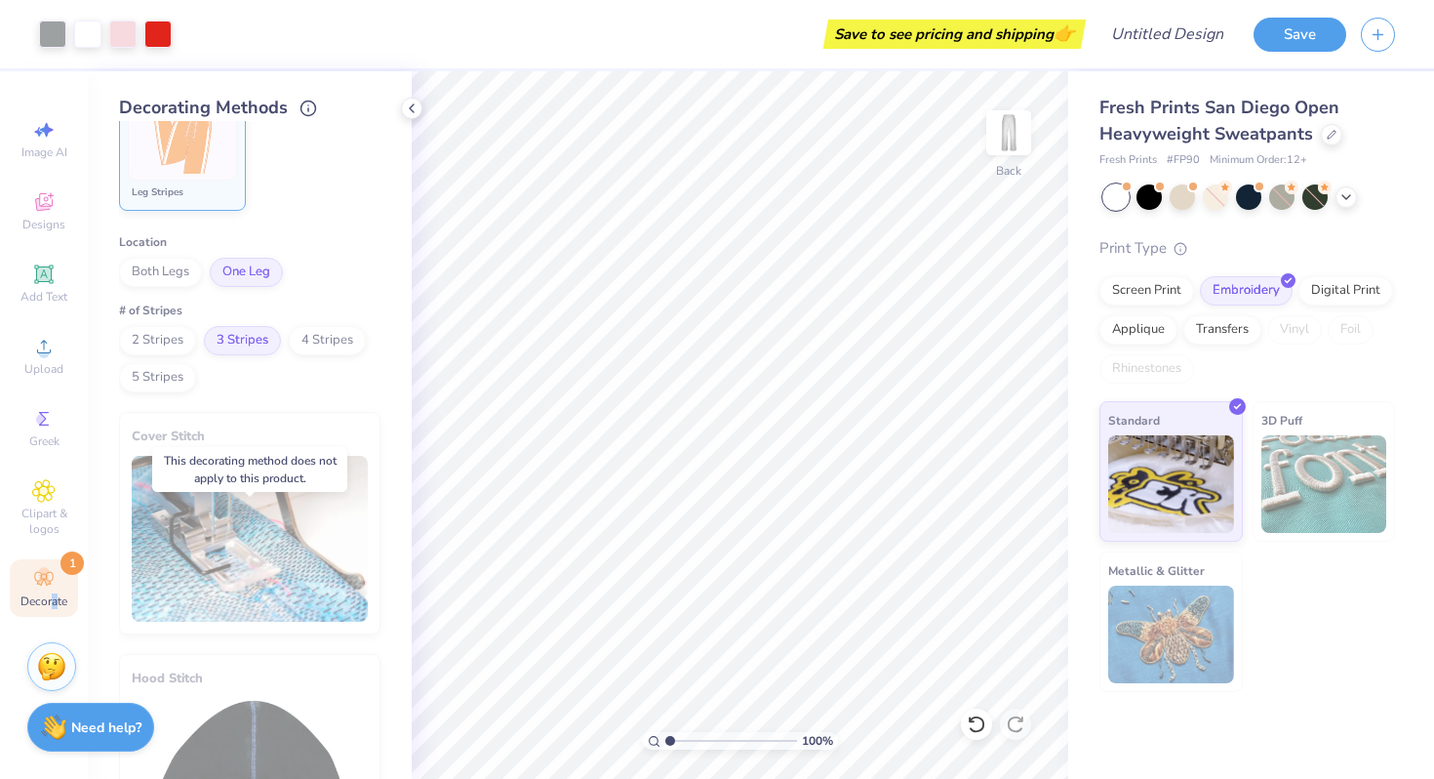
scroll to position [223, 0]
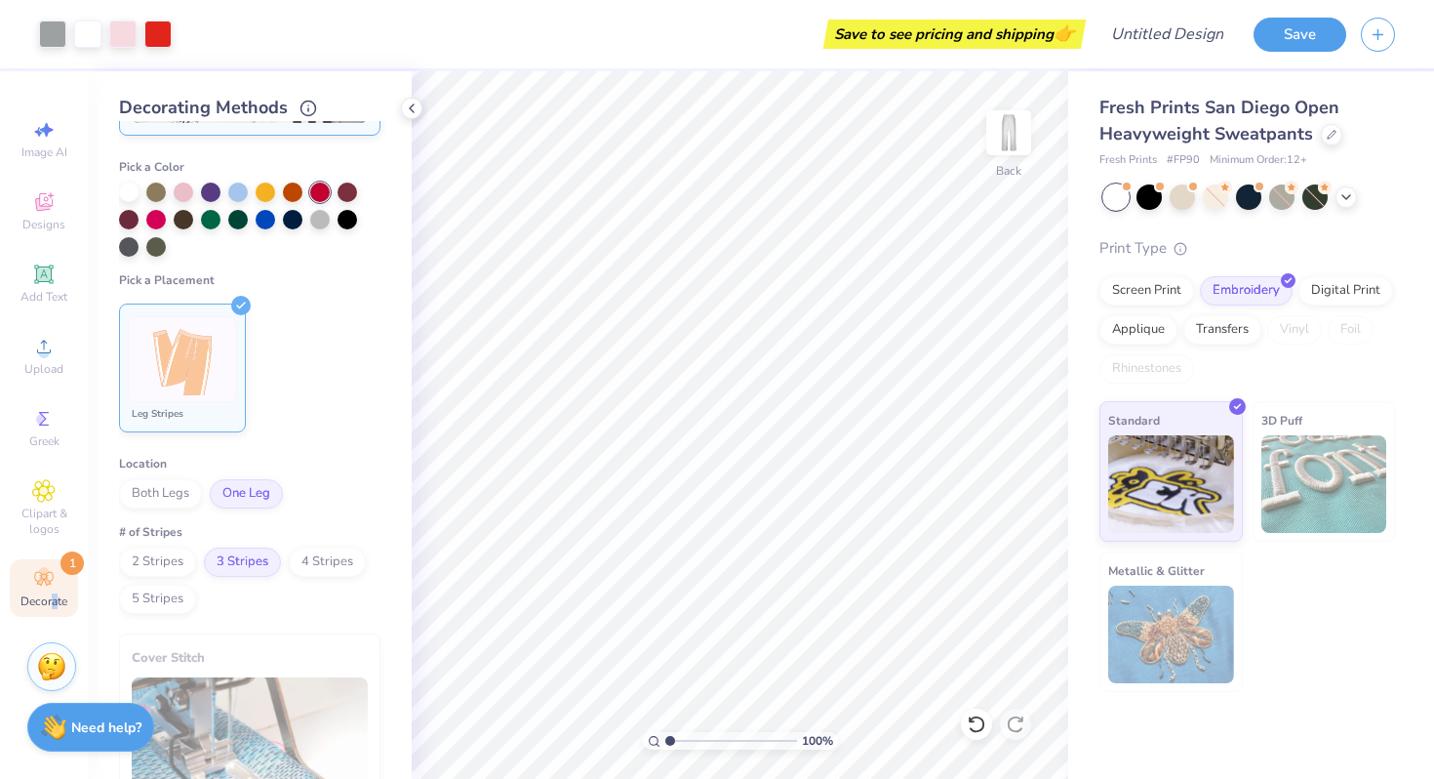
click at [219, 331] on img at bounding box center [182, 359] width 73 height 73
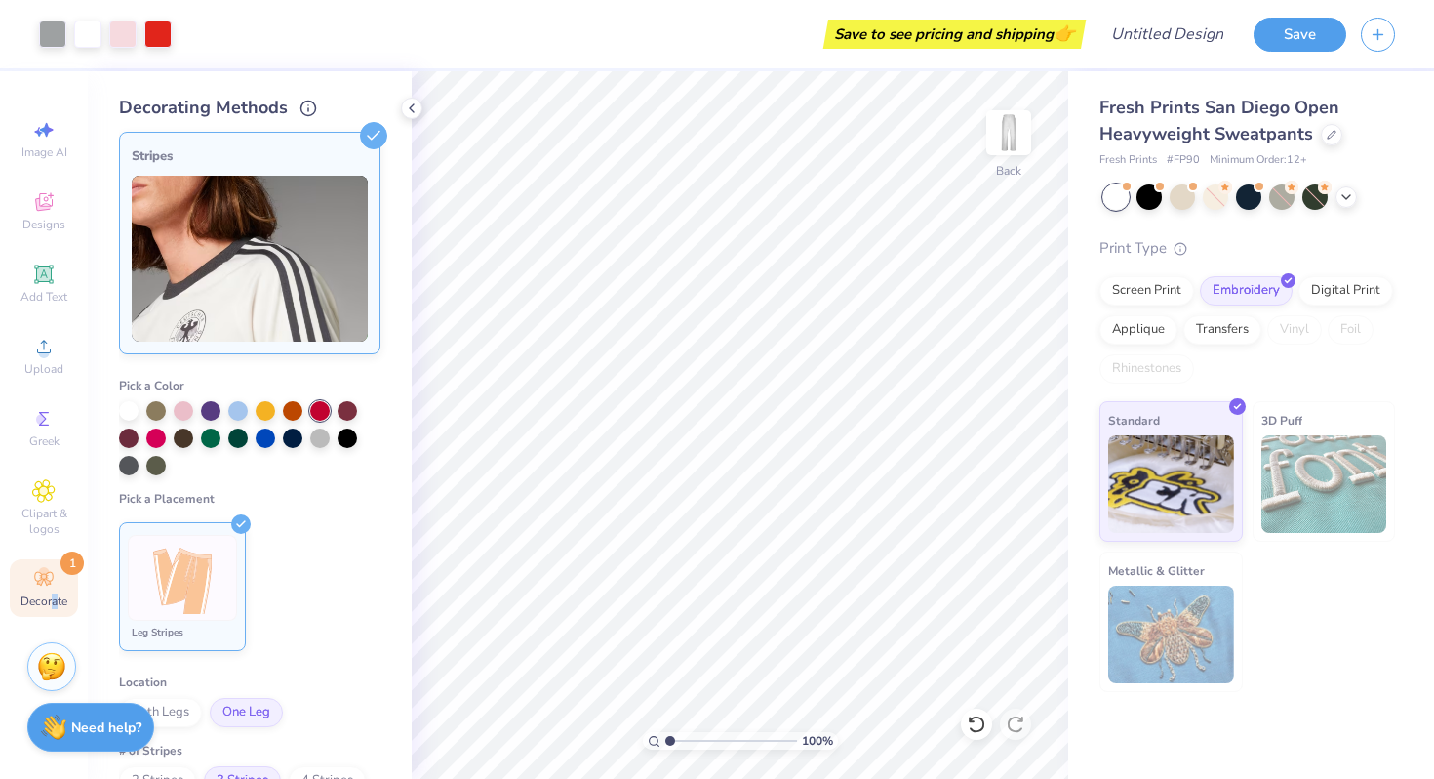
scroll to position [0, 0]
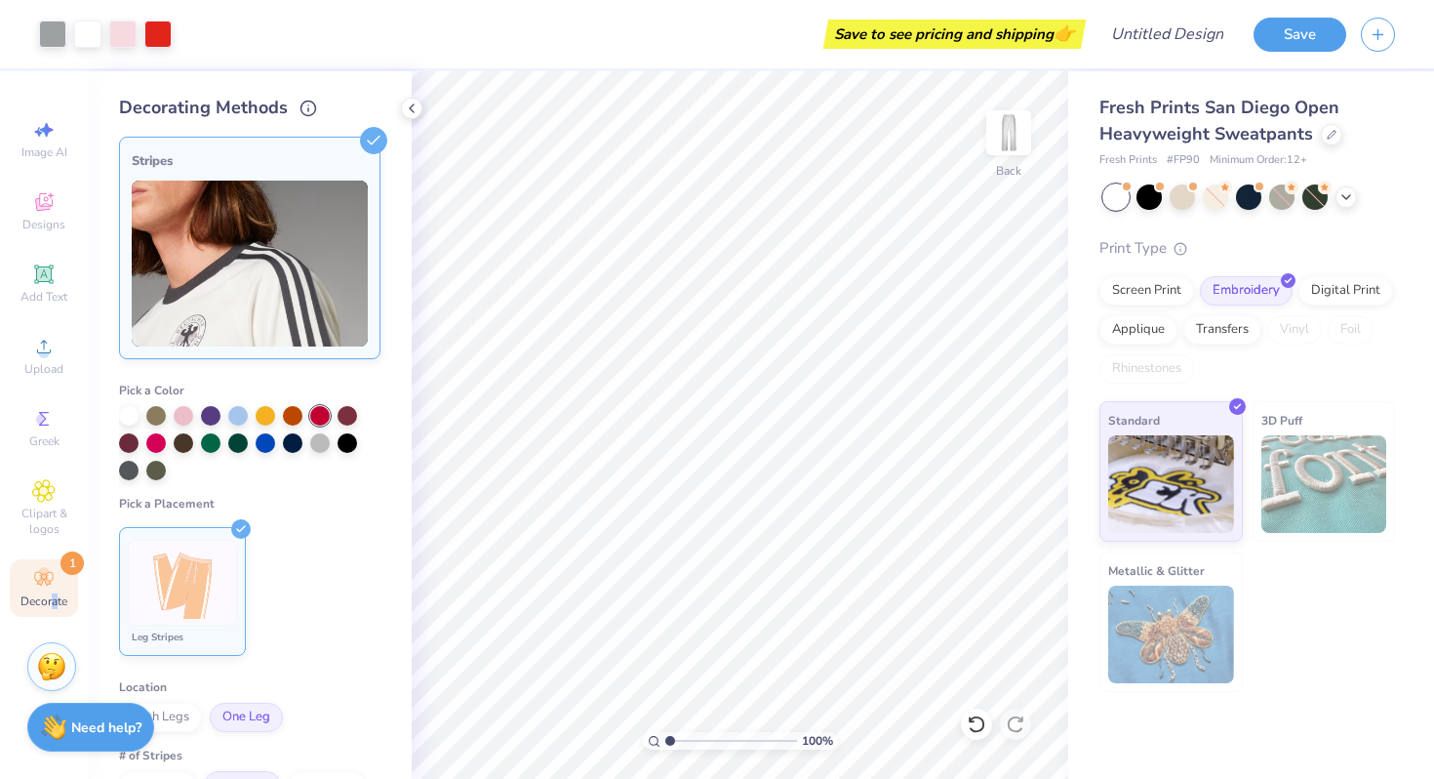
click at [354, 172] on div "Stripes" at bounding box center [250, 160] width 236 height 23
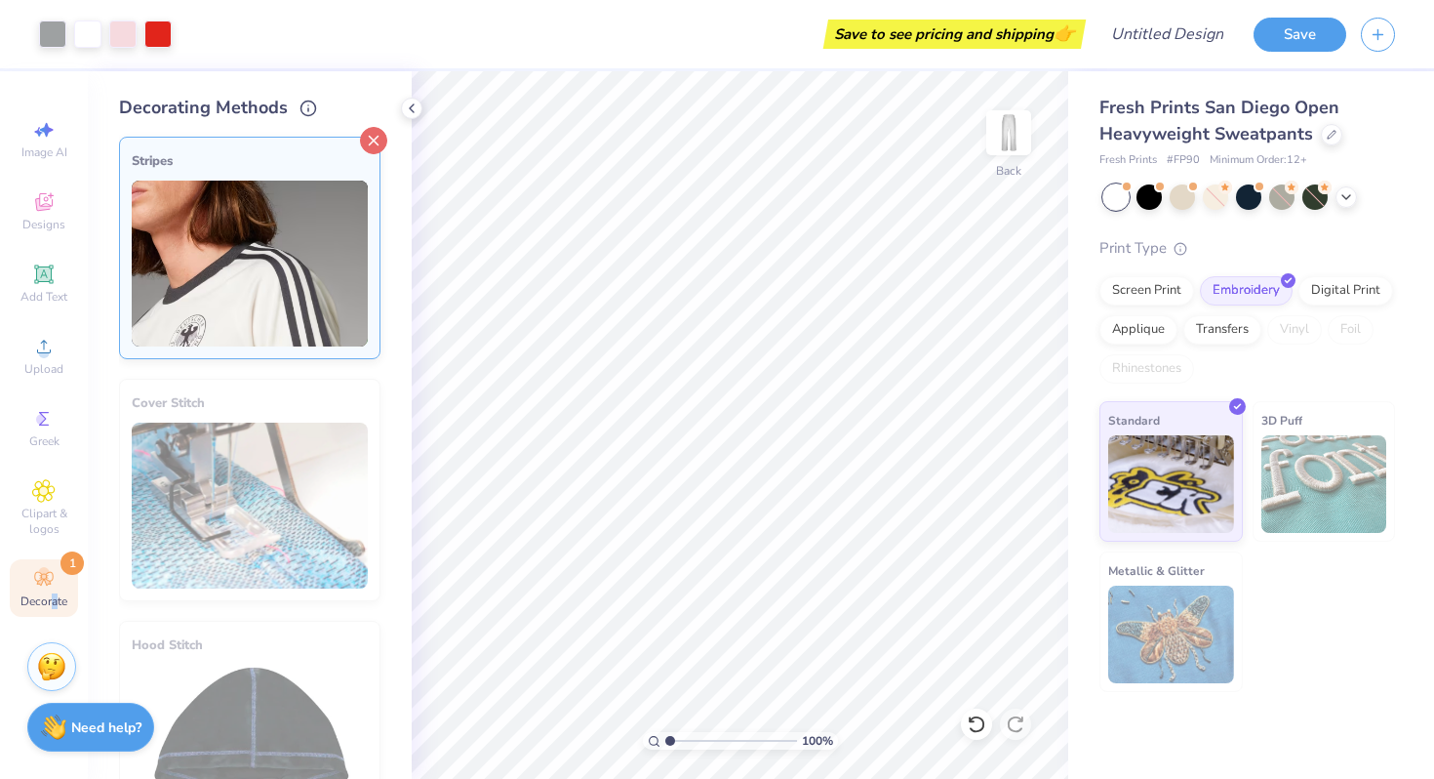
click at [374, 128] on icon at bounding box center [373, 140] width 27 height 27
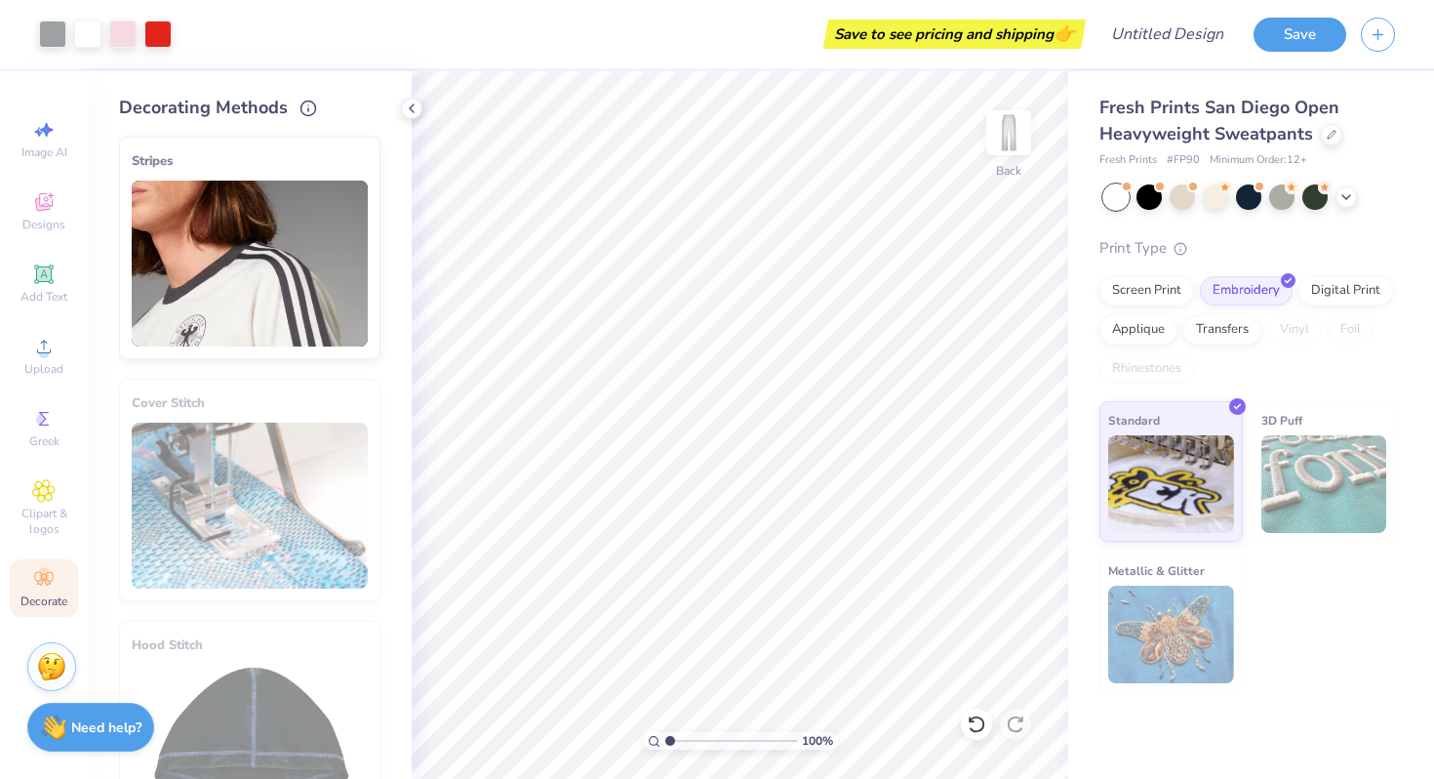
click at [102, 372] on div "Decorating Methods Cover Stitch Pick a Color Hood Stitch Pick a Color Lace Pick…" at bounding box center [250, 424] width 324 height 707
click at [411, 105] on icon at bounding box center [412, 109] width 16 height 16
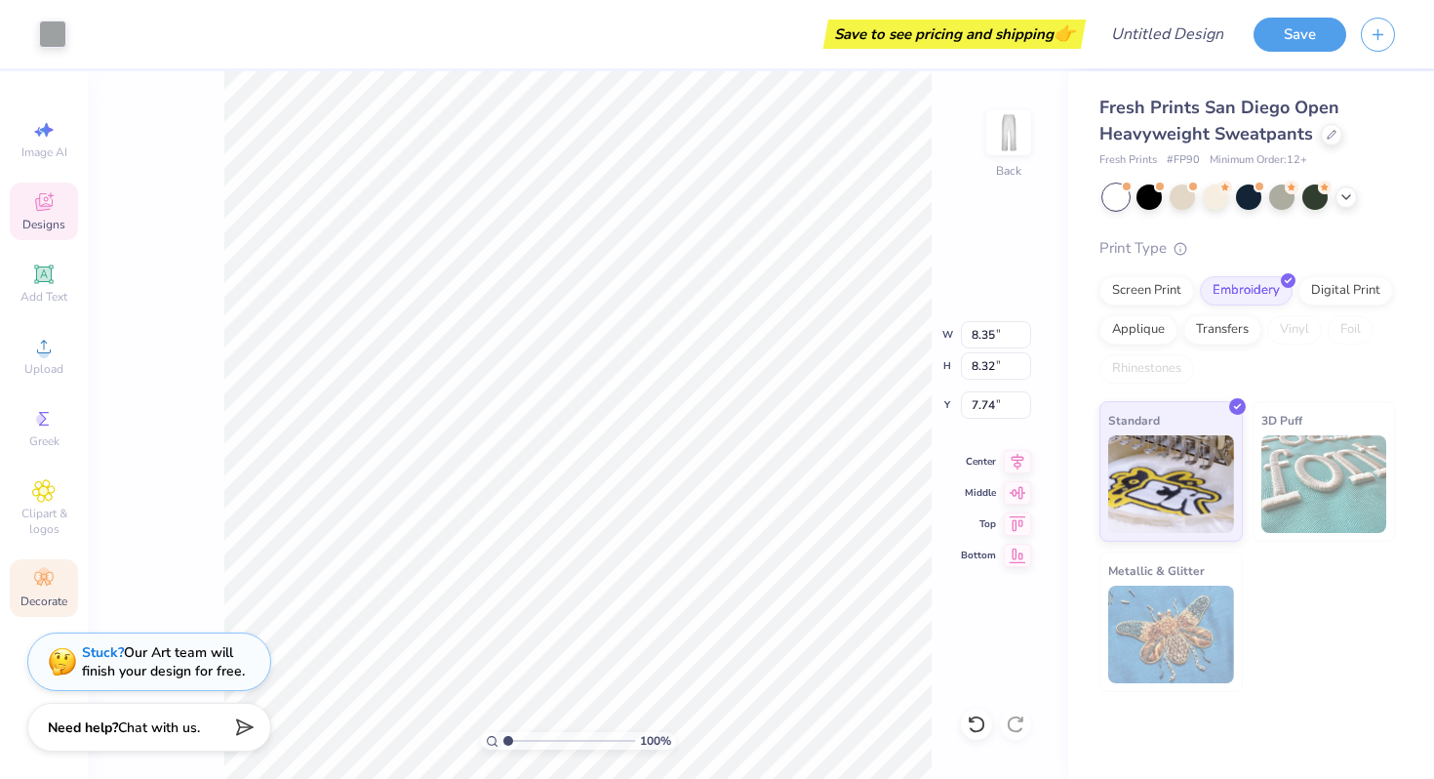
type input "7.74"
type input "4.99"
type input "4.88"
type input "6.62"
click at [973, 726] on icon at bounding box center [977, 724] width 20 height 20
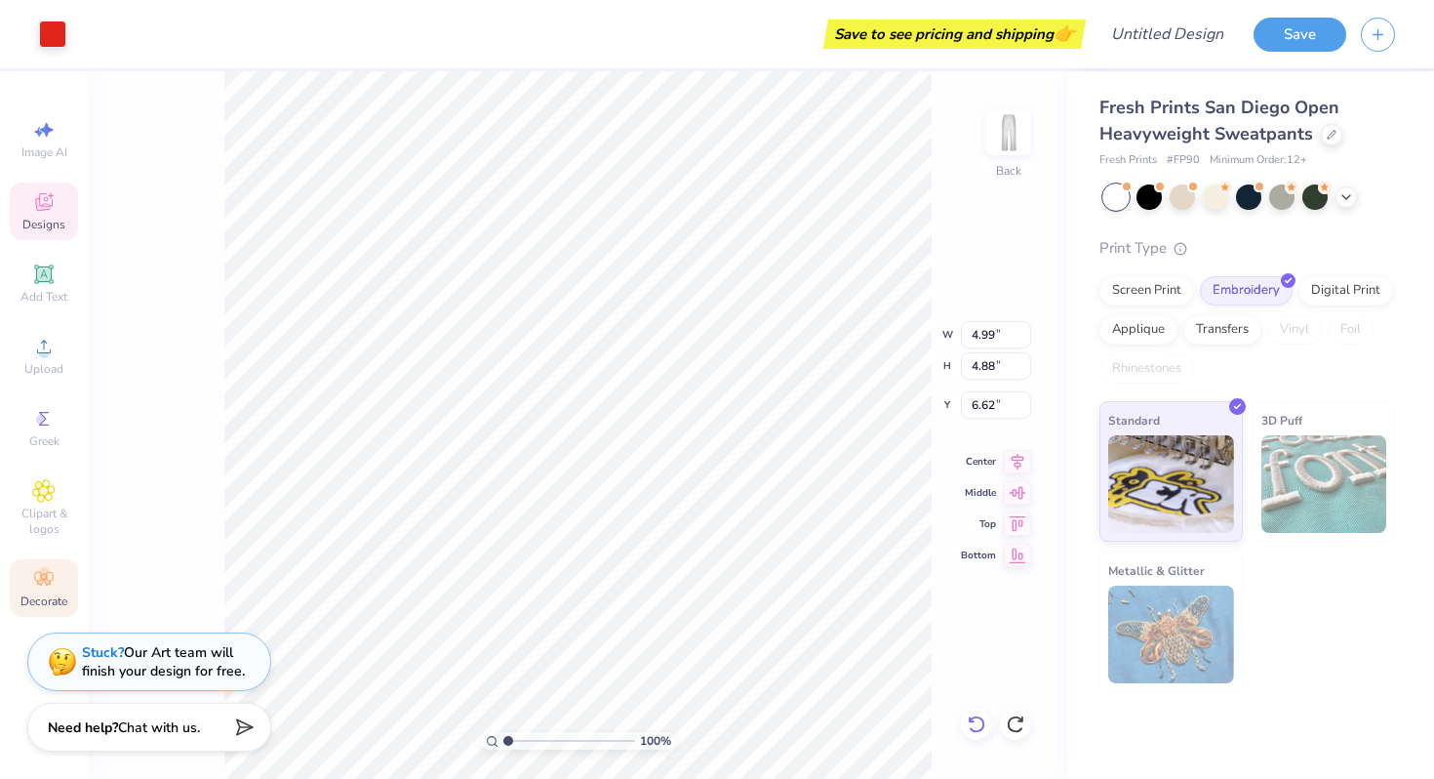
click at [982, 719] on icon at bounding box center [976, 724] width 17 height 18
click at [1019, 723] on icon at bounding box center [1016, 724] width 20 height 20
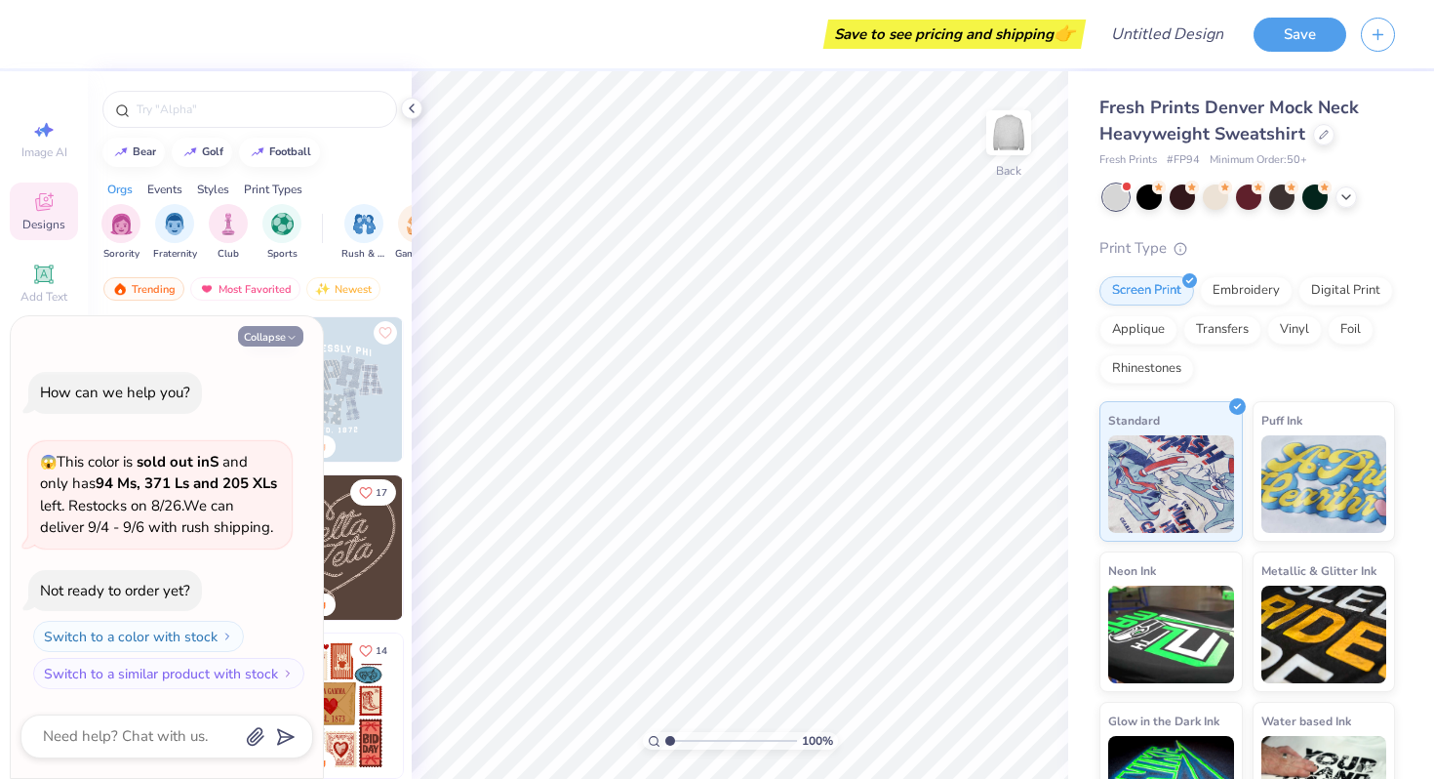
click at [286, 333] on icon "button" at bounding box center [292, 338] width 12 height 12
type textarea "x"
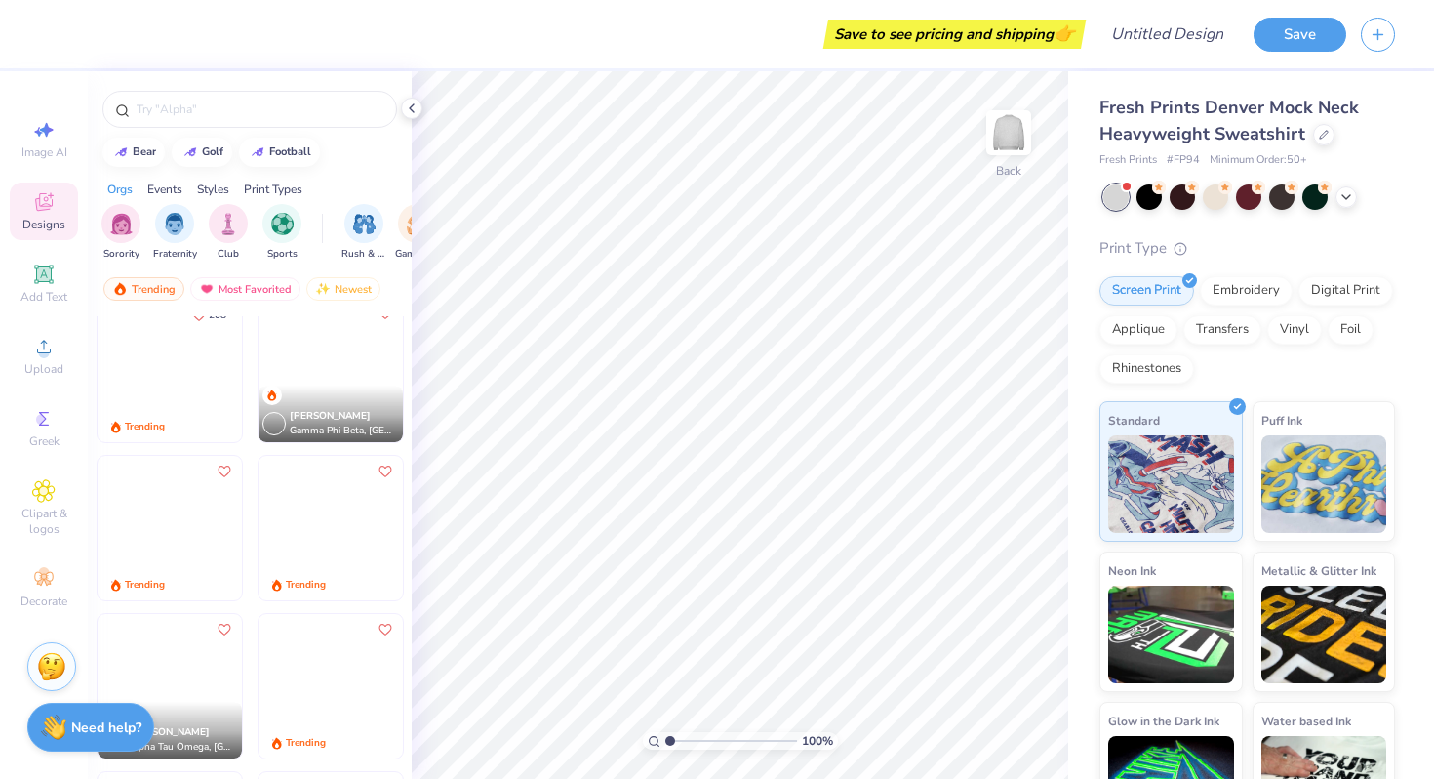
scroll to position [3224, 0]
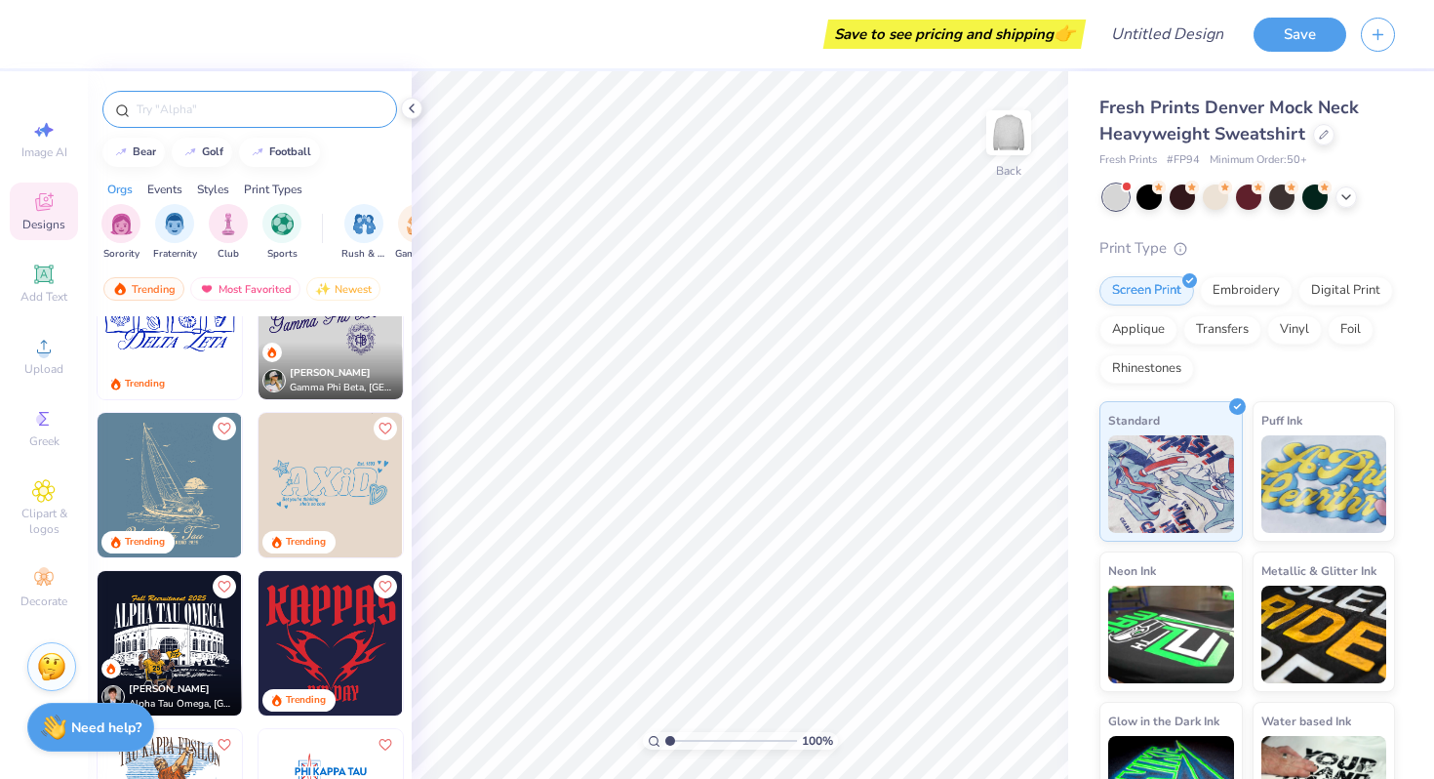
click at [288, 107] on input "text" at bounding box center [260, 110] width 250 height 20
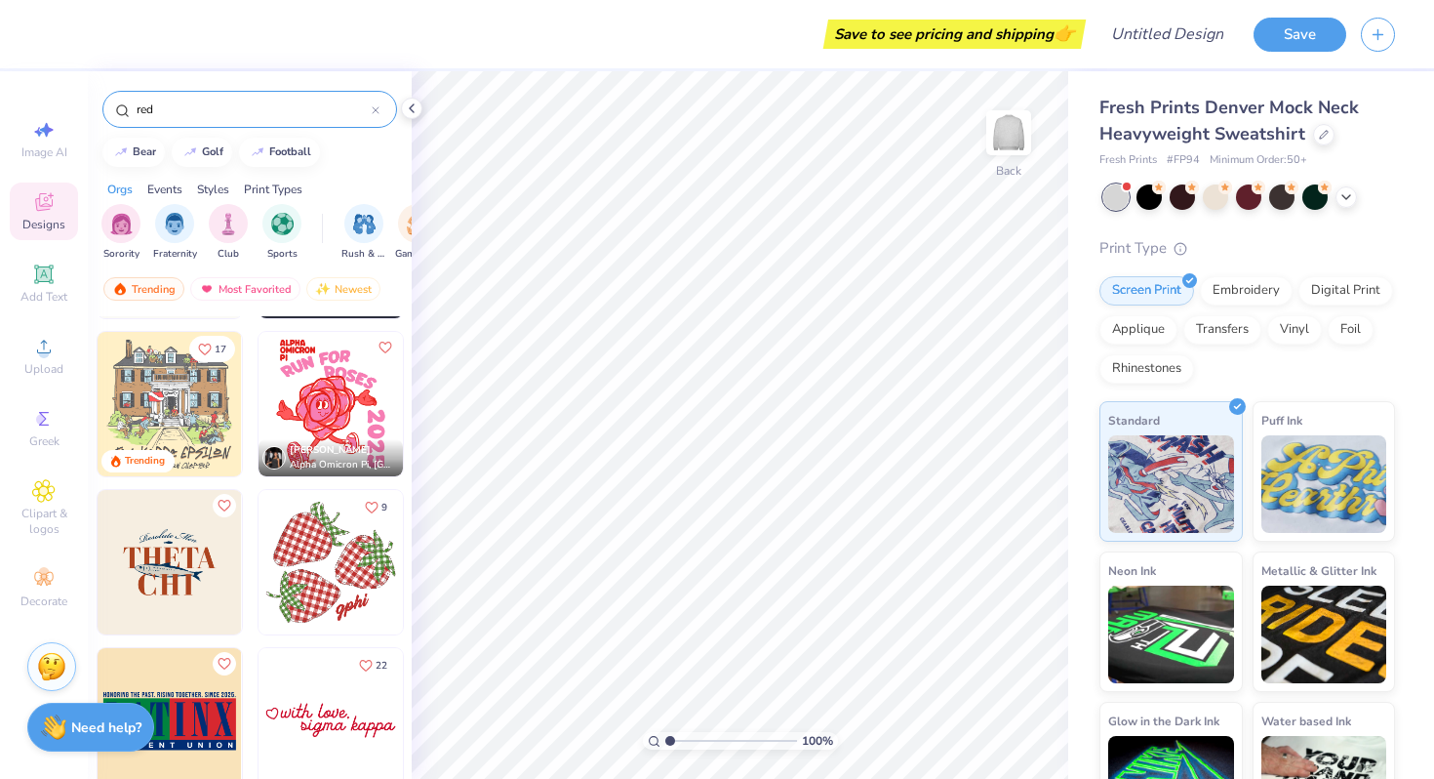
scroll to position [752, 0]
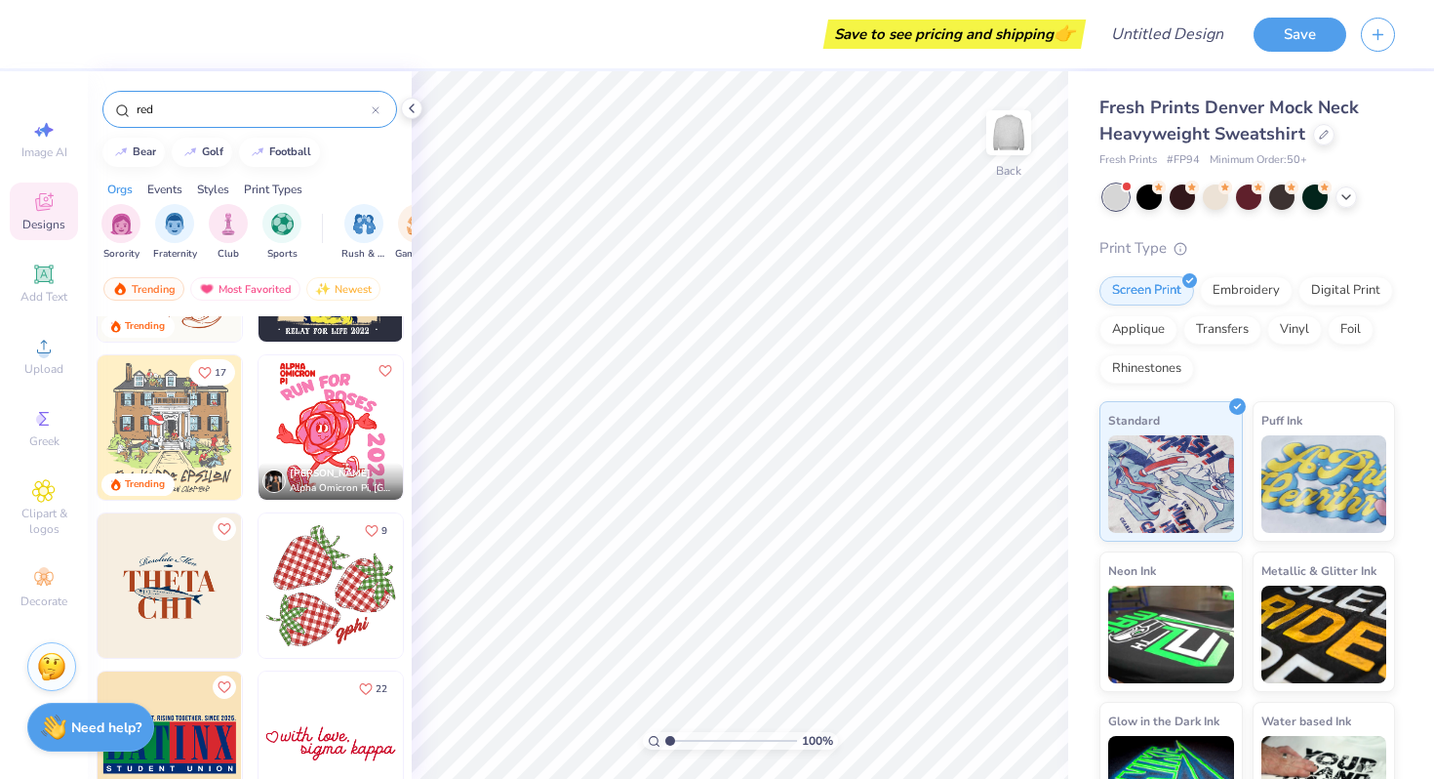
type input "red"
click at [164, 590] on img at bounding box center [170, 585] width 144 height 144
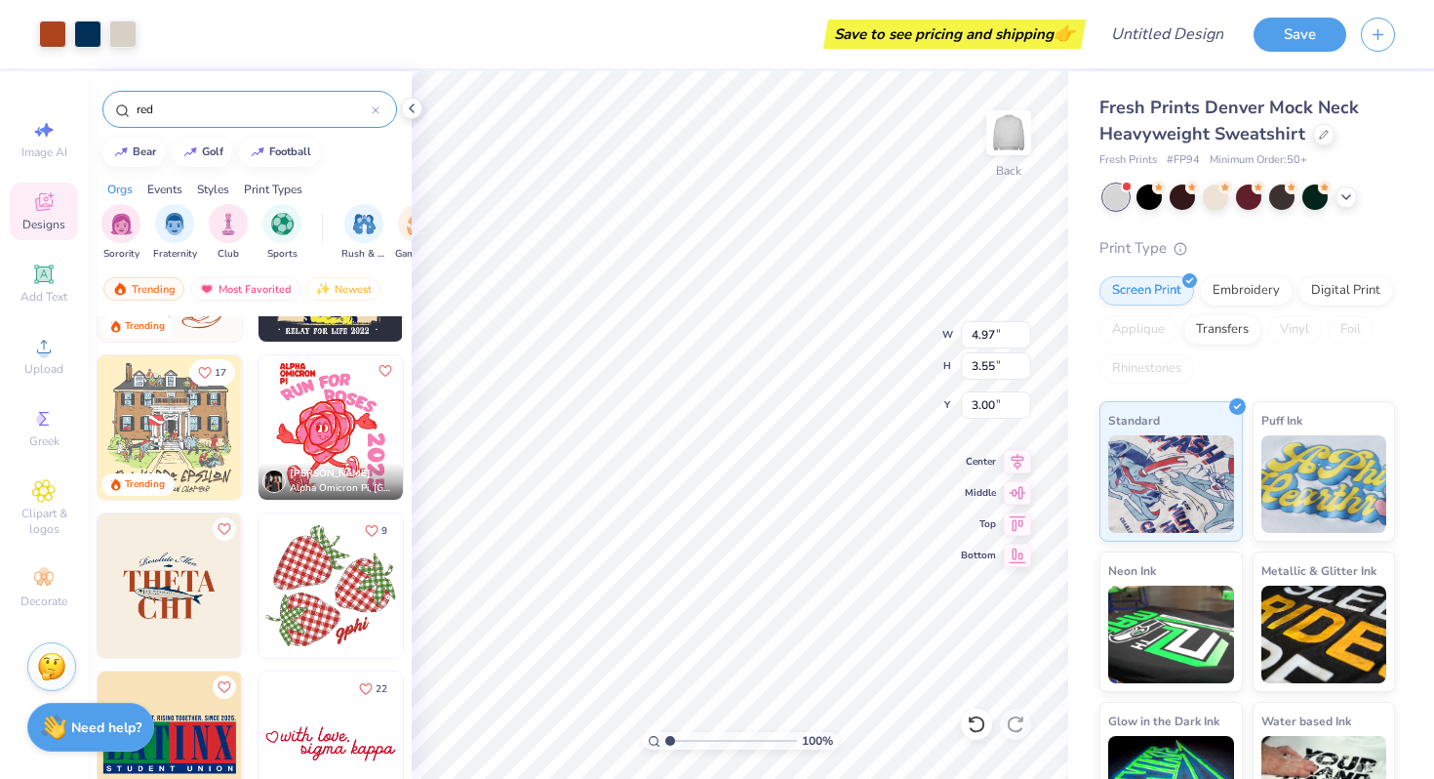
type input "5.78"
type input "4.13"
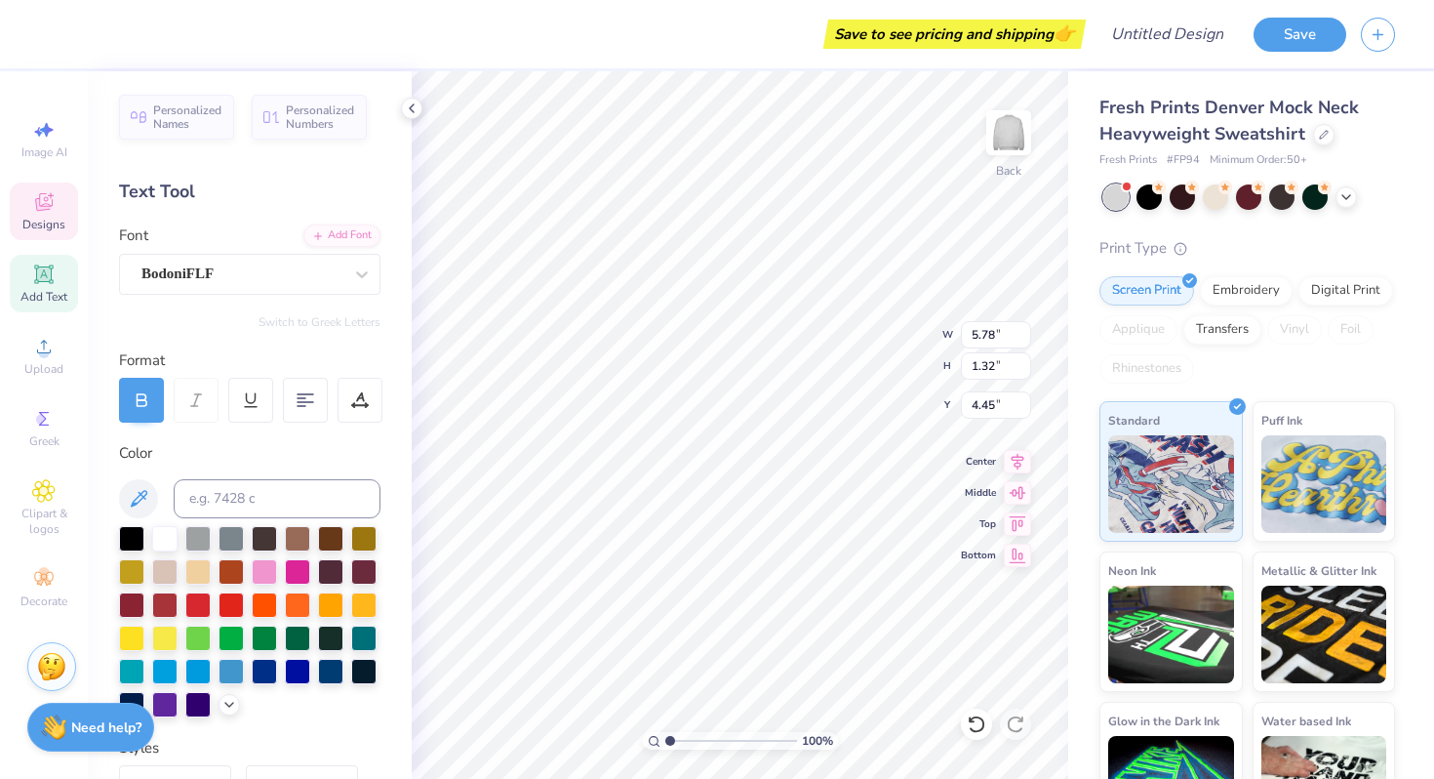
type input "4.45"
type textarea "T"
type textarea "CARMEL"
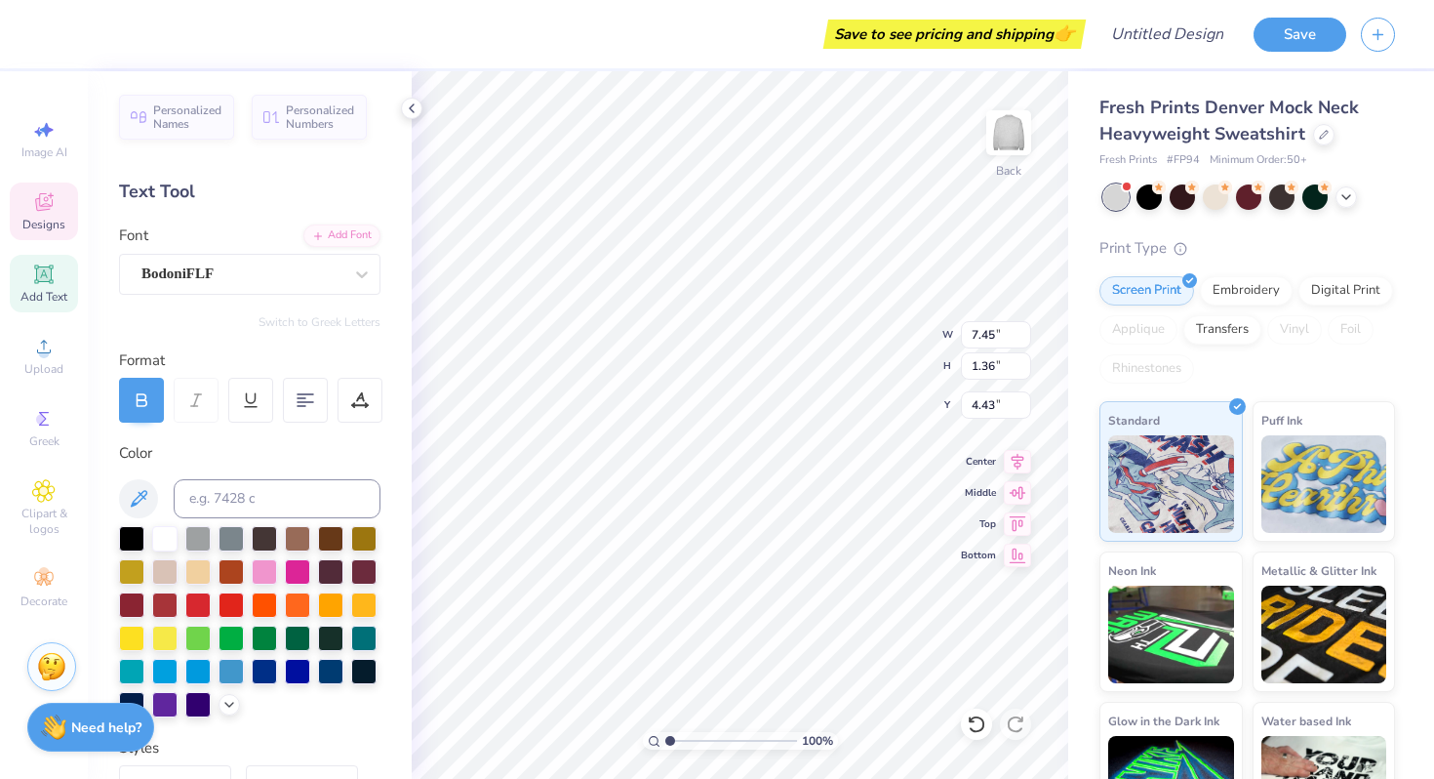
type input "4.30"
type input "6.24"
type textarea "HIGH"
type input "5.42"
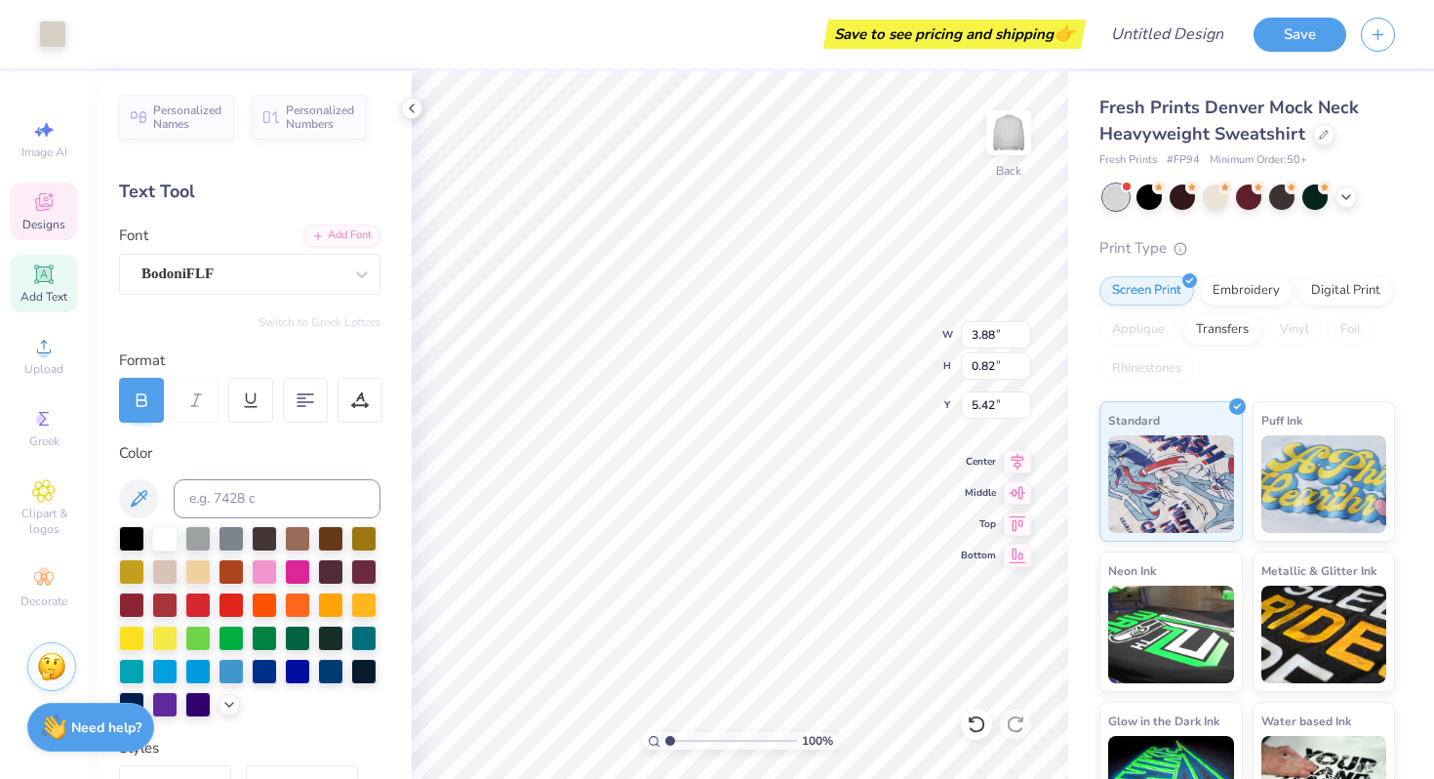
type input "4.26"
type input "1.16"
type input "5.42"
type textarea "R"
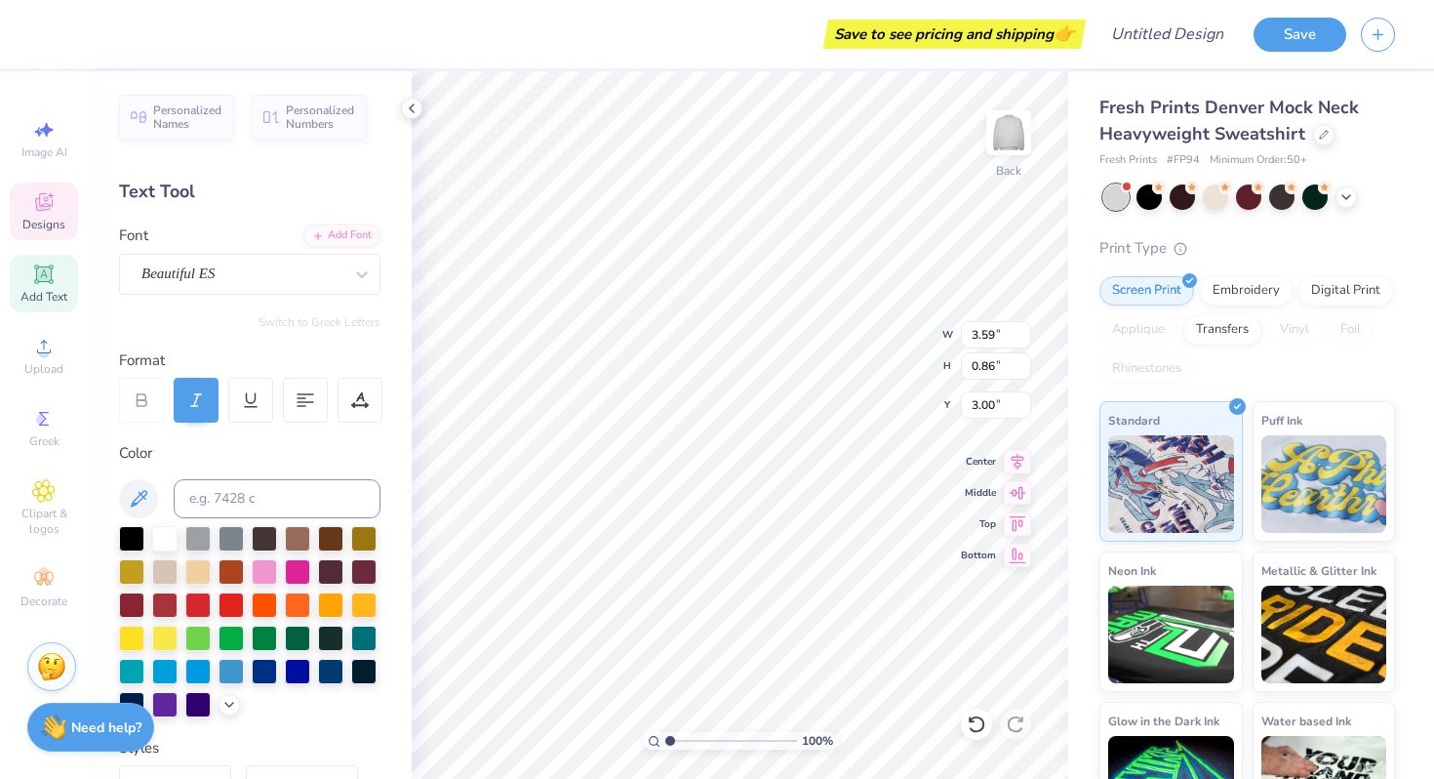
scroll to position [0, 5]
type textarea "Carmek-By-The-Sea"
type input "2.78"
click at [198, 603] on div at bounding box center [197, 602] width 25 height 25
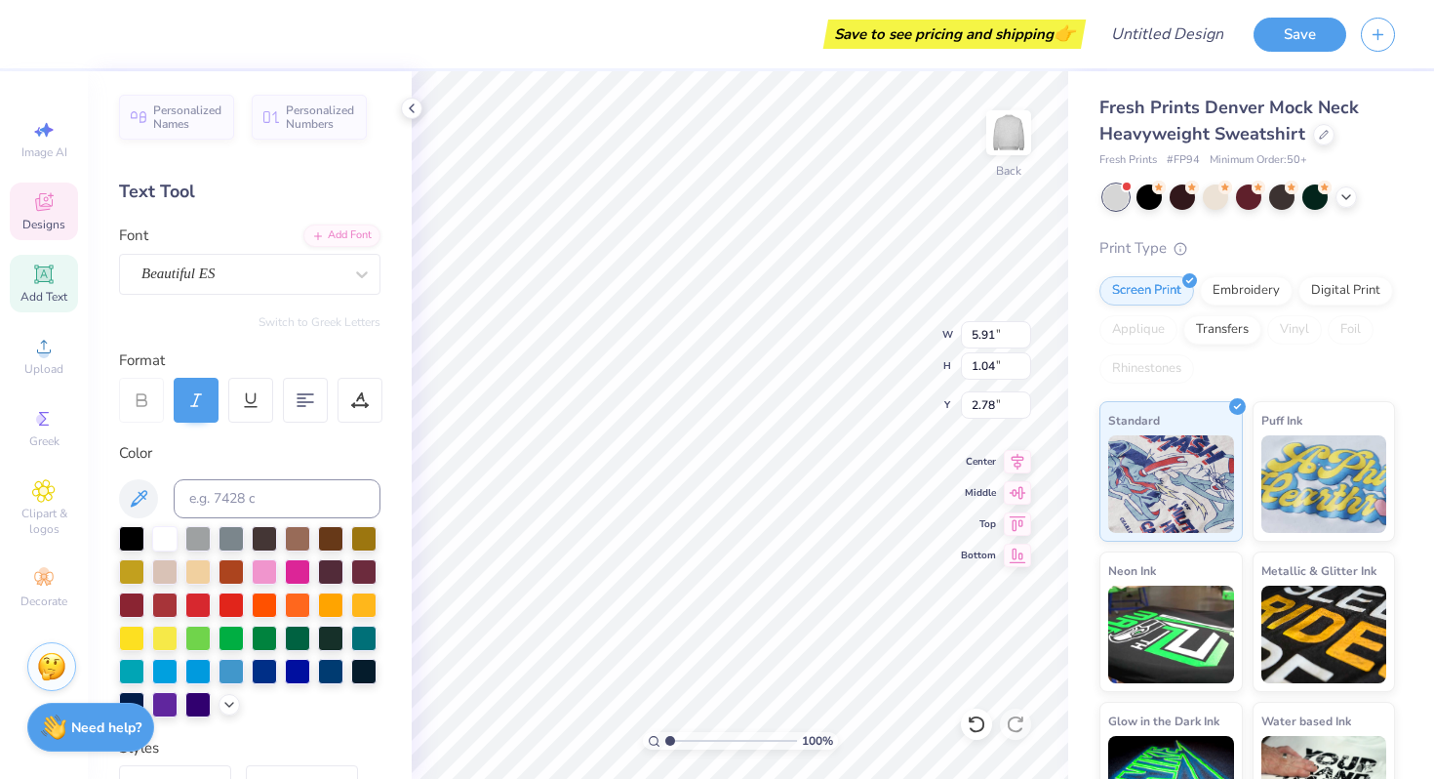
type input "7.45"
type input "1.36"
type input "4.30"
click at [208, 599] on div at bounding box center [197, 602] width 25 height 25
type input "5.00"
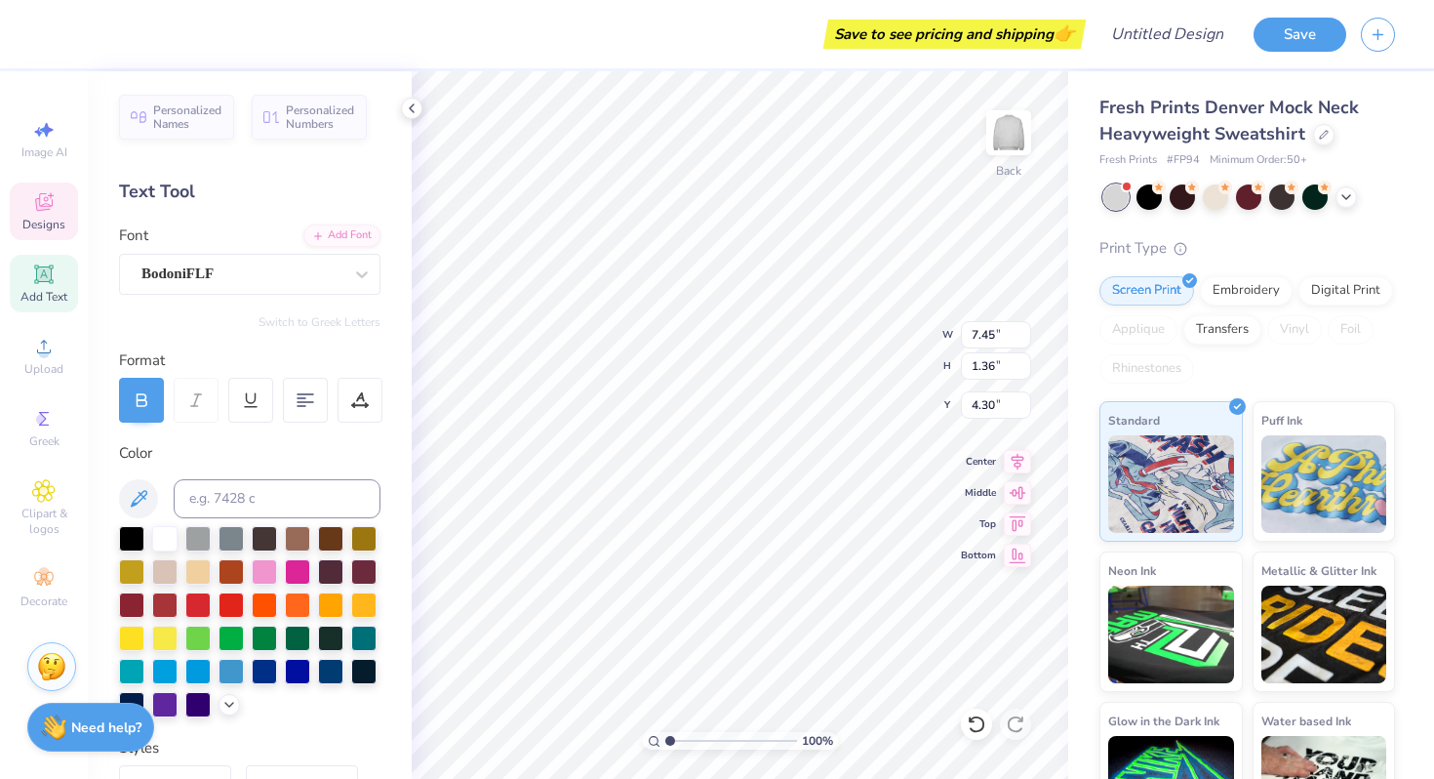
type input "6.24"
click at [194, 604] on div at bounding box center [197, 602] width 25 height 25
type input "3.88"
type input "0.82"
type input "5.42"
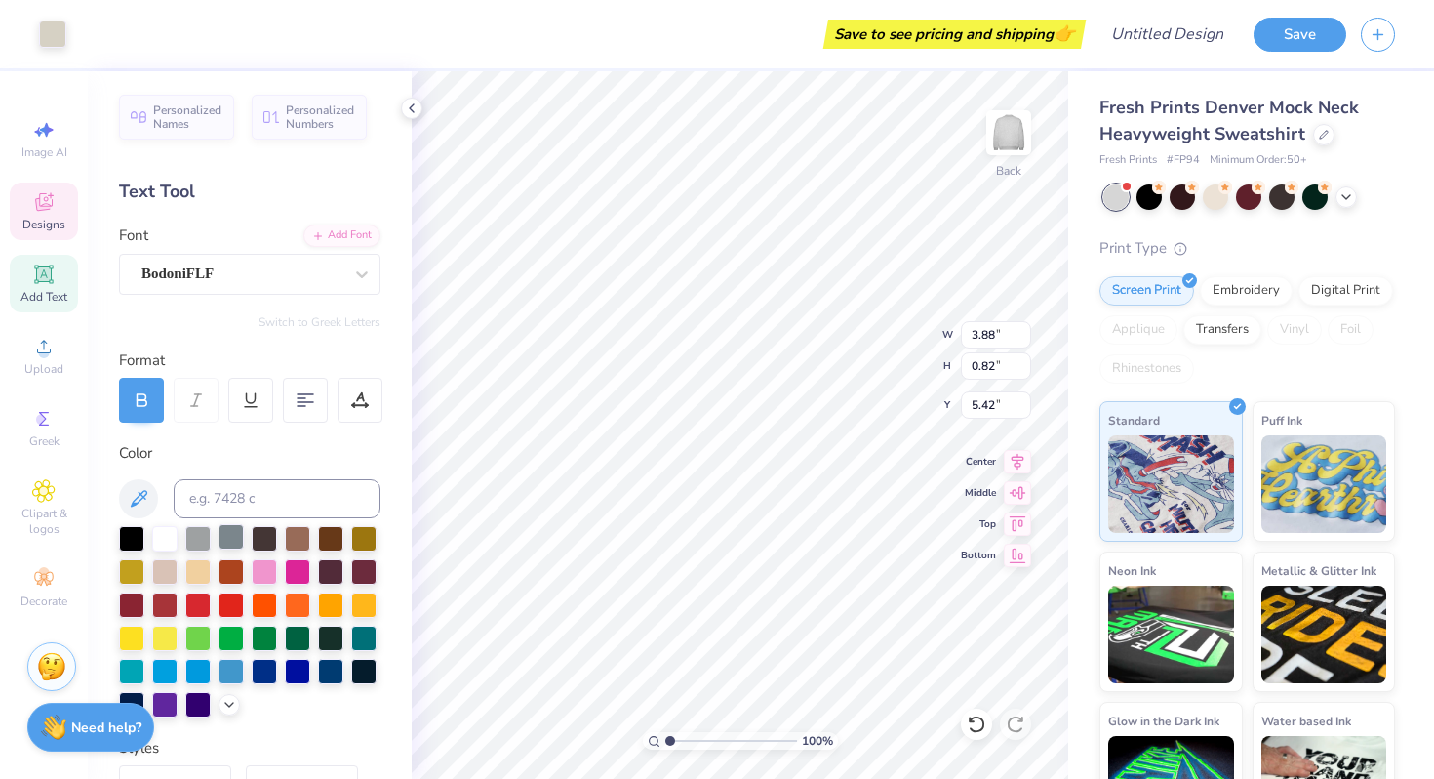
click at [234, 537] on div at bounding box center [231, 536] width 25 height 25
click at [195, 605] on div at bounding box center [197, 602] width 25 height 25
click at [236, 530] on div at bounding box center [231, 536] width 25 height 25
click at [195, 605] on div at bounding box center [197, 602] width 25 height 25
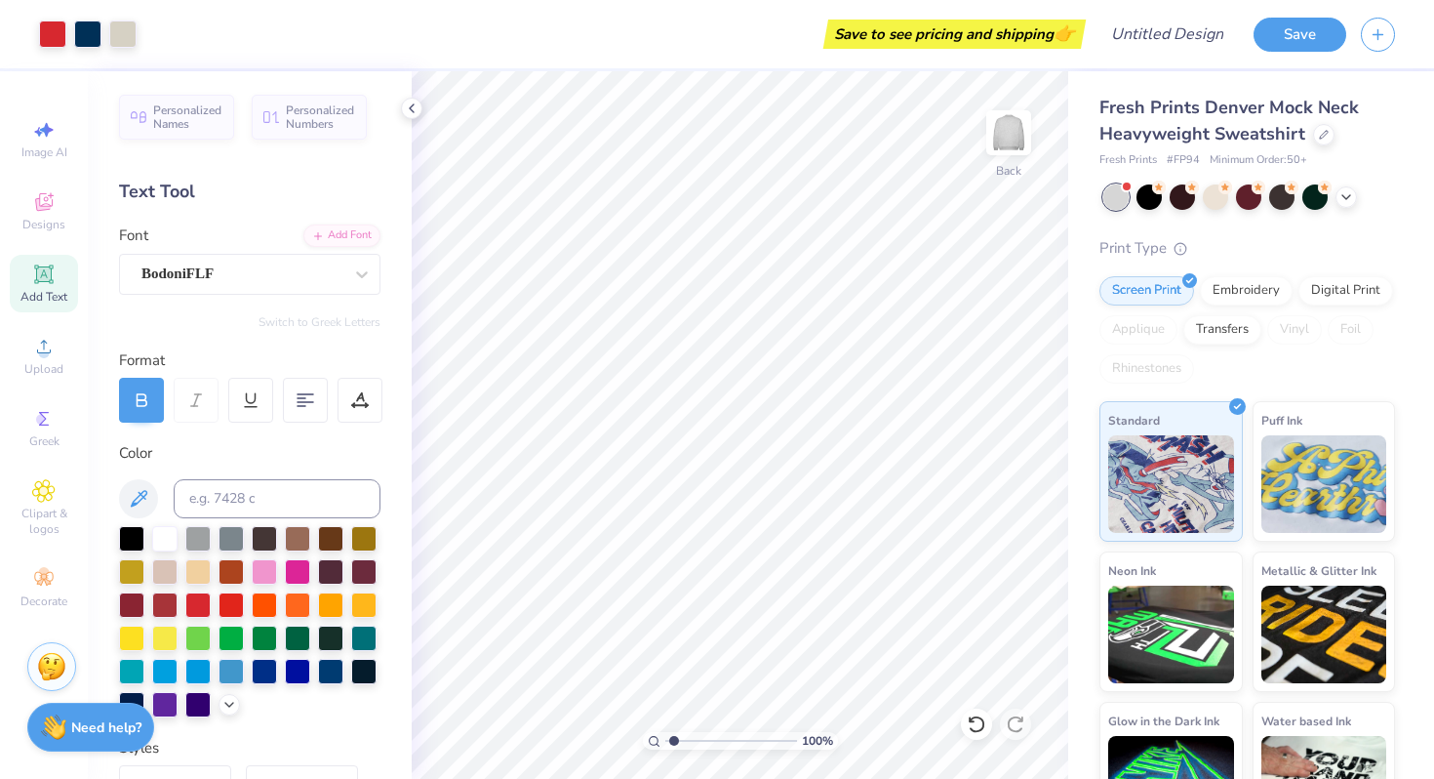
type input "1.53"
type textarea "x"
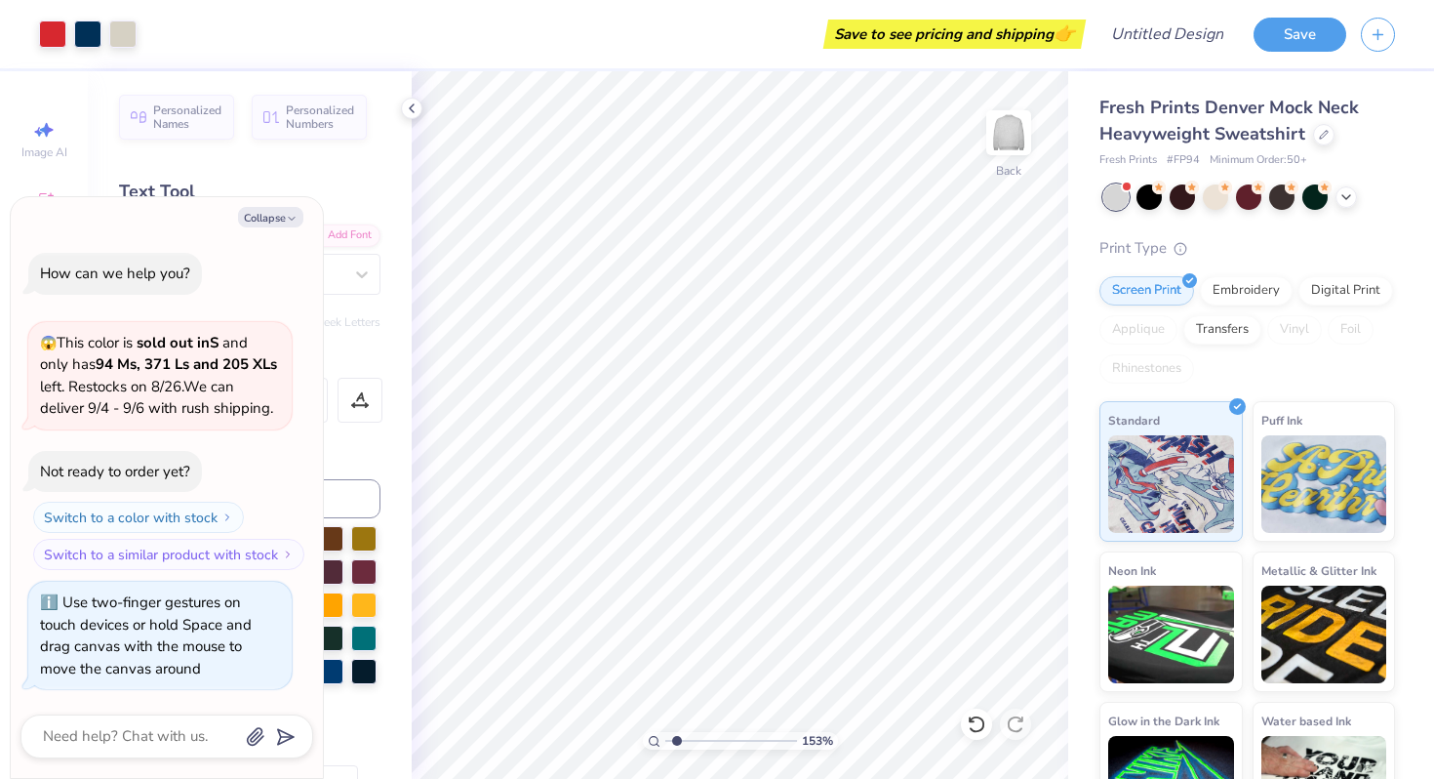
type input "1.6"
type textarea "x"
type input "1.68"
type textarea "x"
drag, startPoint x: 665, startPoint y: 742, endPoint x: 686, endPoint y: 744, distance: 21.6
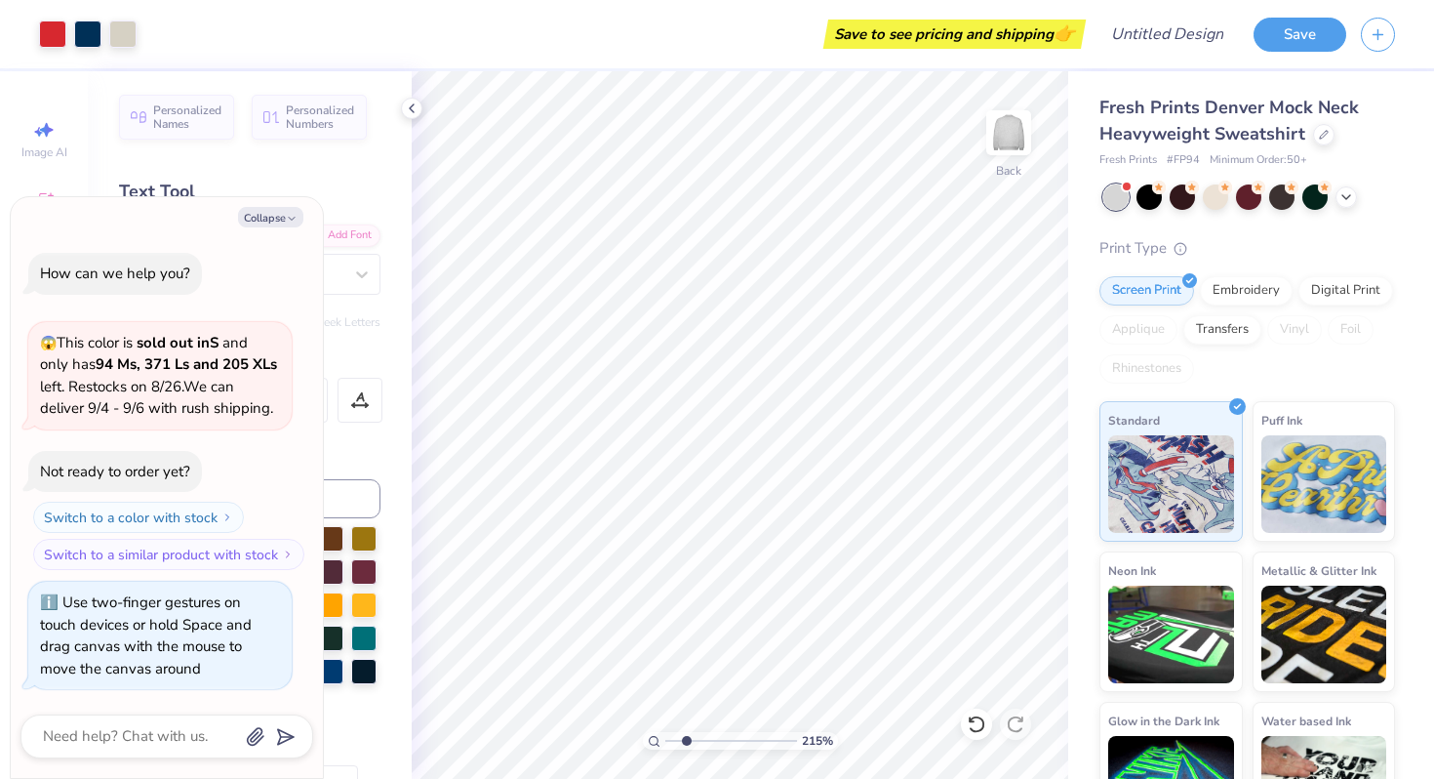
type input "2.25"
click at [686, 744] on input "range" at bounding box center [731, 741] width 132 height 18
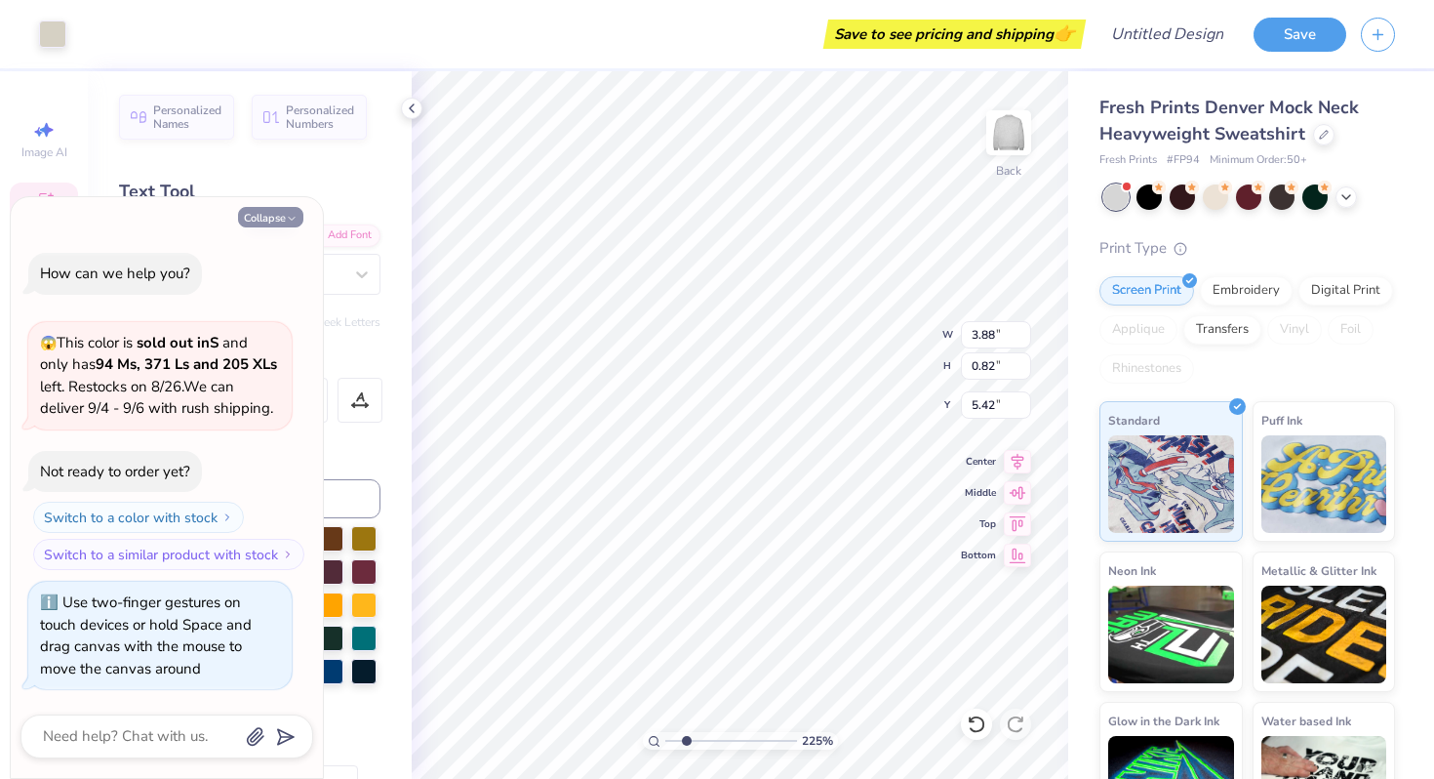
click at [281, 213] on button "Collapse" at bounding box center [270, 217] width 65 height 20
type textarea "x"
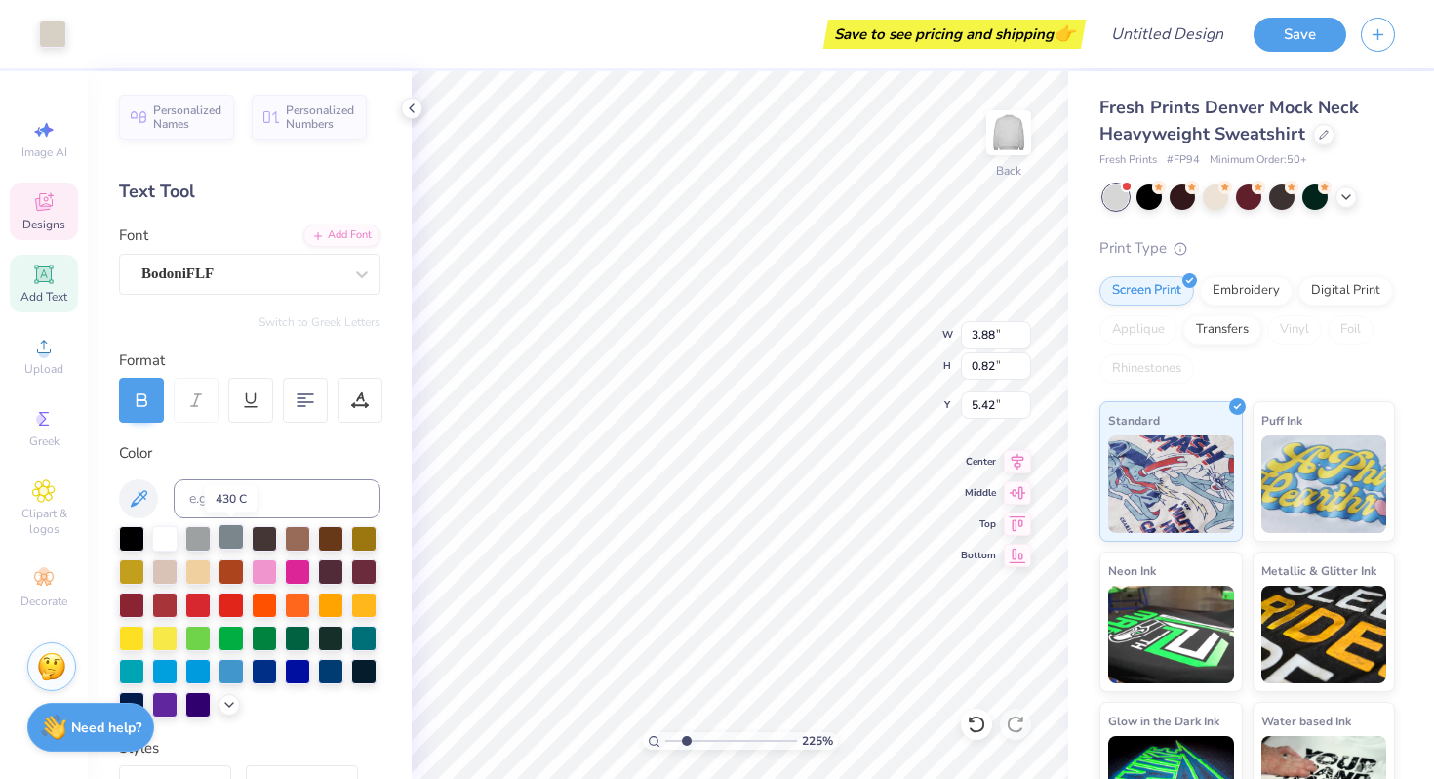
click at [226, 531] on div at bounding box center [231, 536] width 25 height 25
click at [195, 604] on div at bounding box center [197, 602] width 25 height 25
type input "4.26"
type input "1.16"
click at [58, 38] on div at bounding box center [52, 32] width 27 height 27
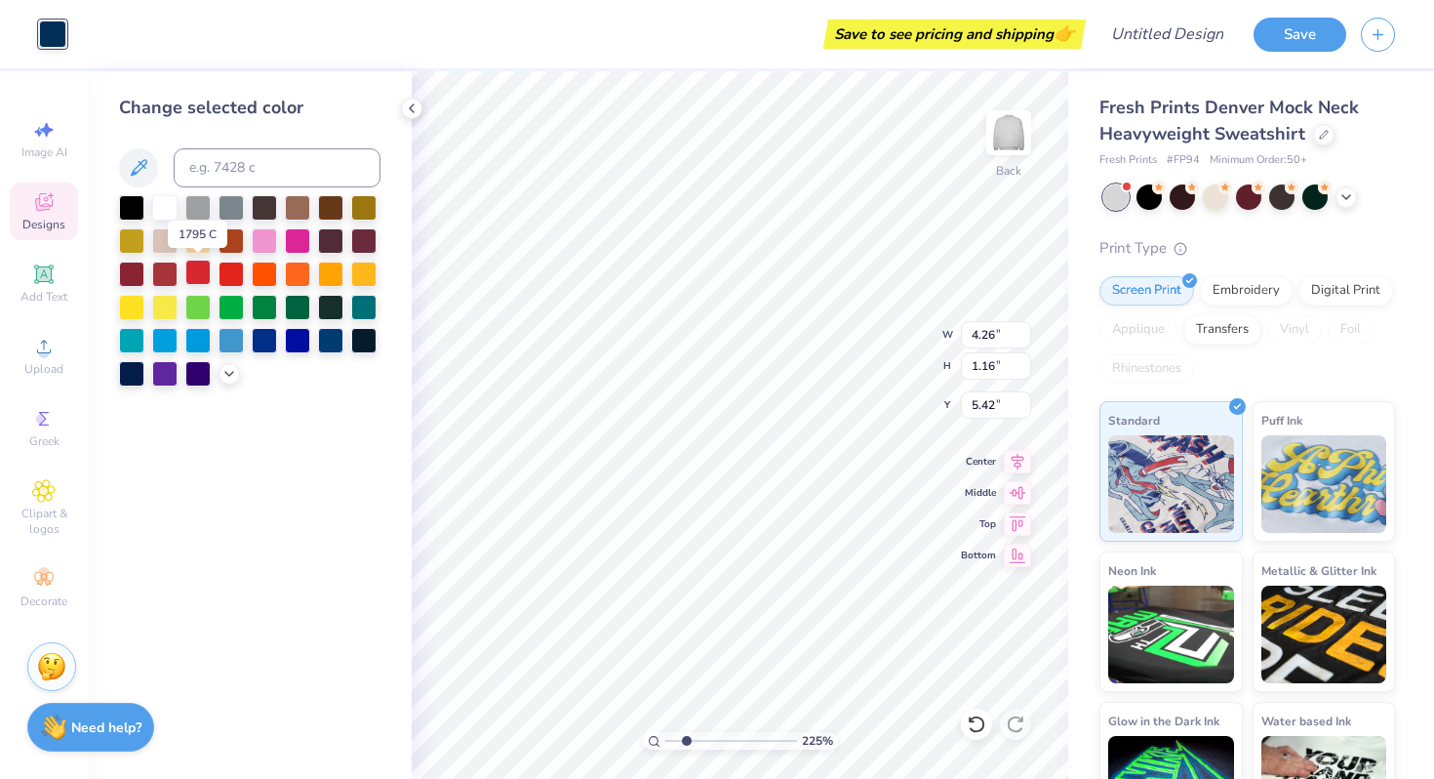
click at [205, 279] on div at bounding box center [197, 272] width 25 height 25
click at [202, 270] on div at bounding box center [197, 272] width 25 height 25
click at [224, 197] on div at bounding box center [231, 205] width 25 height 25
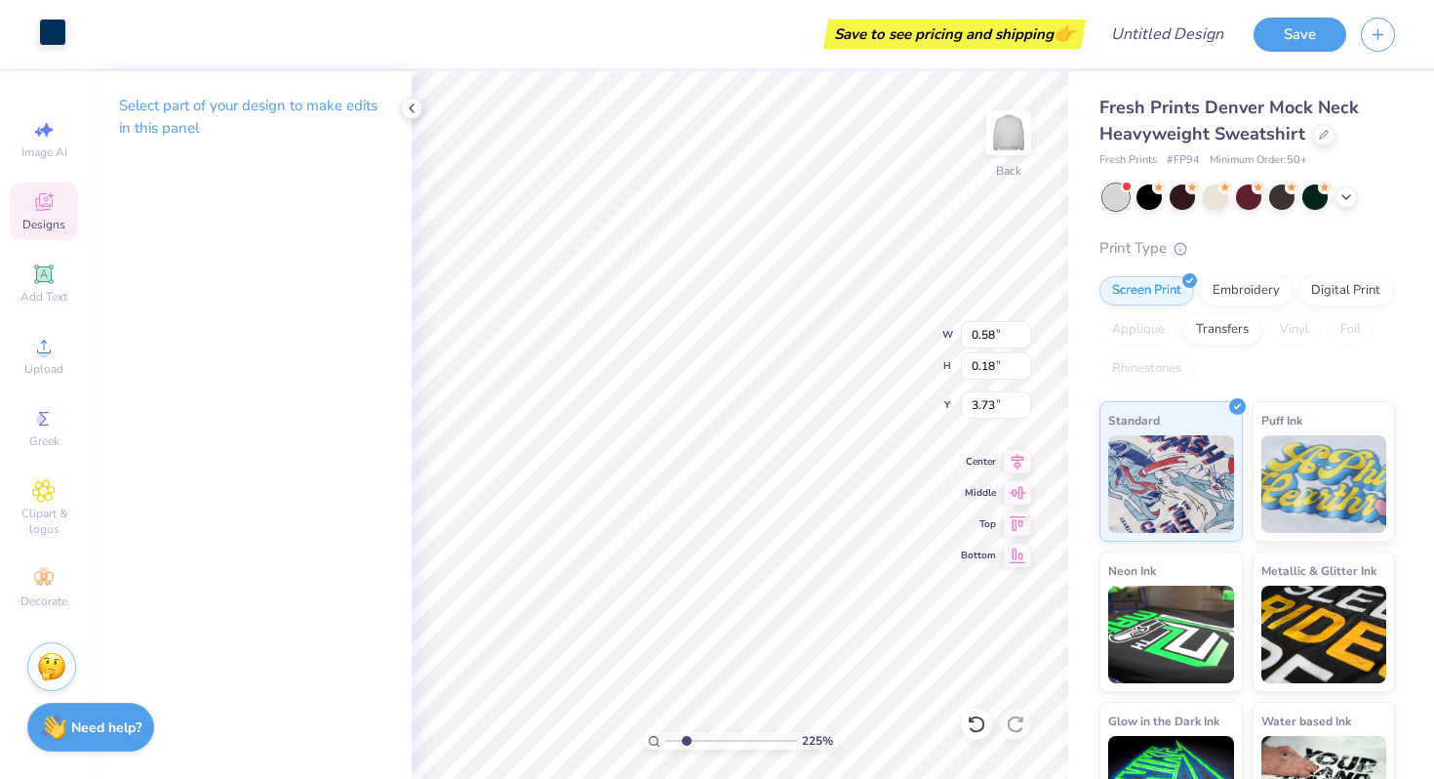
click at [47, 35] on div at bounding box center [52, 32] width 27 height 27
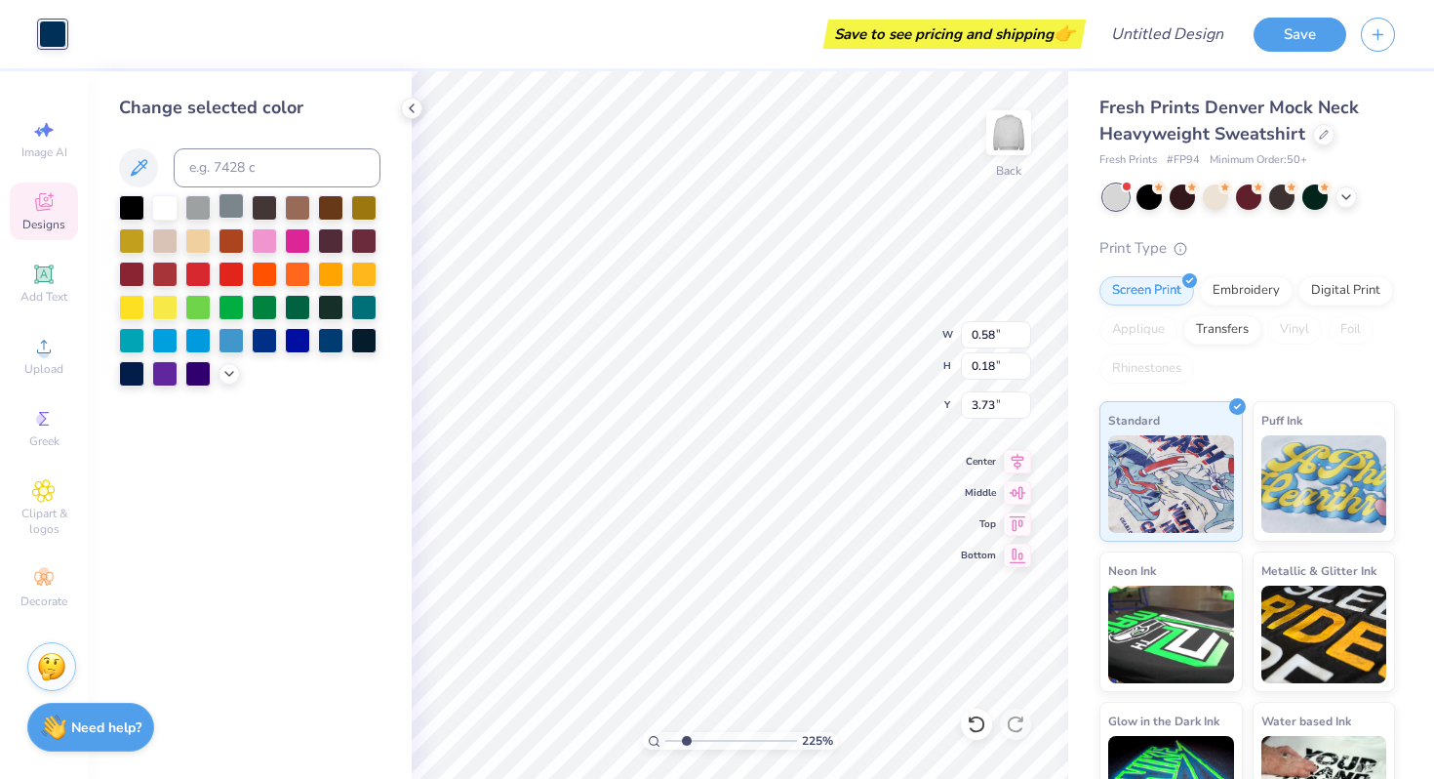
click at [231, 210] on div at bounding box center [231, 205] width 25 height 25
click at [204, 211] on div at bounding box center [197, 205] width 25 height 25
click at [246, 215] on div at bounding box center [250, 290] width 262 height 191
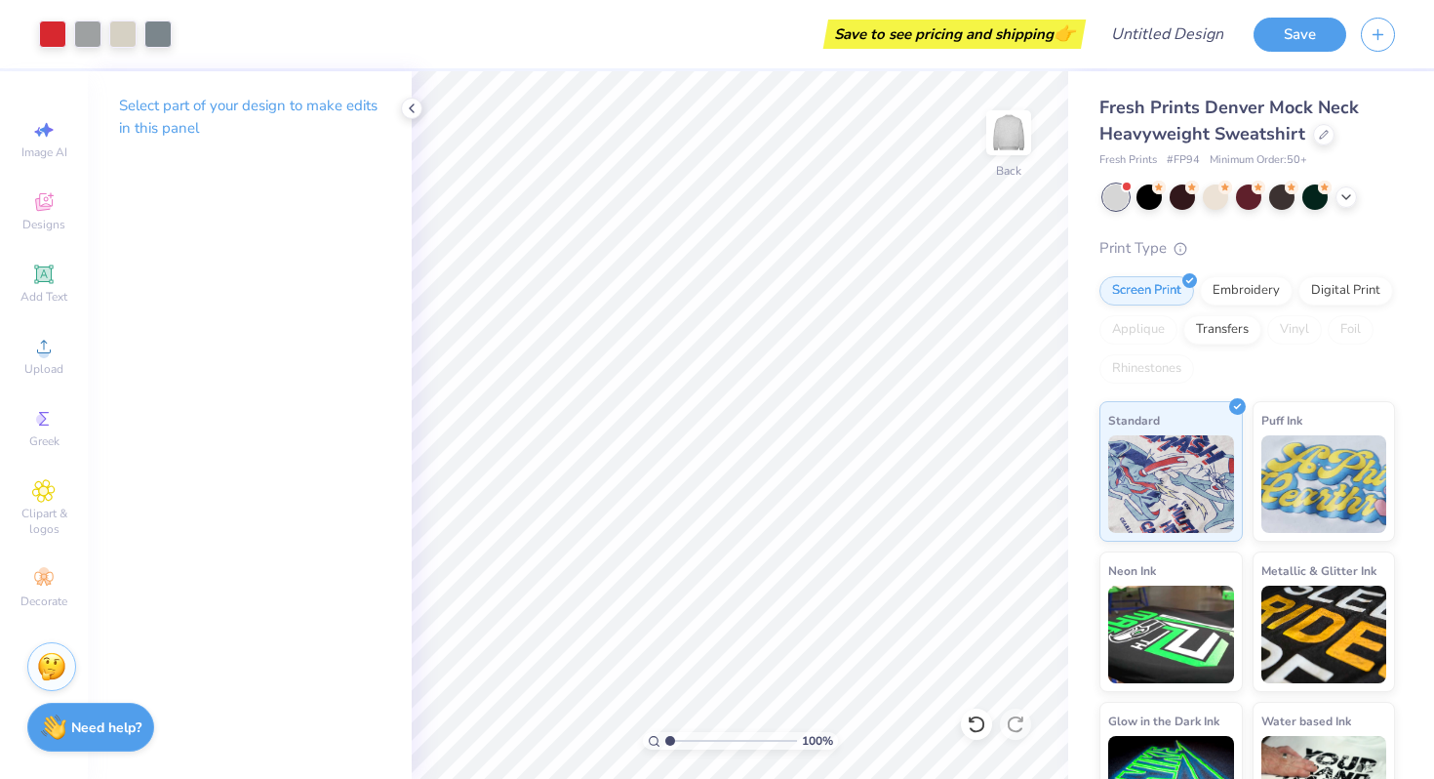
drag, startPoint x: 687, startPoint y: 741, endPoint x: 587, endPoint y: 747, distance: 99.8
type input "1"
click at [665, 747] on input "range" at bounding box center [731, 741] width 132 height 18
click at [1248, 294] on div "Embroidery" at bounding box center [1246, 287] width 93 height 29
